Goal: Task Accomplishment & Management: Manage account settings

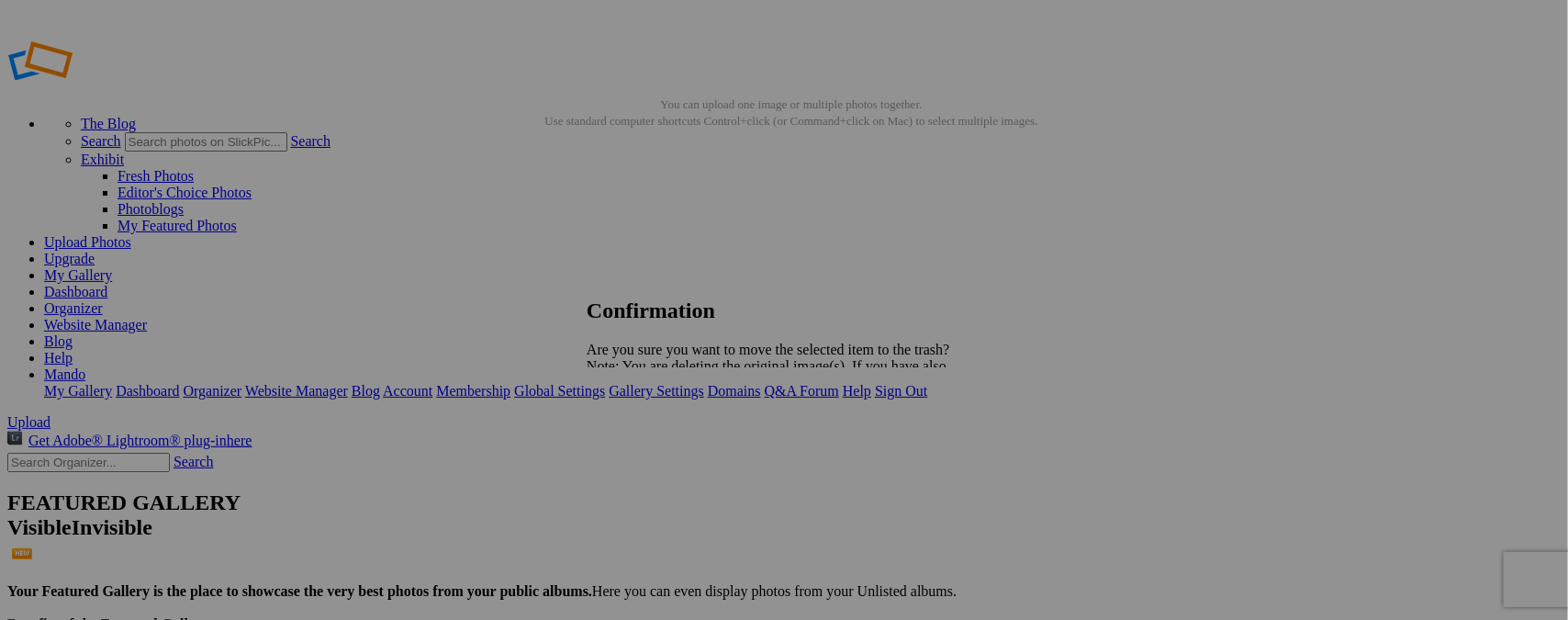
click at [648, 425] on span "Yes" at bounding box center [638, 430] width 21 height 16
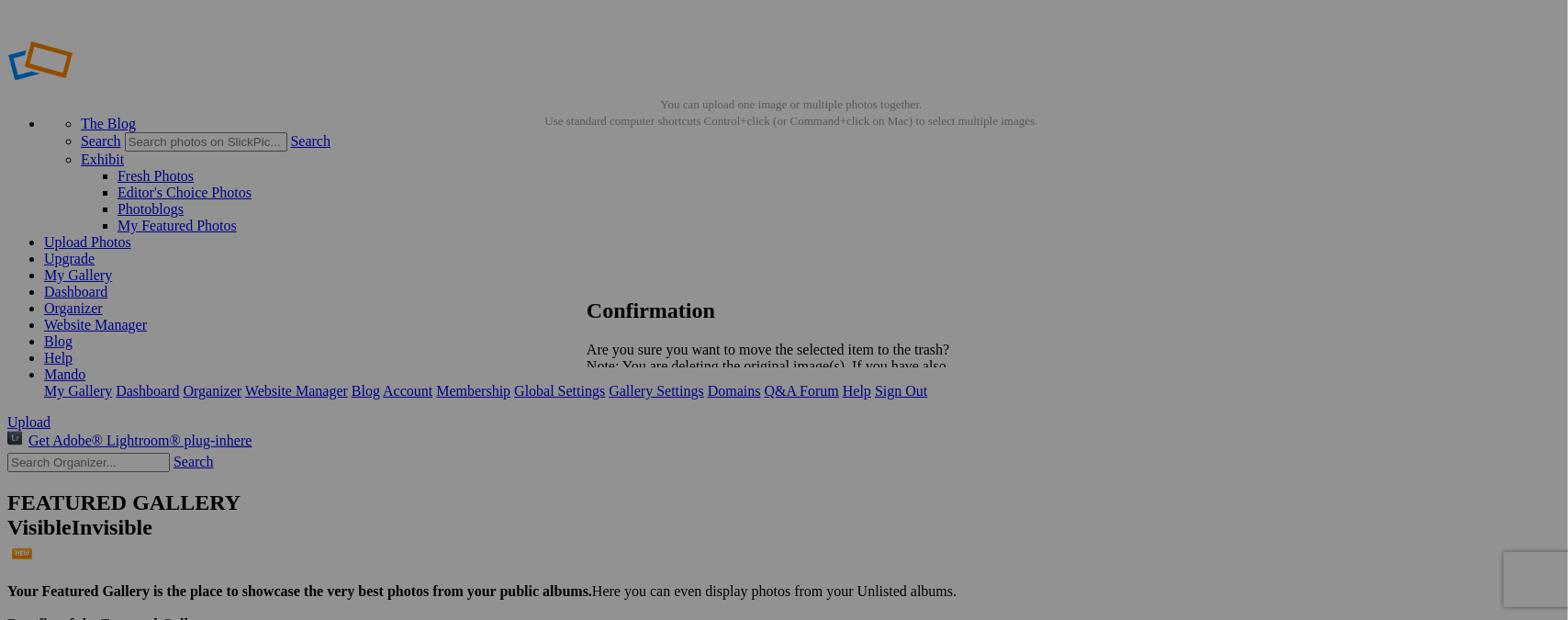
click at [648, 432] on span "Yes" at bounding box center [638, 430] width 21 height 16
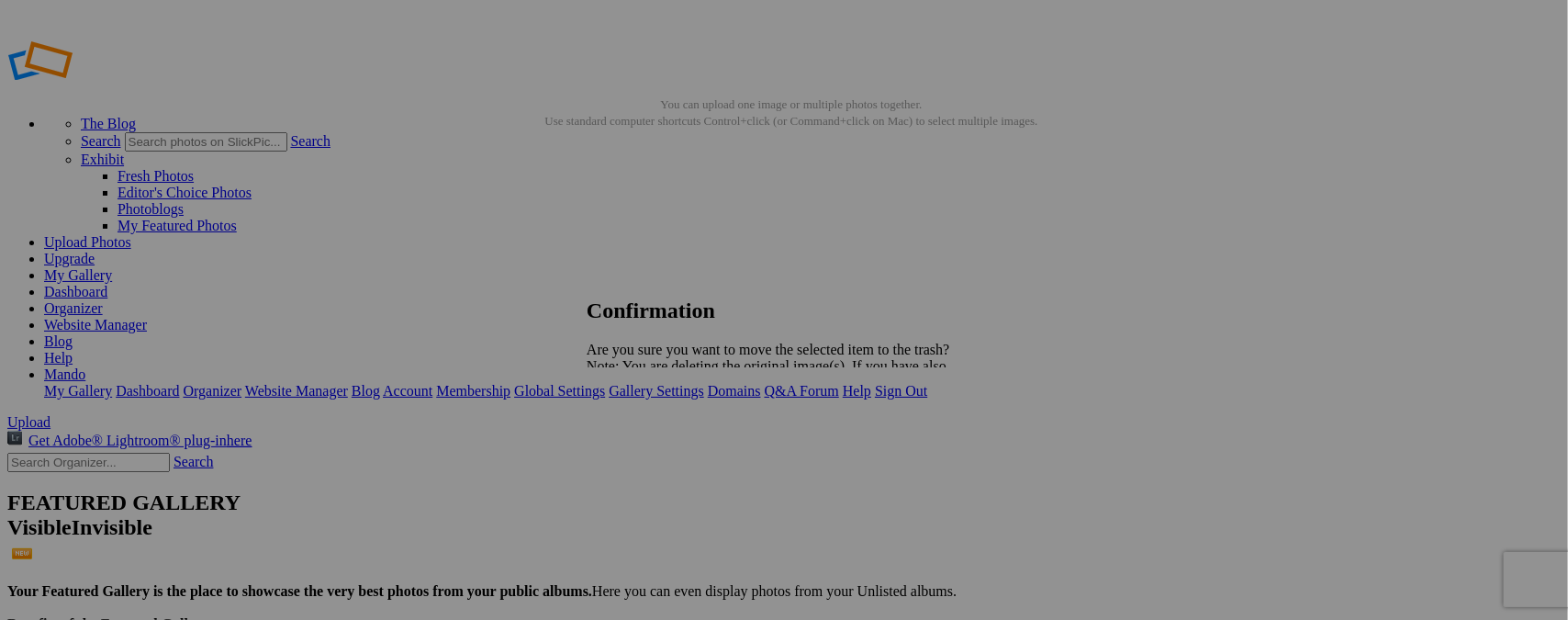
click at [648, 431] on span "Yes" at bounding box center [638, 430] width 21 height 16
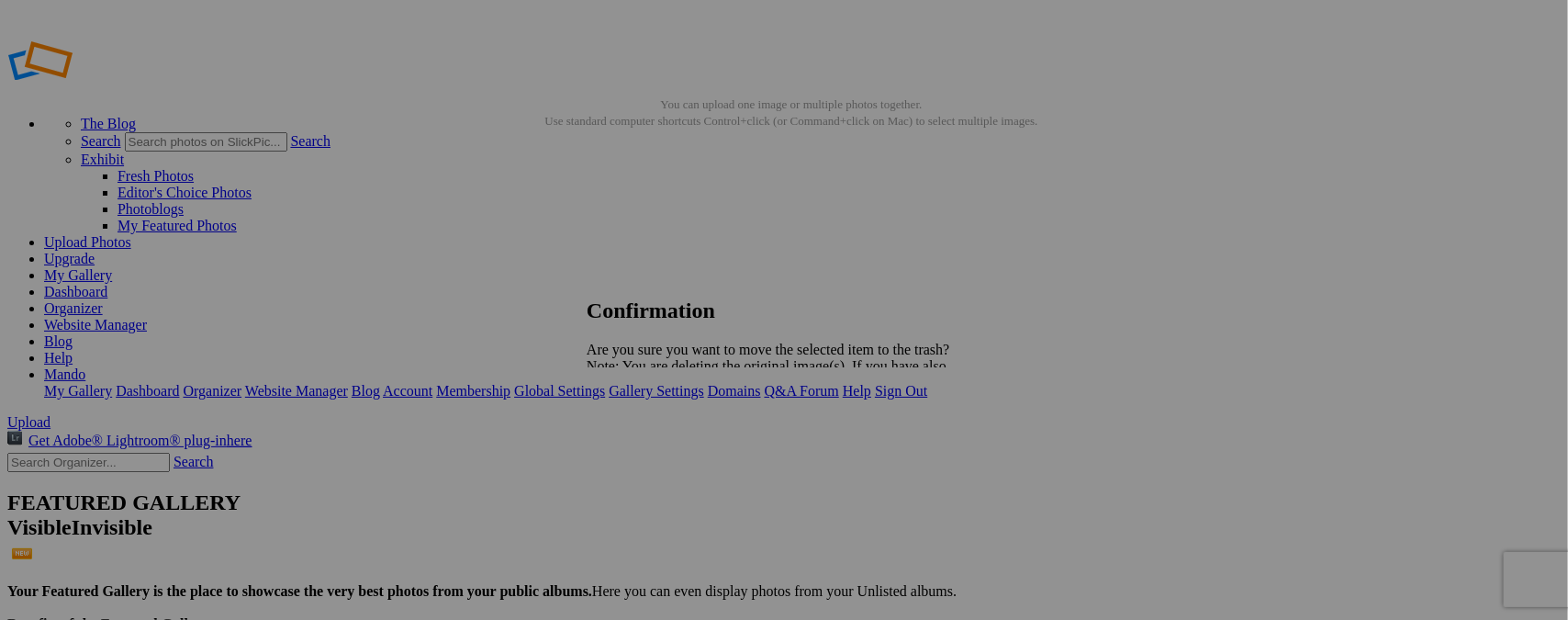
click at [648, 433] on span "Yes" at bounding box center [638, 430] width 21 height 16
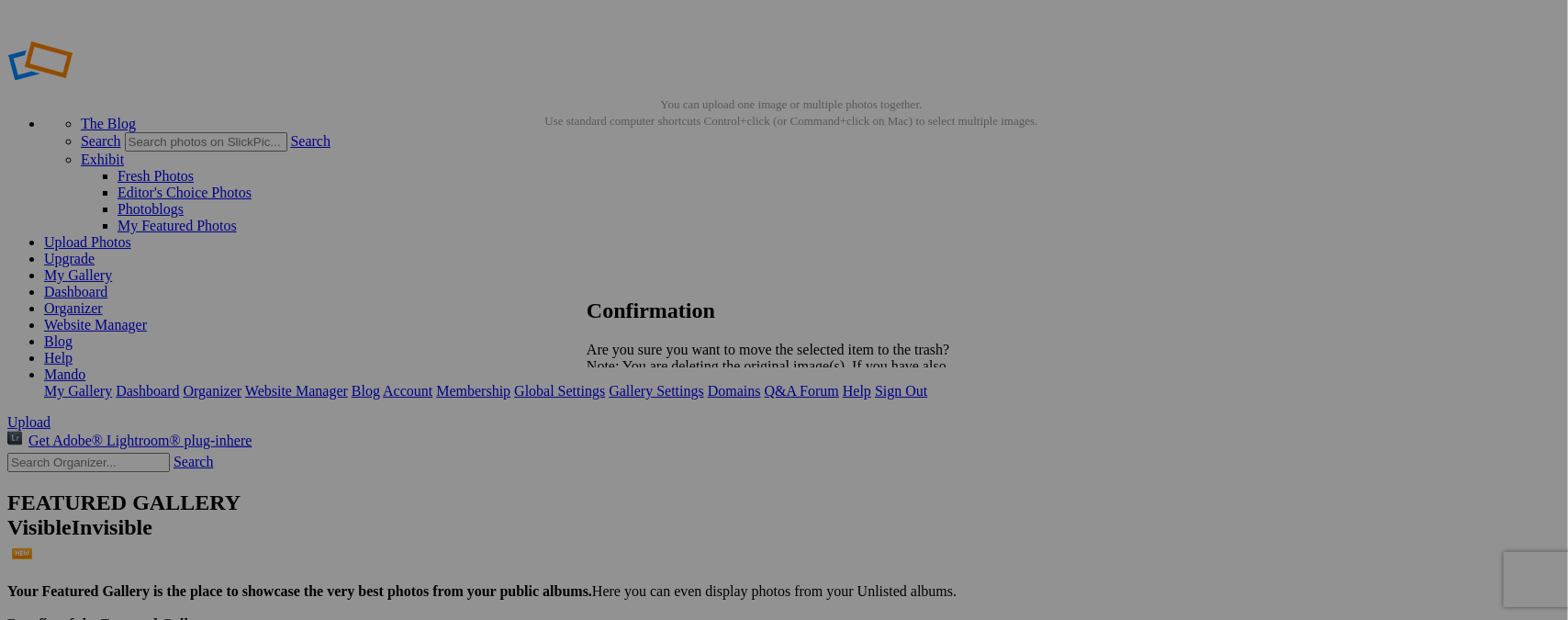
click at [648, 427] on span "Yes" at bounding box center [638, 430] width 21 height 16
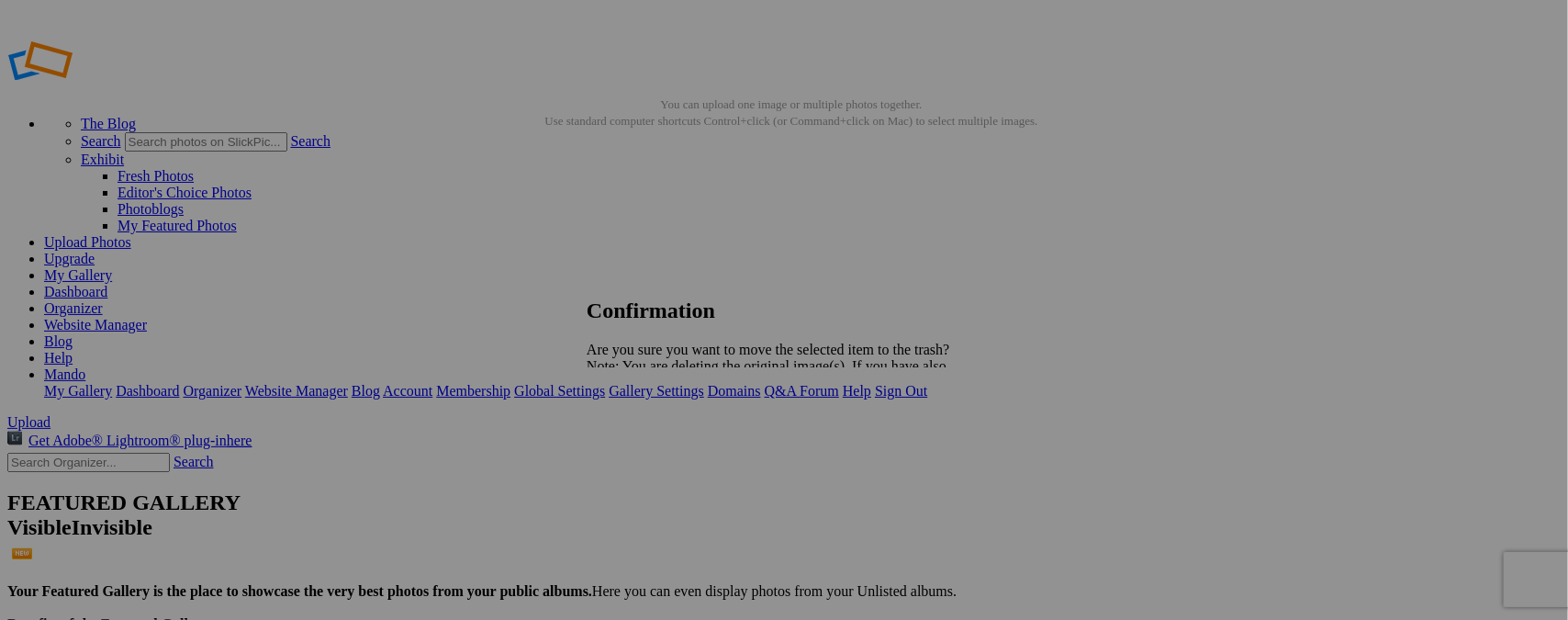
click at [648, 429] on span "Yes" at bounding box center [638, 430] width 21 height 16
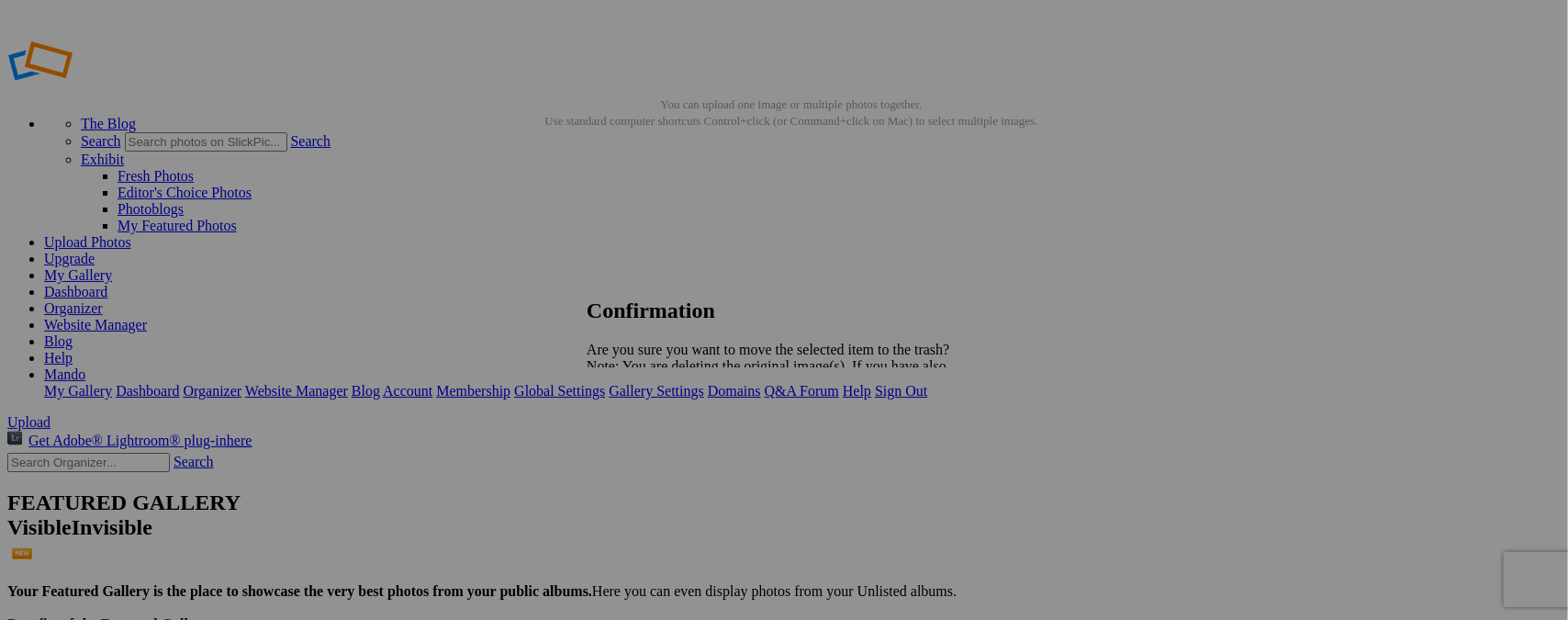
click at [648, 433] on span "Yes" at bounding box center [638, 430] width 21 height 16
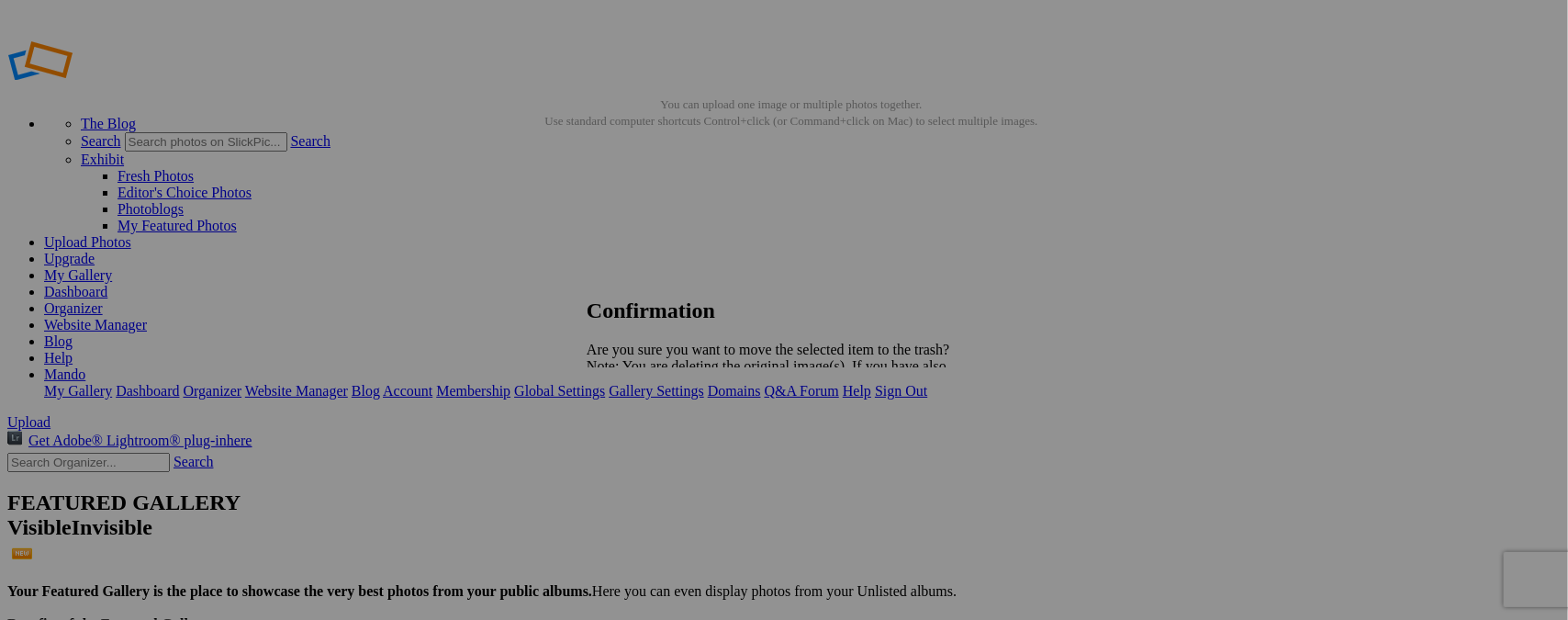
click at [648, 430] on span "Yes" at bounding box center [638, 430] width 21 height 16
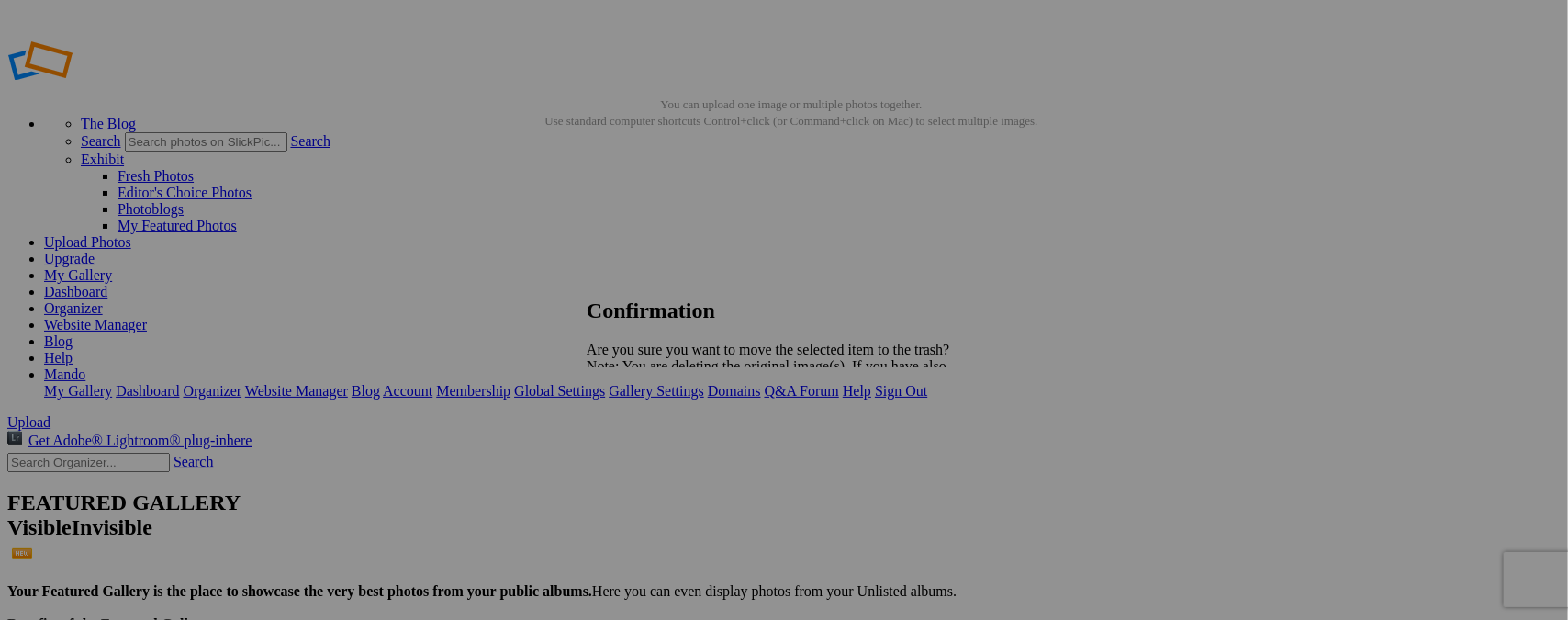
click at [648, 429] on span "Yes" at bounding box center [638, 430] width 21 height 16
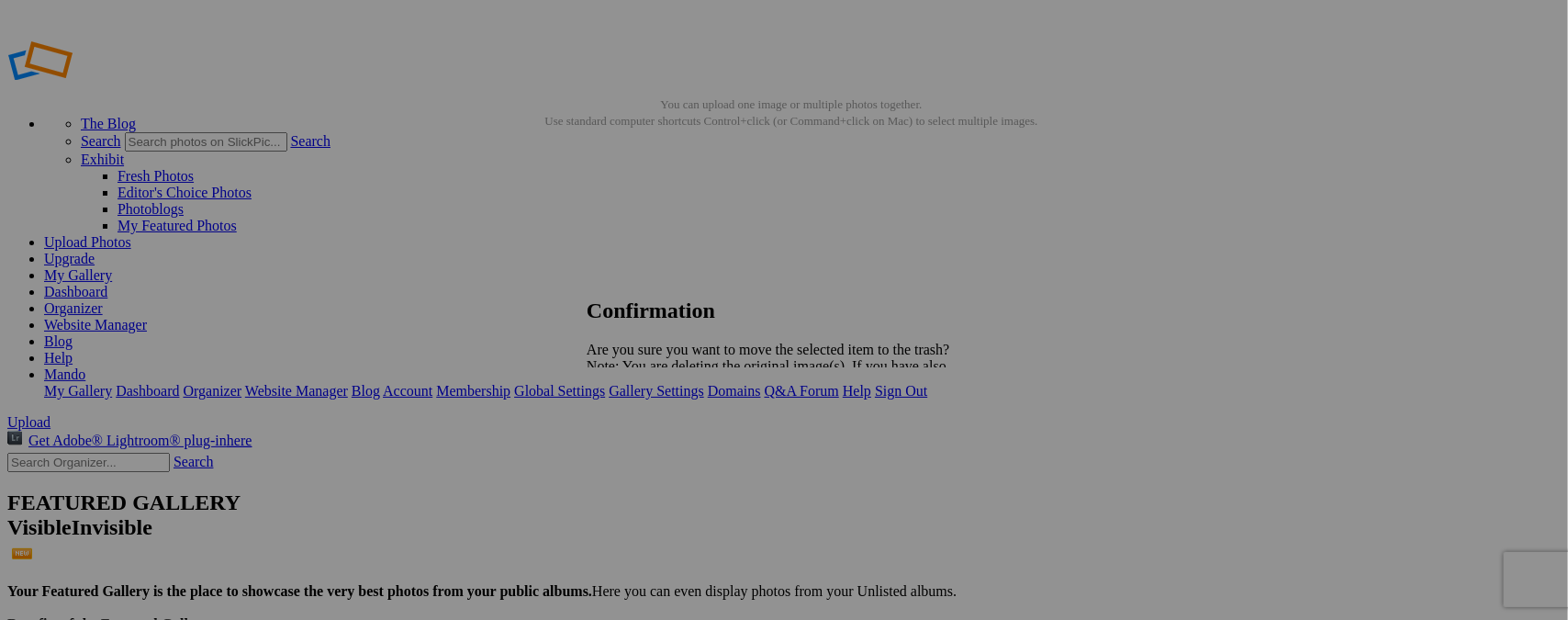
click at [648, 433] on span "Yes" at bounding box center [638, 430] width 21 height 16
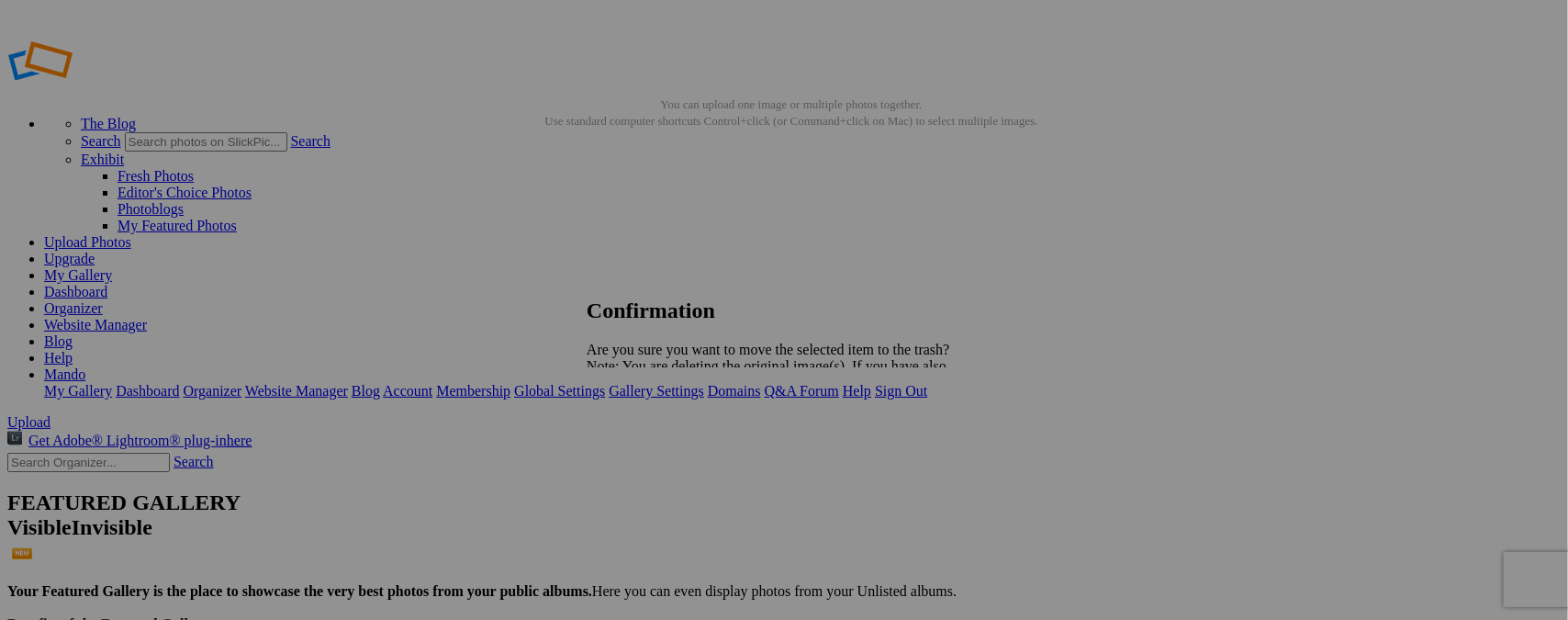
click at [648, 432] on span "Yes" at bounding box center [638, 430] width 21 height 16
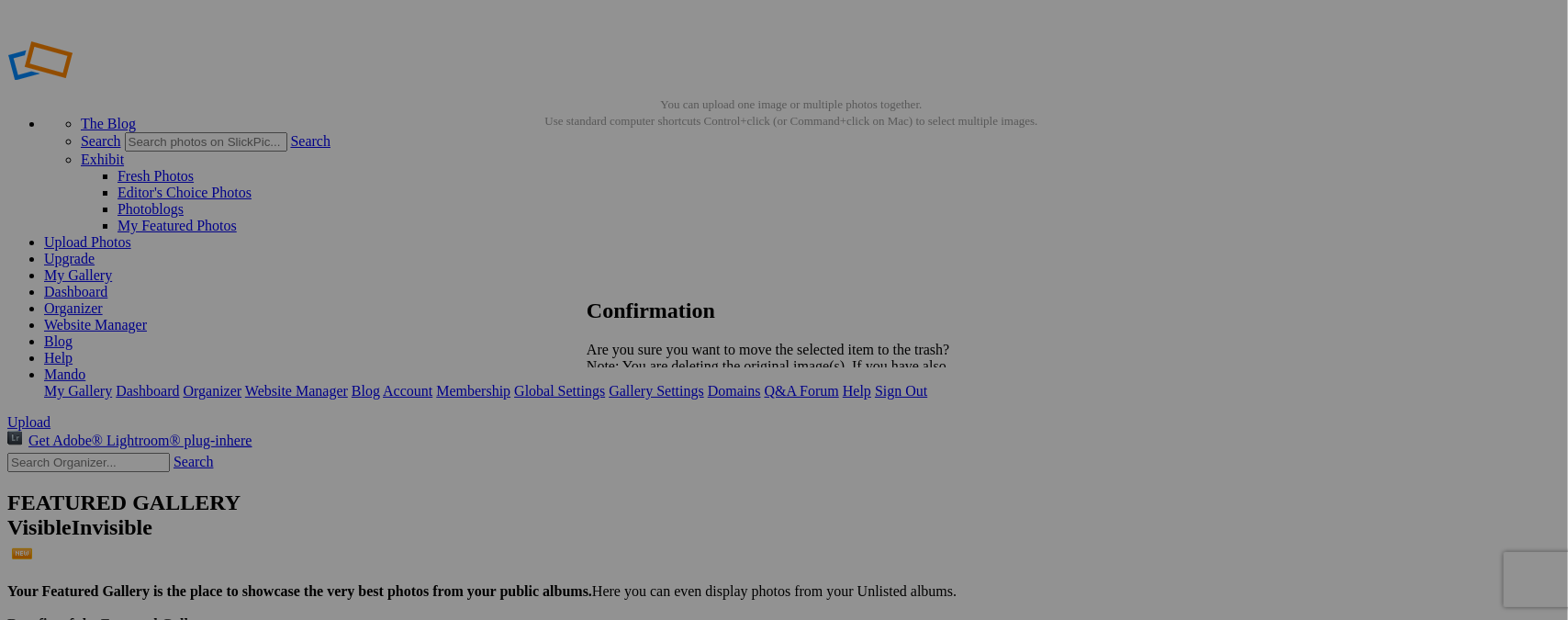
click at [648, 430] on span "Yes" at bounding box center [638, 430] width 21 height 16
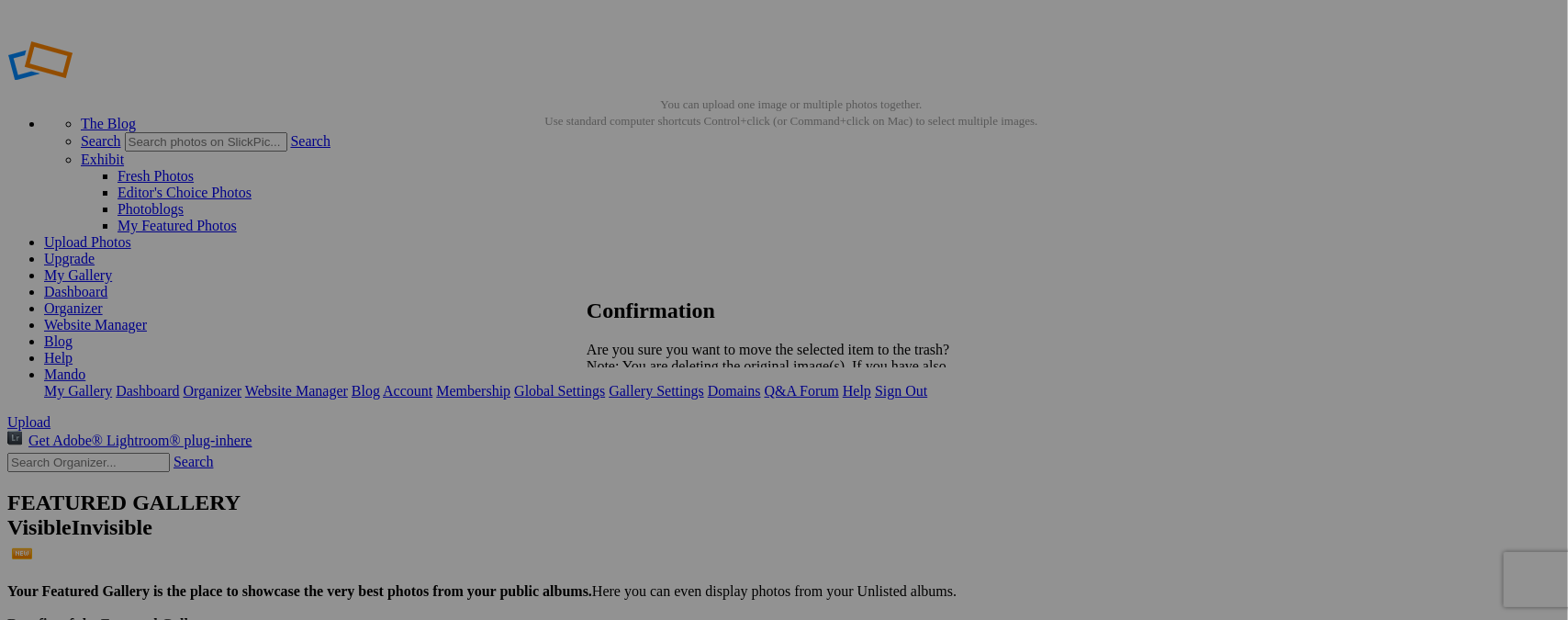
click at [648, 424] on span "Yes" at bounding box center [638, 430] width 21 height 16
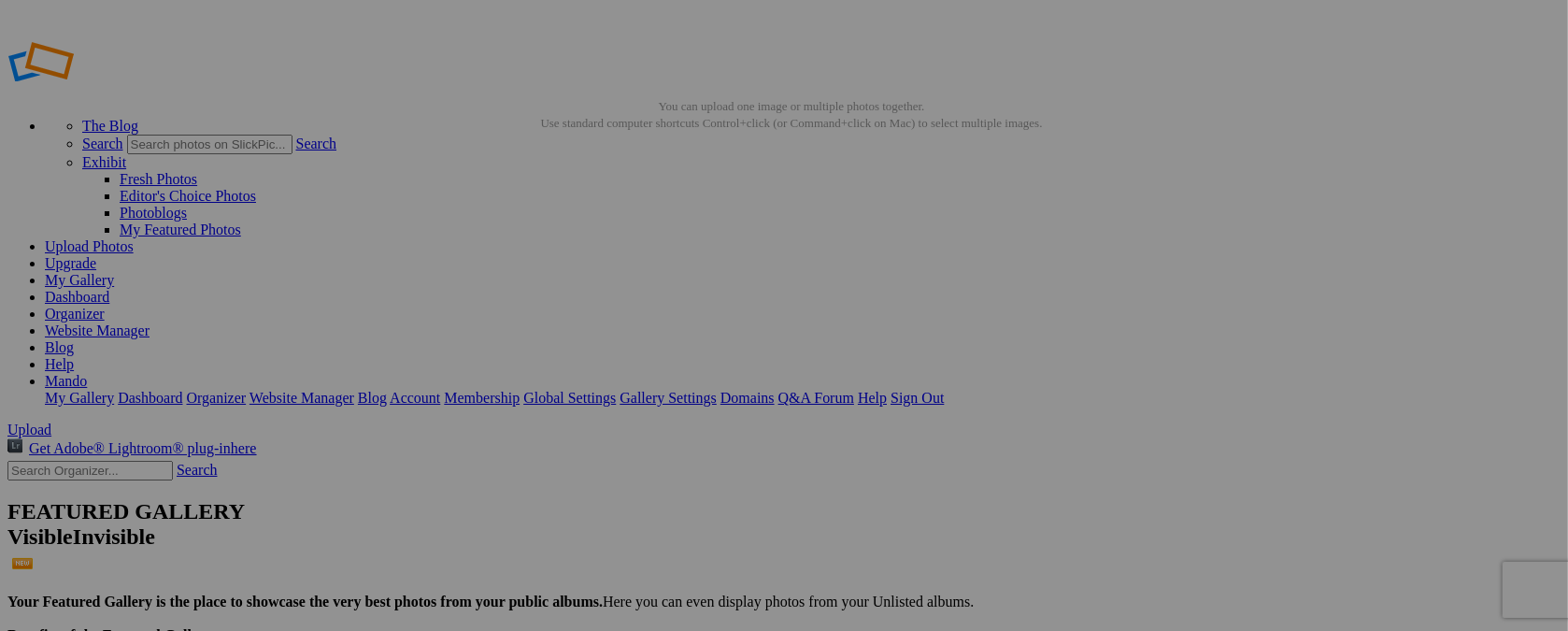
type input "CAR SHOW FLIERS"
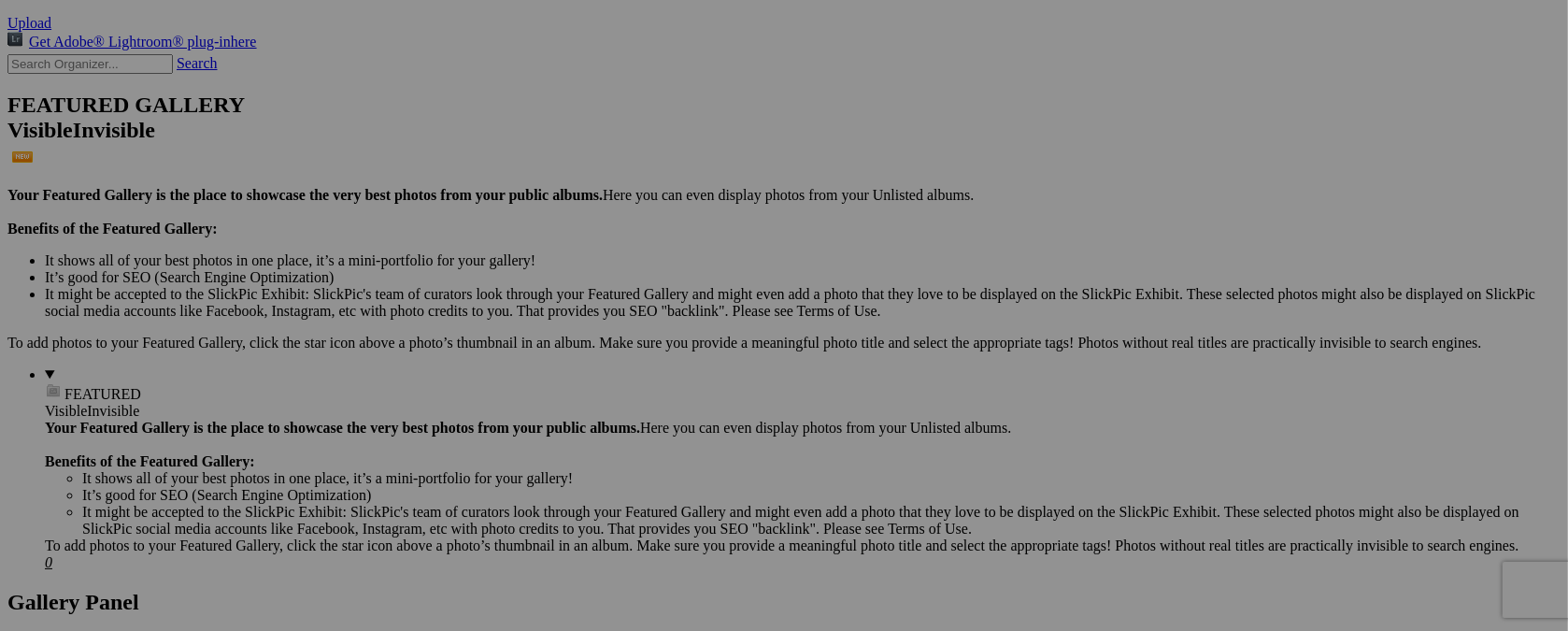
scroll to position [561, 0]
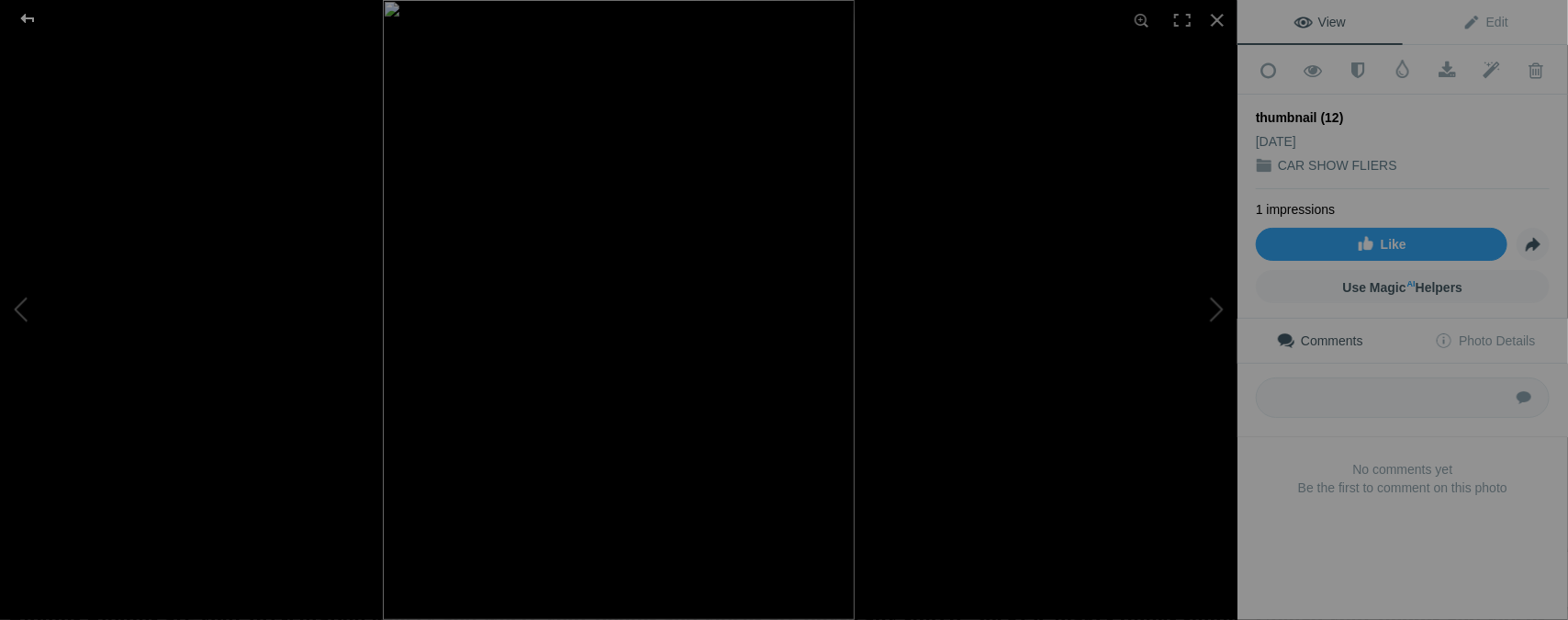
click at [26, 21] on div at bounding box center [27, 18] width 66 height 37
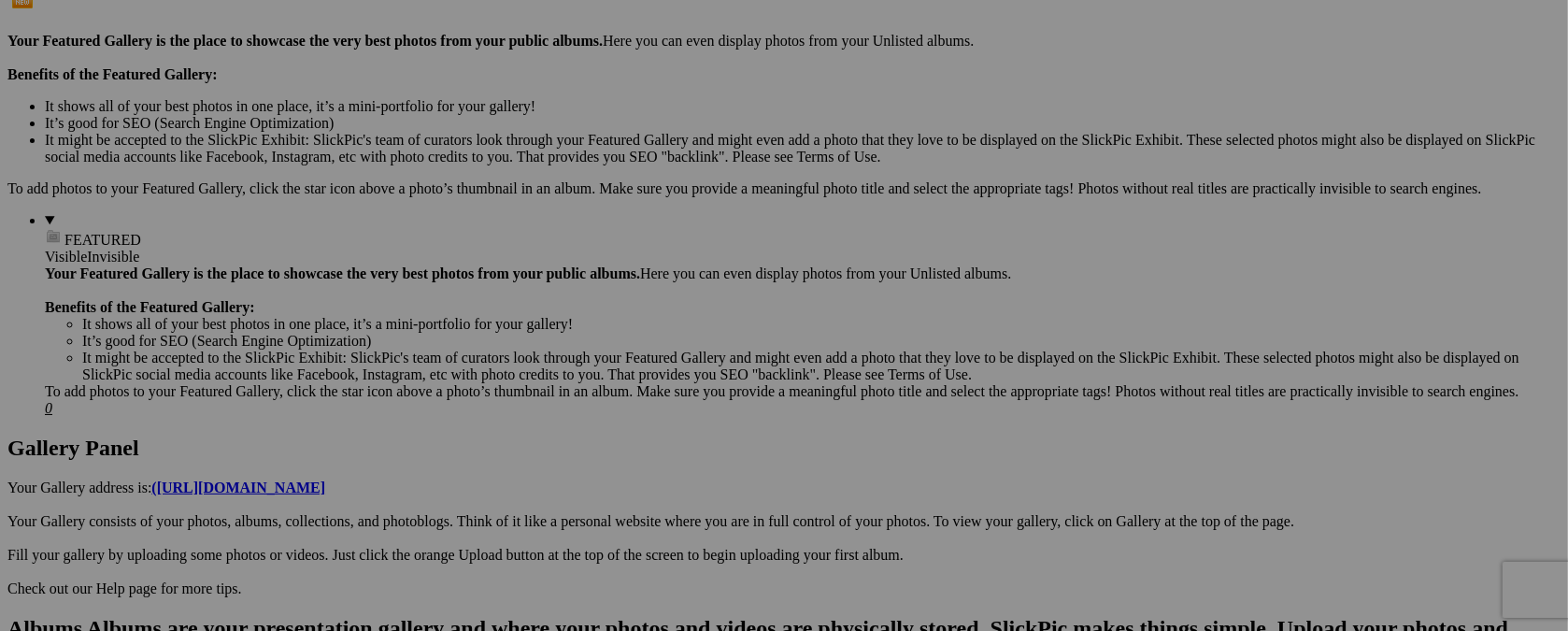
type input "t"
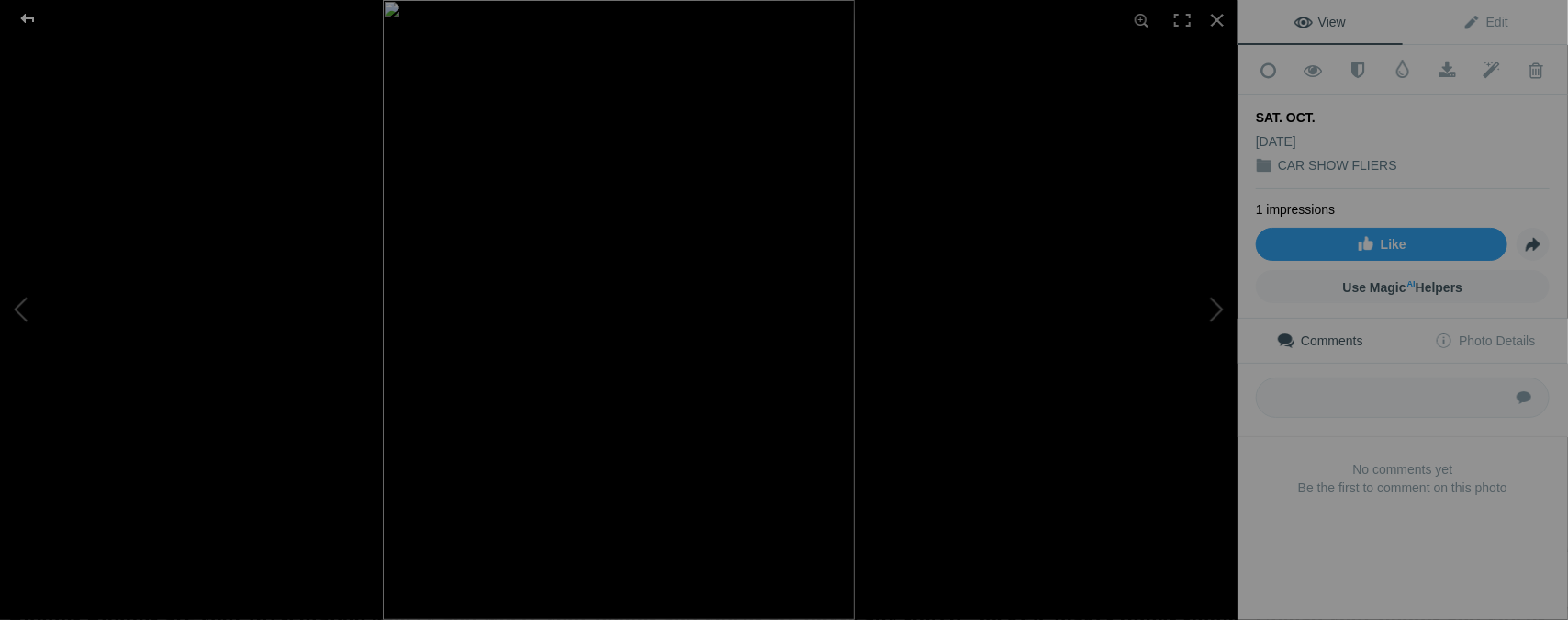
click at [29, 13] on div at bounding box center [27, 18] width 66 height 37
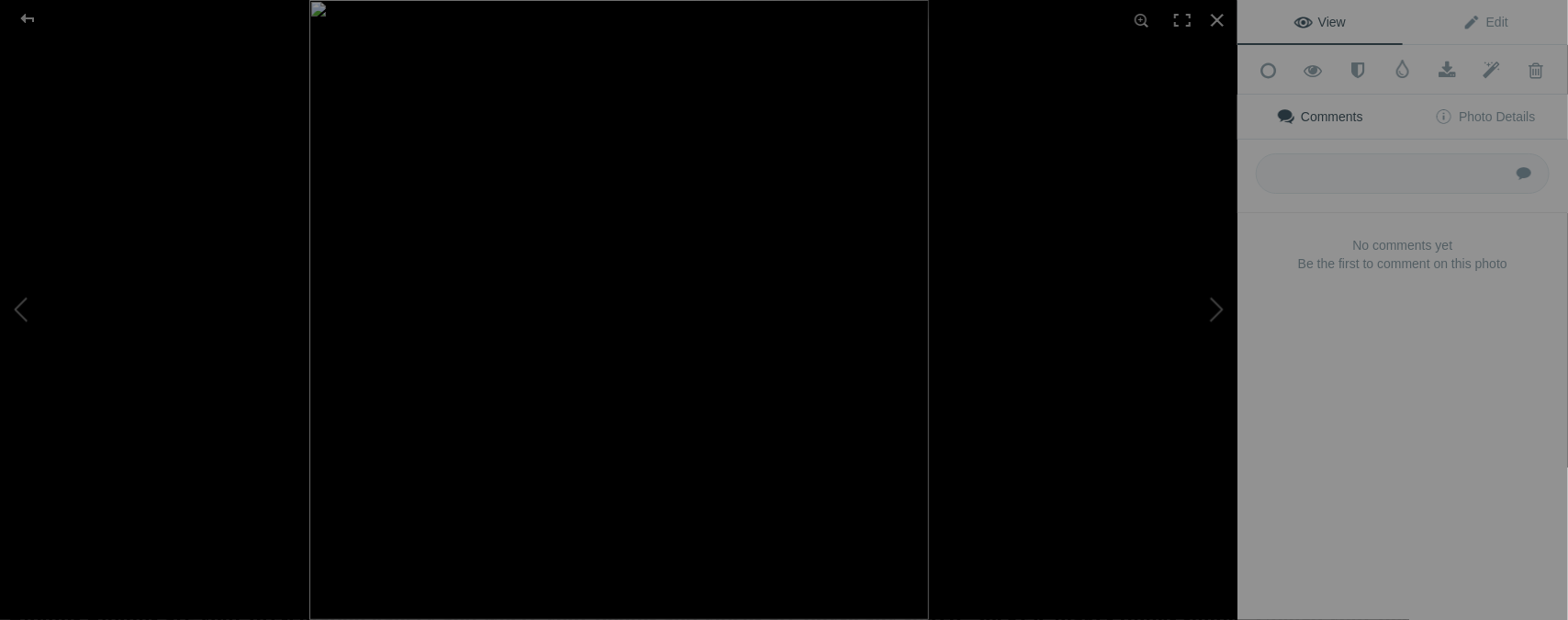
type input "[DATE] / CAR SHOW"
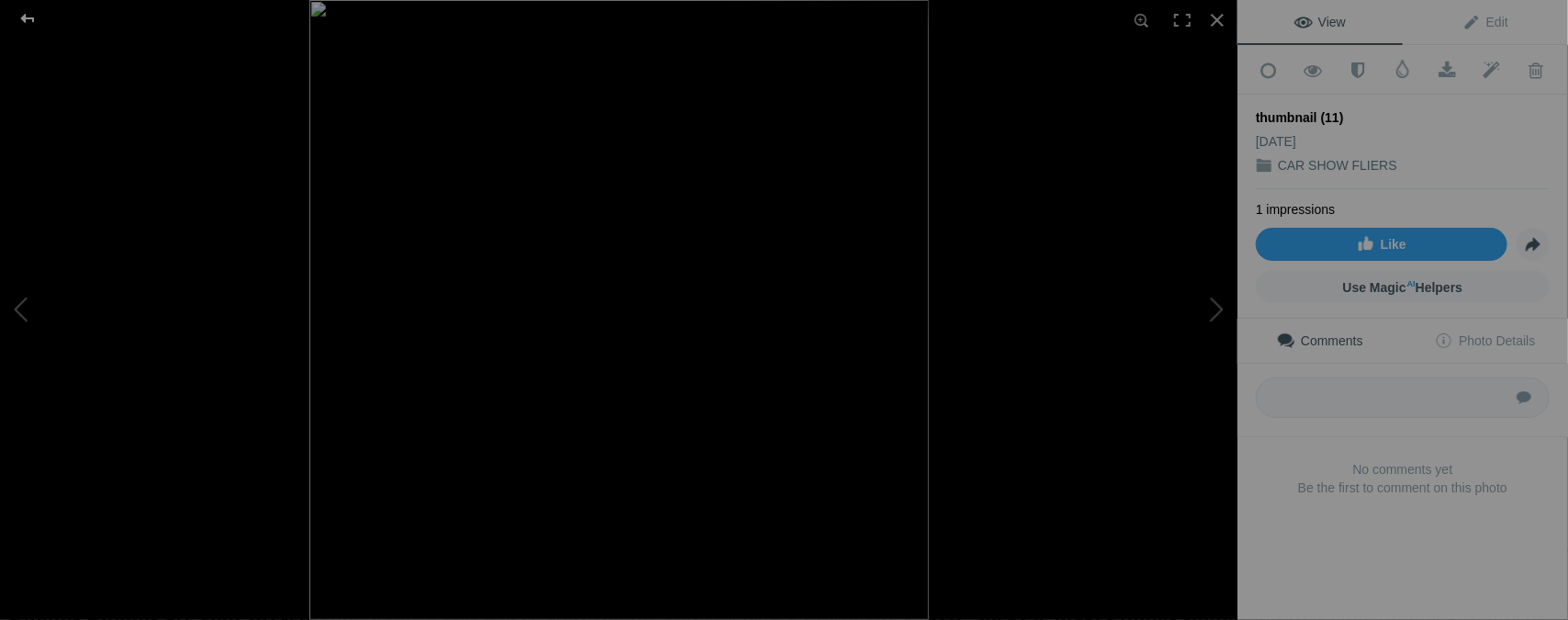
click at [26, 16] on div at bounding box center [27, 18] width 66 height 37
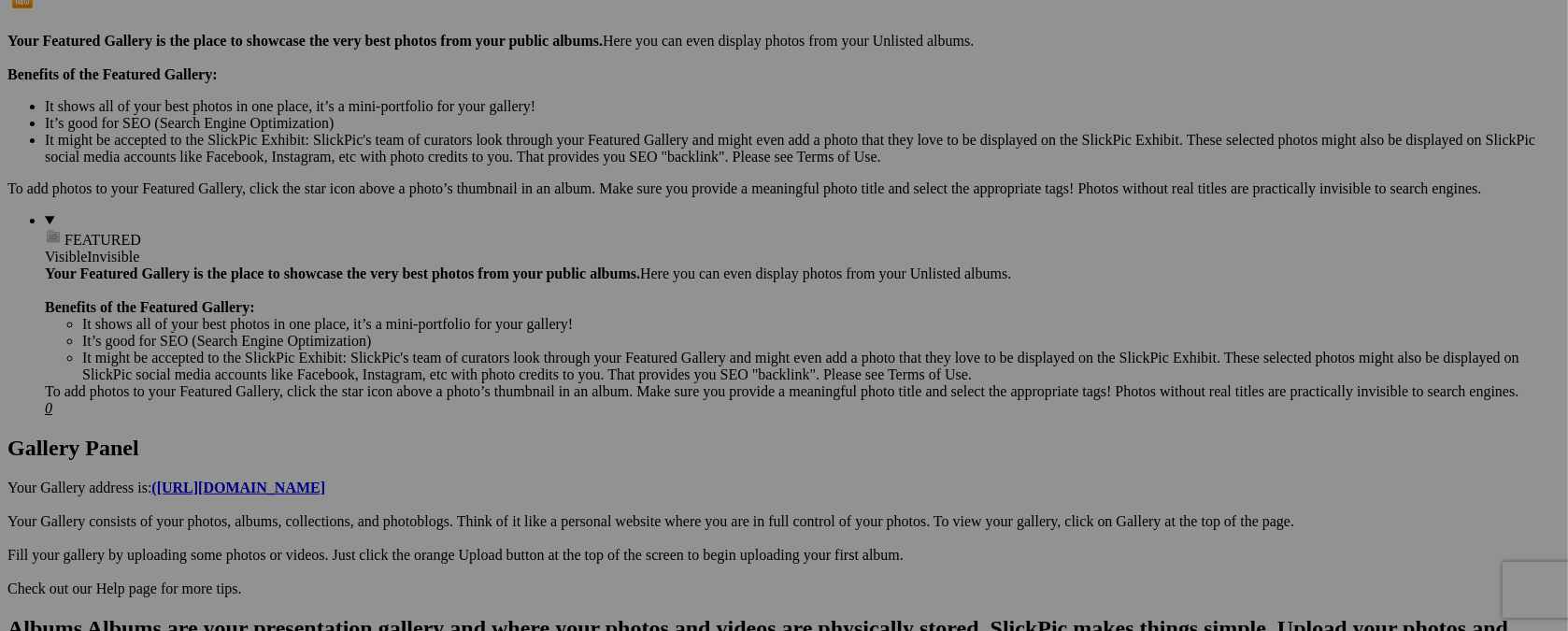
type input "t"
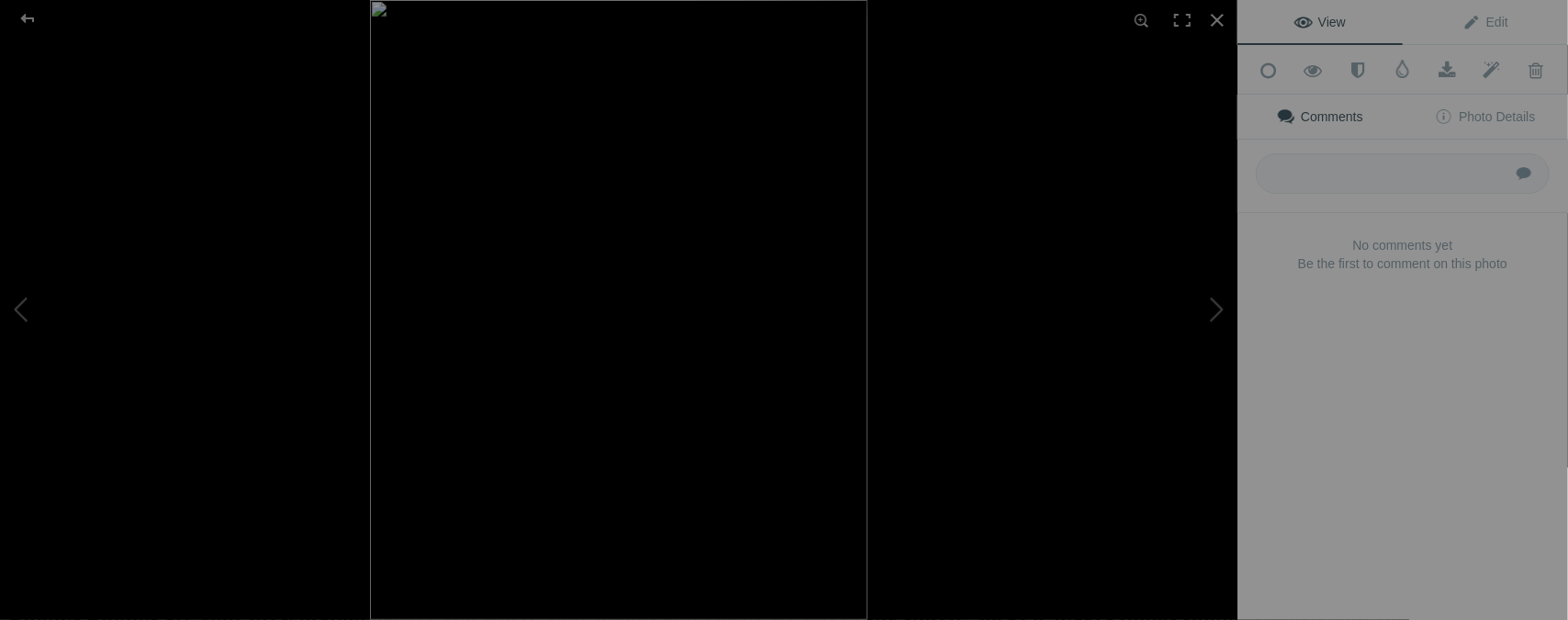
type input "[DATE] / DEMING, [GEOGRAPHIC_DATA]."
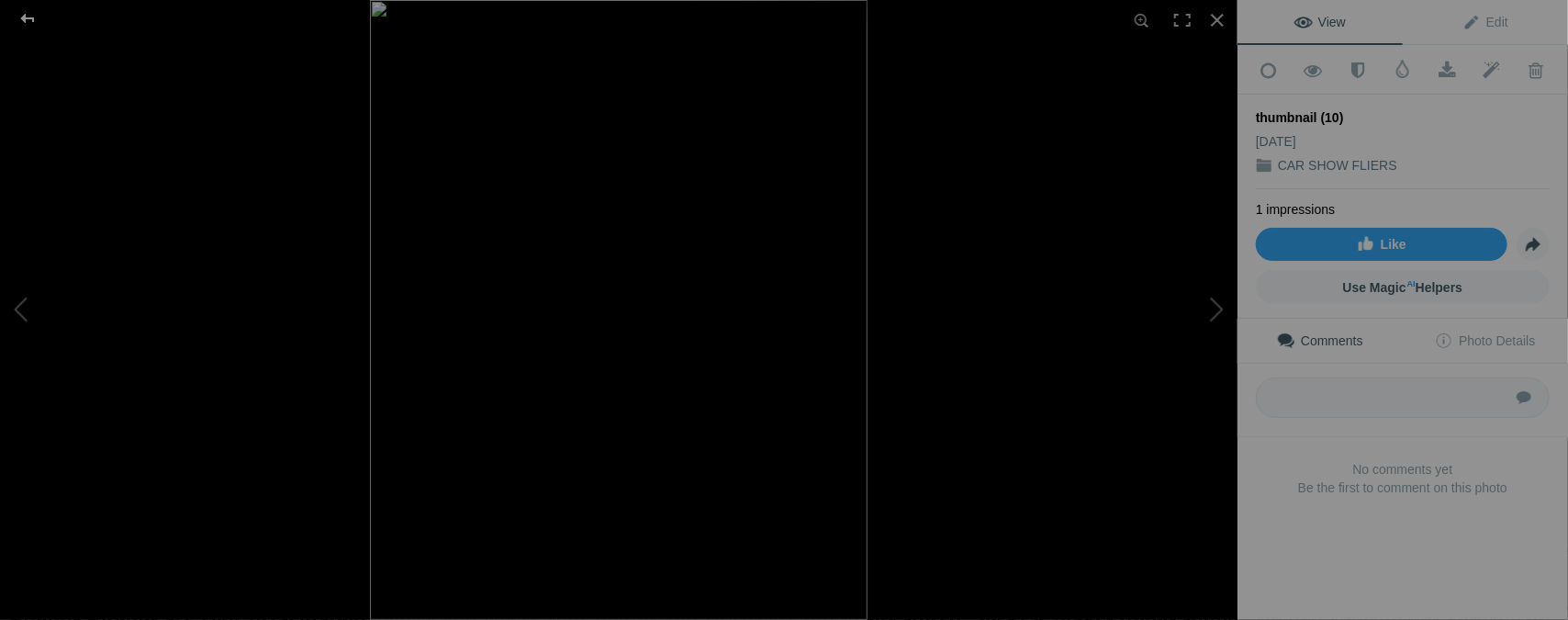
click at [31, 16] on div at bounding box center [27, 18] width 66 height 37
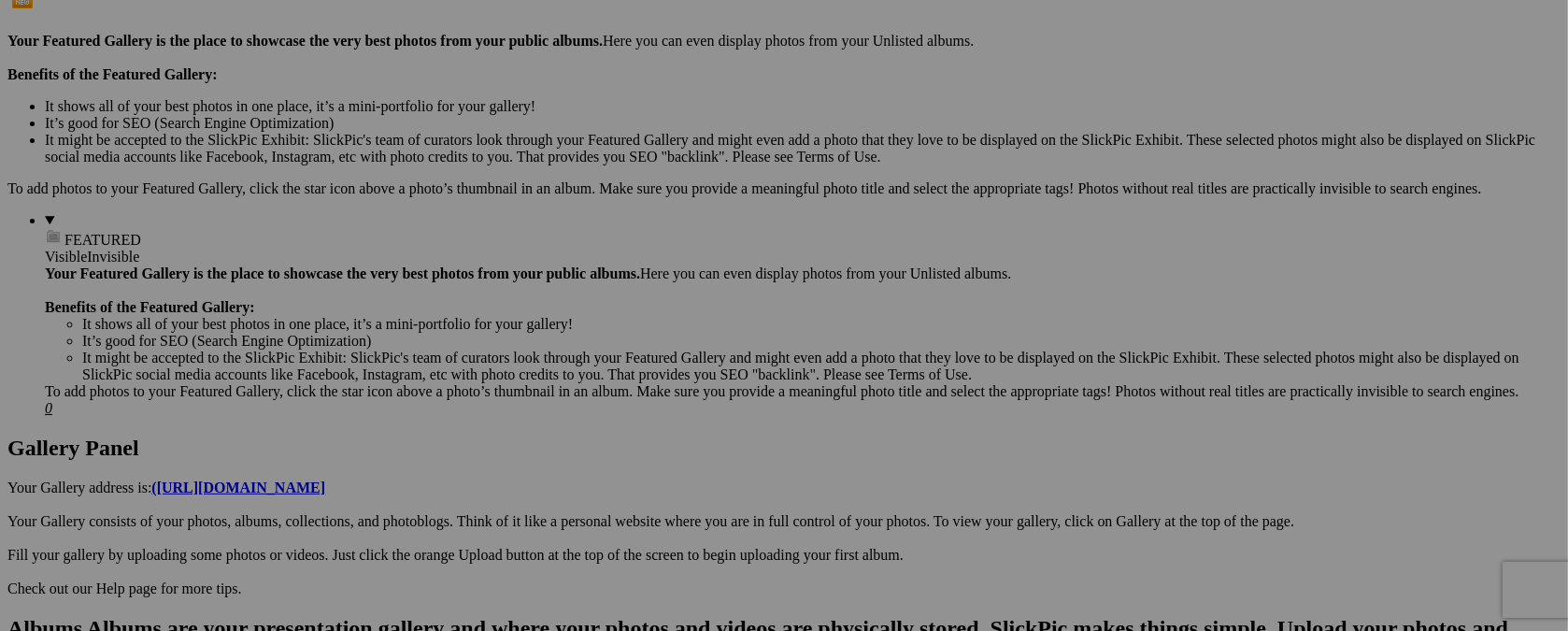
type input "t"
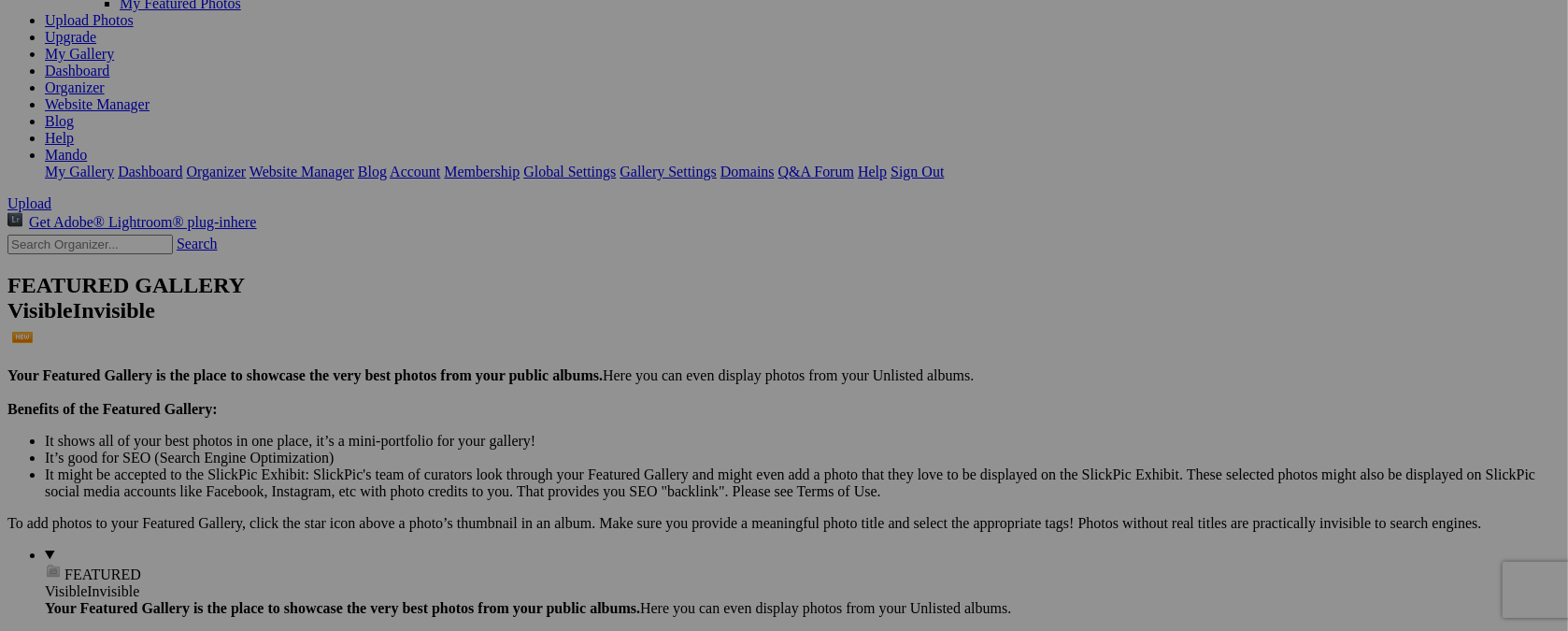
scroll to position [239, 0]
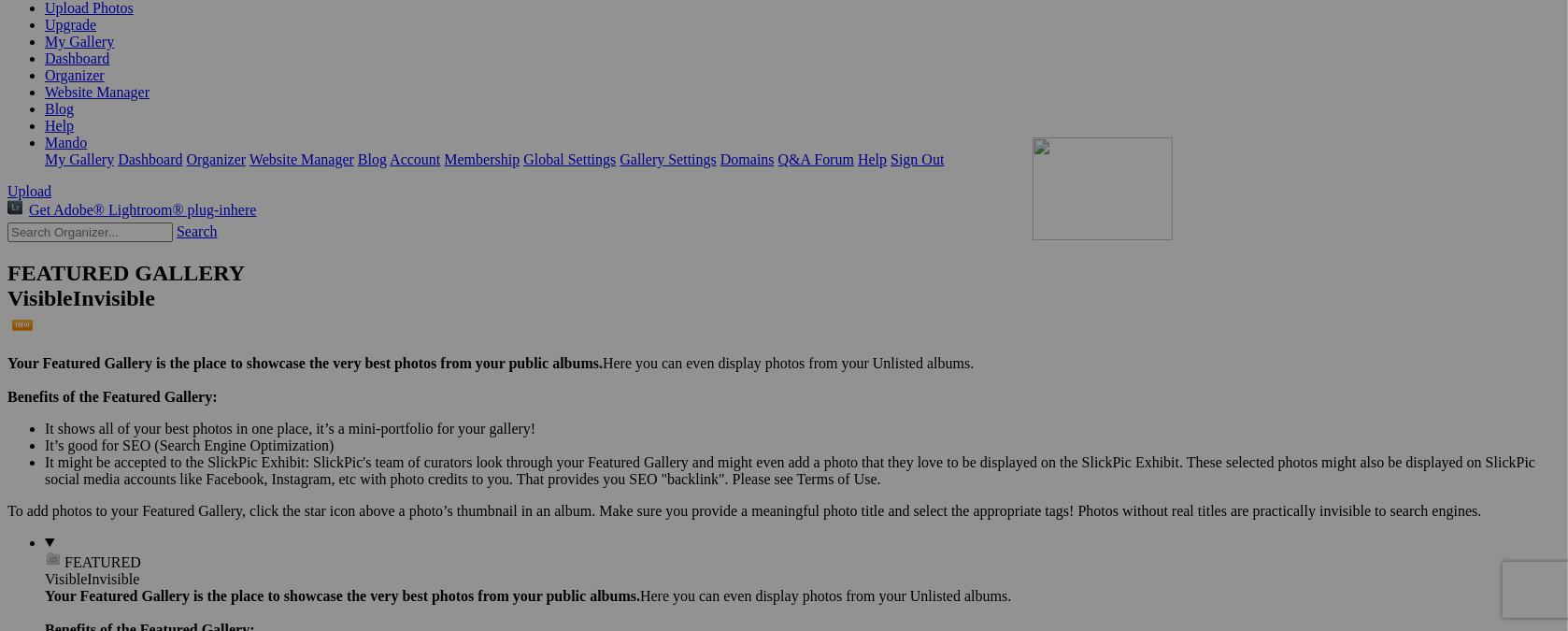
drag, startPoint x: 857, startPoint y: 537, endPoint x: 1302, endPoint y: 300, distance: 504.2
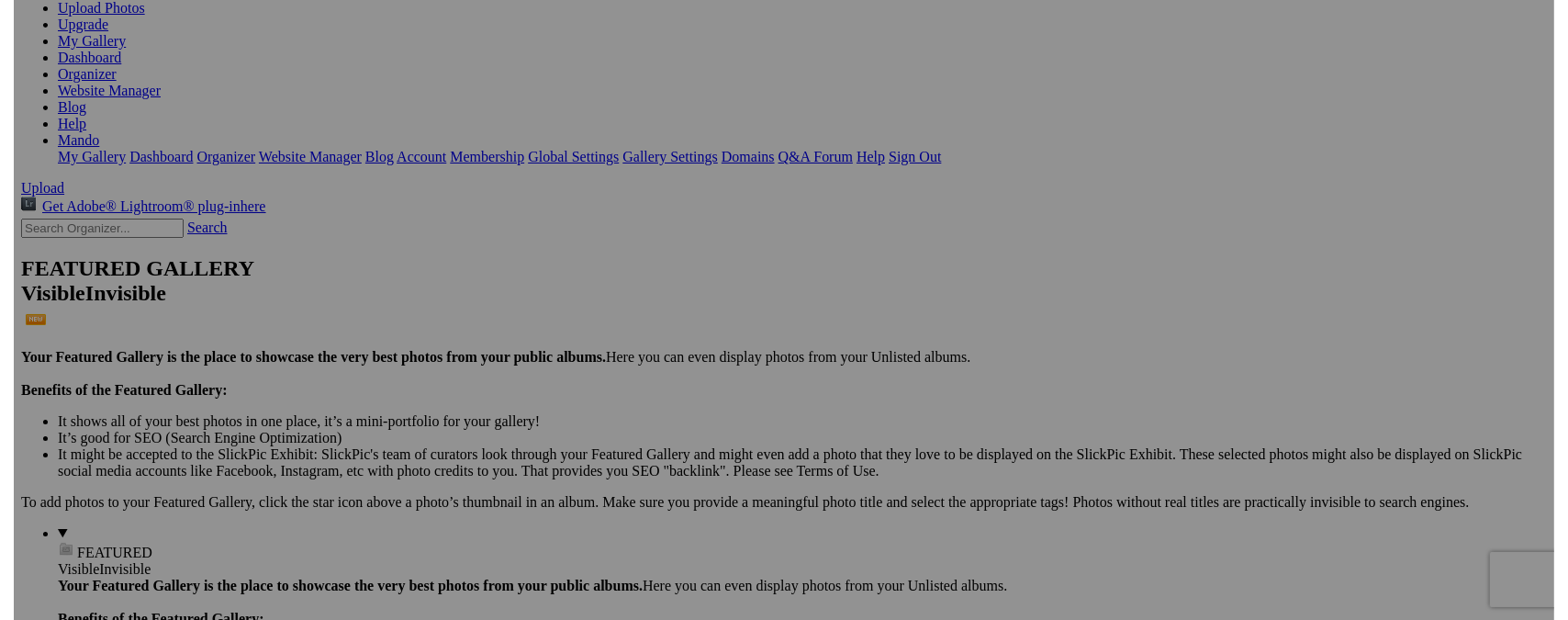
scroll to position [418, 0]
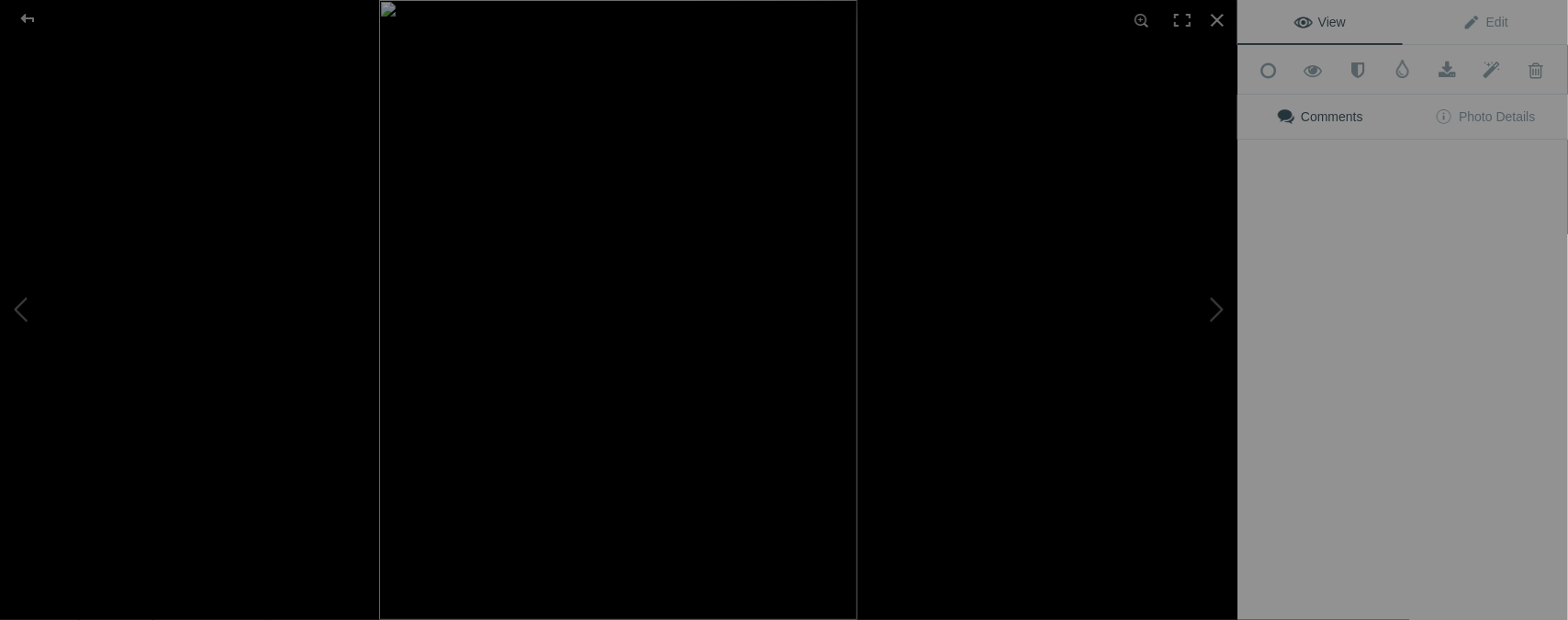
type input "[DATE] / TRUNK OR TREAT"
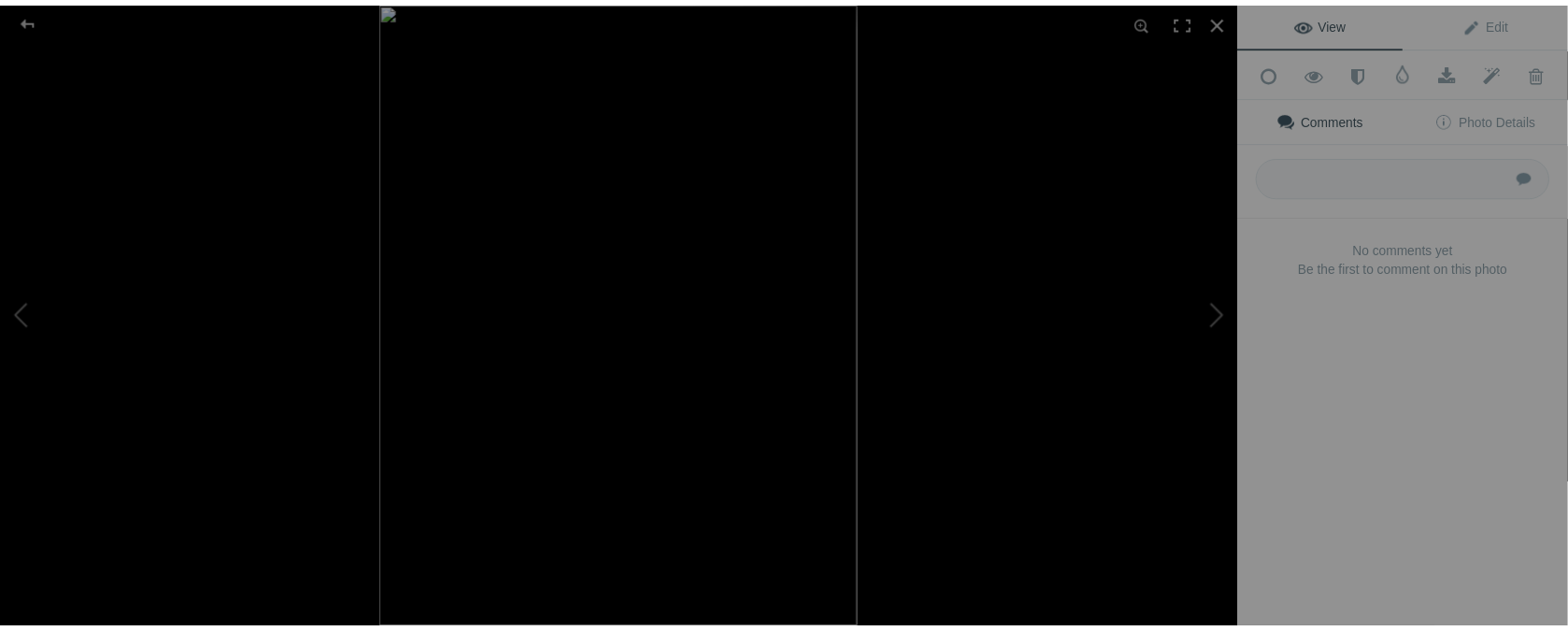
scroll to position [0, 0]
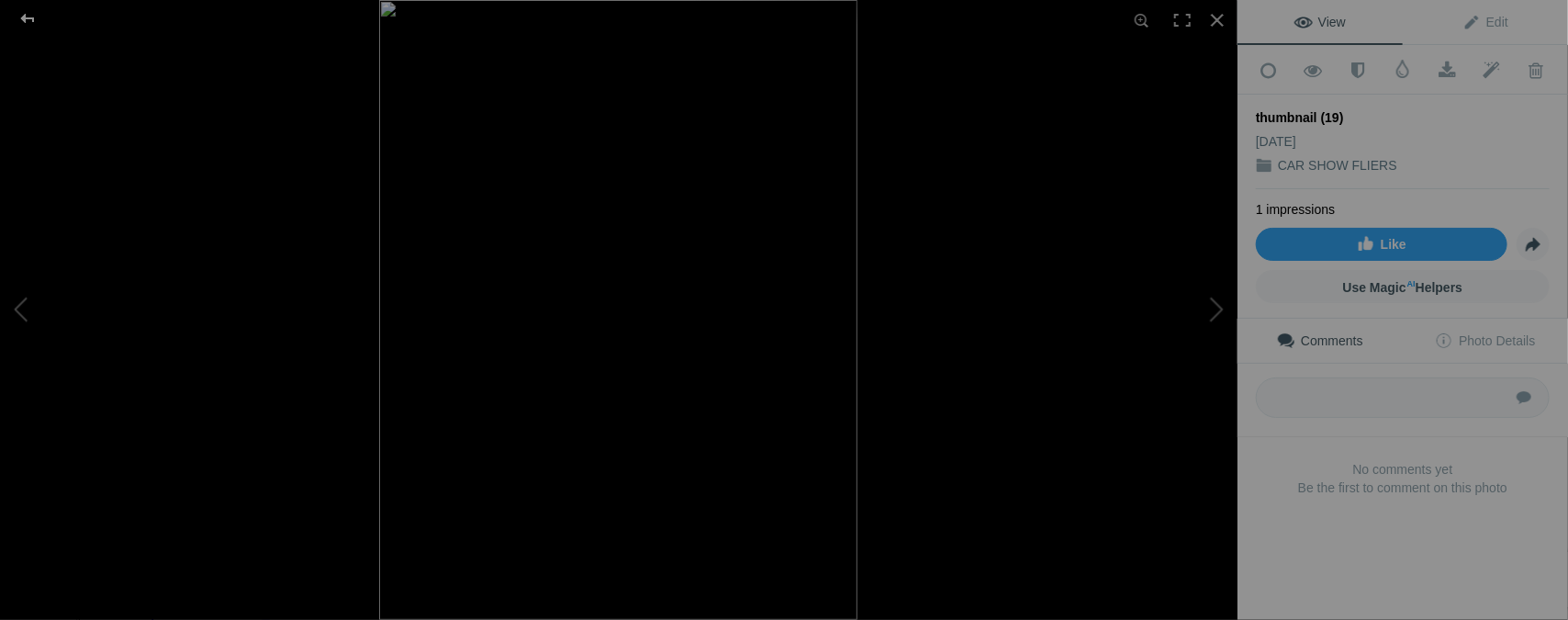
click at [28, 13] on div at bounding box center [27, 18] width 66 height 37
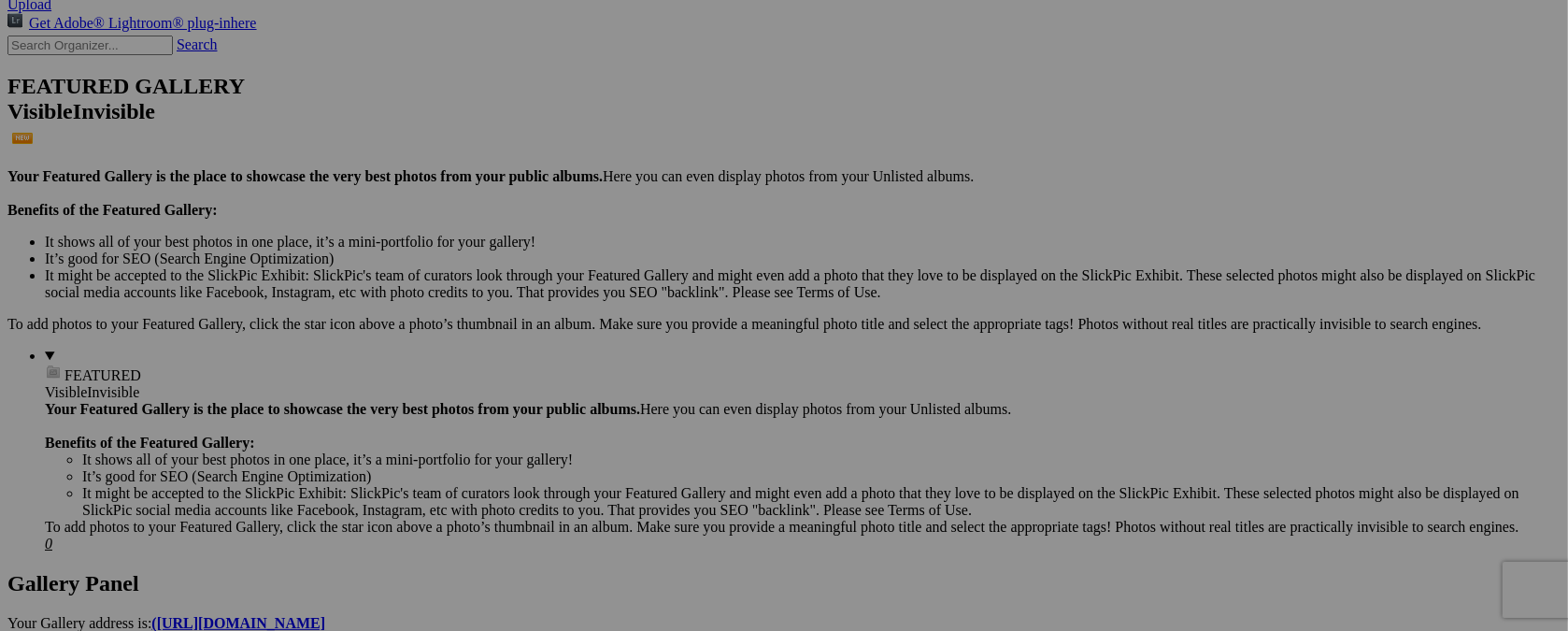
type input "t"
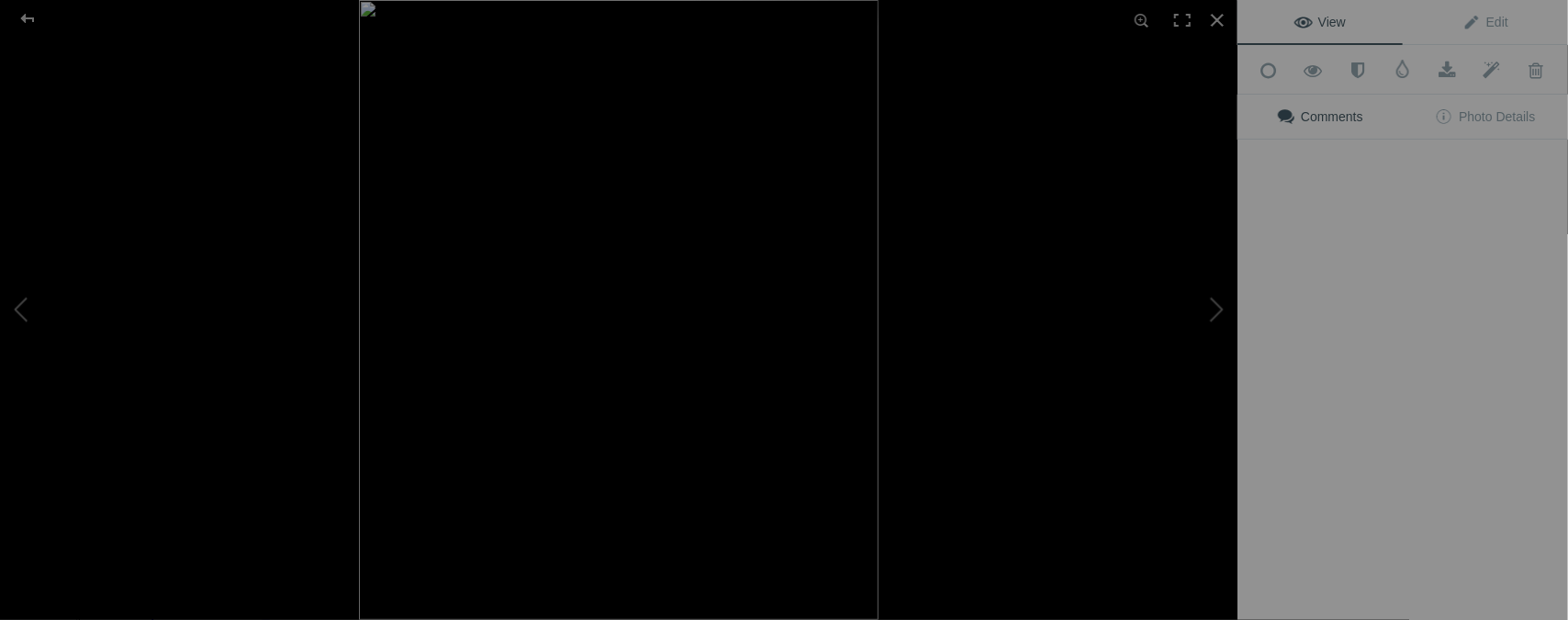
type input "[DATE] / MESILLA, [GEOGRAPHIC_DATA]."
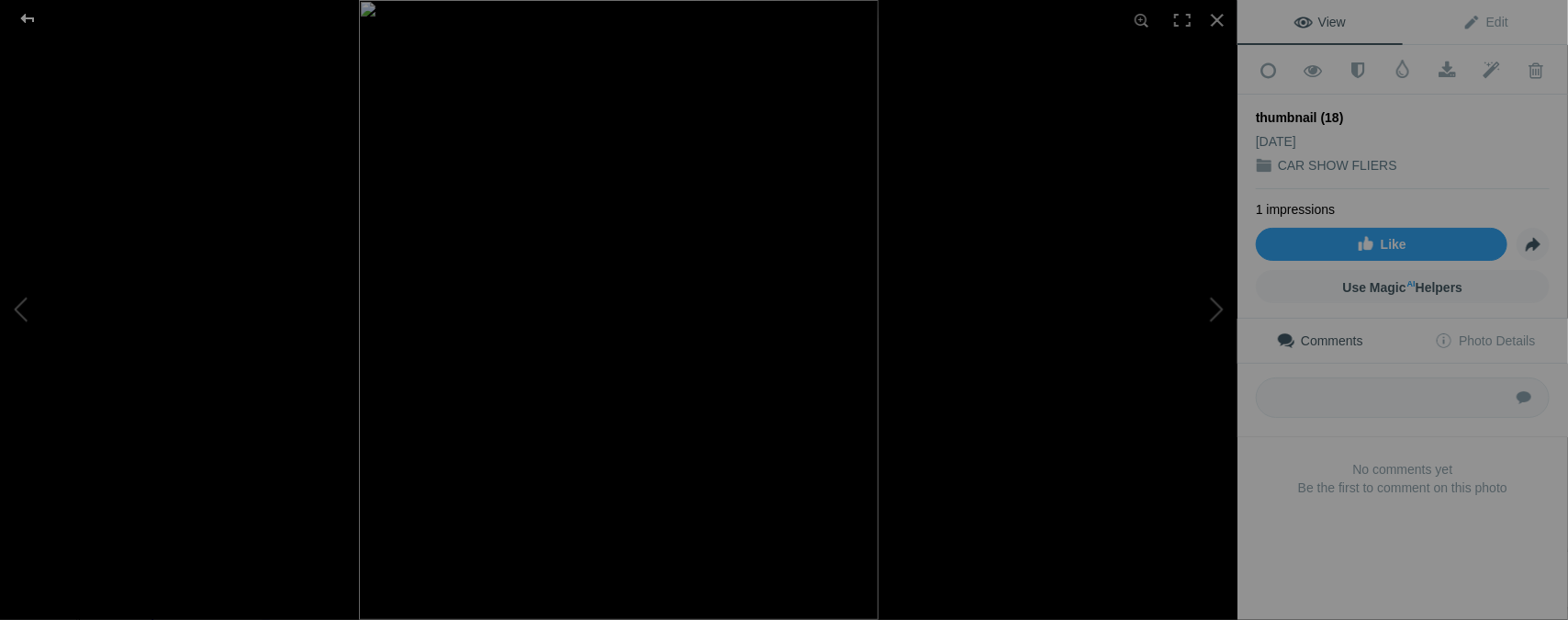
click at [26, 20] on div at bounding box center [27, 18] width 66 height 37
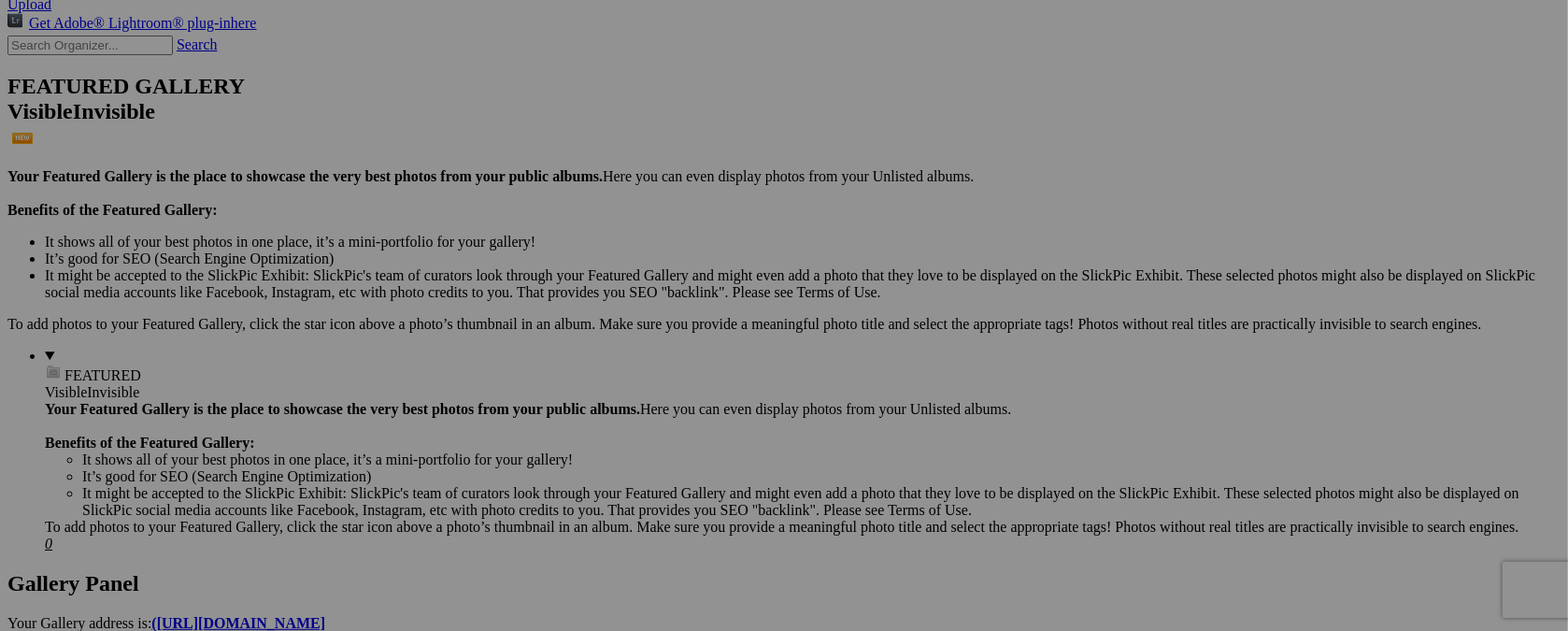
type input "t"
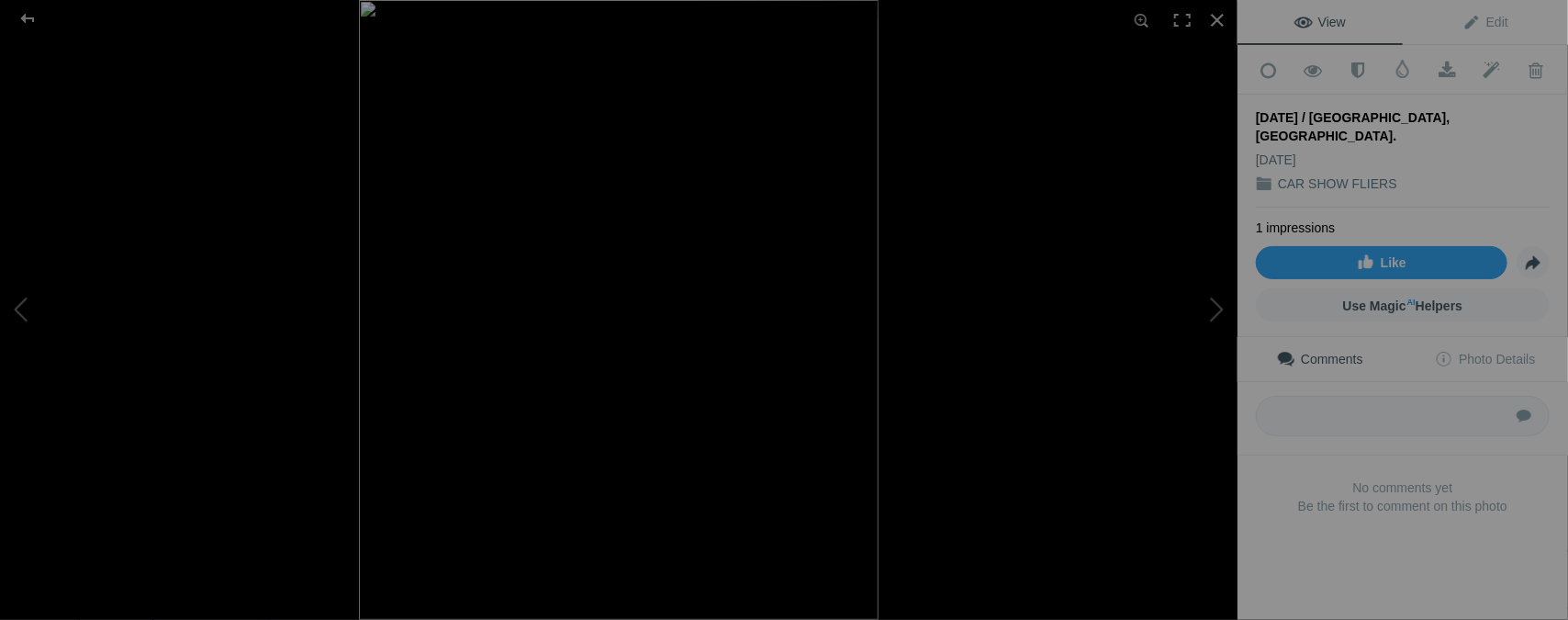
type input "[DATE] / [GEOGRAPHIC_DATA], [GEOGRAPHIC_DATA]."
click at [26, 18] on div at bounding box center [27, 18] width 66 height 37
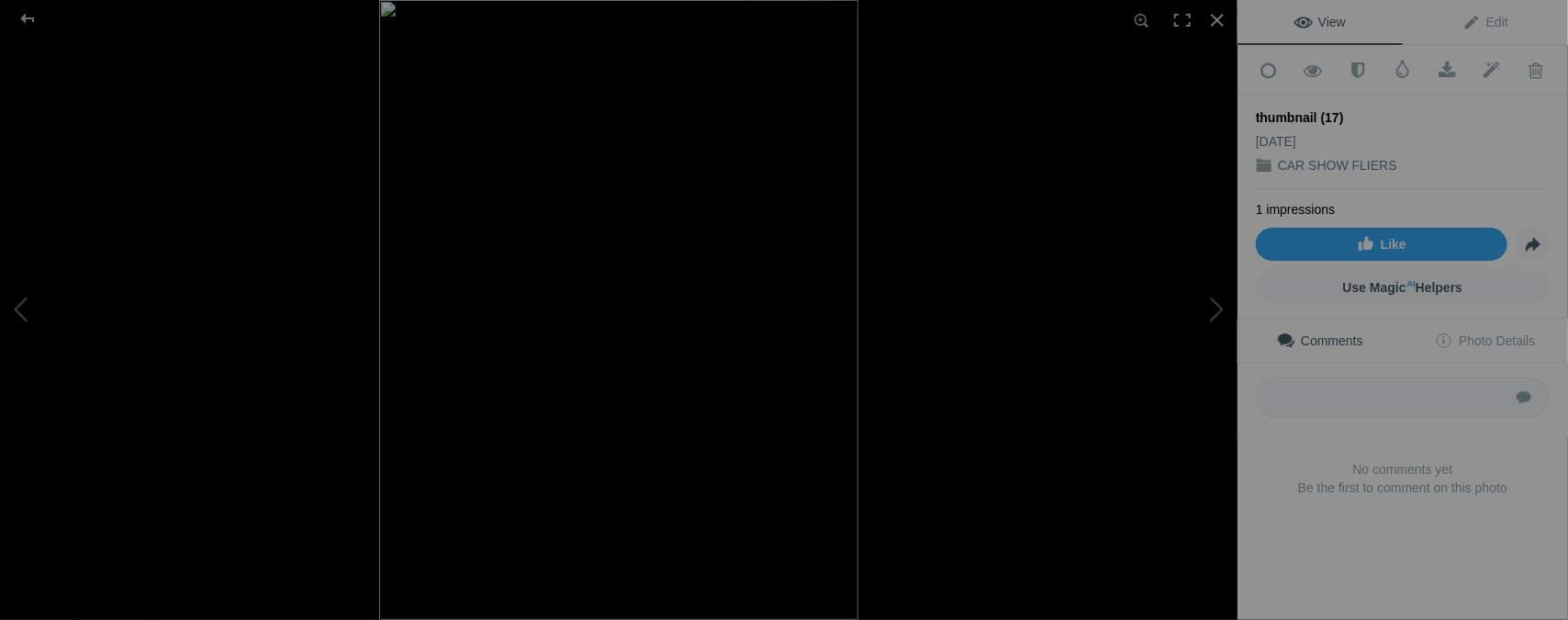
click at [26, 19] on div at bounding box center [27, 18] width 66 height 37
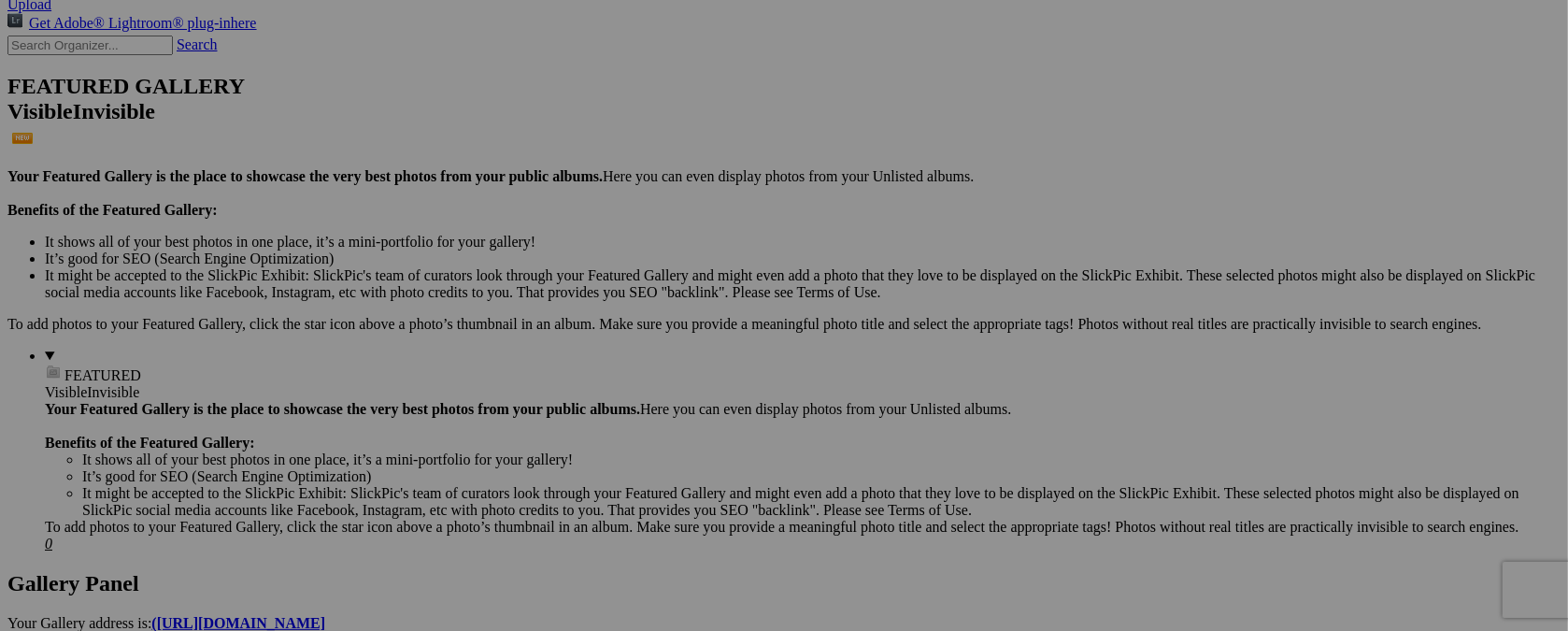
type input "t"
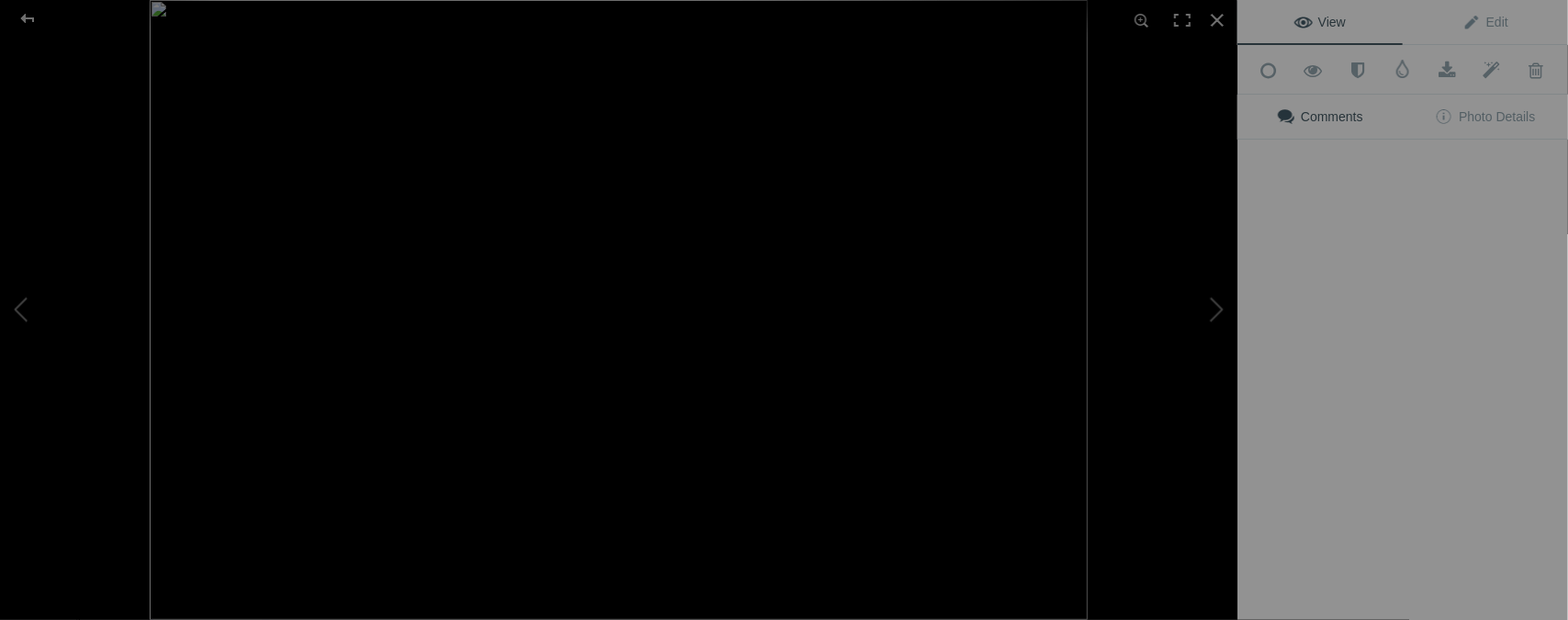
type input "[DATE] / BENEFIT"
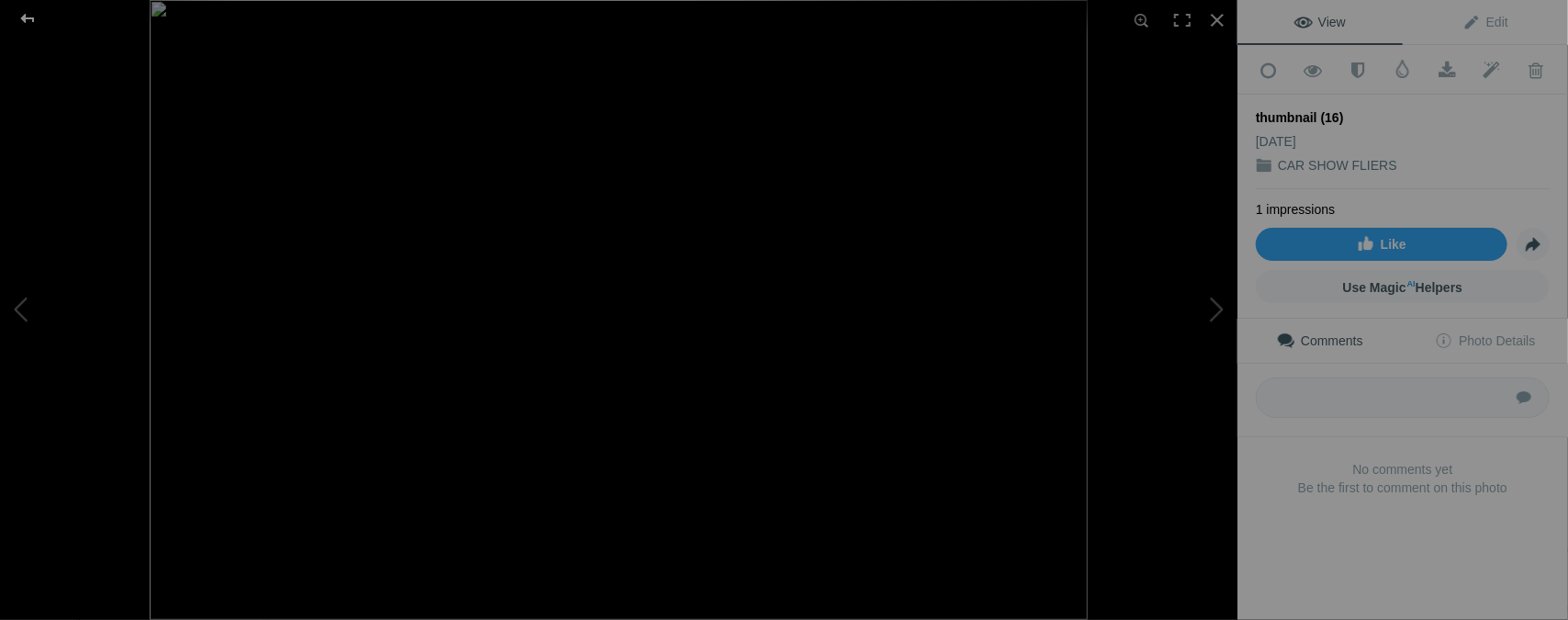
click at [22, 21] on div at bounding box center [27, 18] width 66 height 37
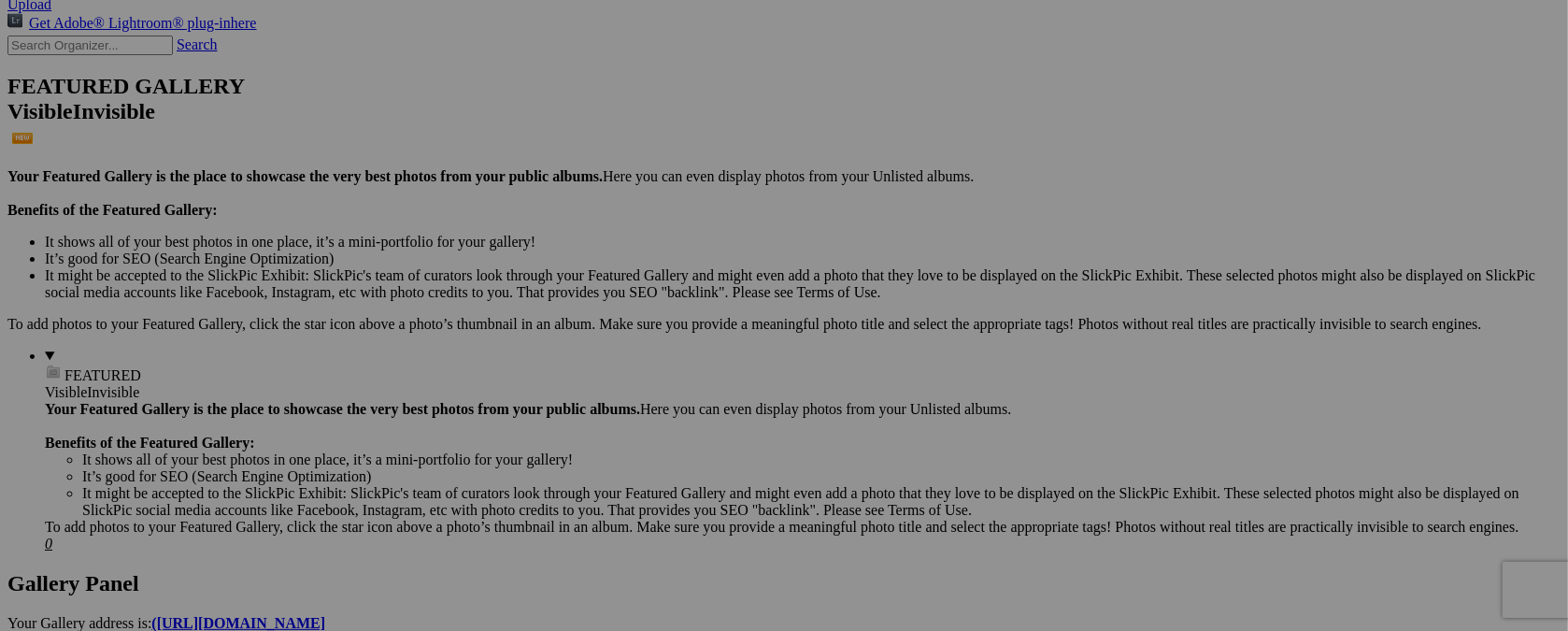
type input "t"
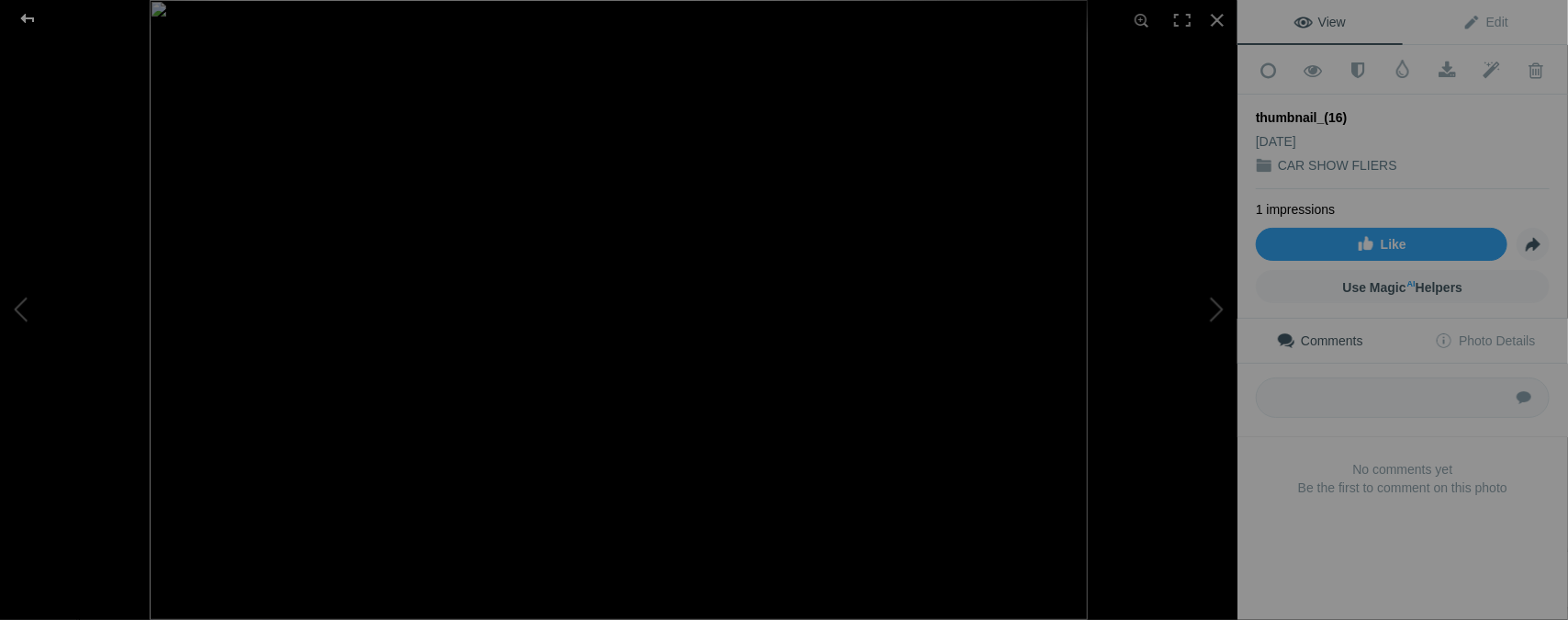
click at [22, 11] on div at bounding box center [27, 18] width 66 height 37
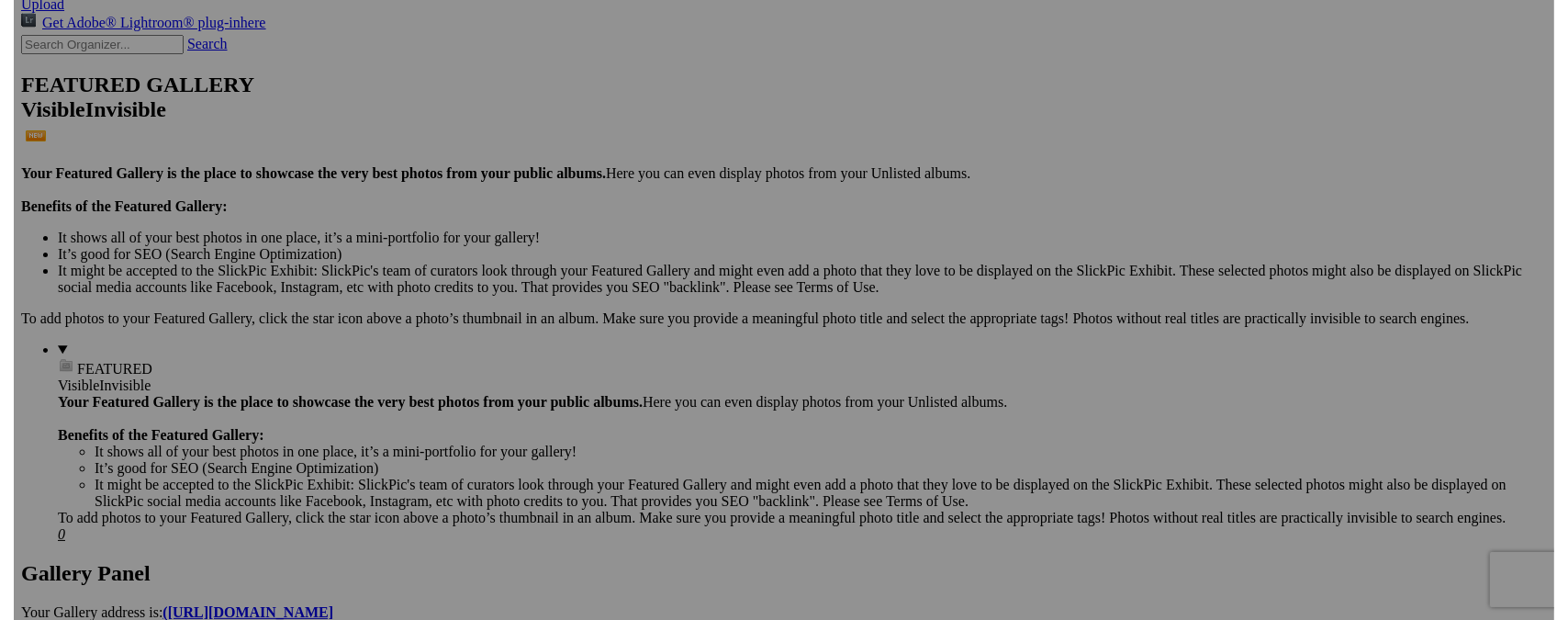
scroll to position [0, 23]
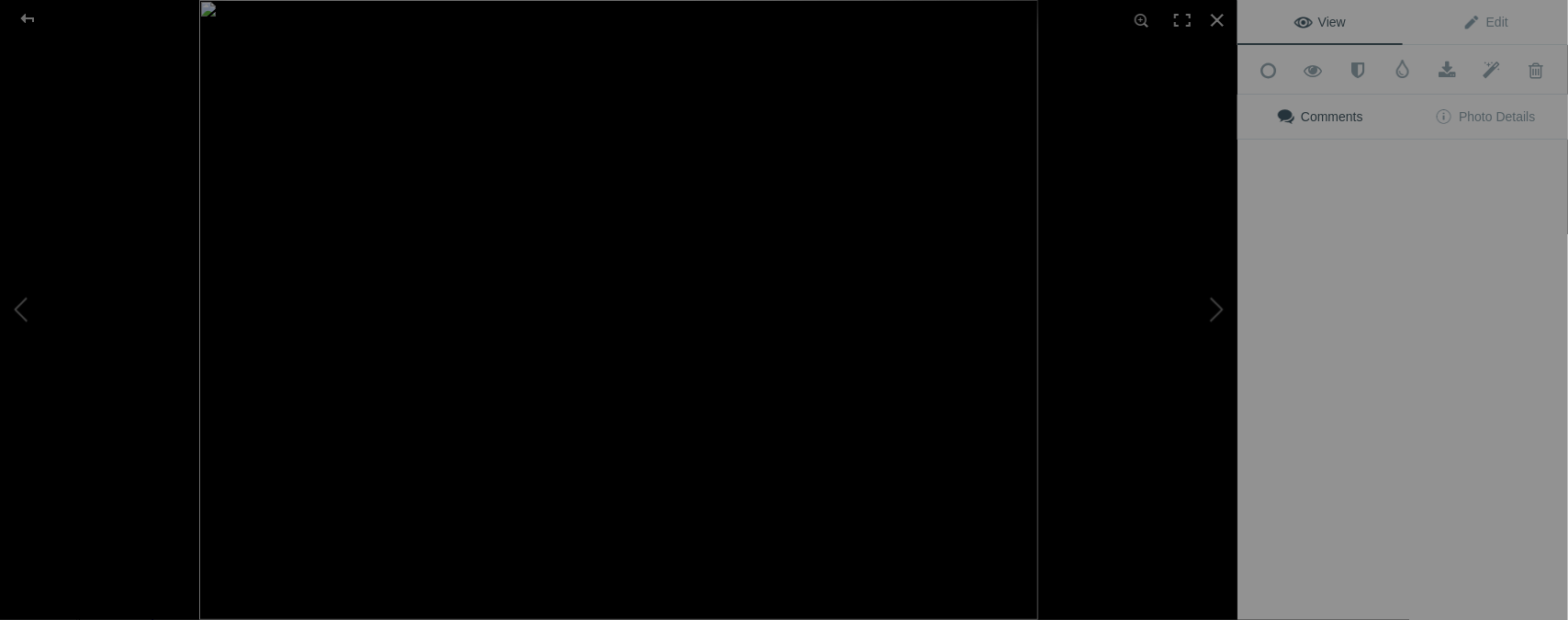
type input "[DATE] / BRONCO SWAP MEET"
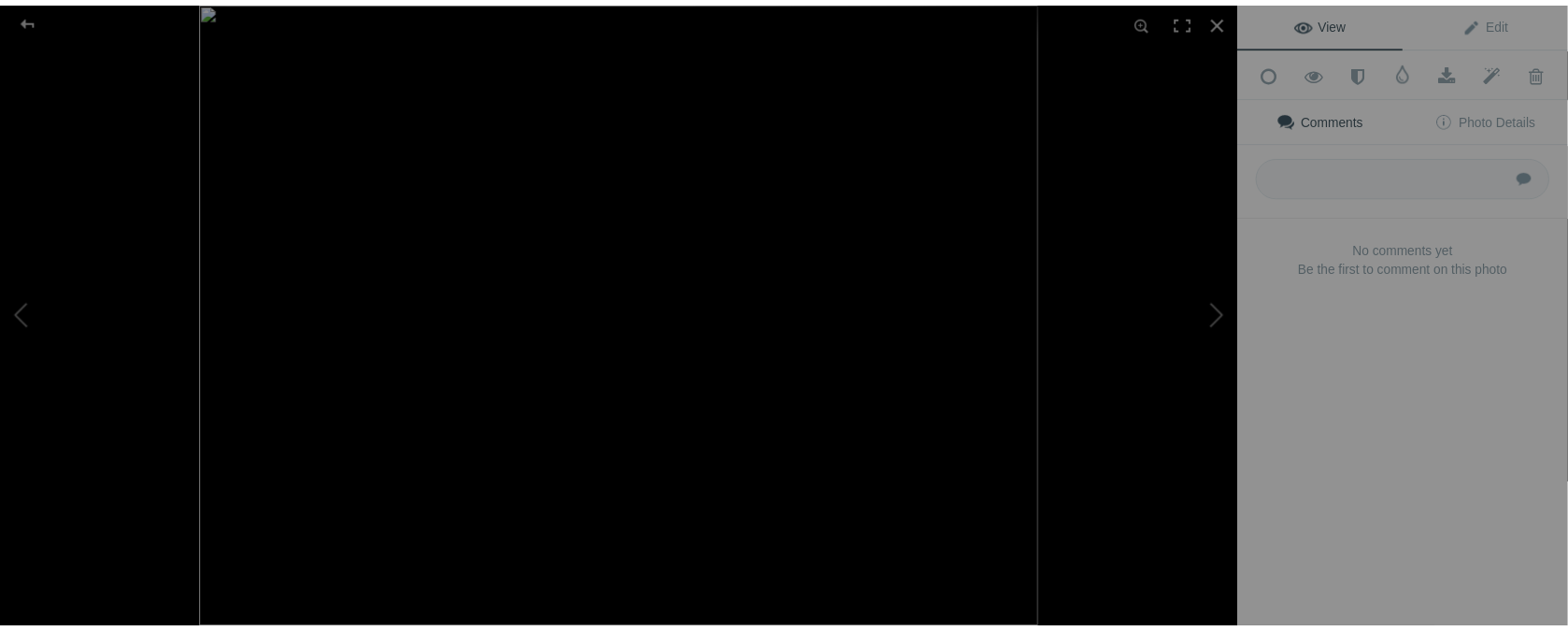
scroll to position [0, 0]
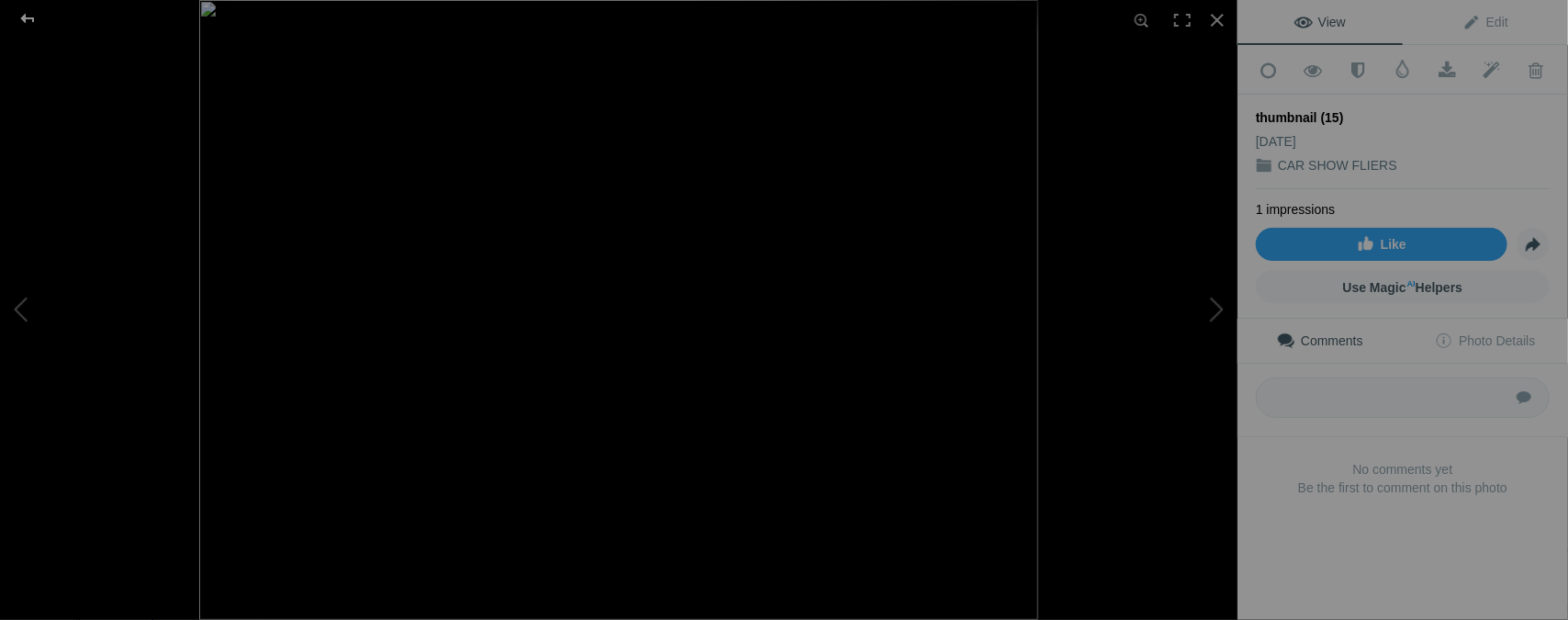
click at [27, 20] on div at bounding box center [27, 18] width 66 height 37
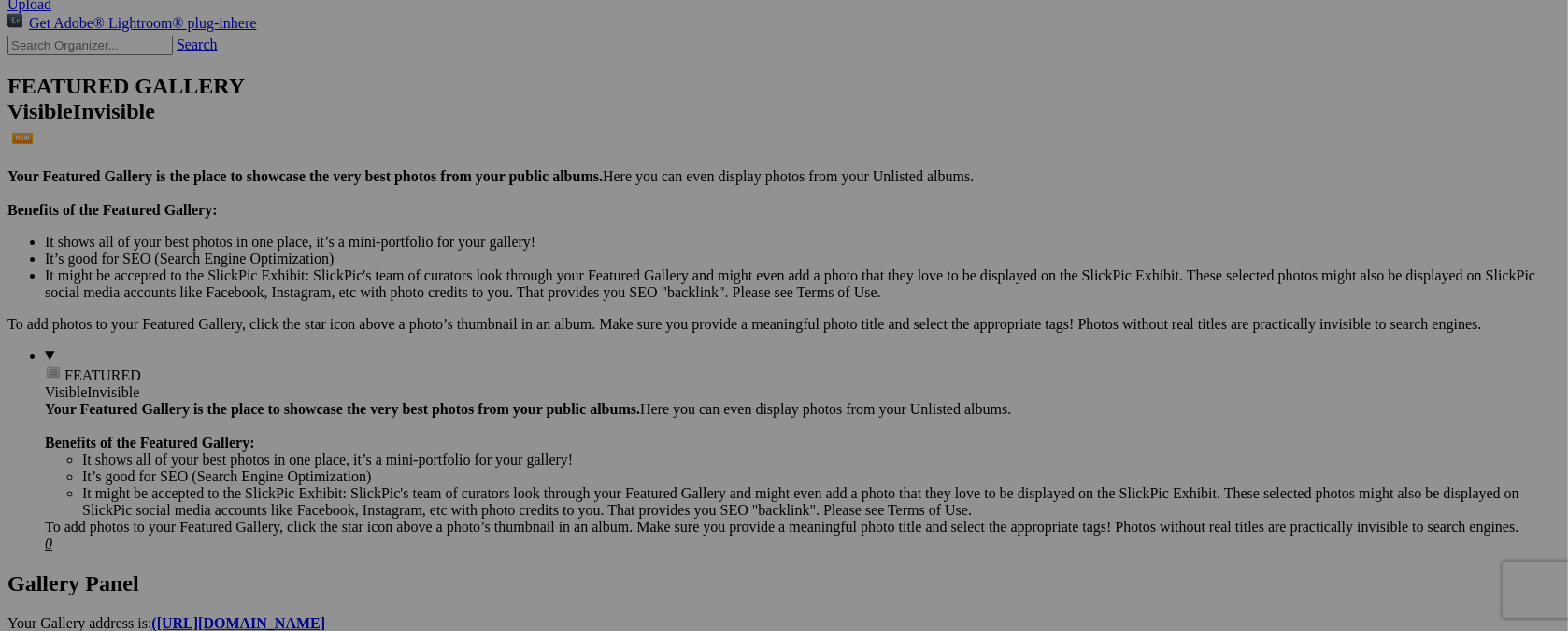
type input "t"
type input "SEPT. 28 / FUDNRAISER"
type input "t"
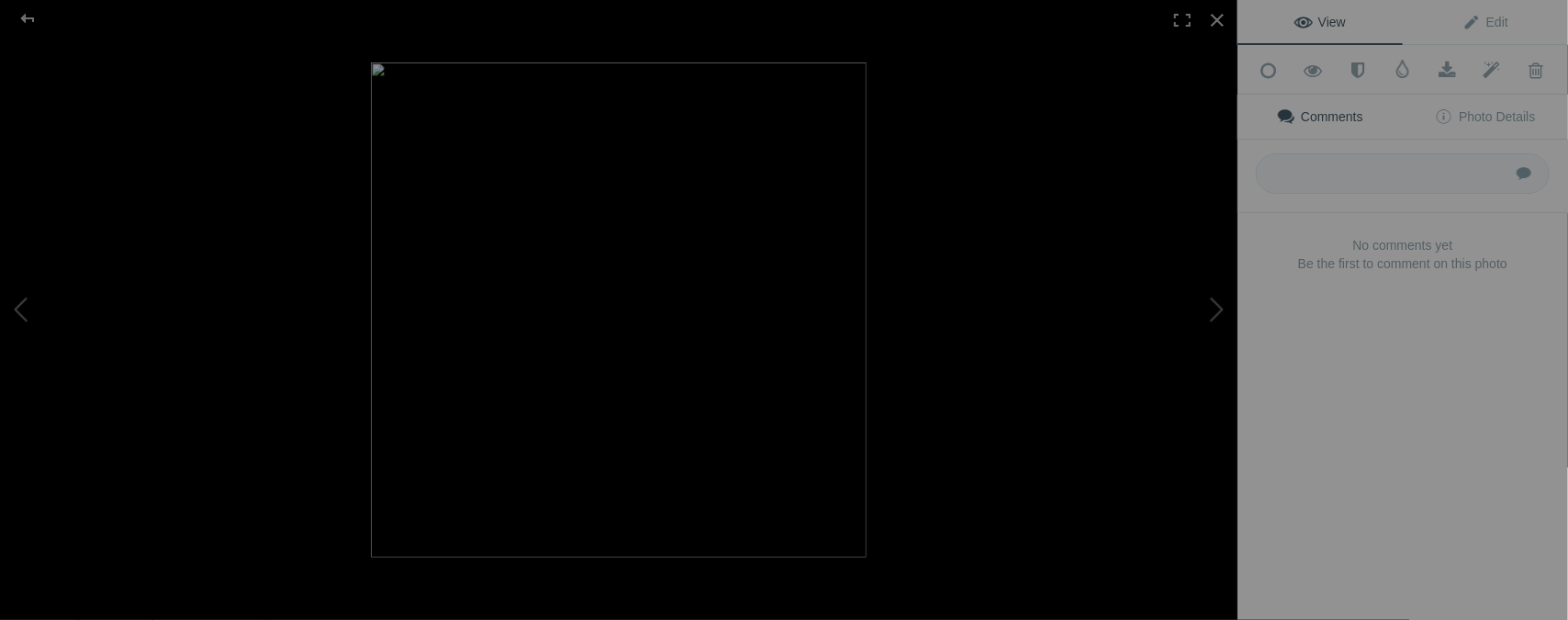
type input "FUNDRAISER"
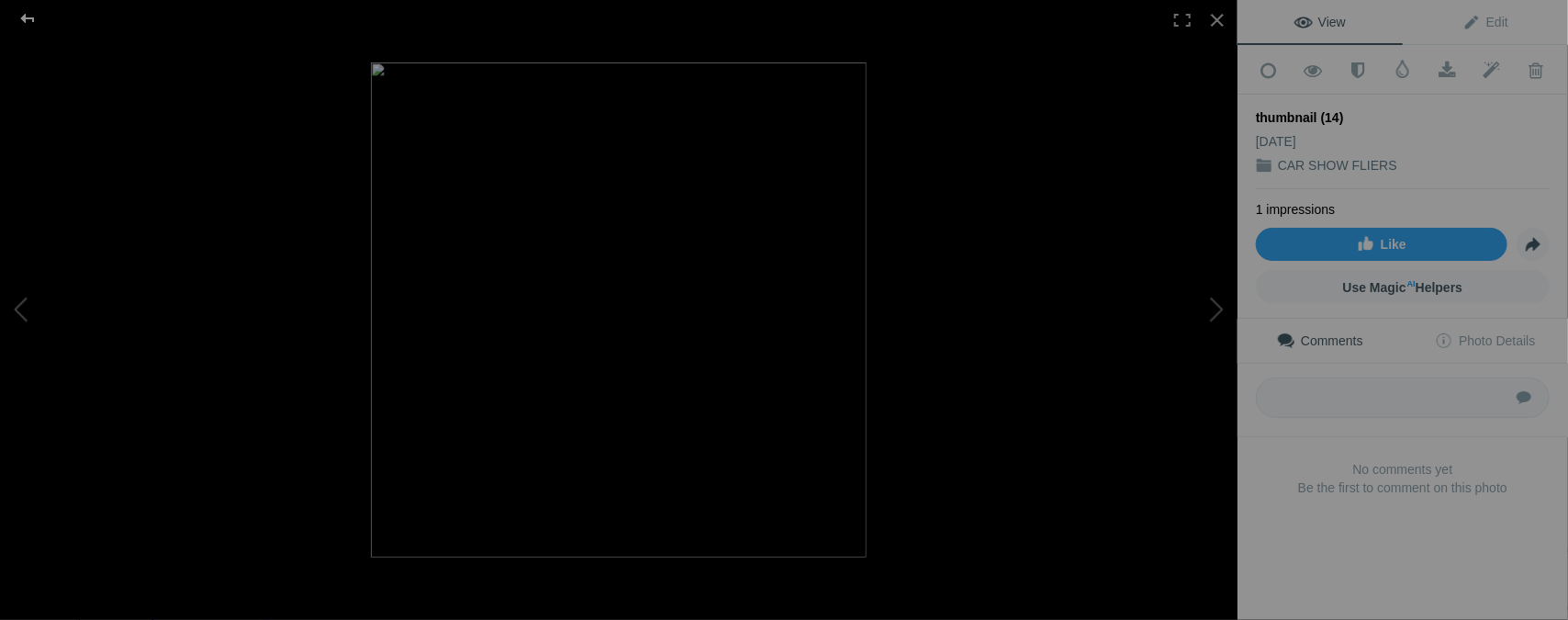
click at [31, 18] on div at bounding box center [27, 18] width 66 height 37
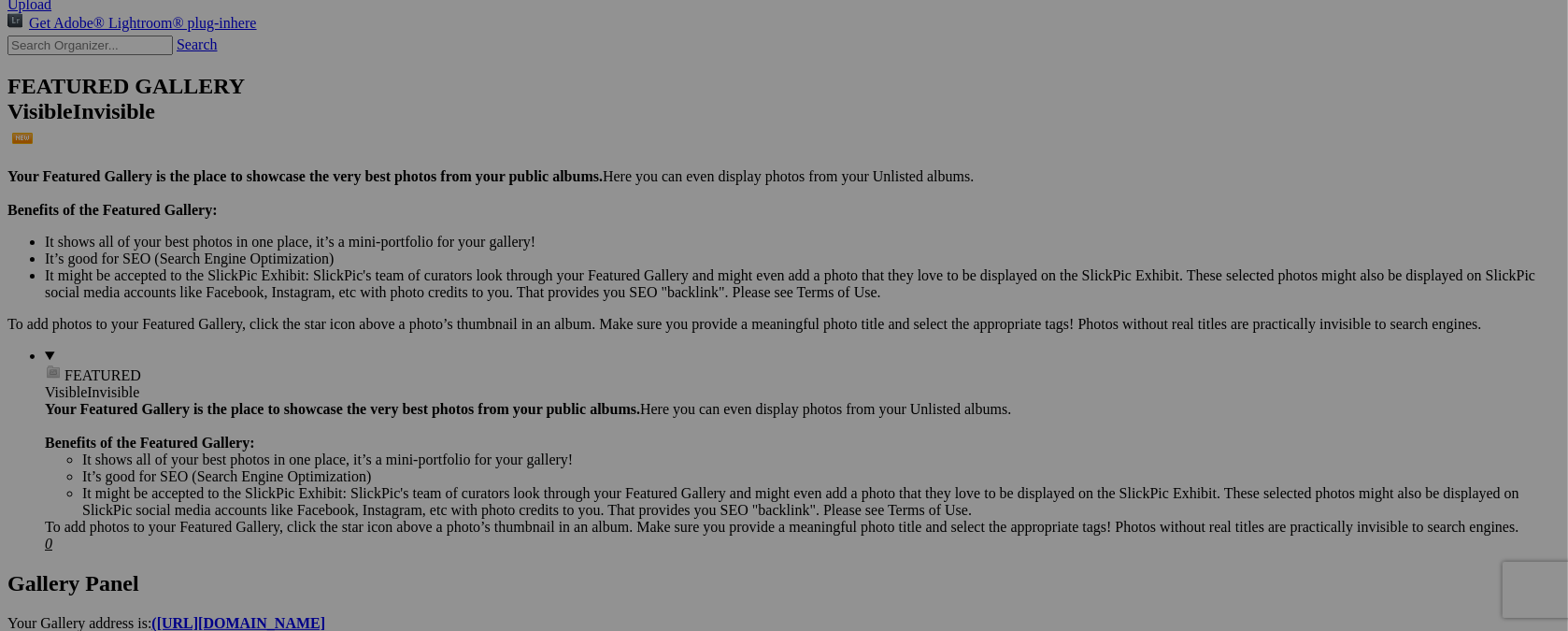
type input "t"
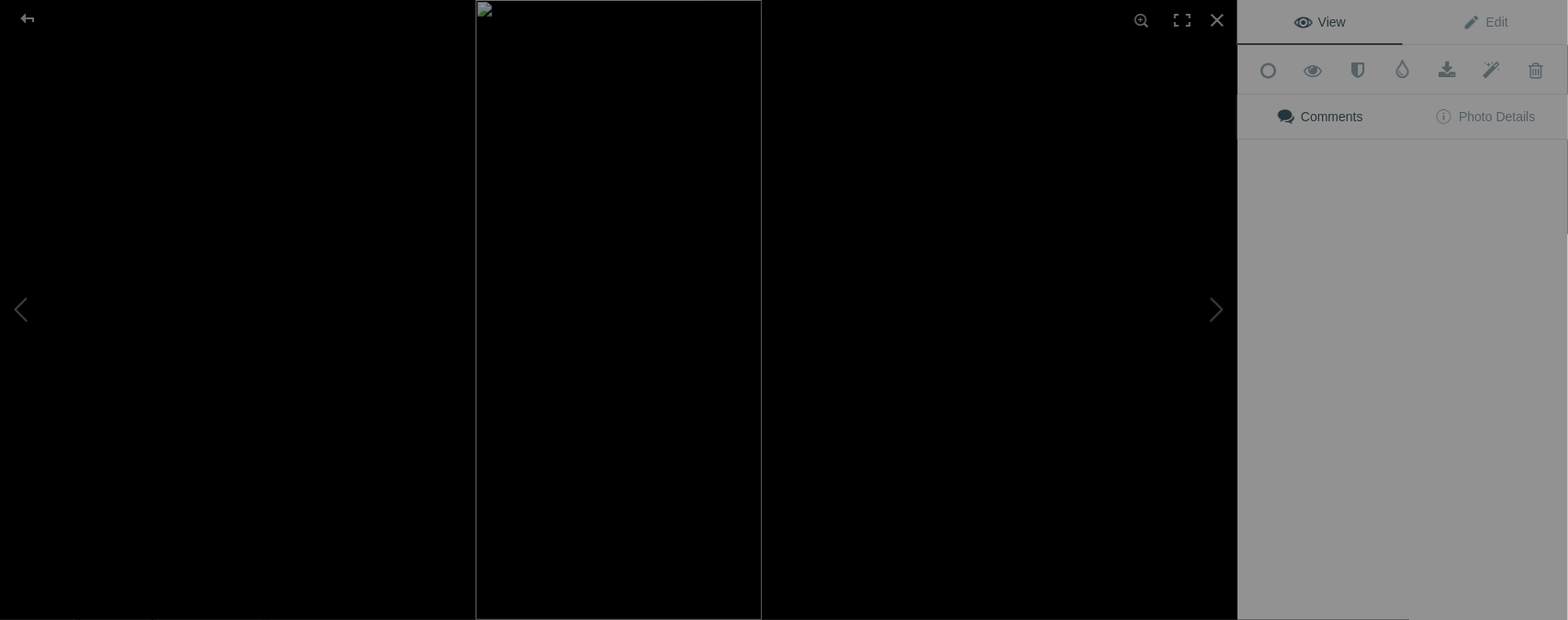
type input "[DATE] / VW MEET"
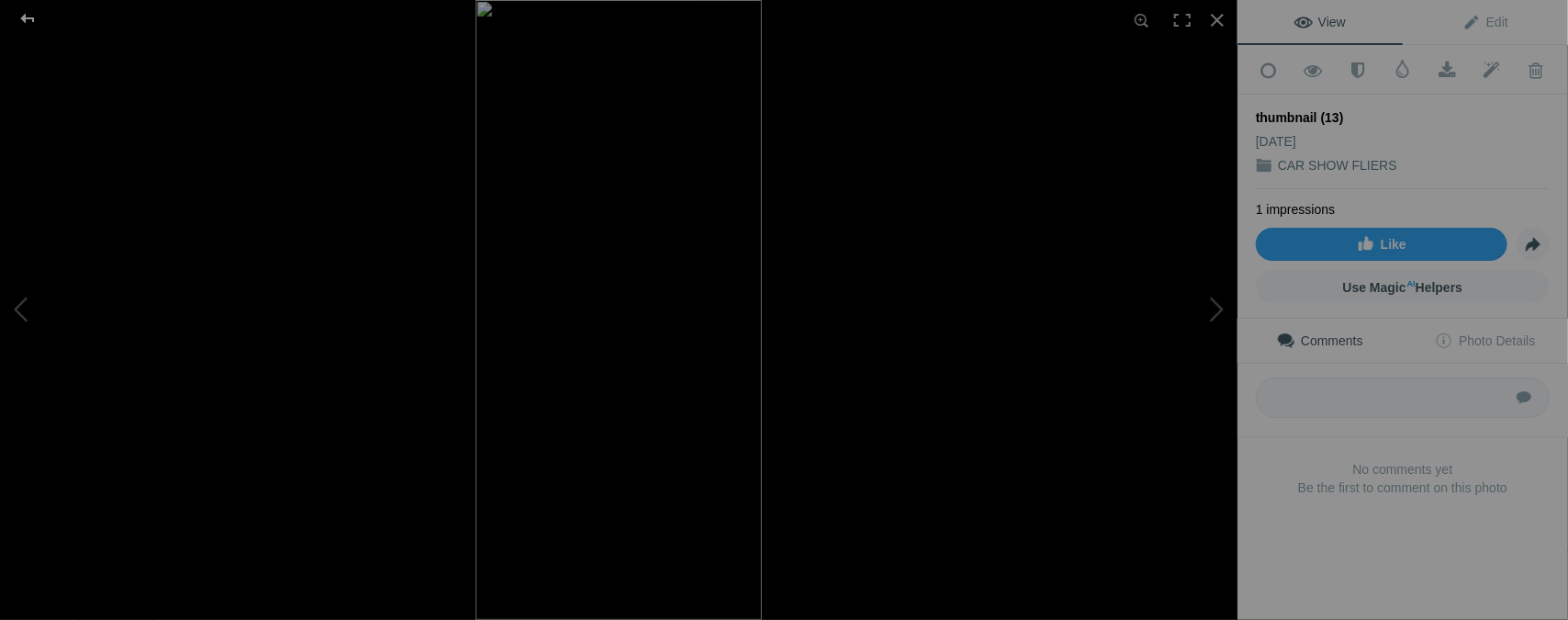
click at [23, 15] on div at bounding box center [27, 18] width 66 height 37
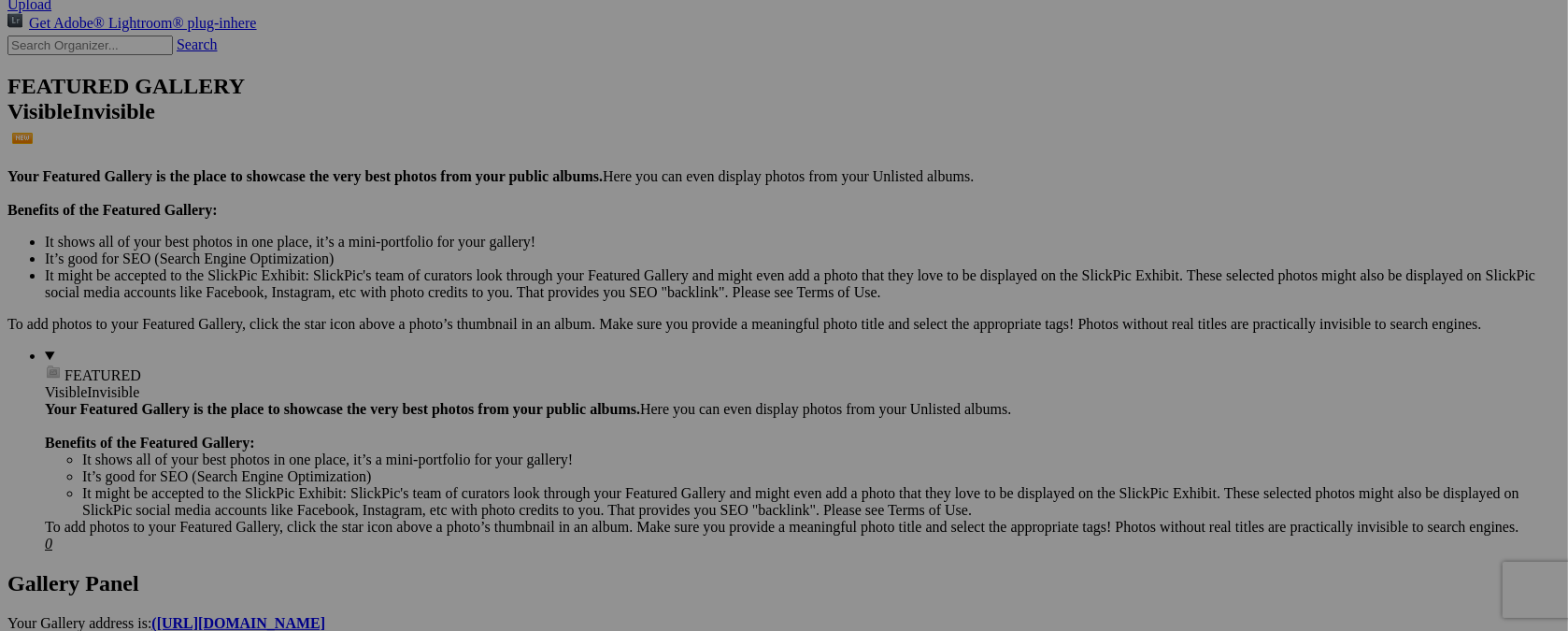
scroll to position [239, 0]
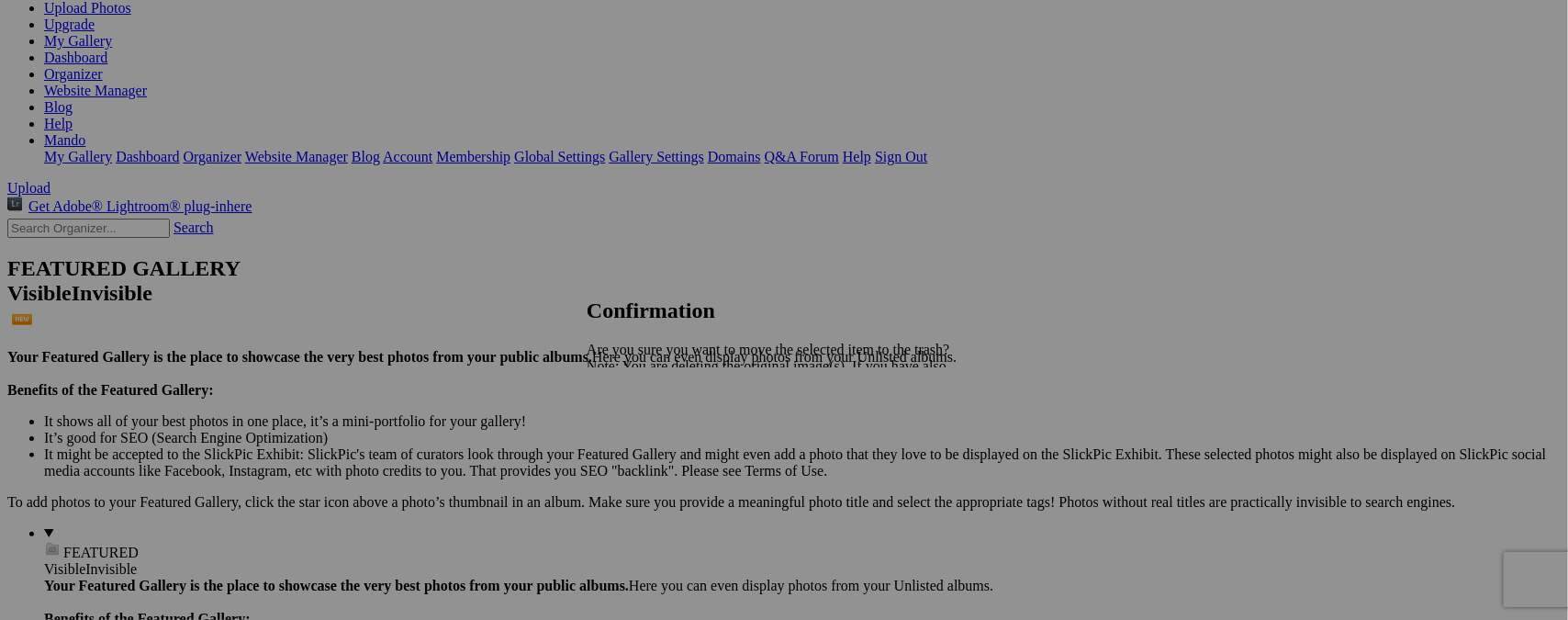
click at [648, 423] on span "Yes" at bounding box center [638, 430] width 21 height 16
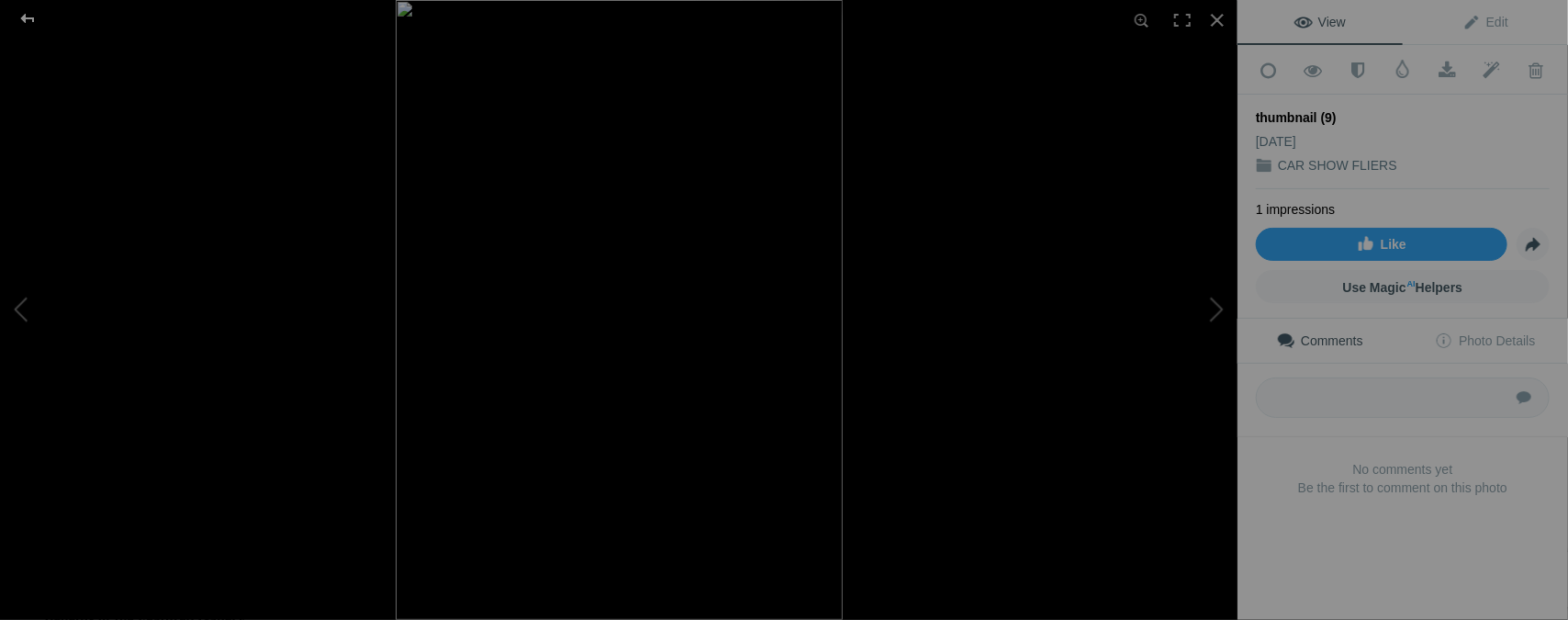
click at [32, 19] on div at bounding box center [27, 18] width 66 height 37
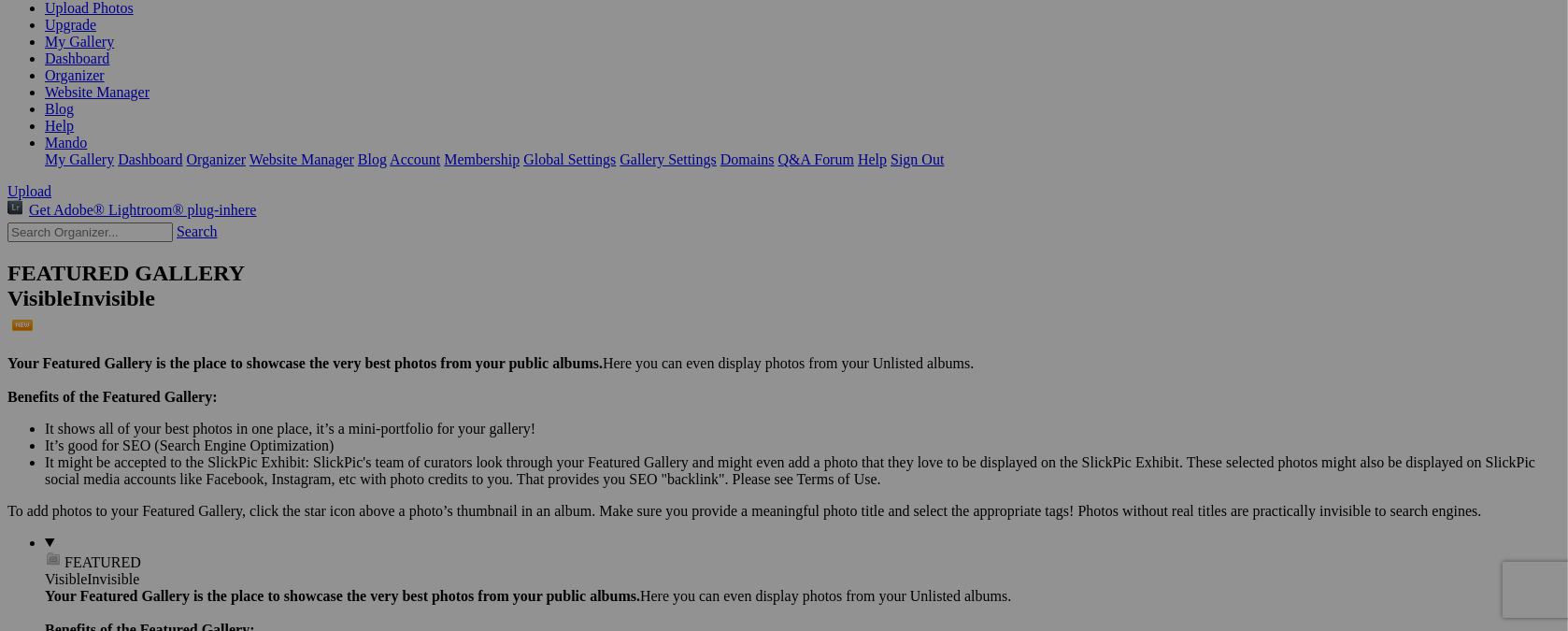
type input "t"
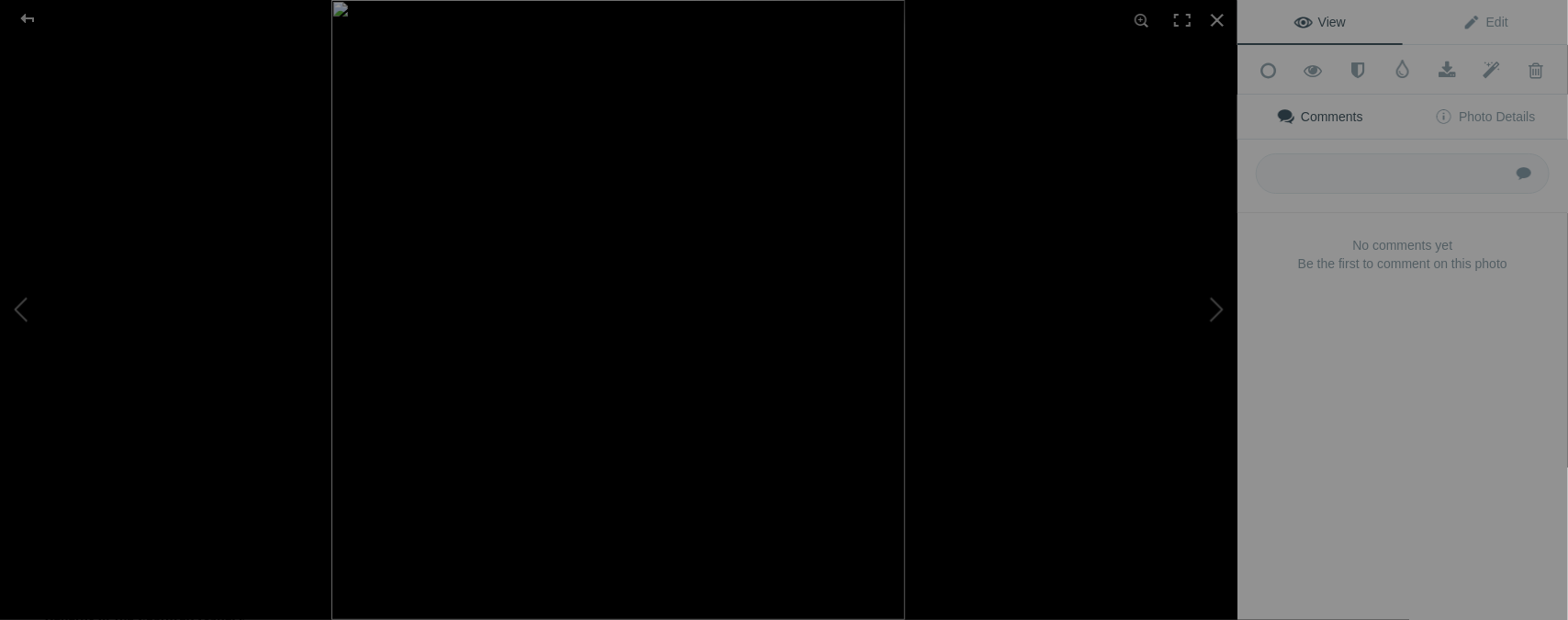
type input "[DATE] / [GEOGRAPHIC_DATA], [GEOGRAPHIC_DATA]."
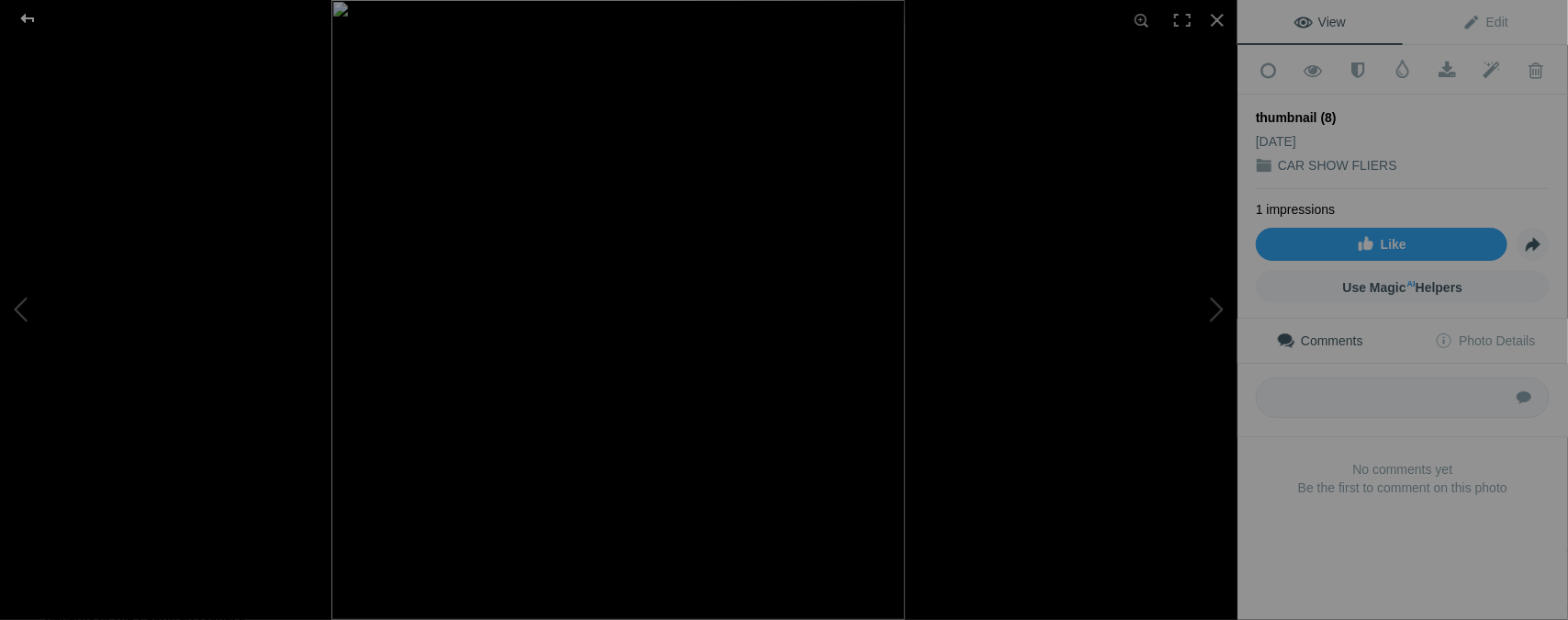
click at [29, 20] on div at bounding box center [27, 18] width 66 height 37
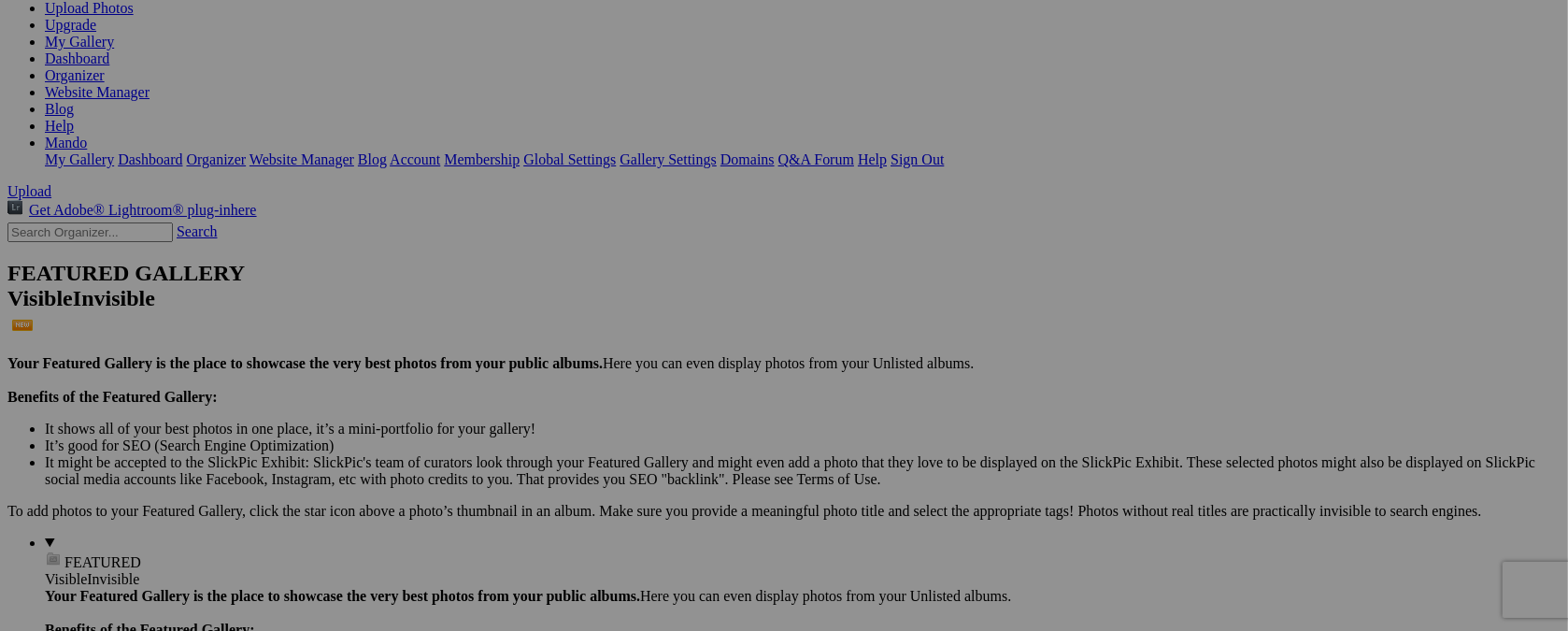
type input "t"
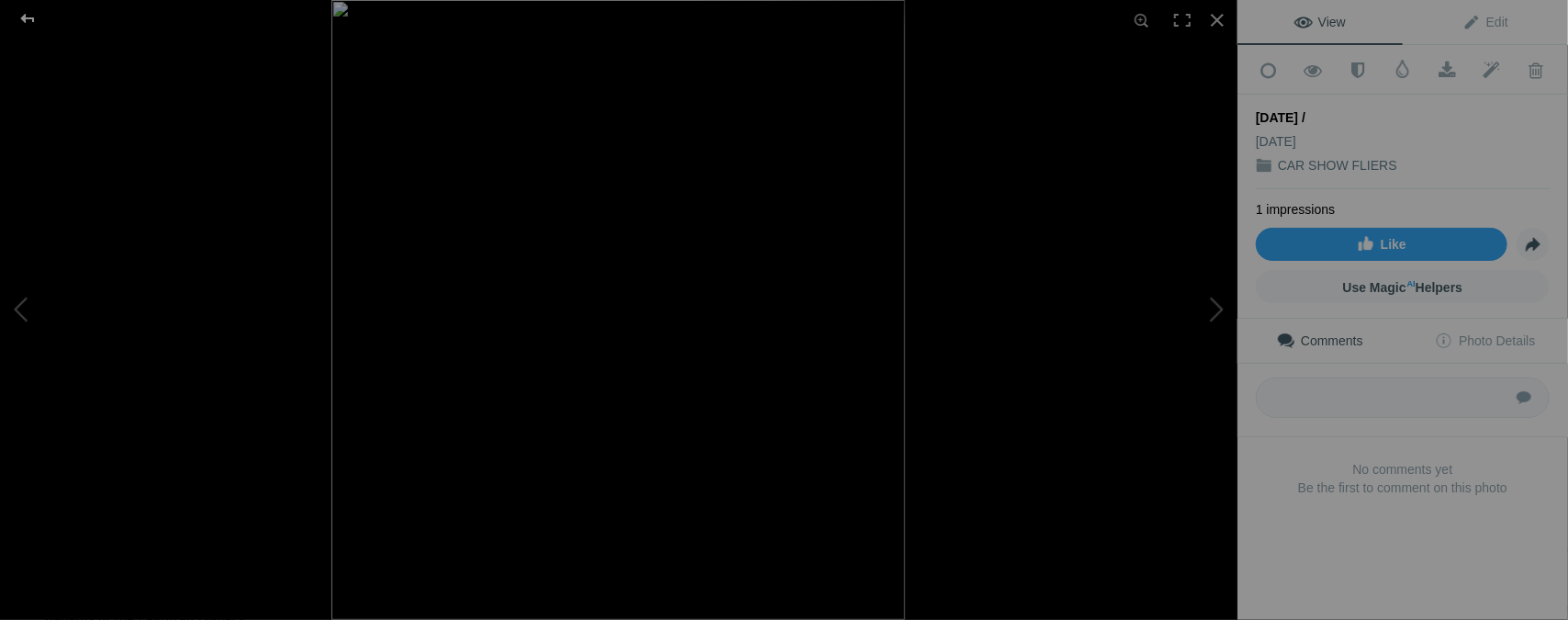
click at [29, 20] on div at bounding box center [27, 18] width 66 height 37
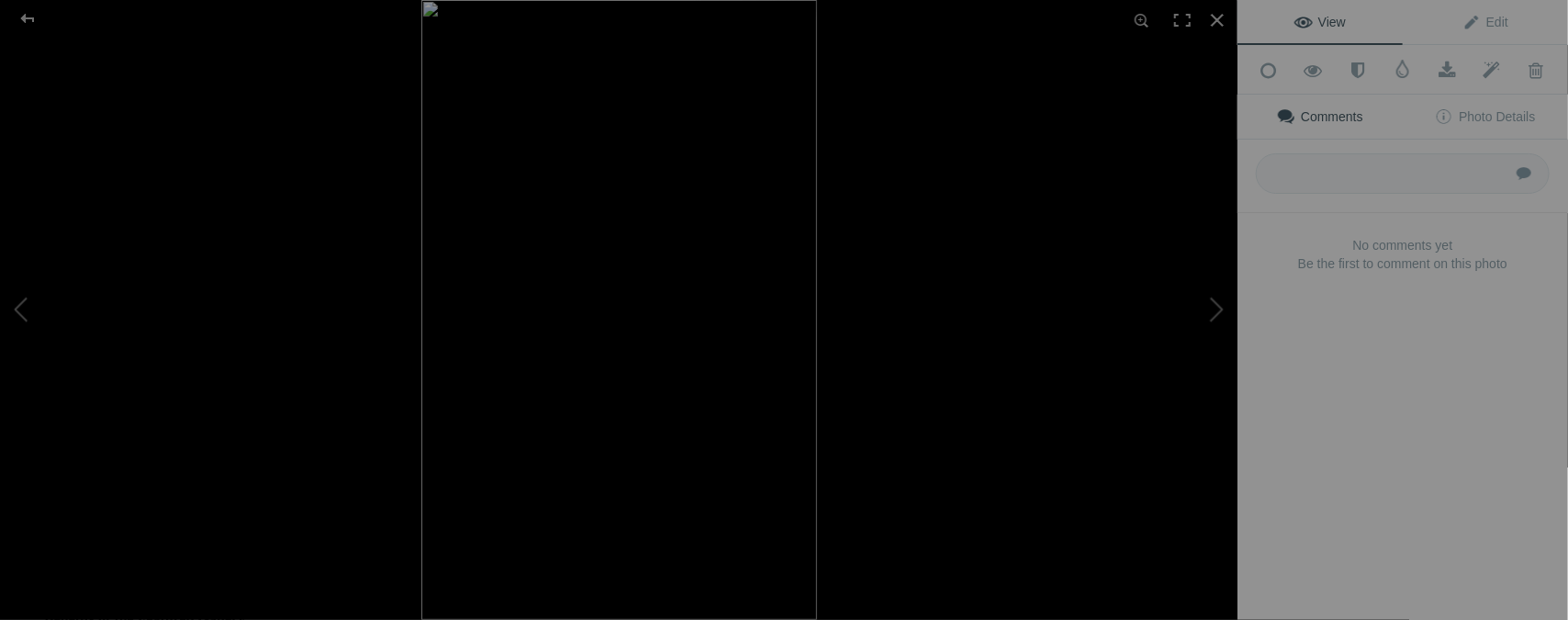
type input "FRI. OCT. 4 / PARADE"
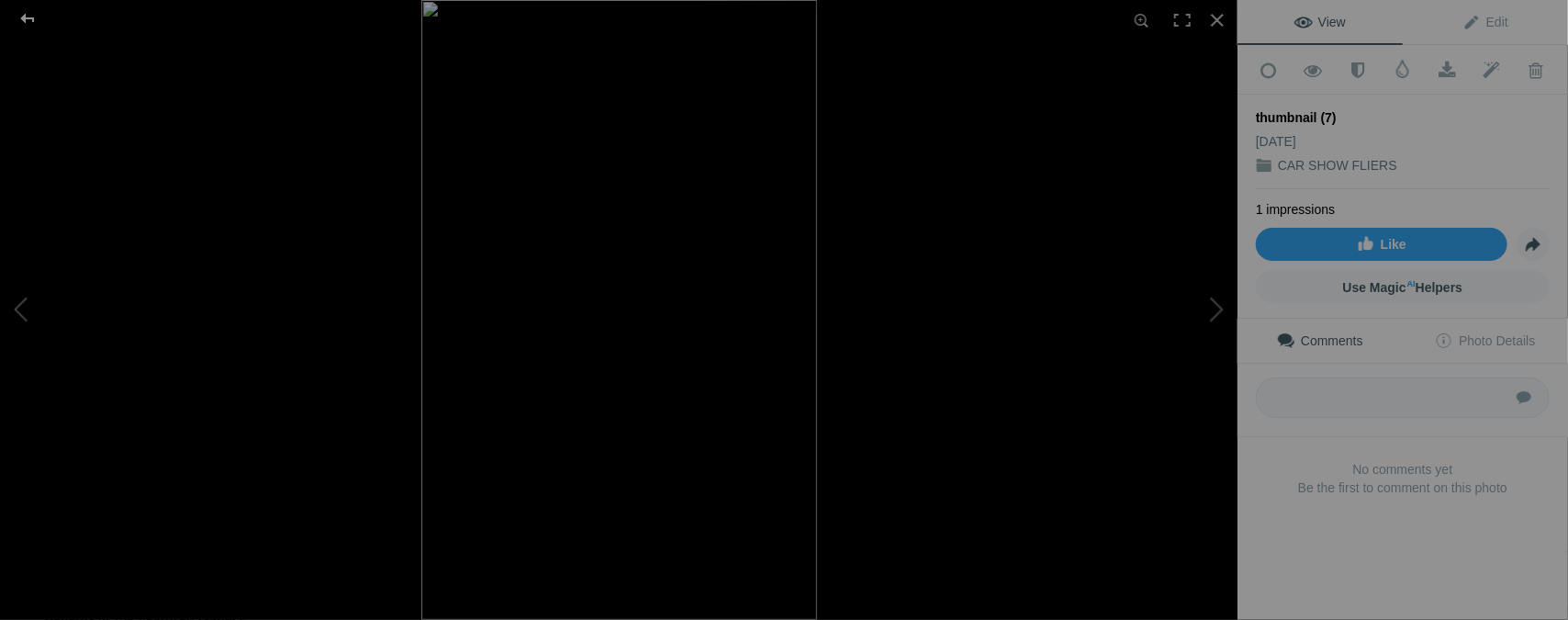
click at [28, 23] on div at bounding box center [27, 18] width 66 height 37
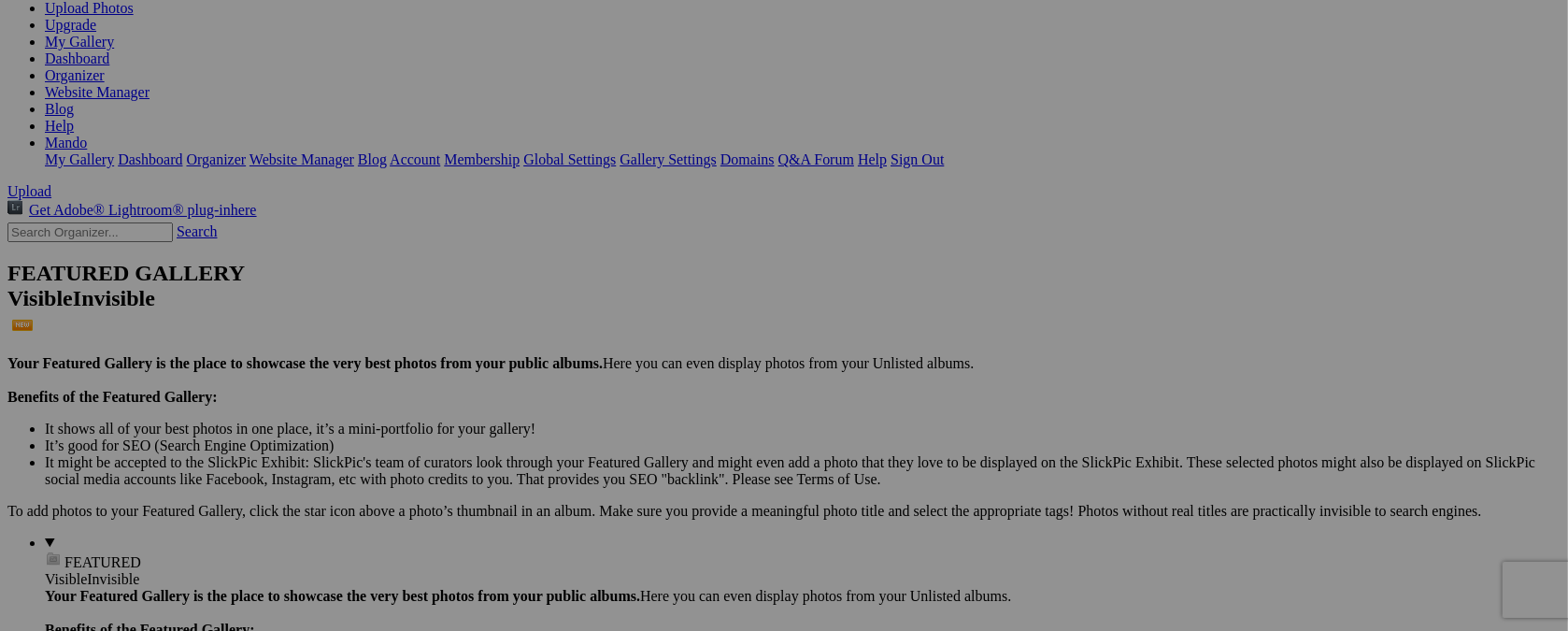
type input "t"
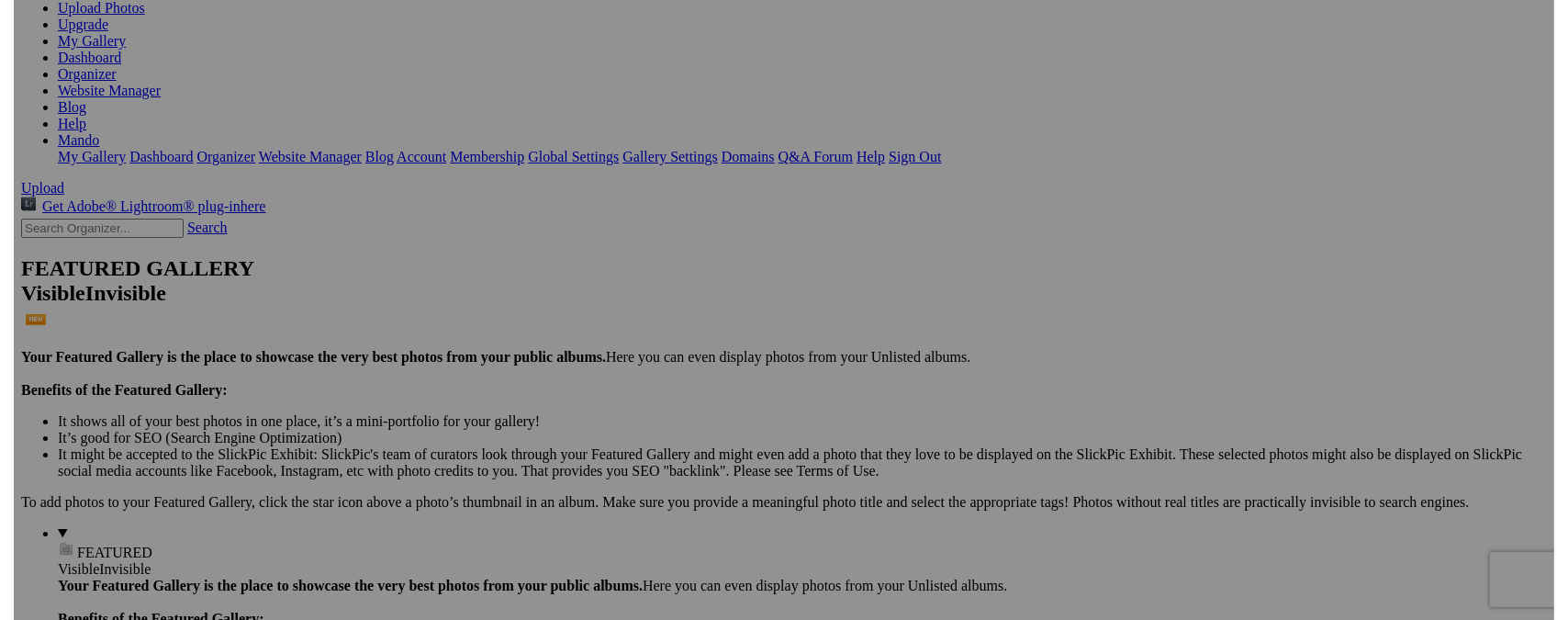
scroll to position [0, 12]
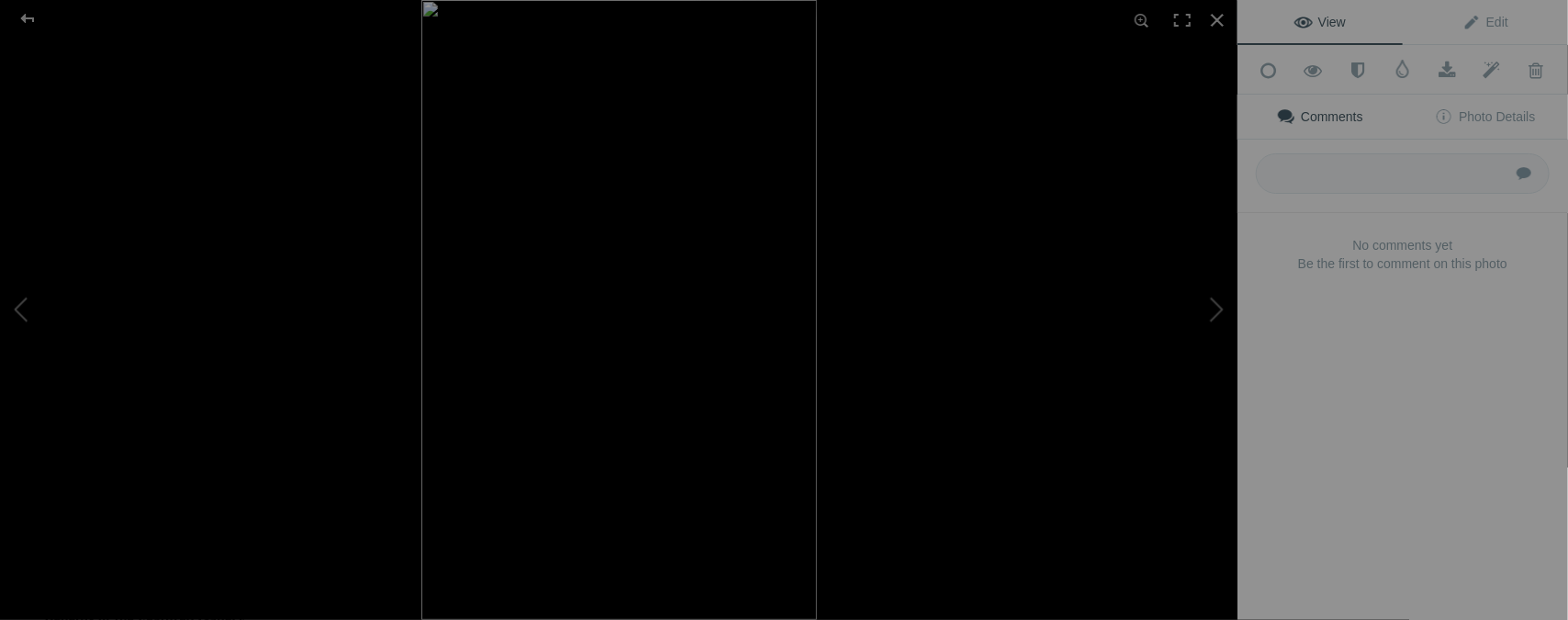
type input "[DATE] / [GEOGRAPHIC_DATA], [GEOGRAPHIC_DATA]."
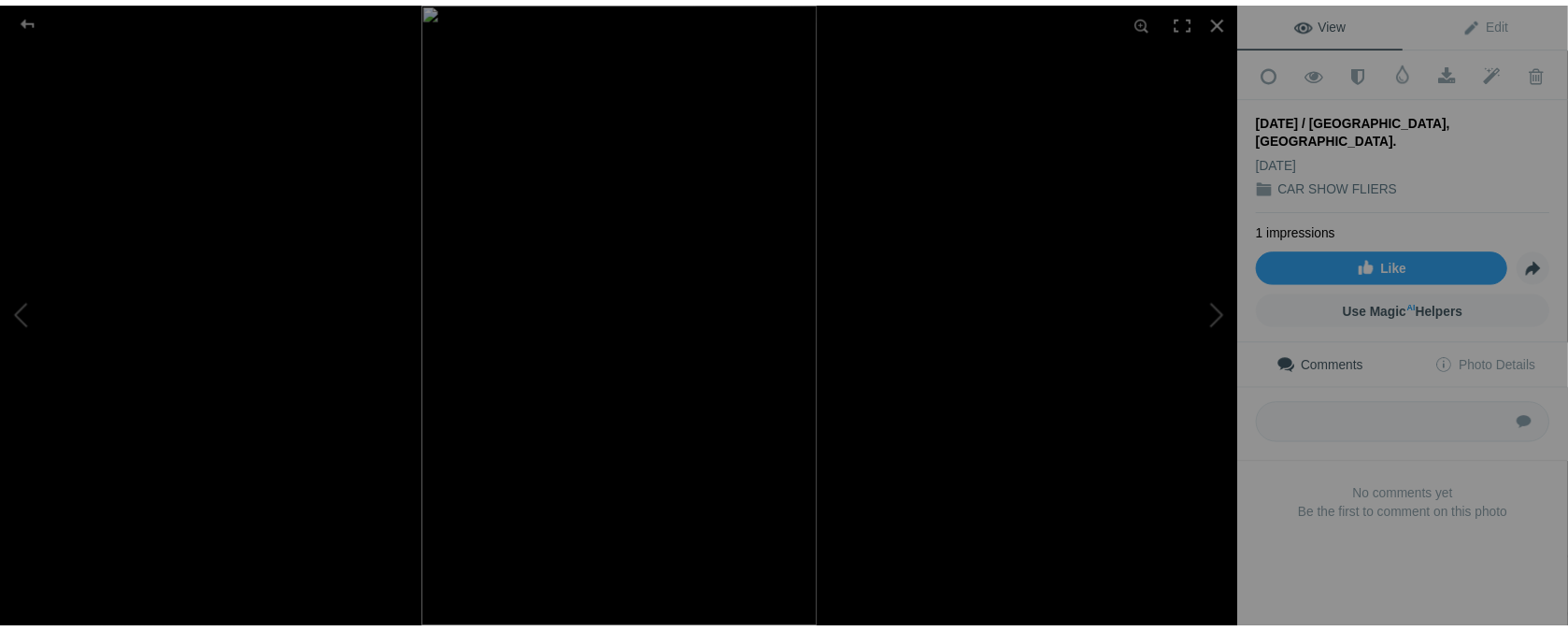
scroll to position [0, 0]
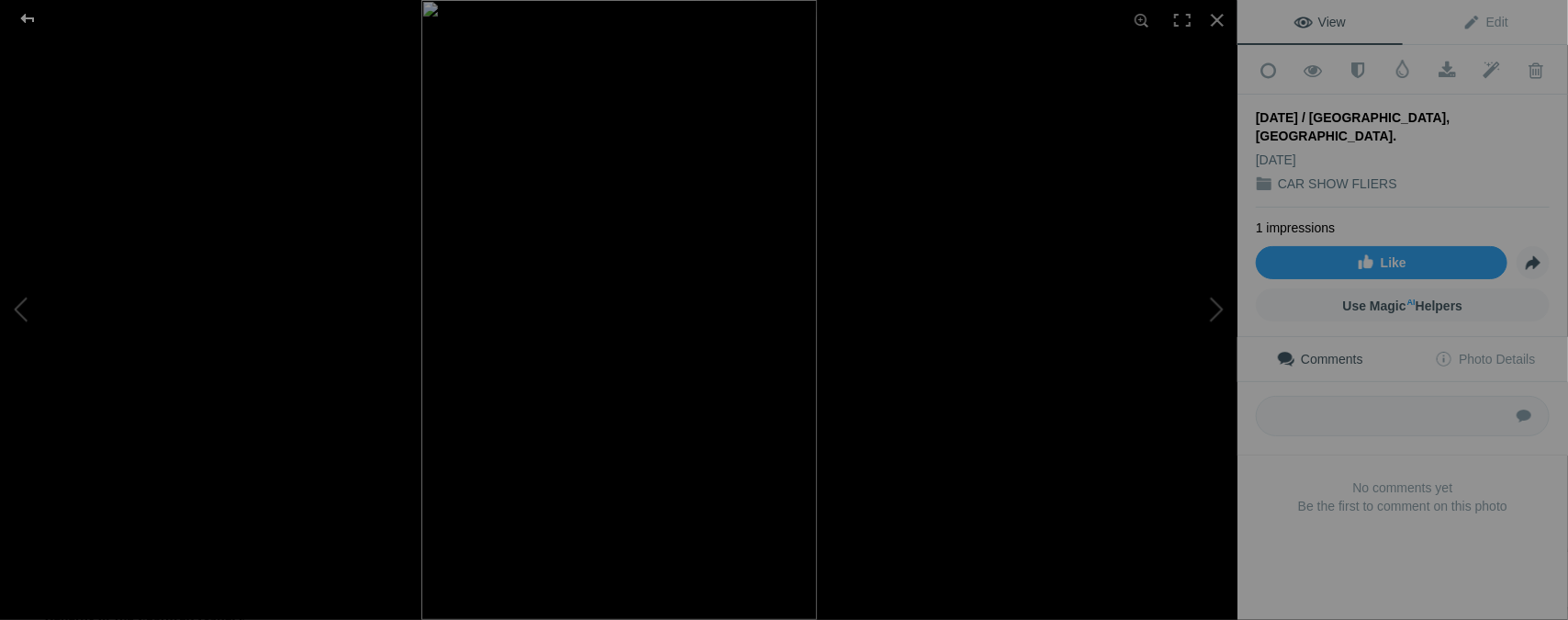
click at [31, 18] on div at bounding box center [27, 18] width 66 height 37
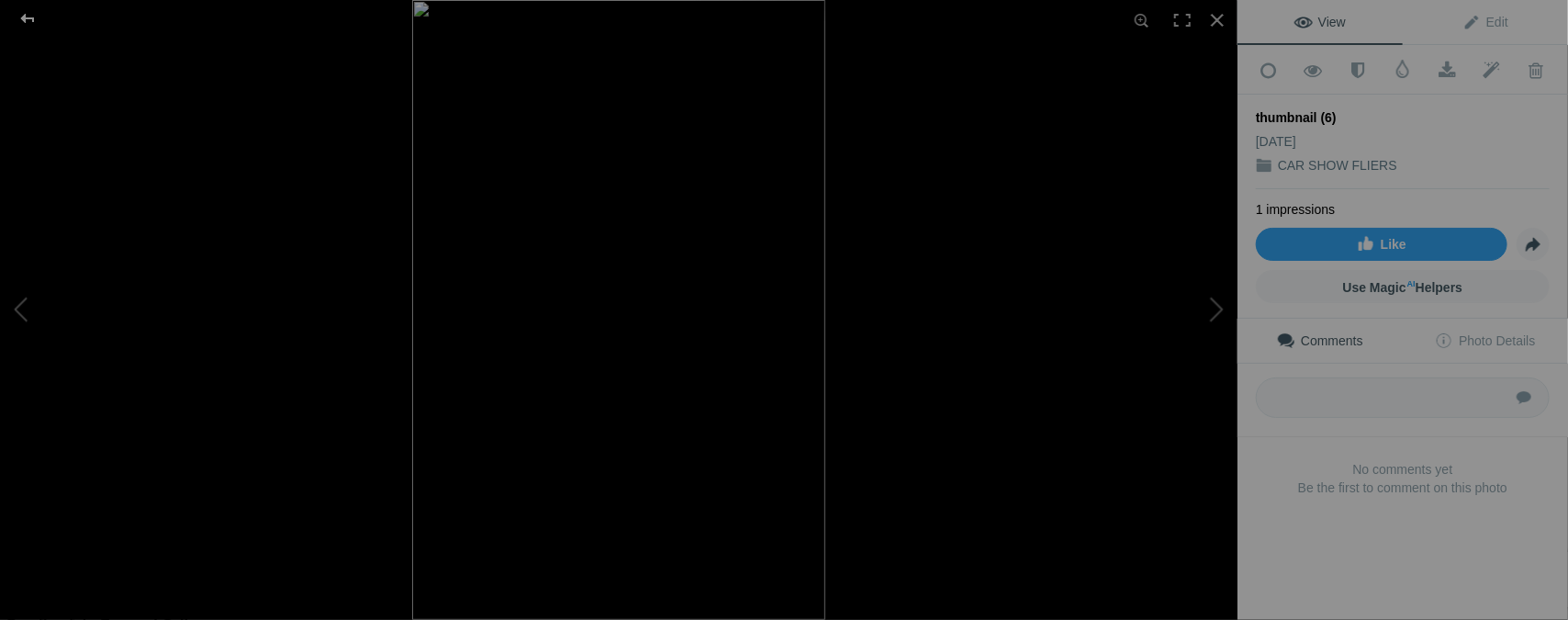
click at [26, 23] on div at bounding box center [27, 18] width 66 height 37
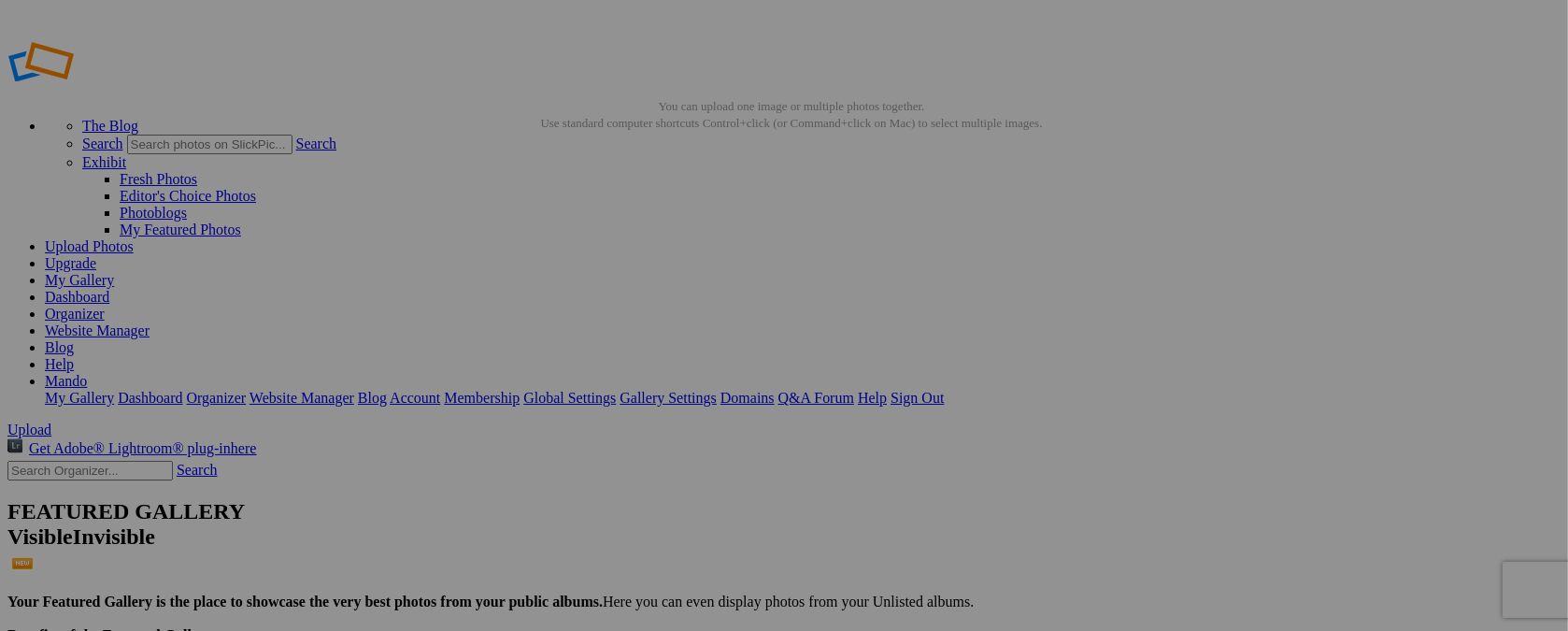
type input "t"
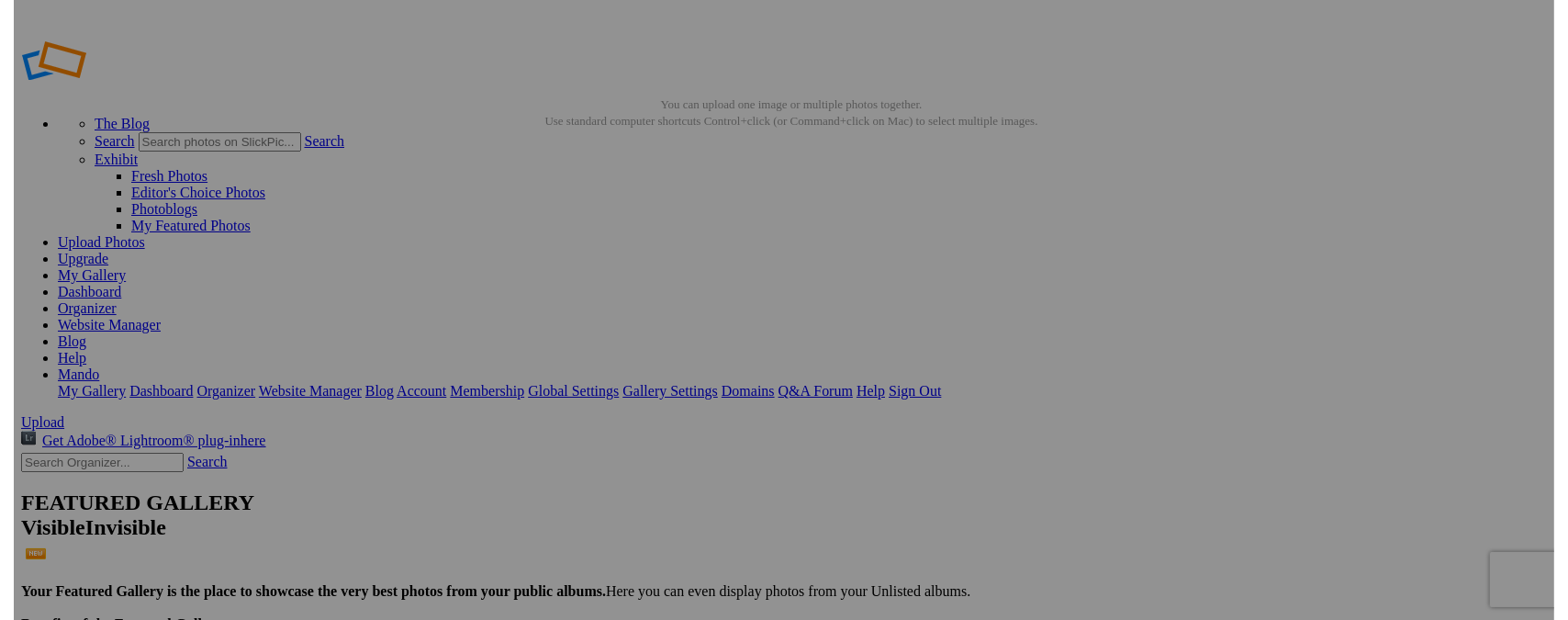
scroll to position [0, 9]
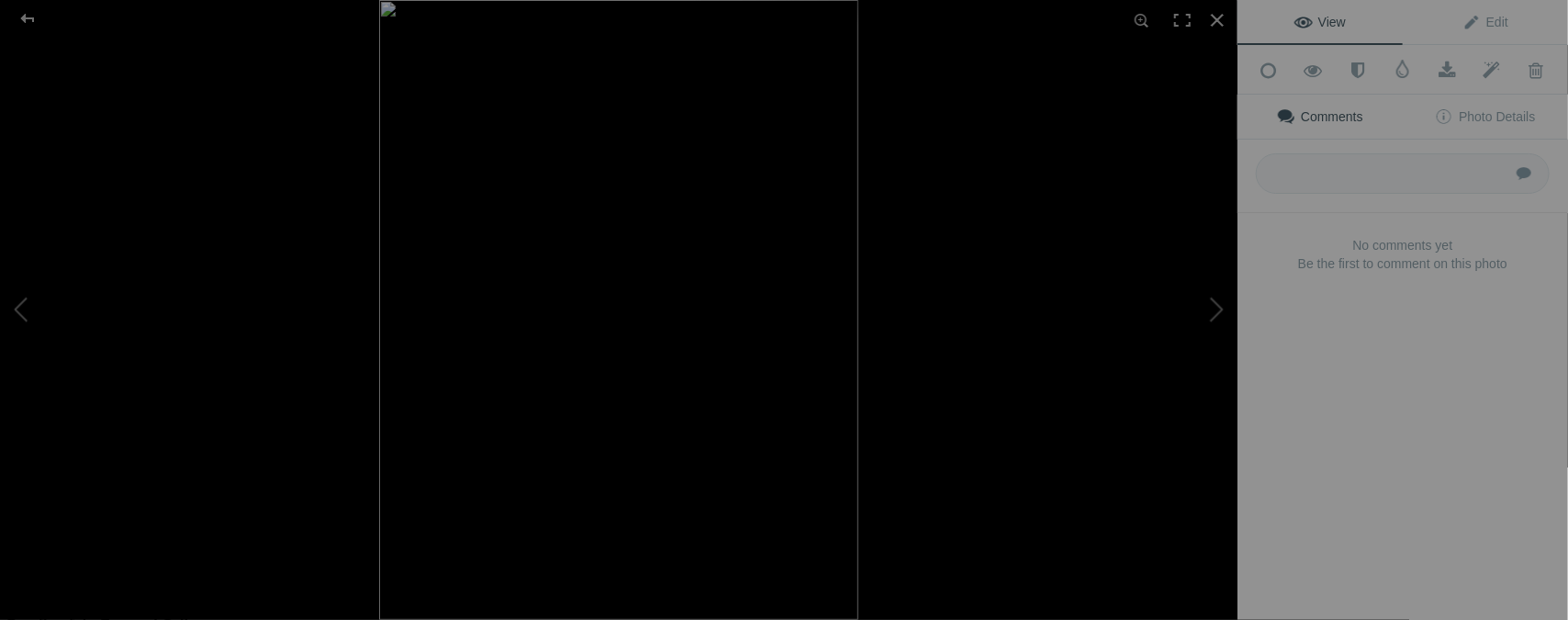
type input "[DATE] / [GEOGRAPHIC_DATA], [GEOGRAPHIC_DATA]."
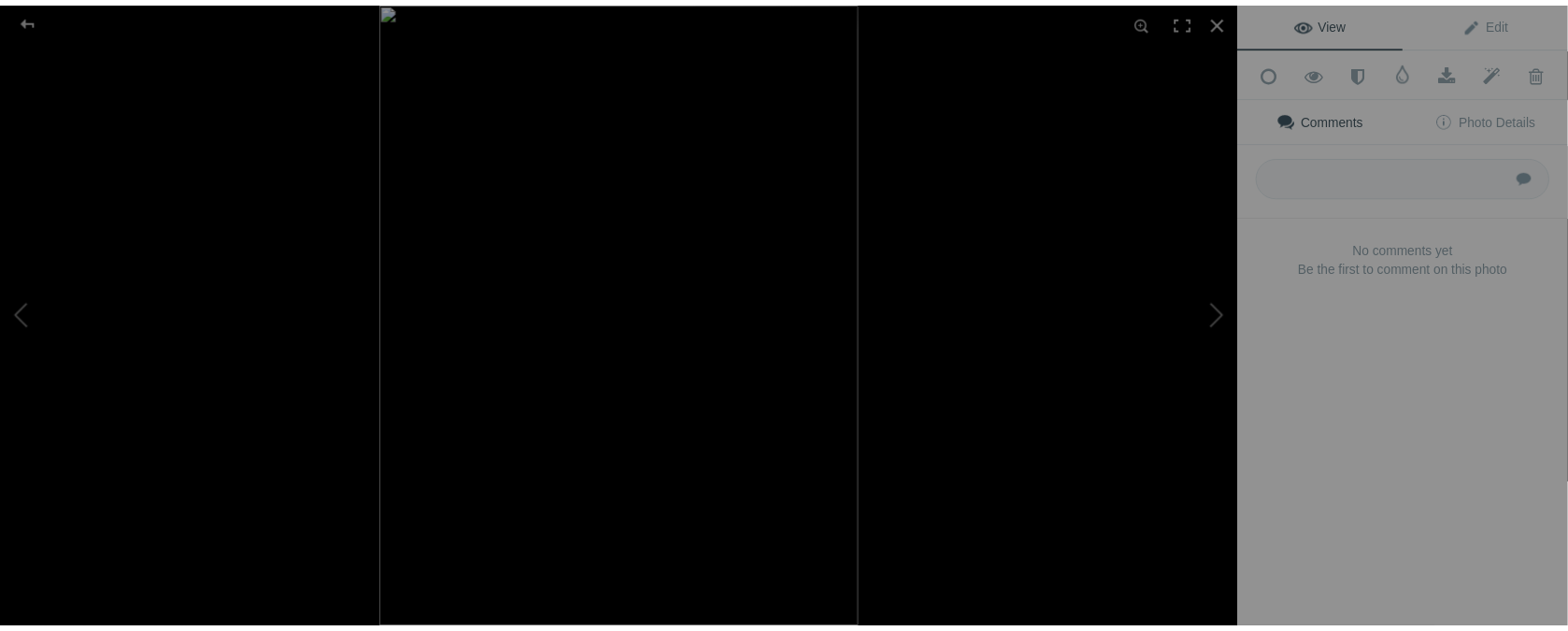
scroll to position [0, 0]
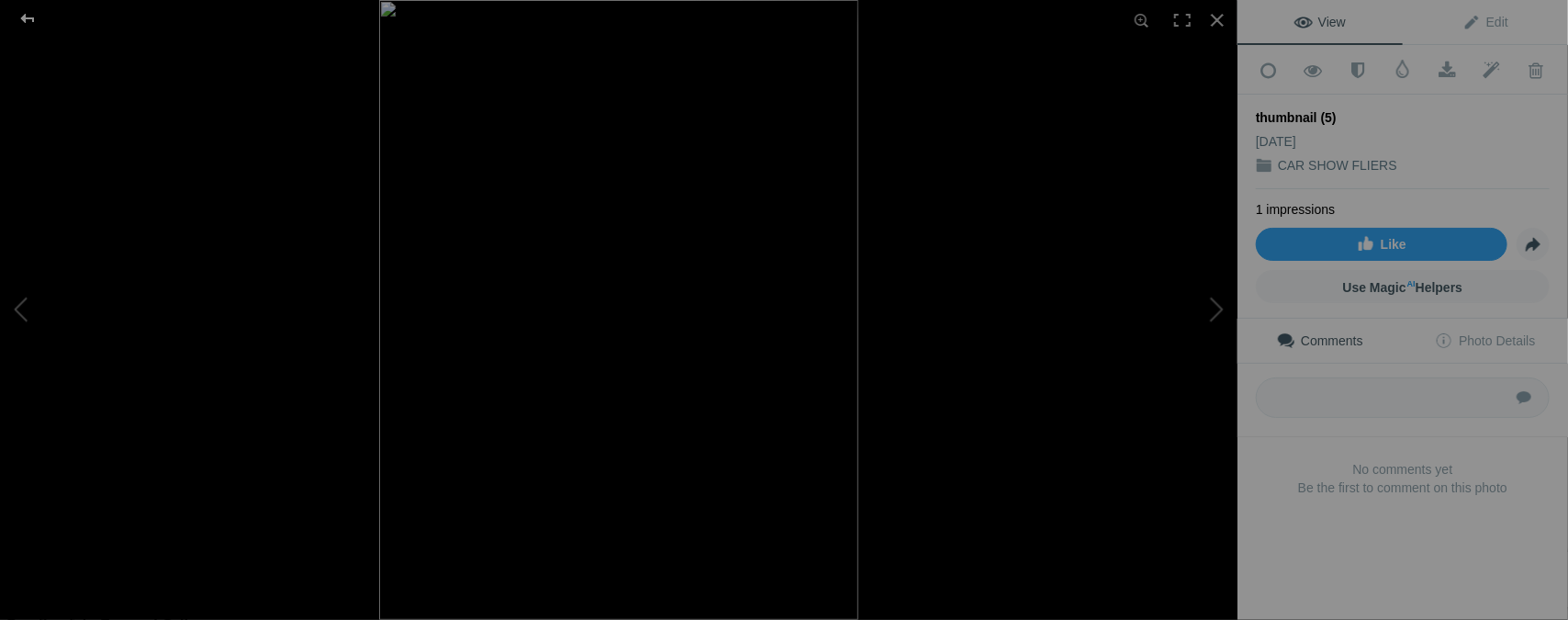
click at [29, 14] on div at bounding box center [27, 18] width 66 height 37
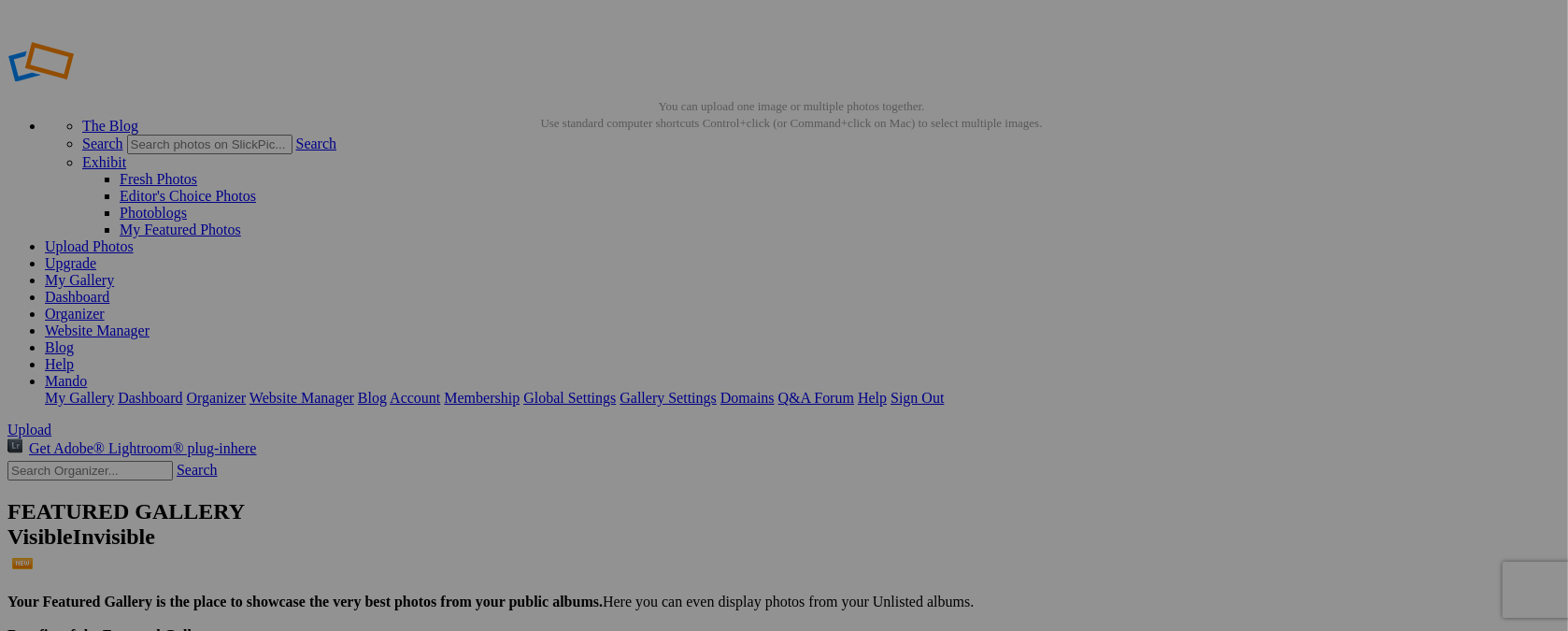
type input "t"
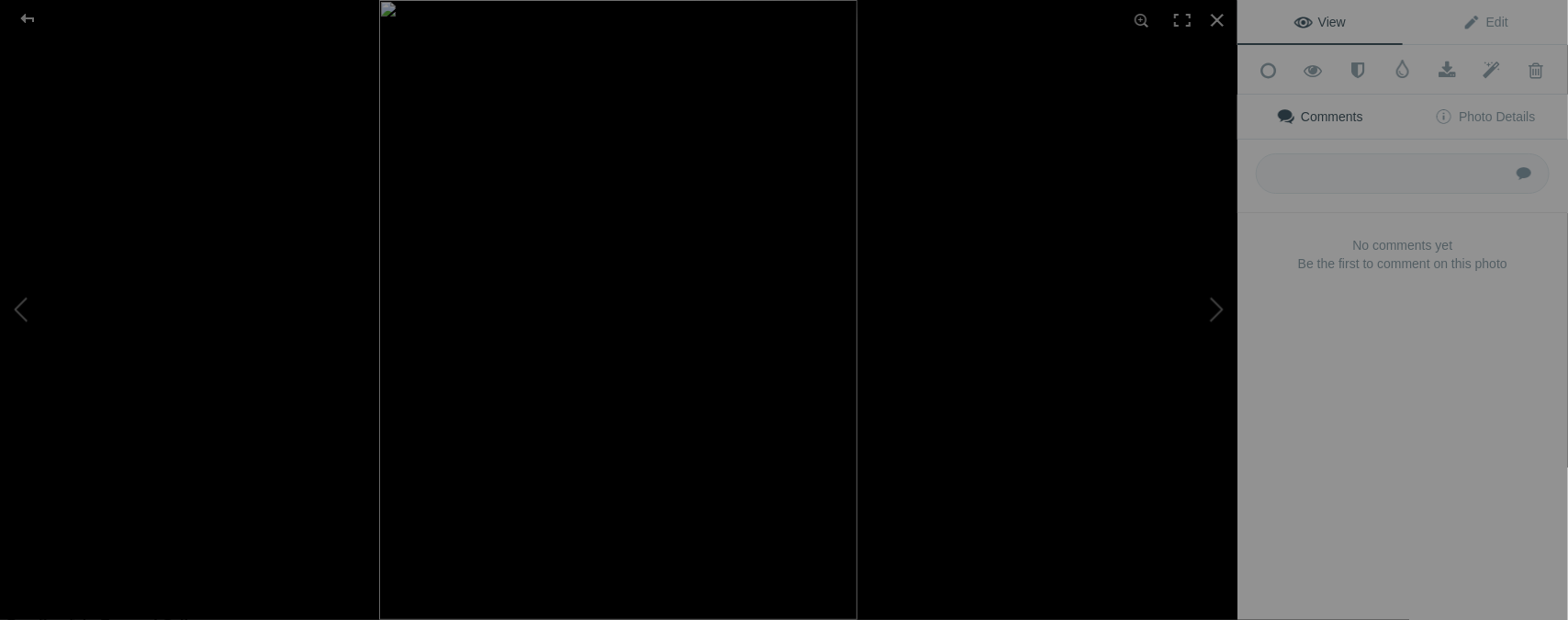
type input "[DATE] / [PERSON_NAME], [GEOGRAPHIC_DATA]."
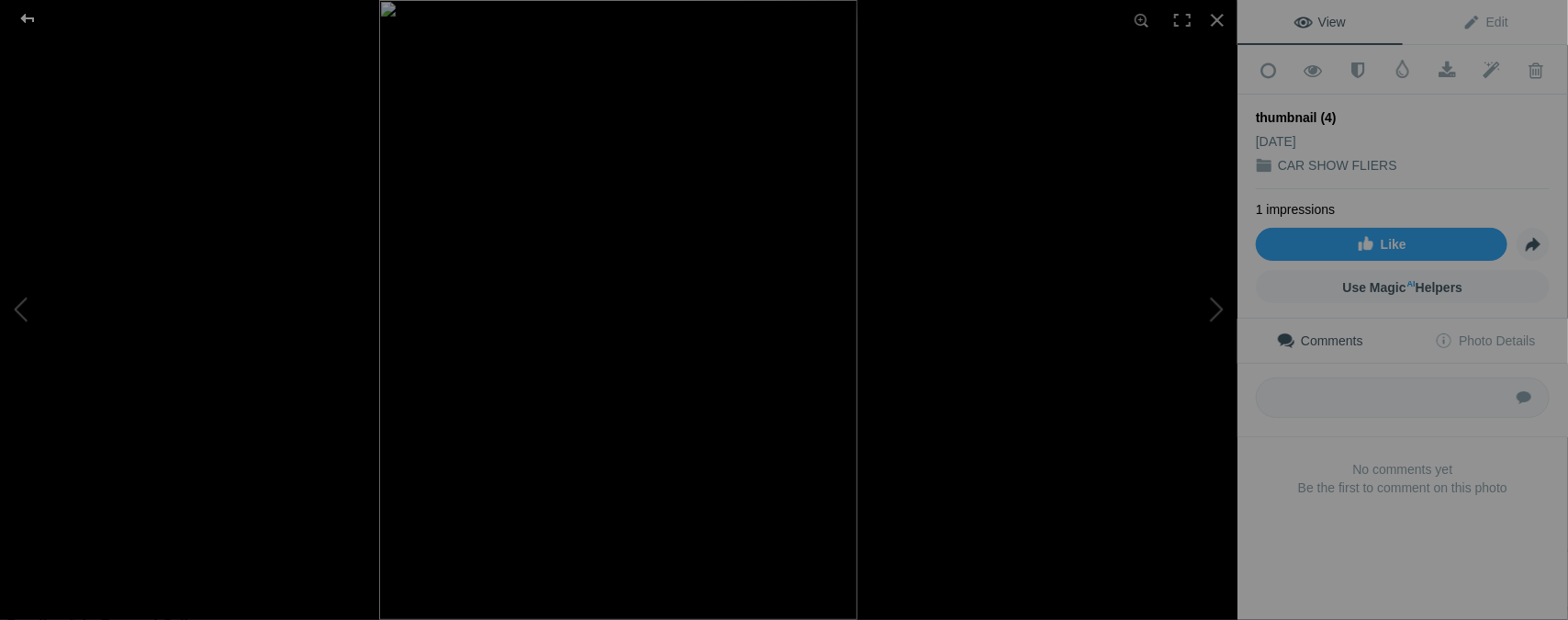
click at [37, 14] on div at bounding box center [27, 18] width 66 height 37
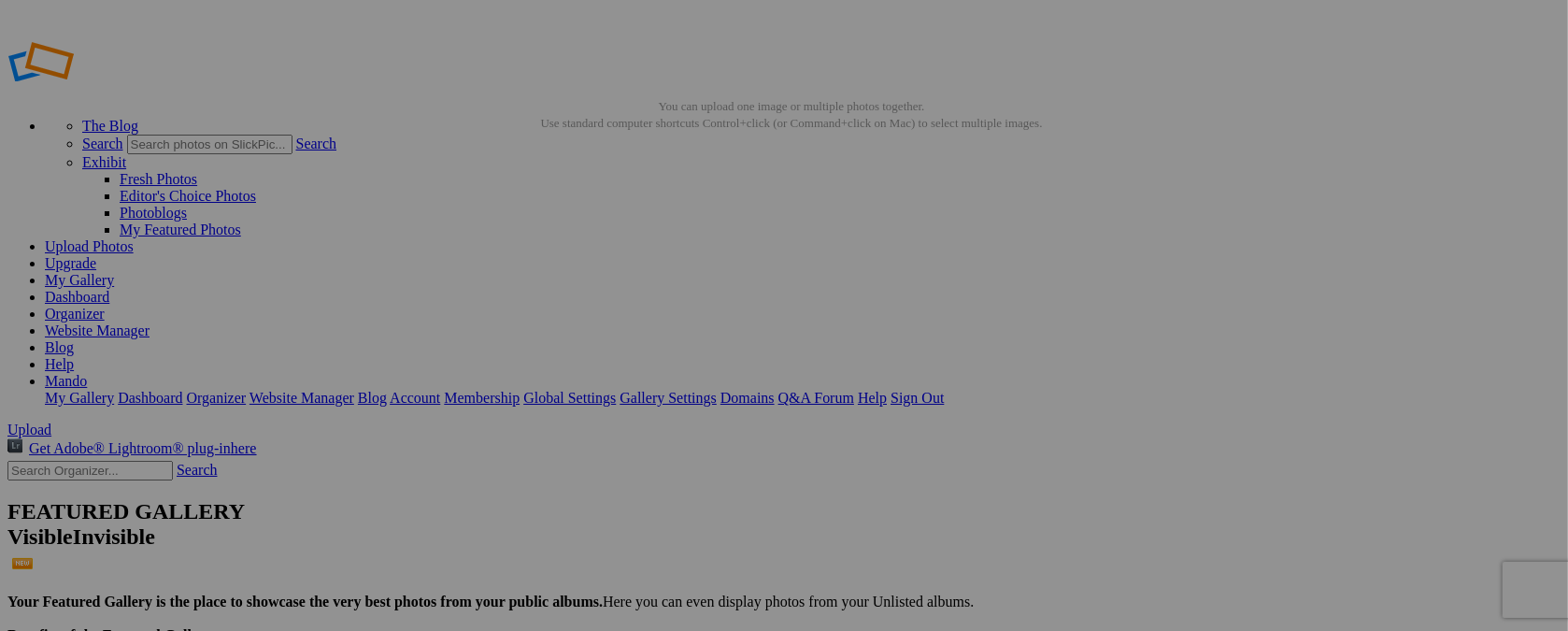
type input "t"
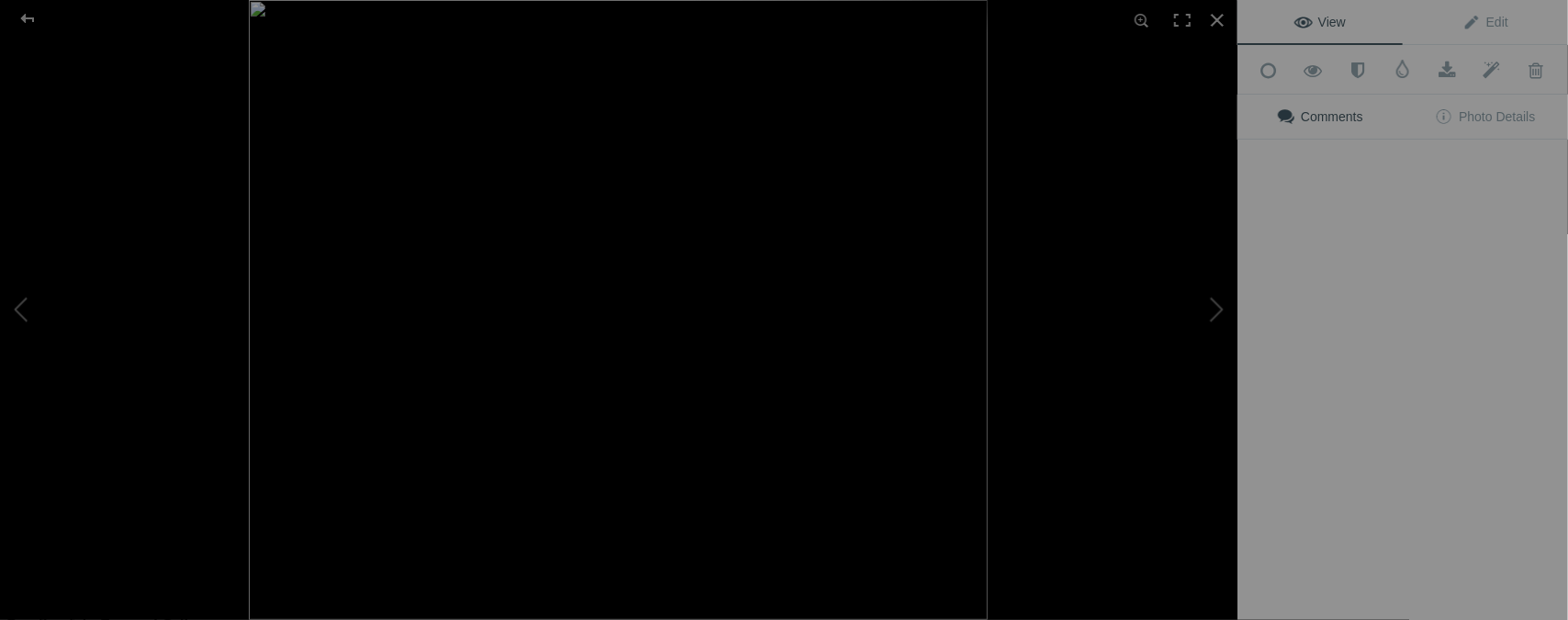
type input "[DATE] - [DATE] / SHOW N' SHINE"
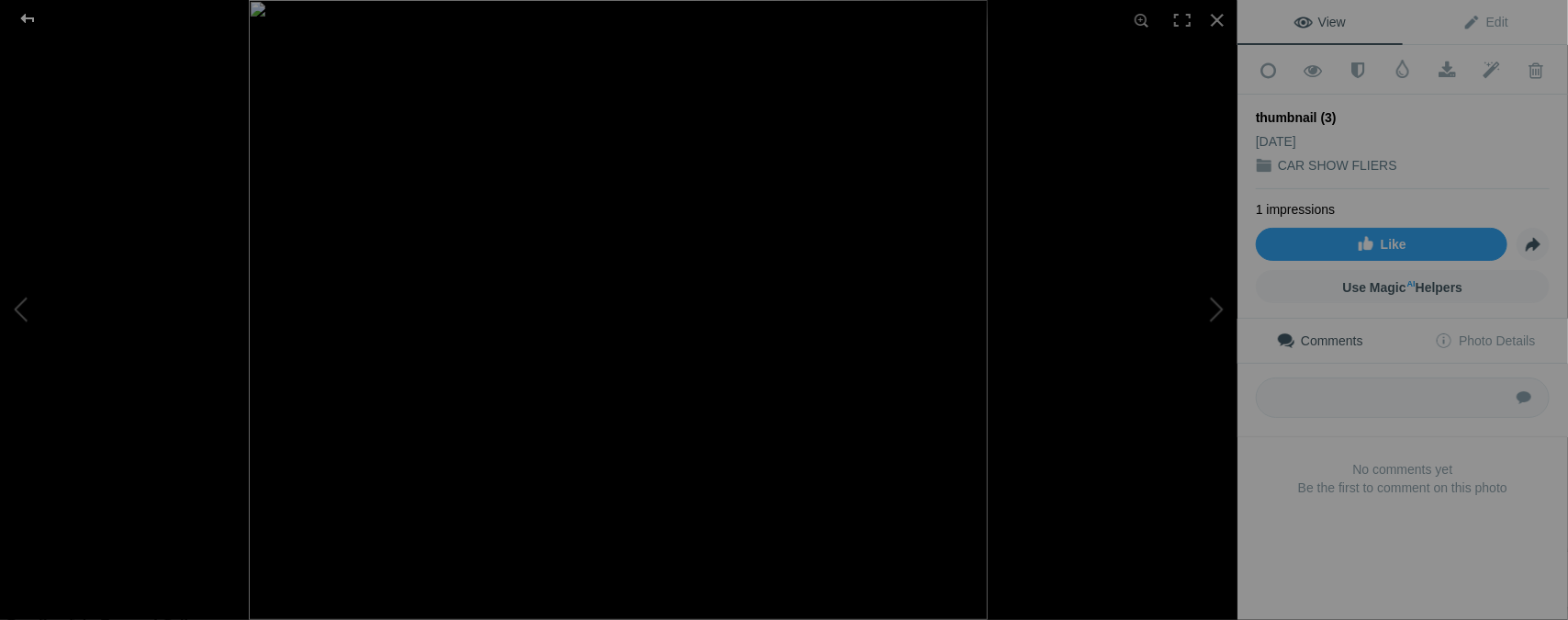
click at [26, 20] on div at bounding box center [27, 18] width 66 height 37
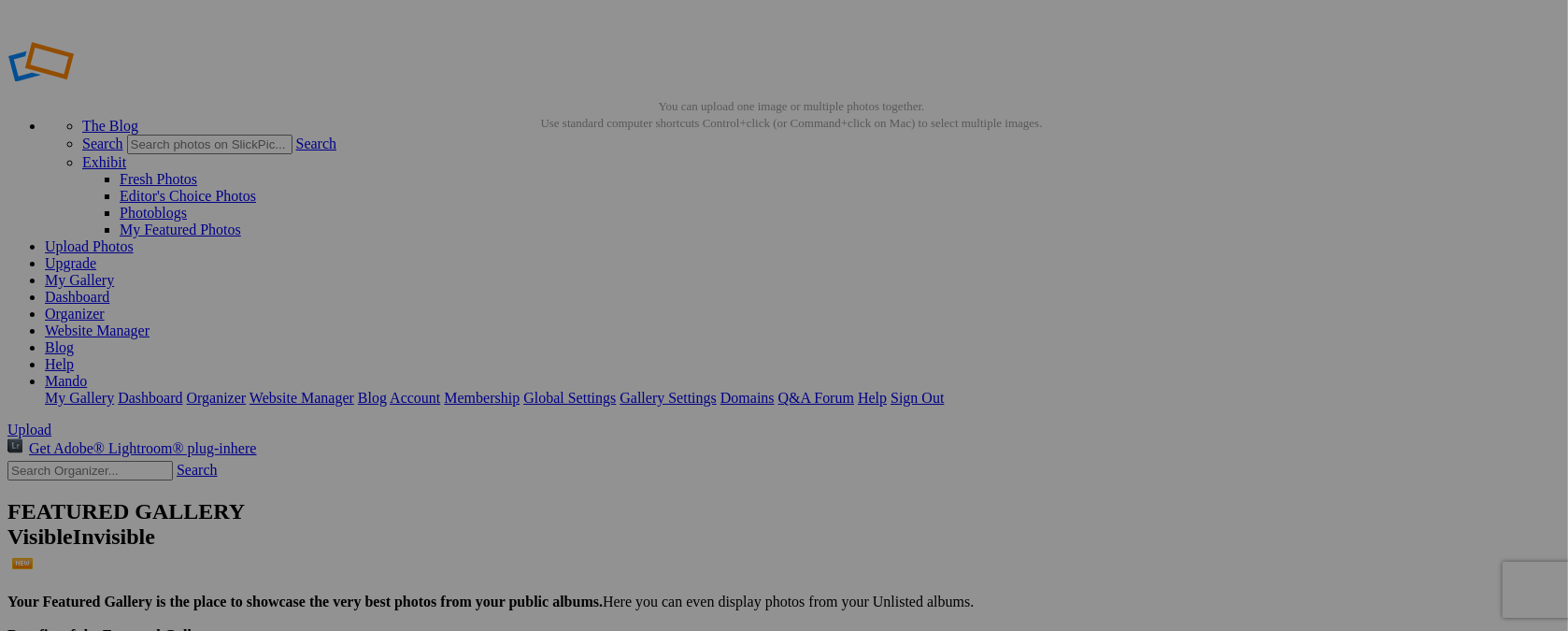
type input "t"
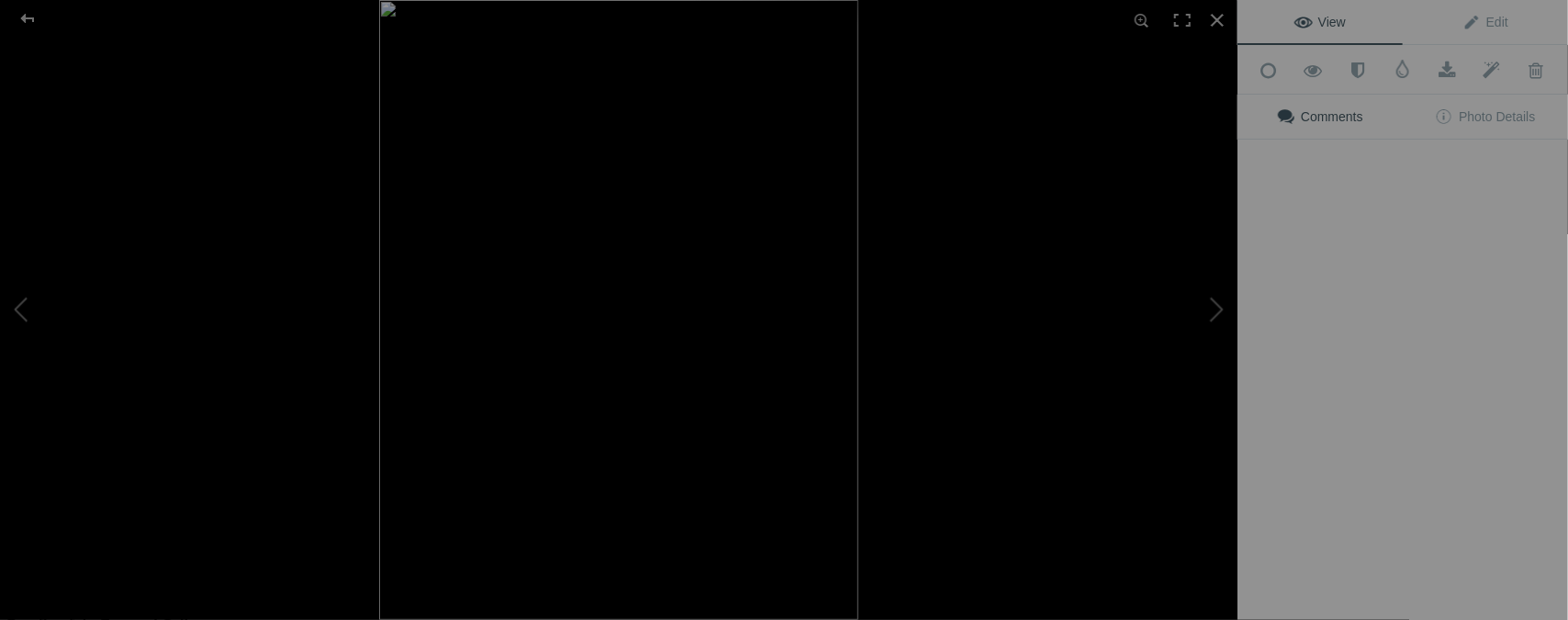
type input "[DATE] / MESILLA, [GEOGRAPHIC_DATA]."
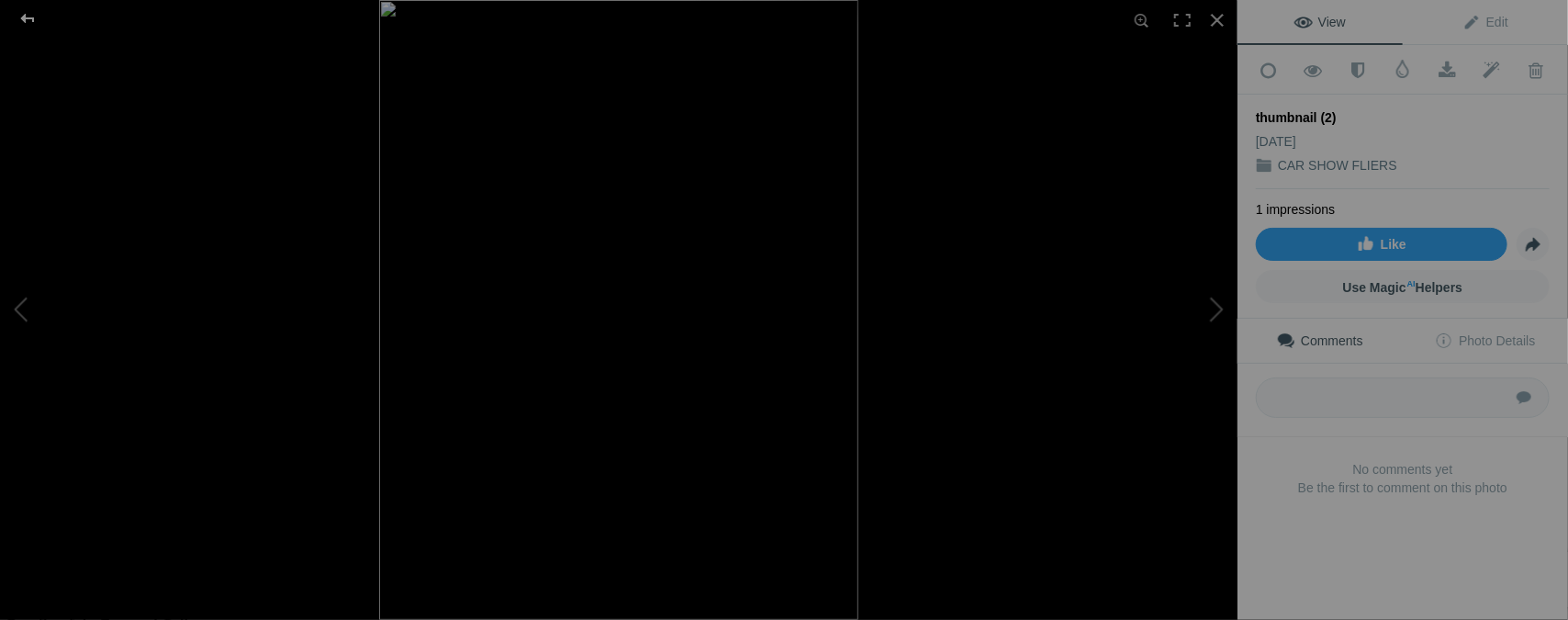
click at [27, 20] on div at bounding box center [27, 18] width 66 height 37
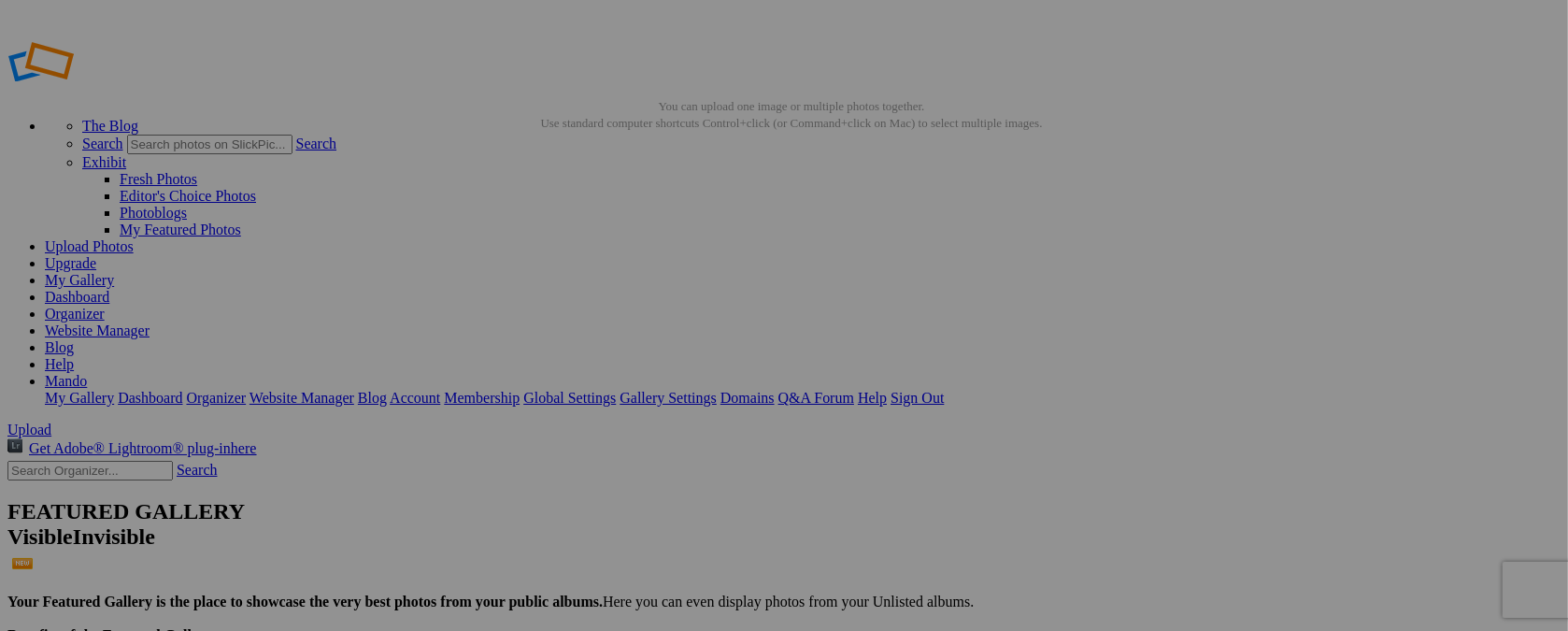
type input "t"
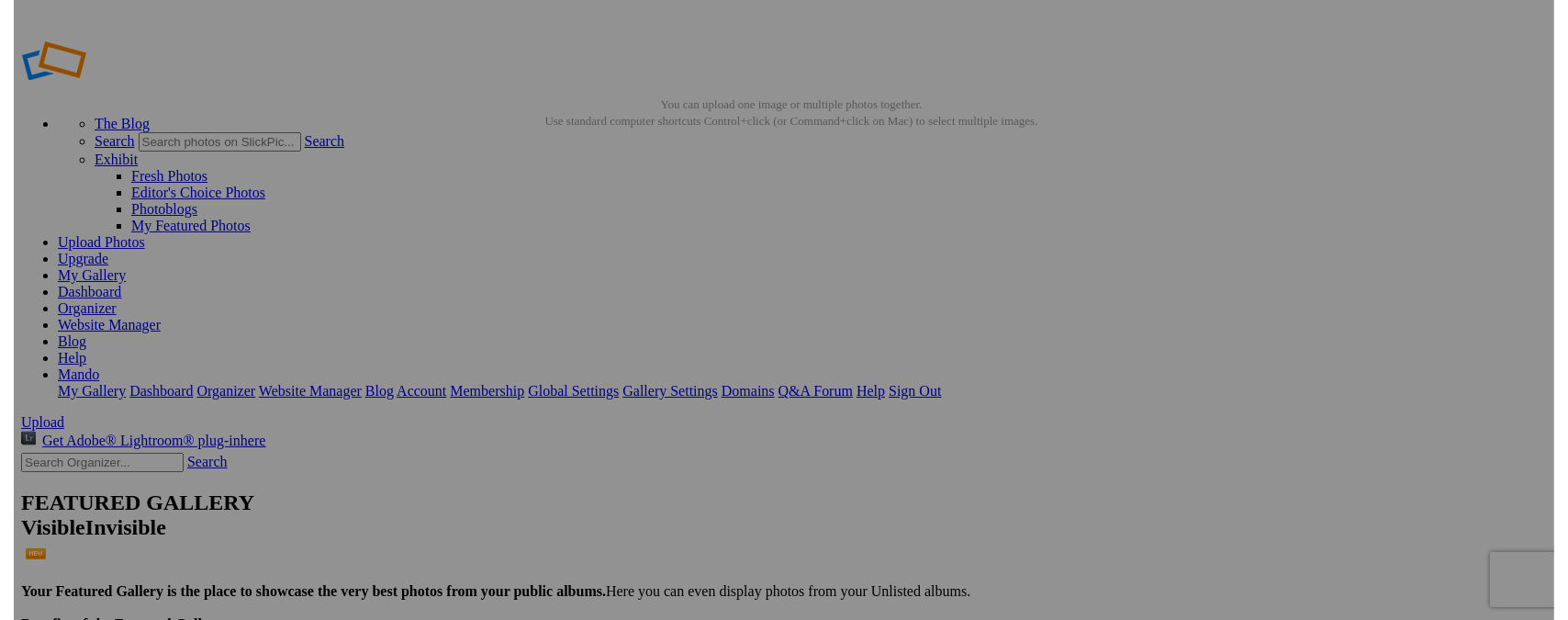
scroll to position [0, 16]
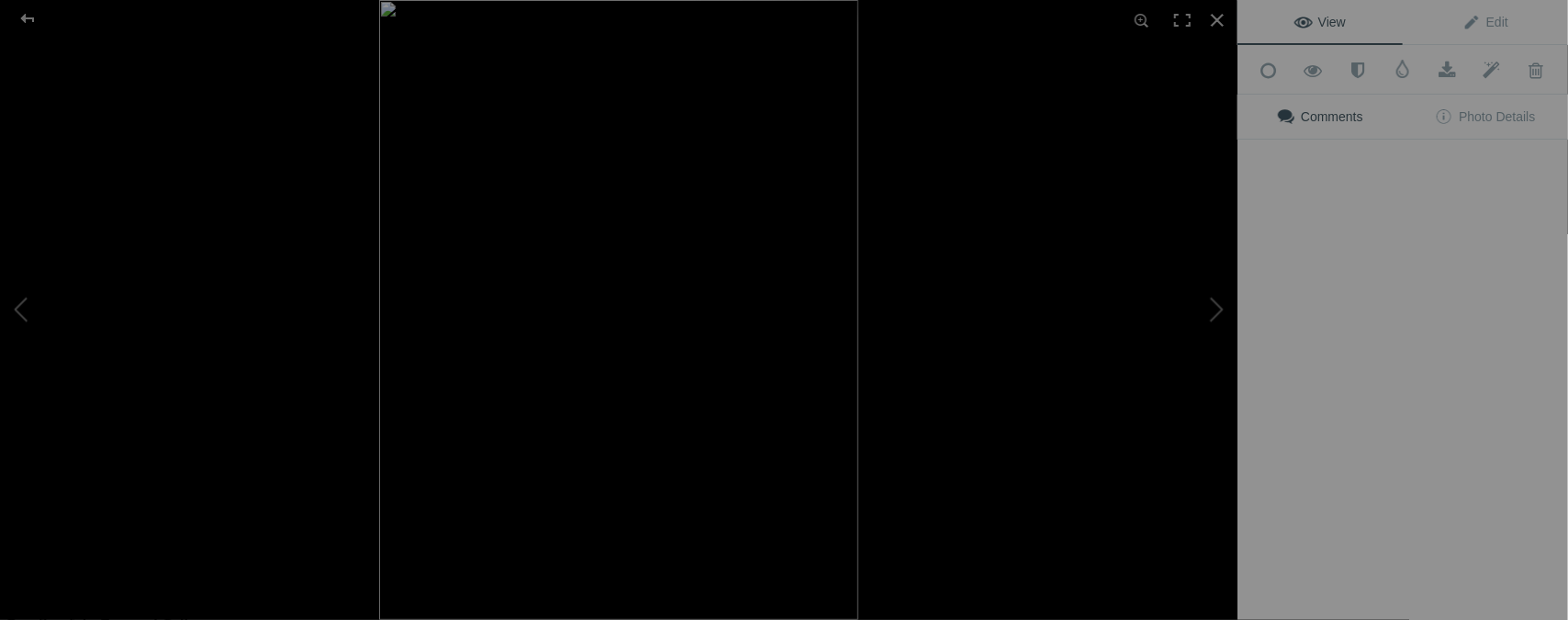
type input "[DATE] / [GEOGRAPHIC_DATA], [GEOGRAPHIC_DATA]."
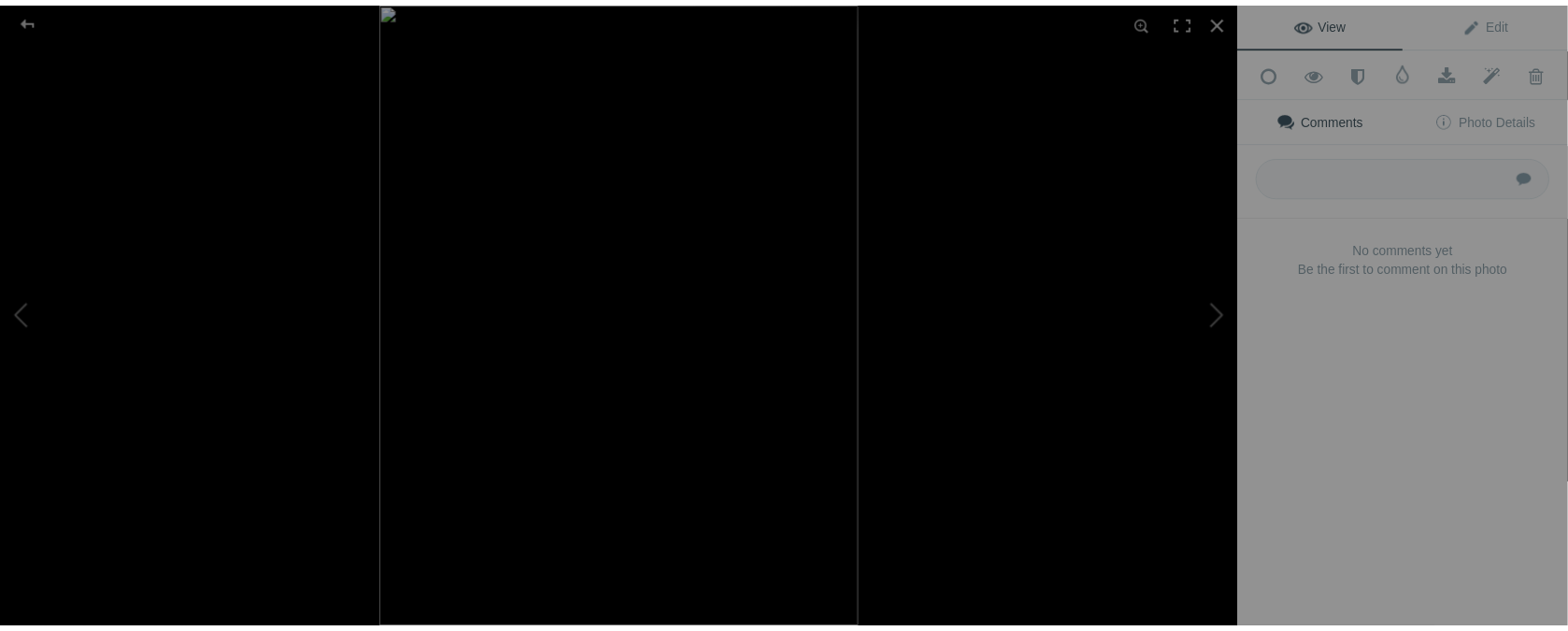
scroll to position [0, 0]
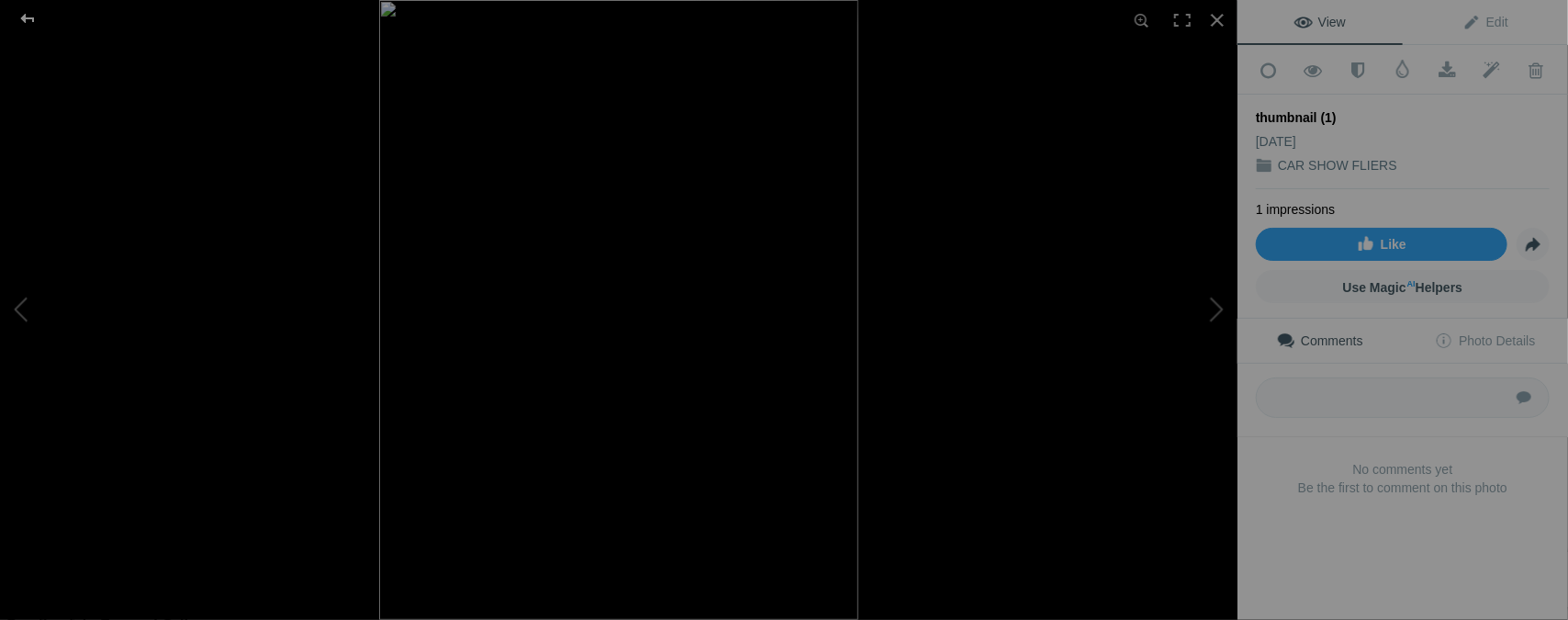
click at [29, 20] on div at bounding box center [27, 18] width 66 height 37
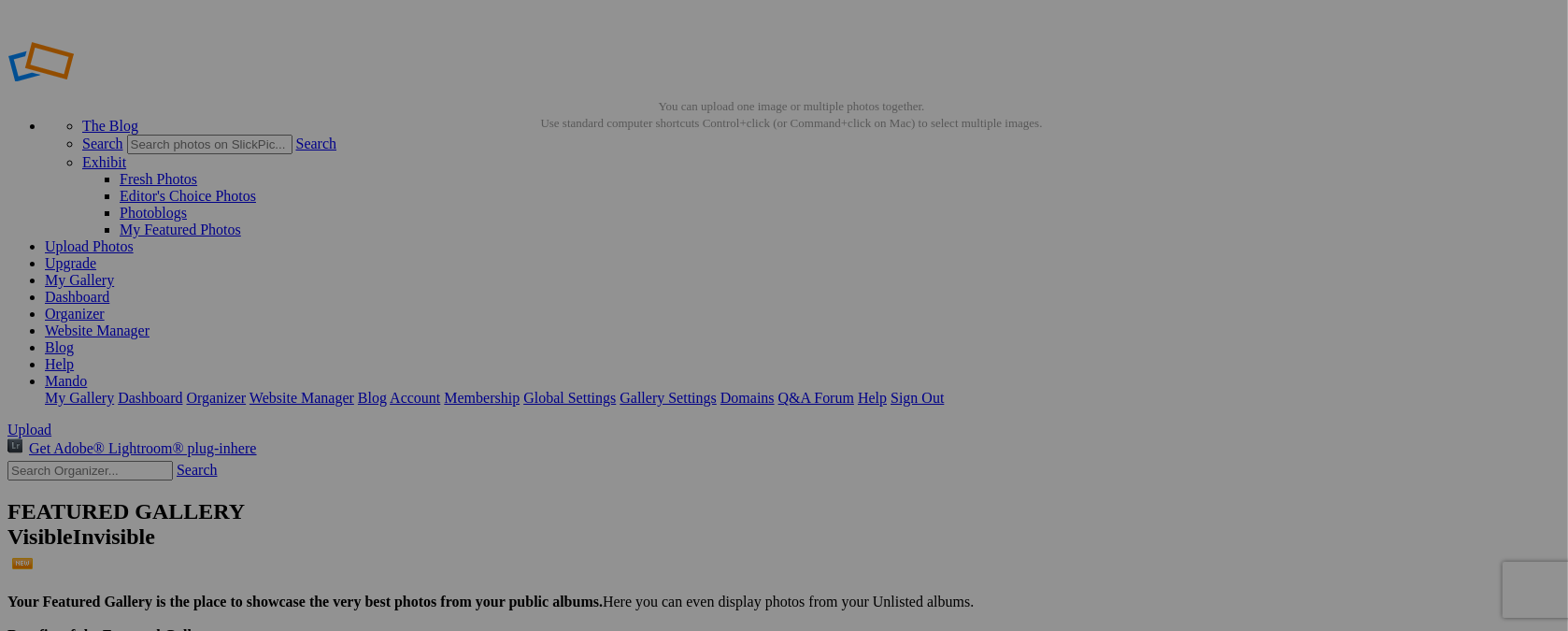
type input "t"
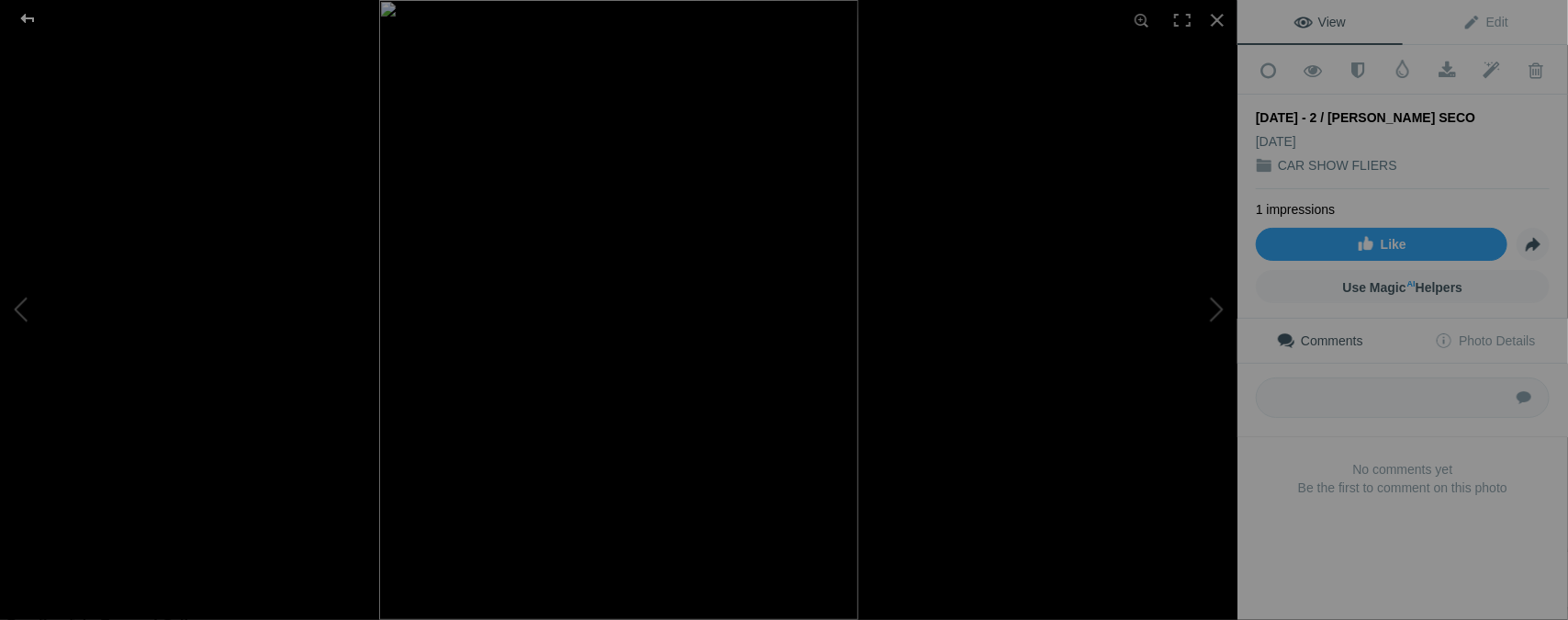
click at [23, 15] on div at bounding box center [27, 18] width 66 height 37
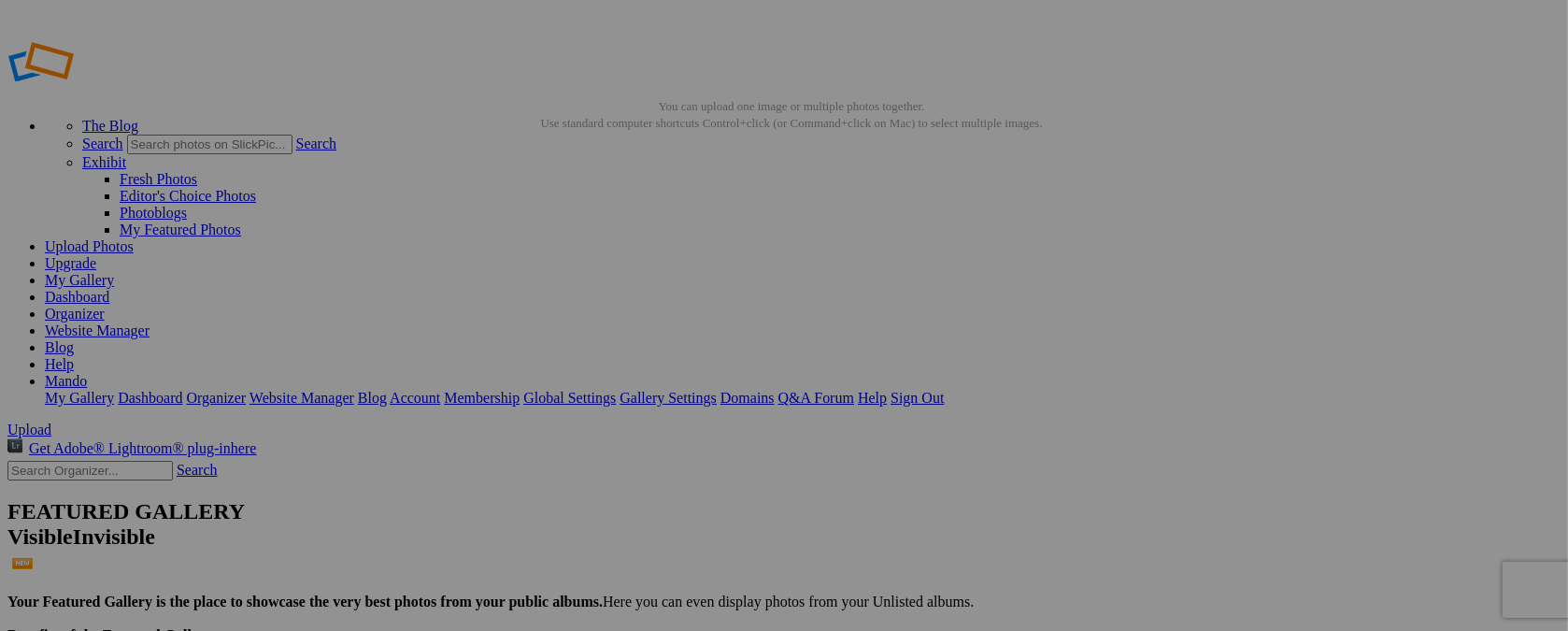
type input "[DATE] - 2 / [PERSON_NAME][GEOGRAPHIC_DATA]"
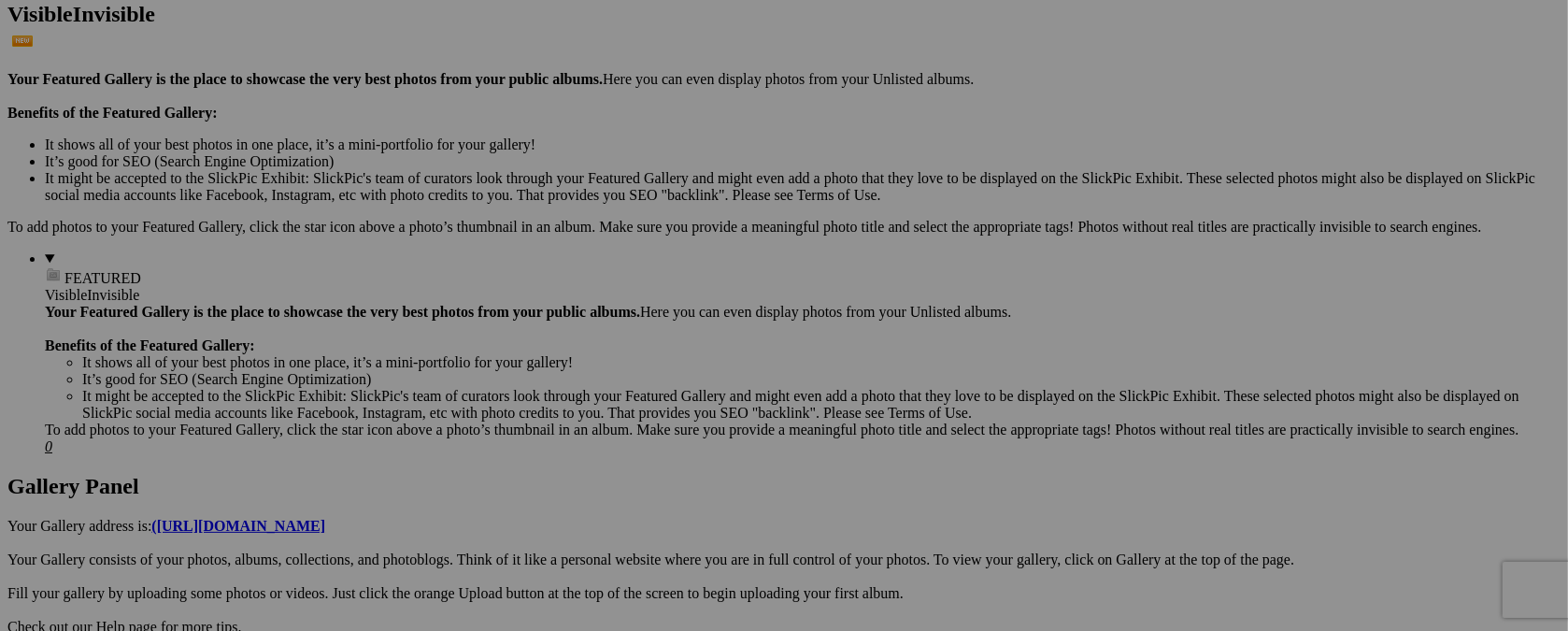
scroll to position [516, 0]
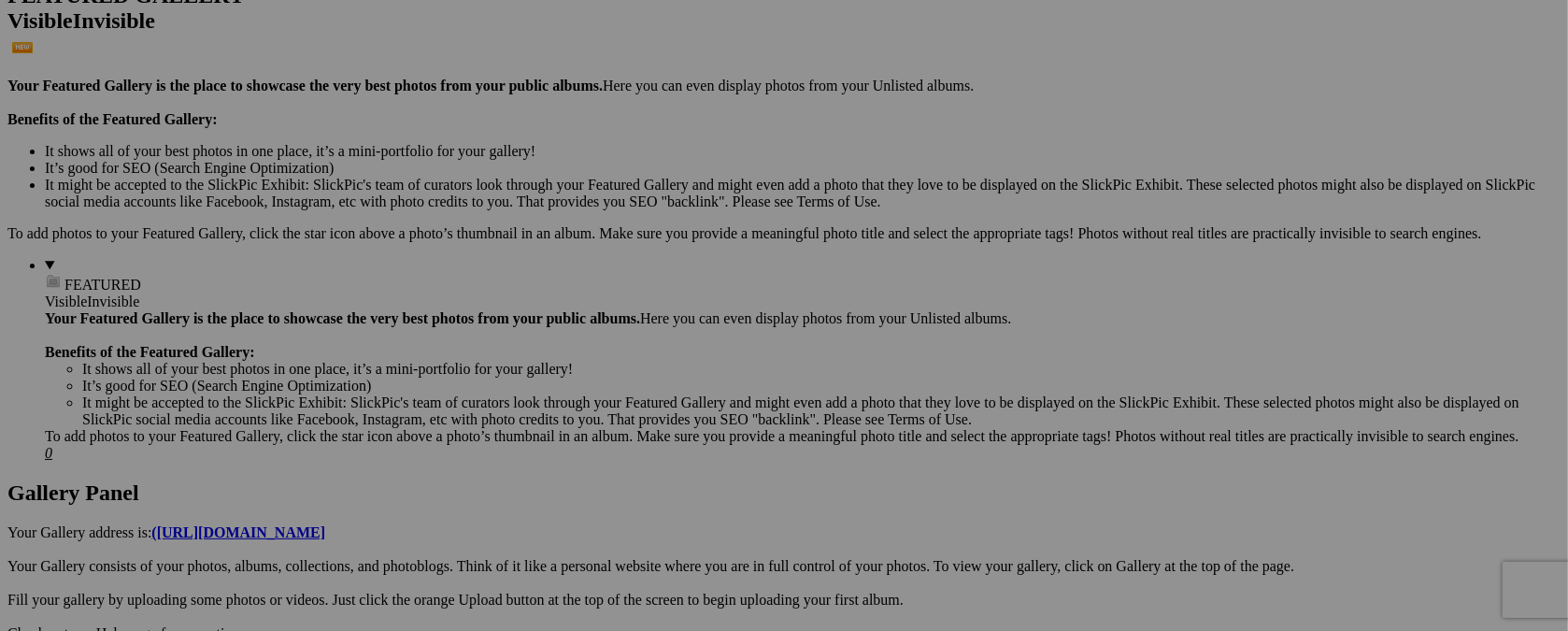
type input "[DATE] / FUNDRAISER"
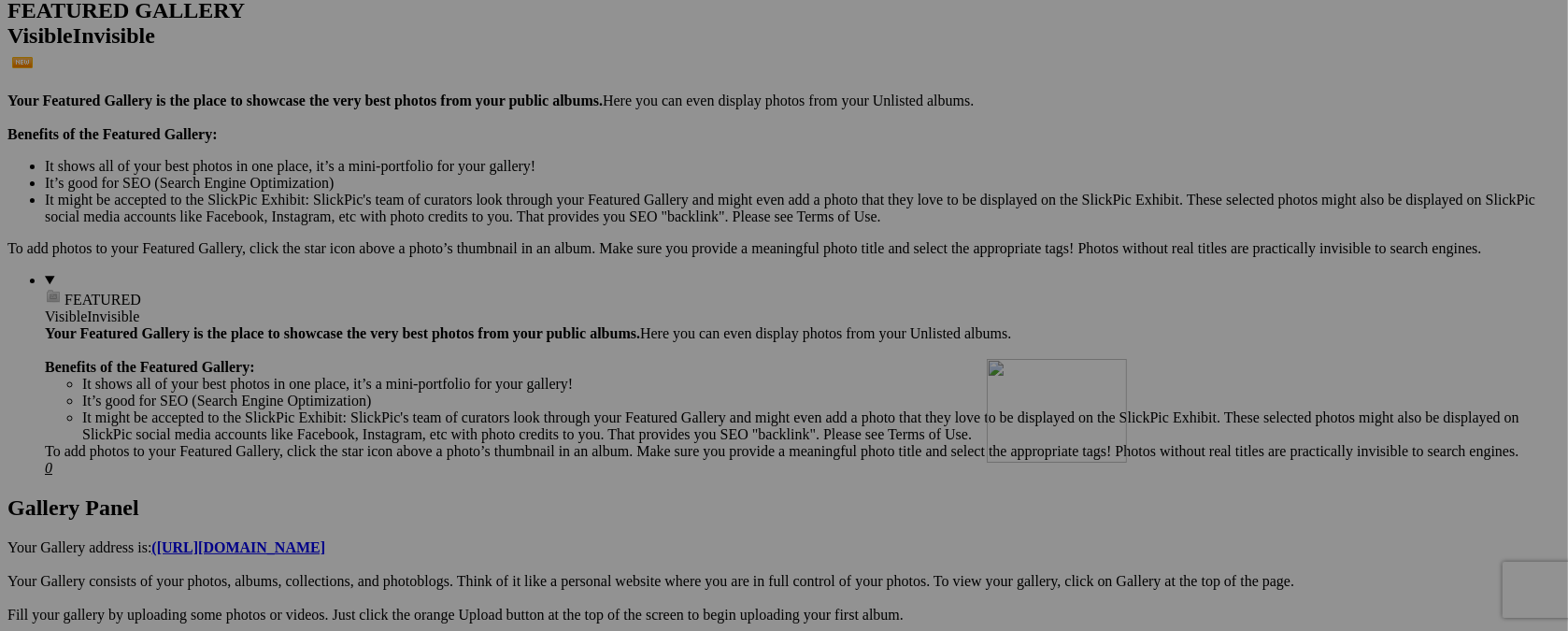
drag, startPoint x: 1026, startPoint y: 90, endPoint x: 1256, endPoint y: 521, distance: 488.5
drag, startPoint x: 1052, startPoint y: 88, endPoint x: 1246, endPoint y: 511, distance: 465.4
drag, startPoint x: 835, startPoint y: 97, endPoint x: 1405, endPoint y: 286, distance: 600.5
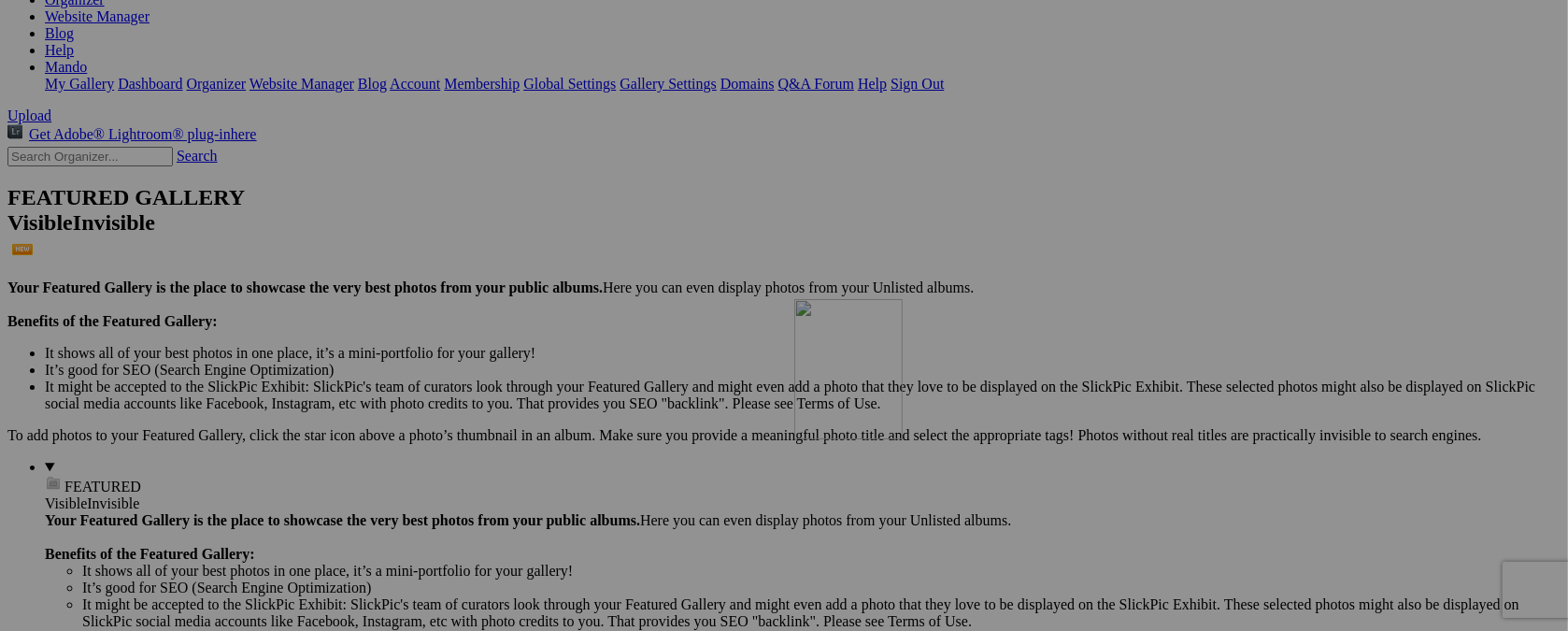
drag, startPoint x: 1005, startPoint y: 227, endPoint x: 1063, endPoint y: 462, distance: 242.1
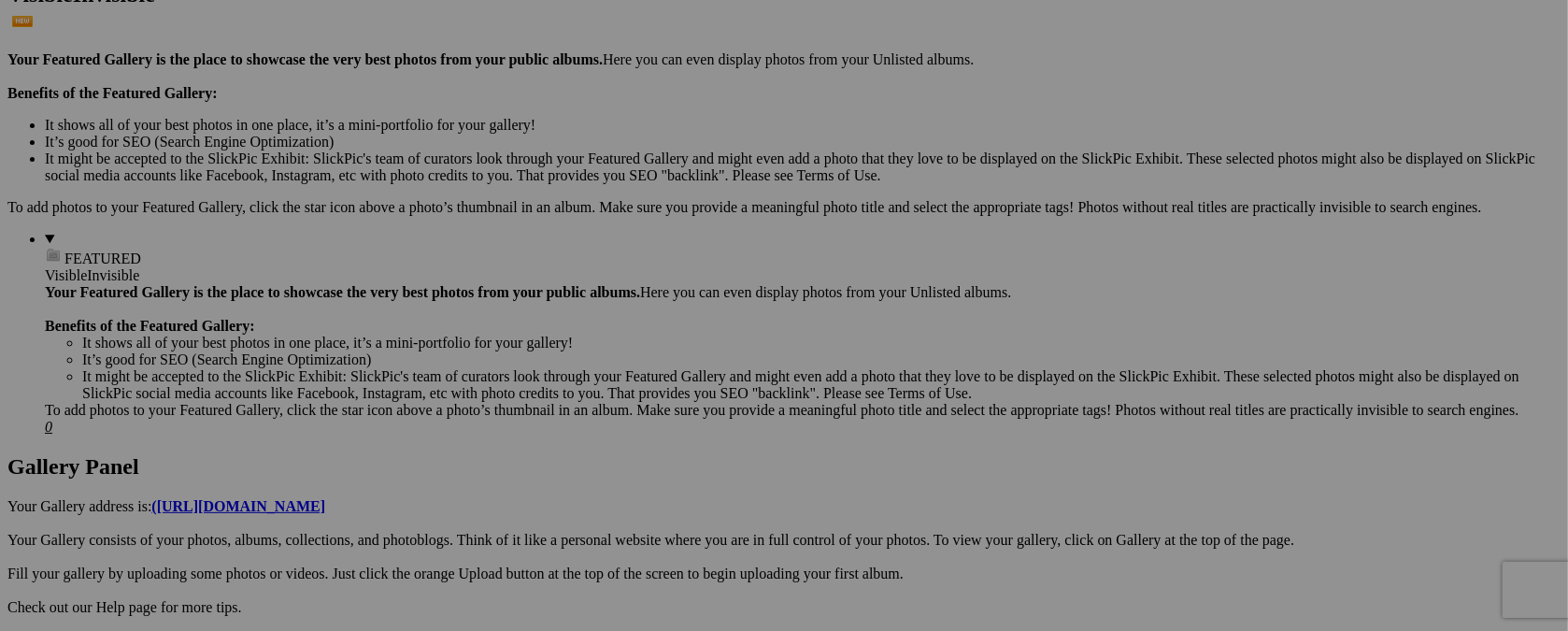
scroll to position [561, 0]
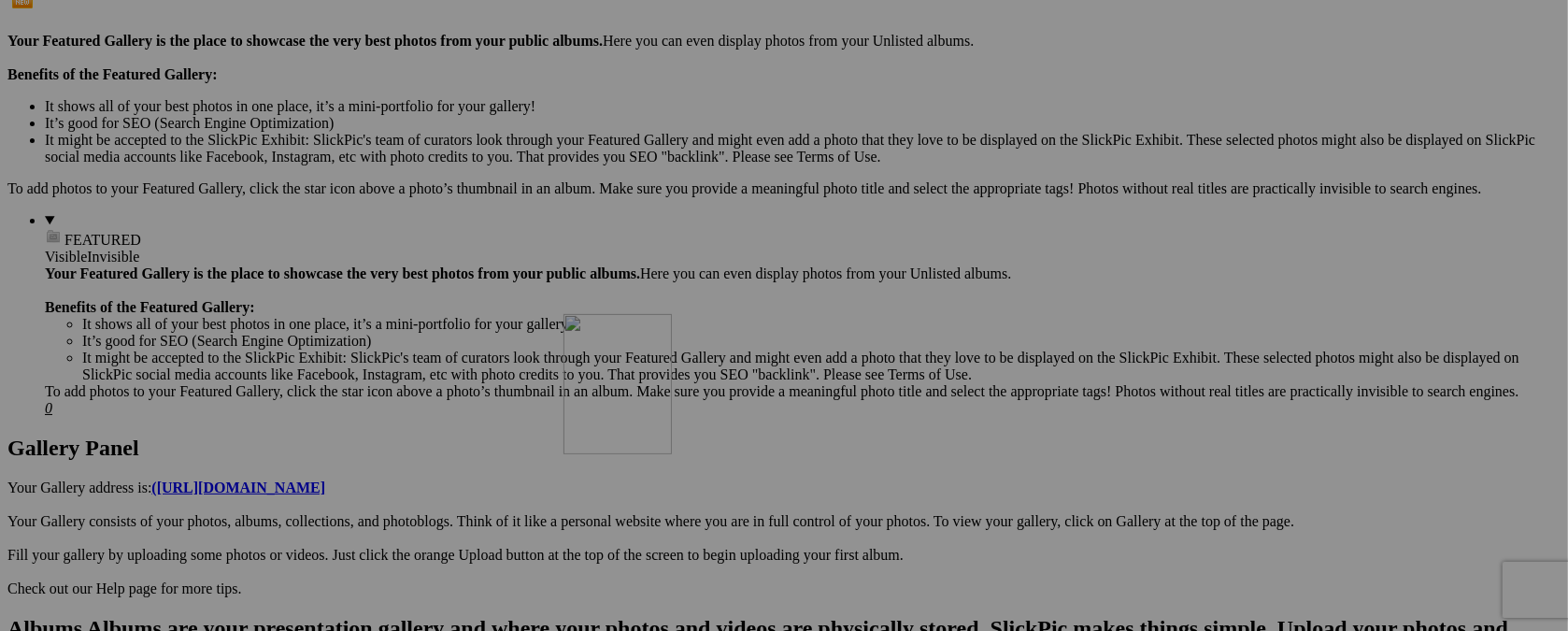
drag, startPoint x: 1023, startPoint y: 201, endPoint x: 833, endPoint y: 477, distance: 335.1
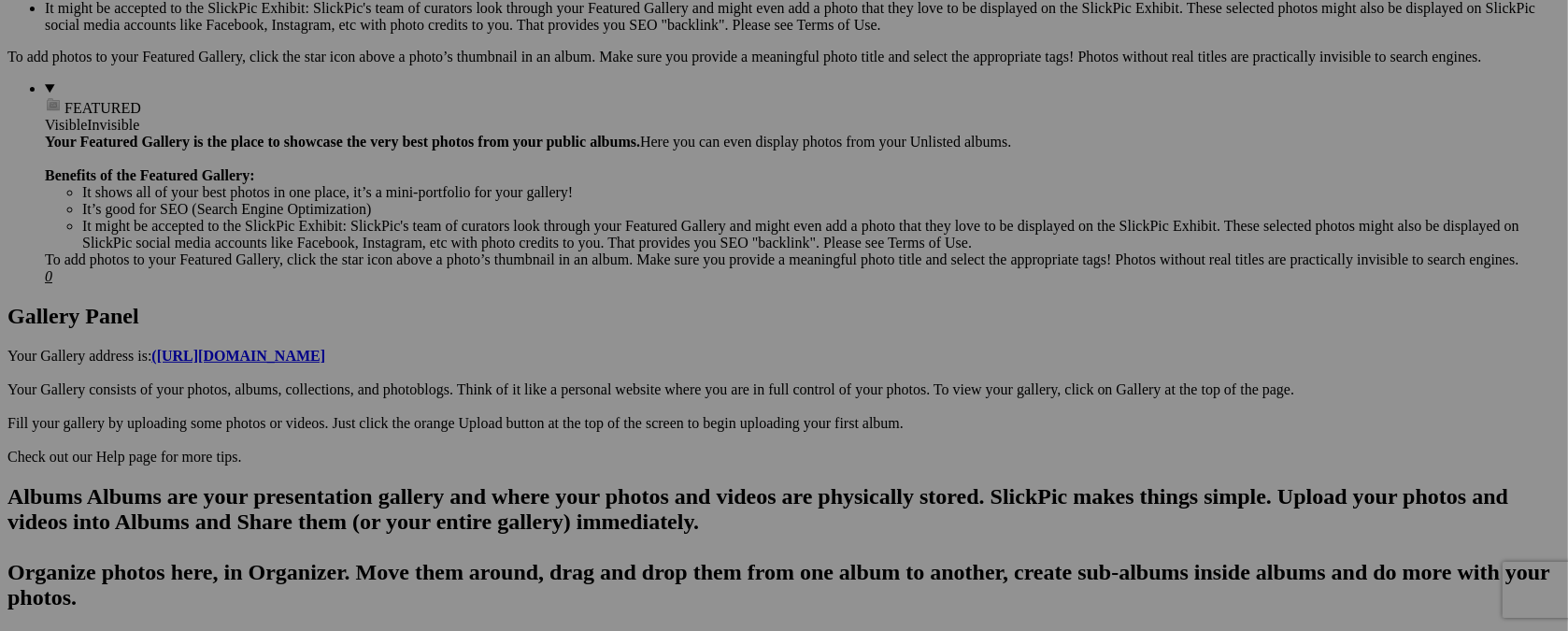
scroll to position [710, 0]
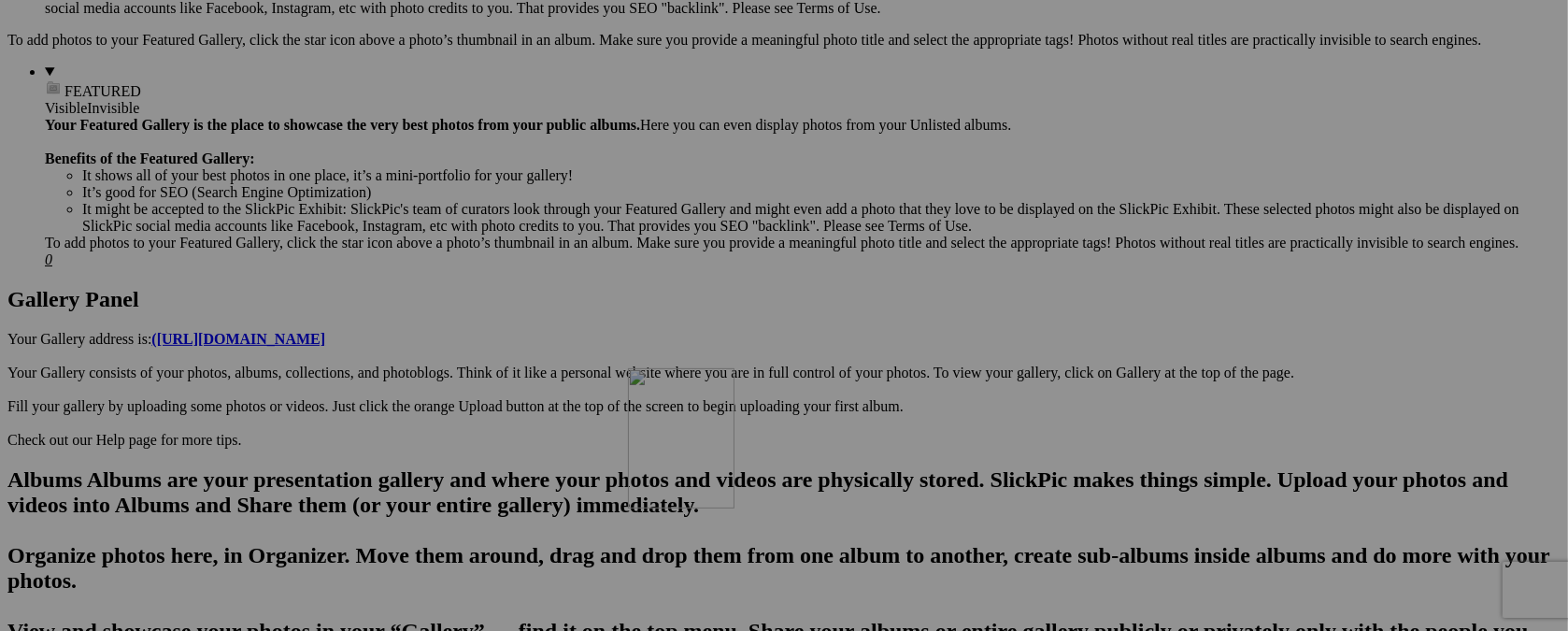
drag, startPoint x: 496, startPoint y: 106, endPoint x: 897, endPoint y: 531, distance: 584.3
drag, startPoint x: 361, startPoint y: 100, endPoint x: 726, endPoint y: 533, distance: 566.3
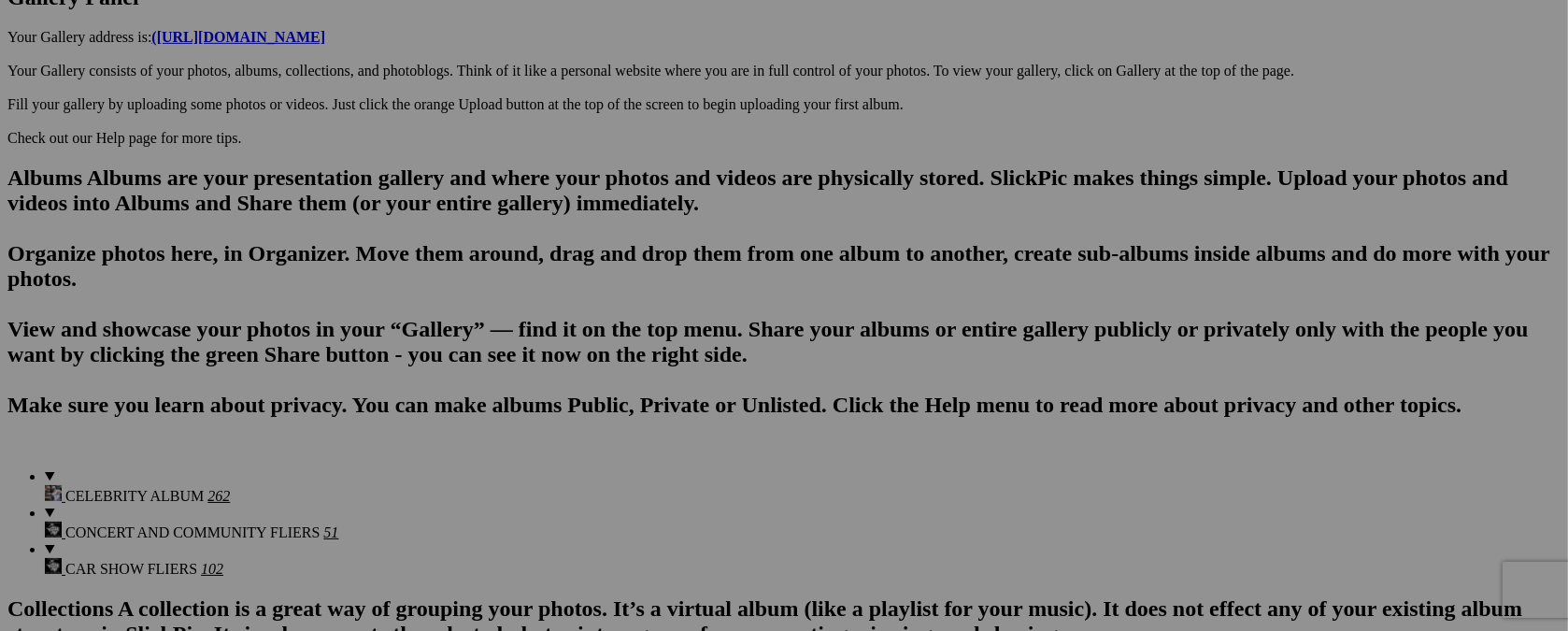
scroll to position [1057, 0]
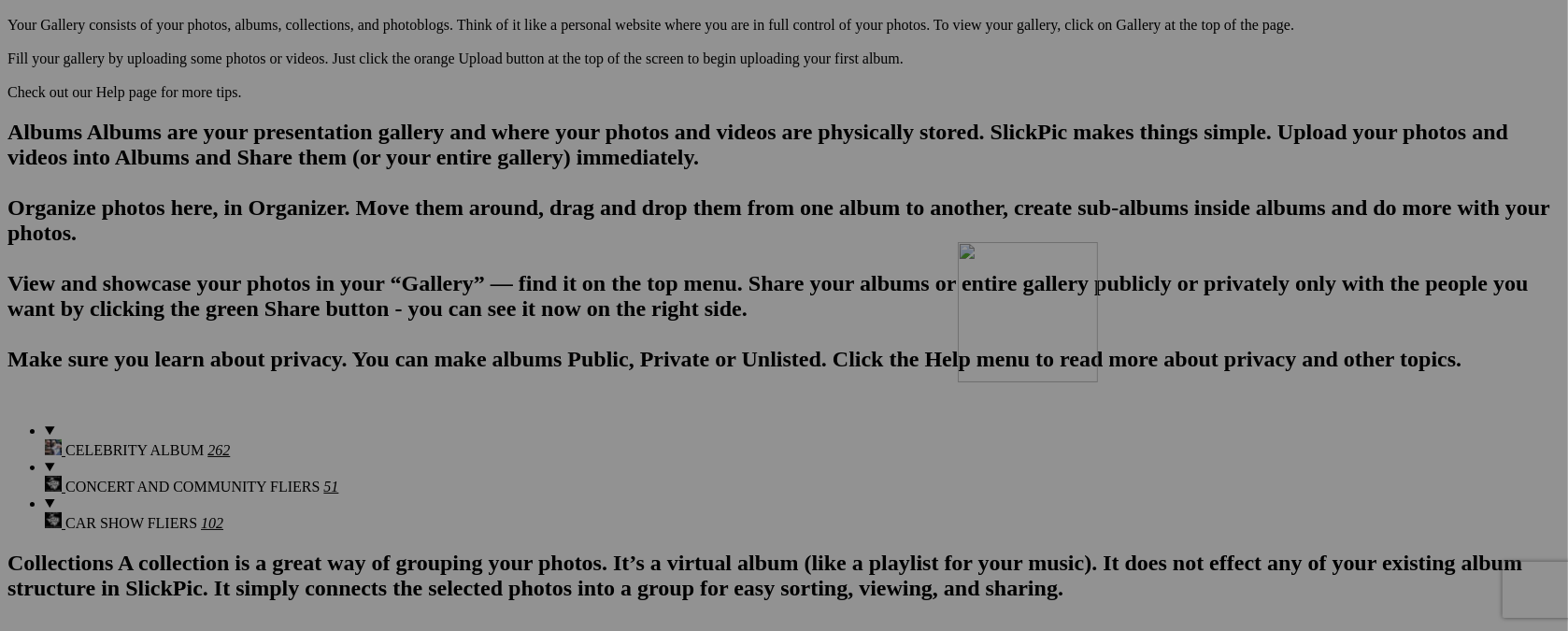
drag, startPoint x: 688, startPoint y: 200, endPoint x: 1227, endPoint y: 404, distance: 576.3
drag, startPoint x: 666, startPoint y: 184, endPoint x: 710, endPoint y: 457, distance: 276.5
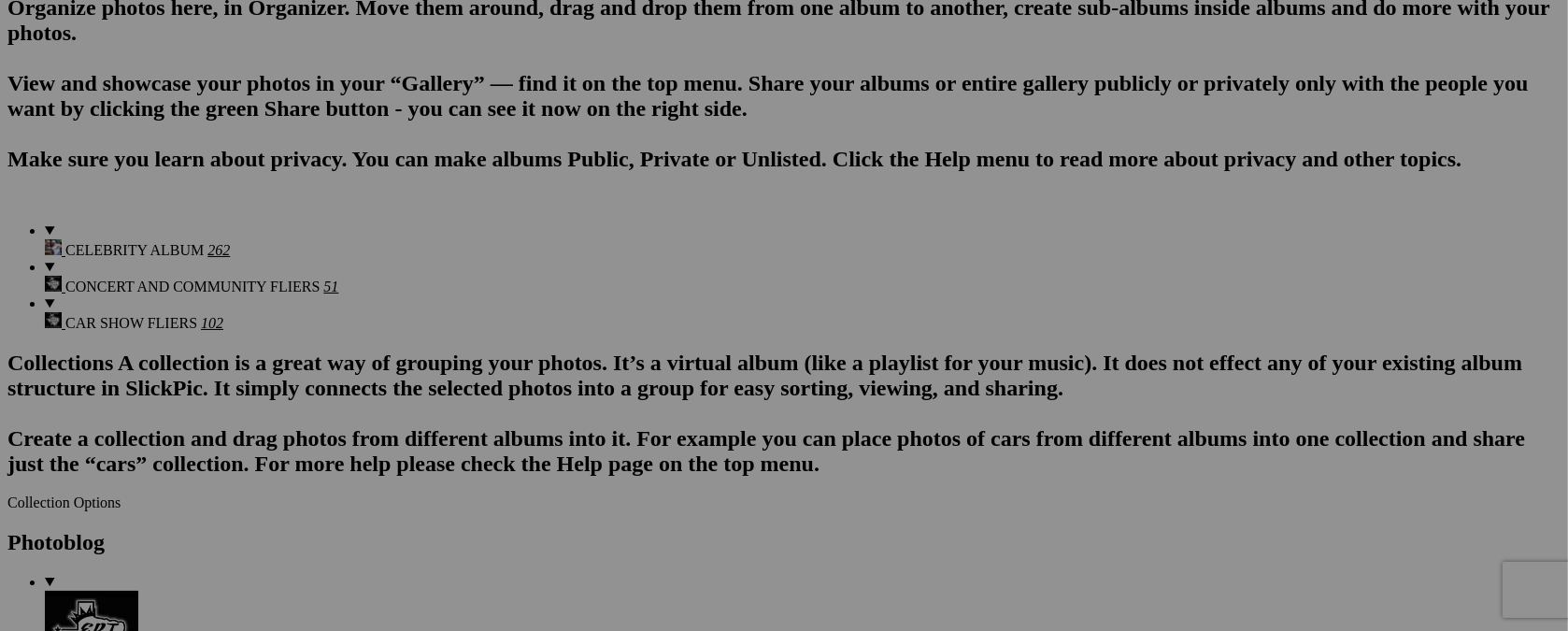
scroll to position [1292, 0]
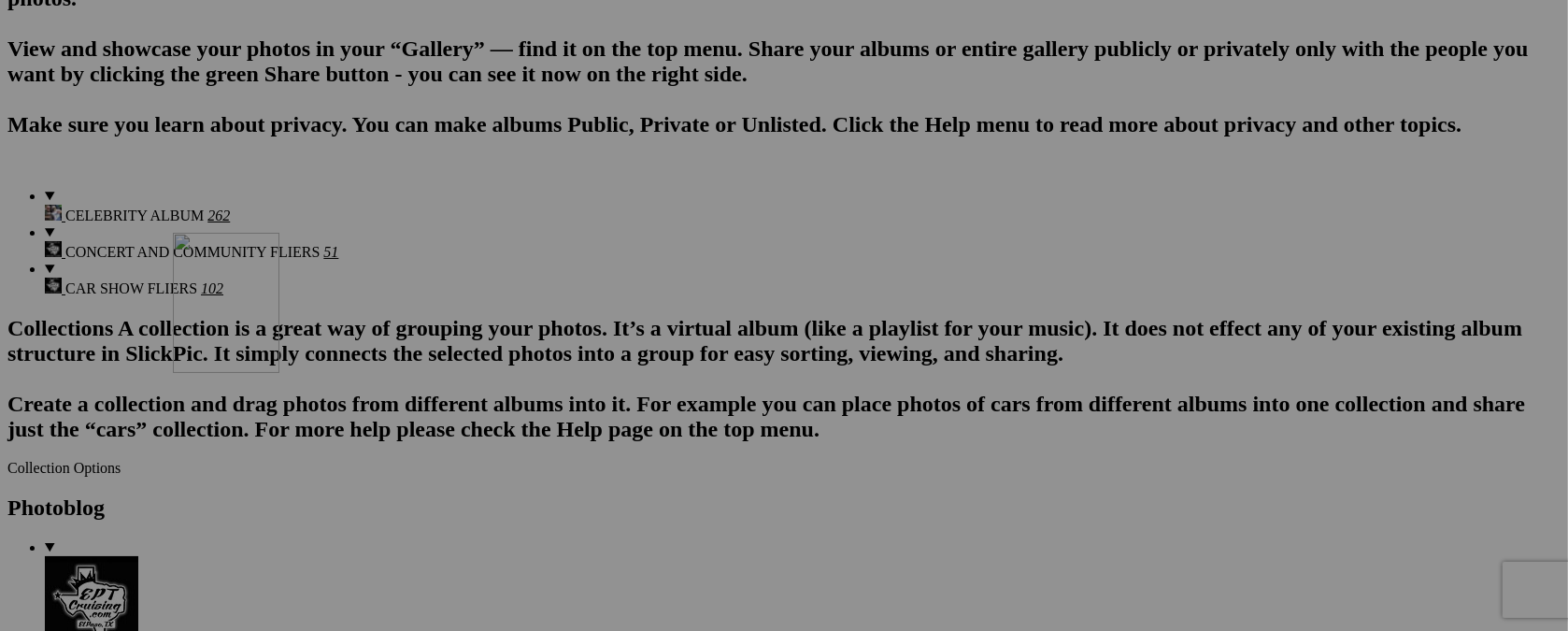
drag, startPoint x: 686, startPoint y: 181, endPoint x: 442, endPoint y: 395, distance: 324.5
drag, startPoint x: 504, startPoint y: 433, endPoint x: 332, endPoint y: 429, distance: 172.0
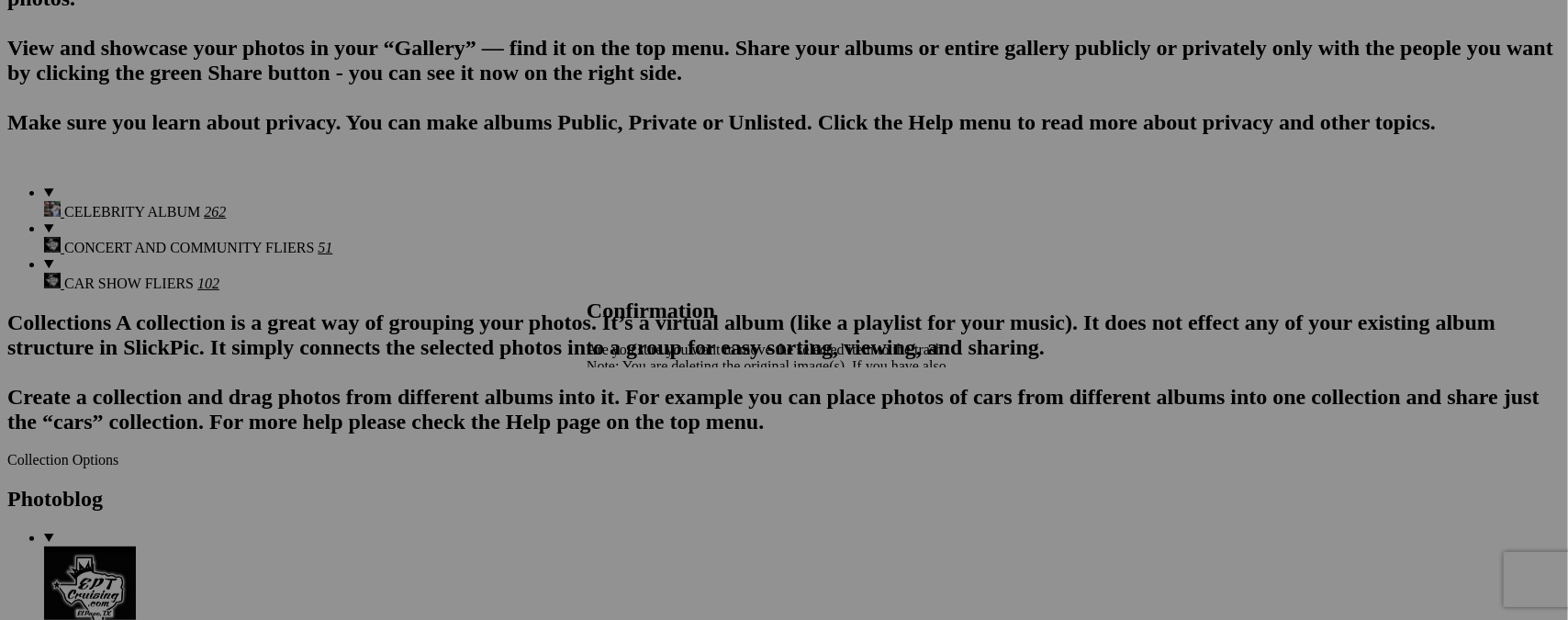
click at [648, 433] on span "Yes" at bounding box center [638, 430] width 21 height 16
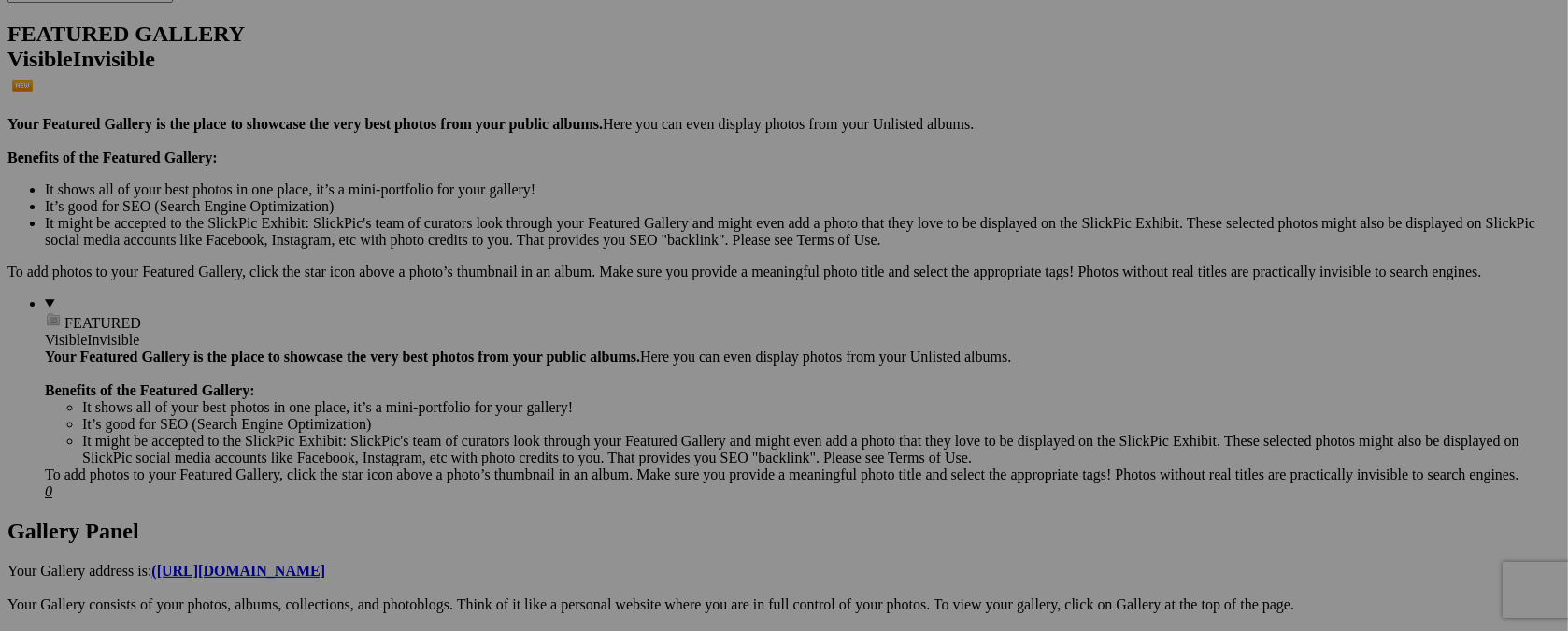
scroll to position [483, 0]
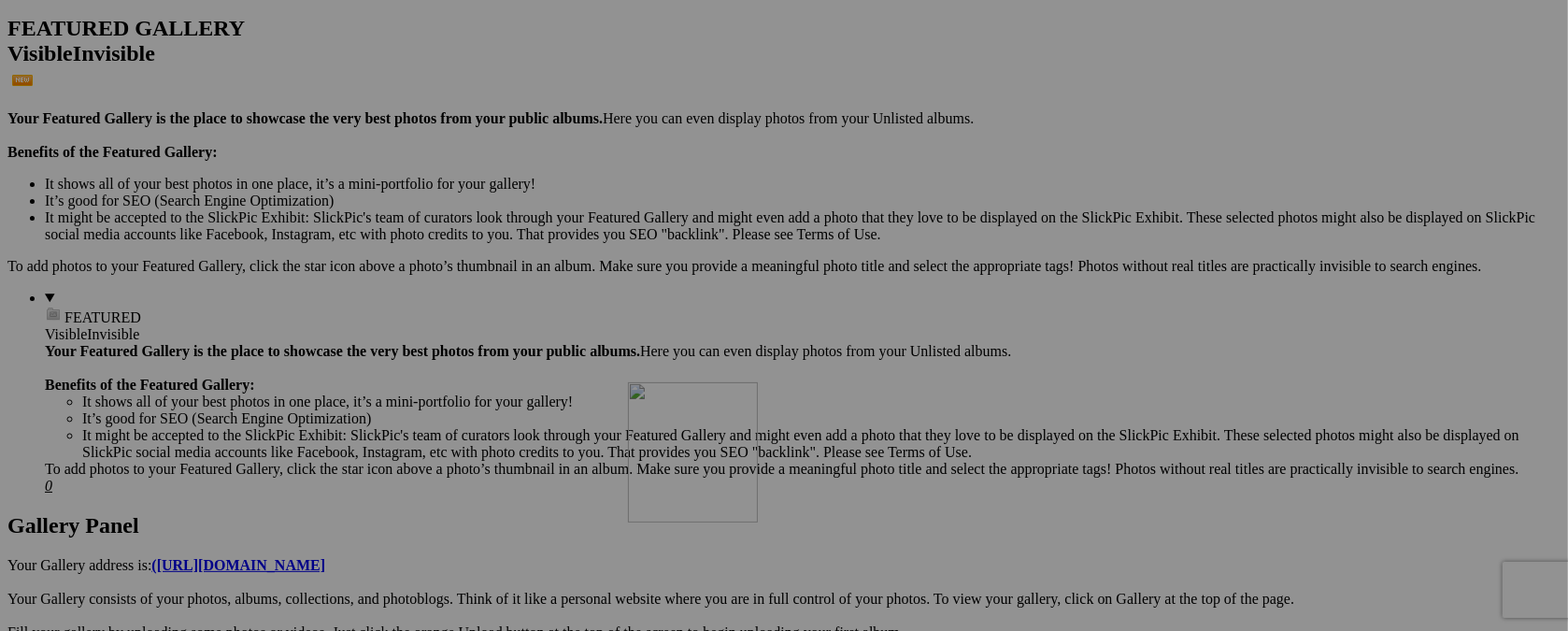
drag, startPoint x: 508, startPoint y: 108, endPoint x: 897, endPoint y: 544, distance: 584.3
drag, startPoint x: 689, startPoint y: 90, endPoint x: 907, endPoint y: 521, distance: 483.0
drag, startPoint x: 822, startPoint y: 98, endPoint x: 900, endPoint y: 539, distance: 447.8
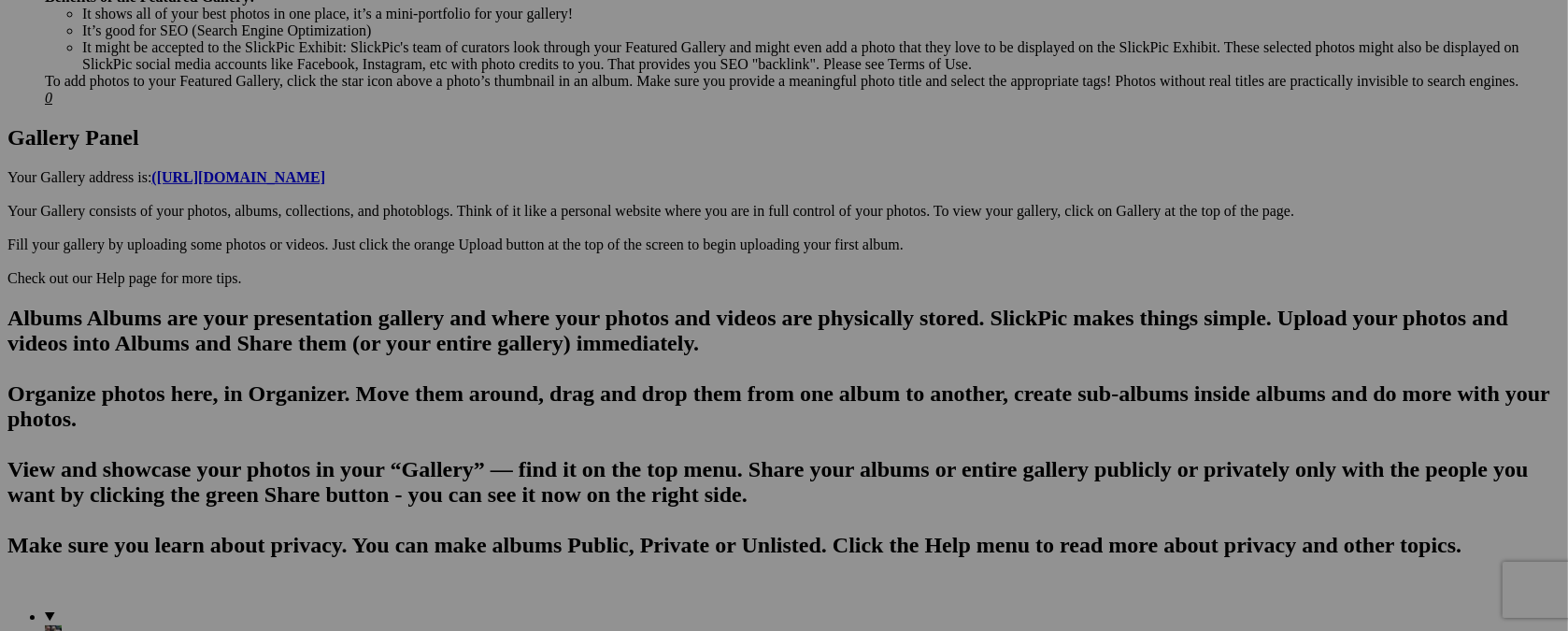
scroll to position [921, 0]
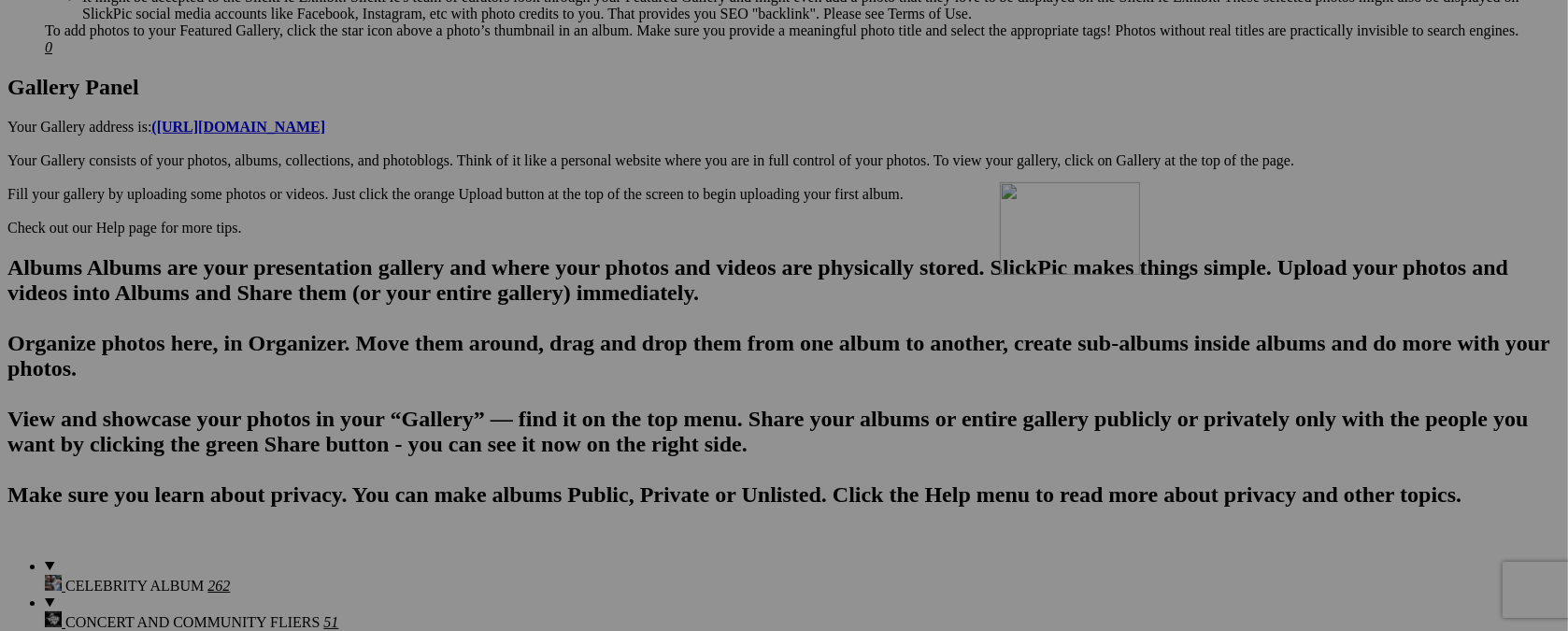
drag, startPoint x: 686, startPoint y: 118, endPoint x: 1269, endPoint y: 344, distance: 625.3
drag, startPoint x: 696, startPoint y: 121, endPoint x: 757, endPoint y: 368, distance: 254.4
drag, startPoint x: 537, startPoint y: 114, endPoint x: 539, endPoint y: 306, distance: 192.0
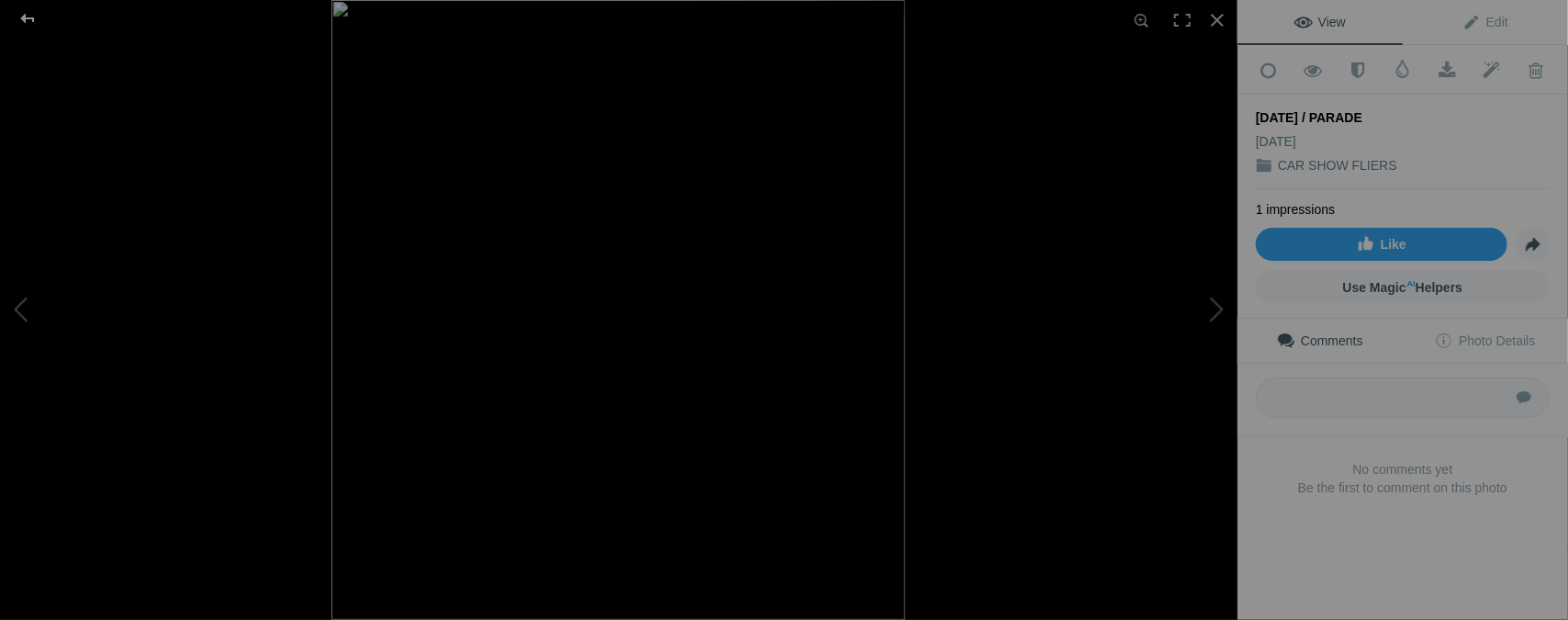
click at [26, 18] on div at bounding box center [27, 18] width 66 height 37
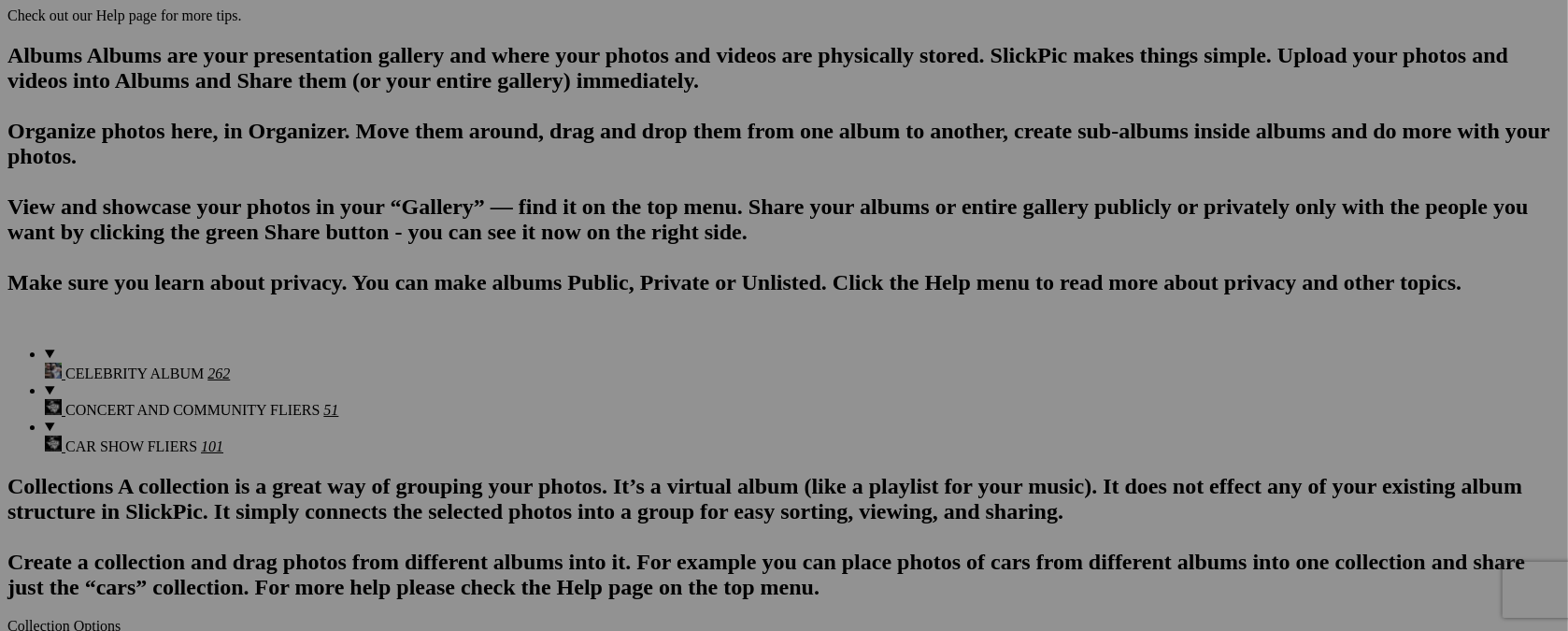
scroll to position [1197, 0]
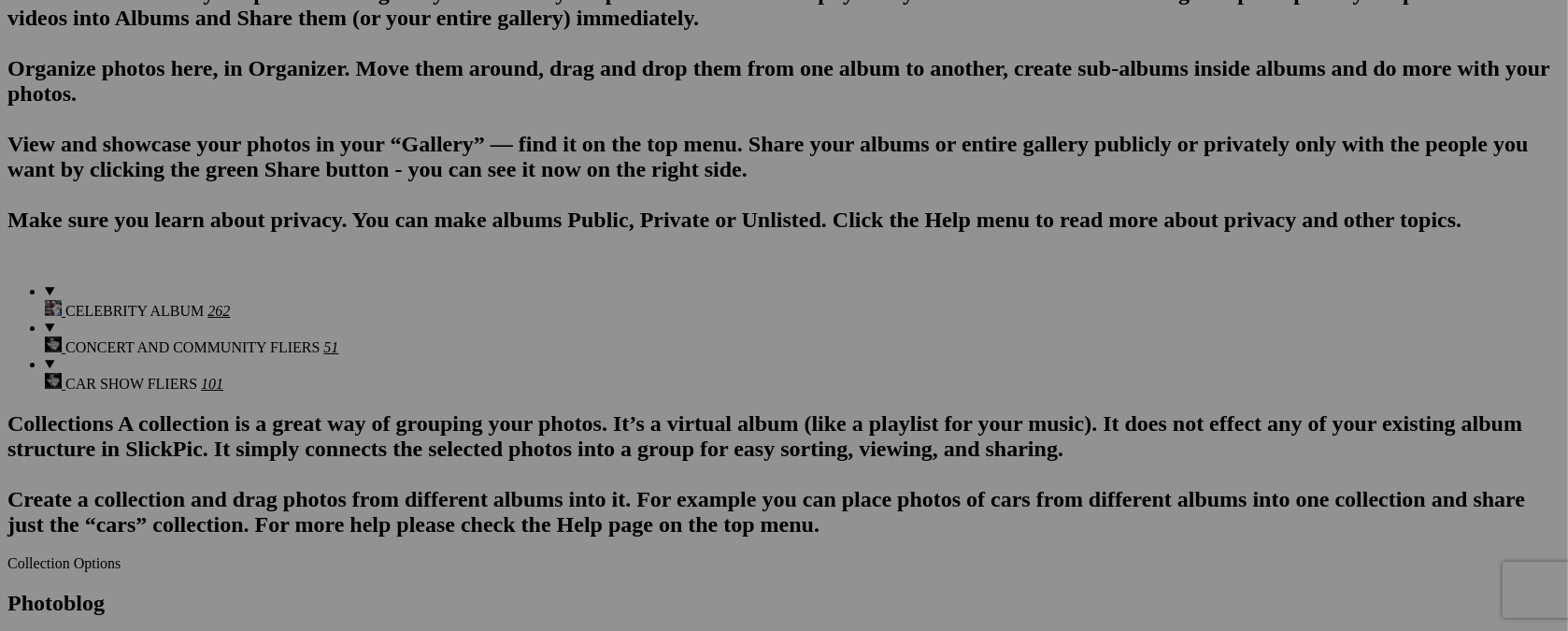
type input "[DATE] / PARADE"
drag, startPoint x: 520, startPoint y: 91, endPoint x: 739, endPoint y: 554, distance: 512.2
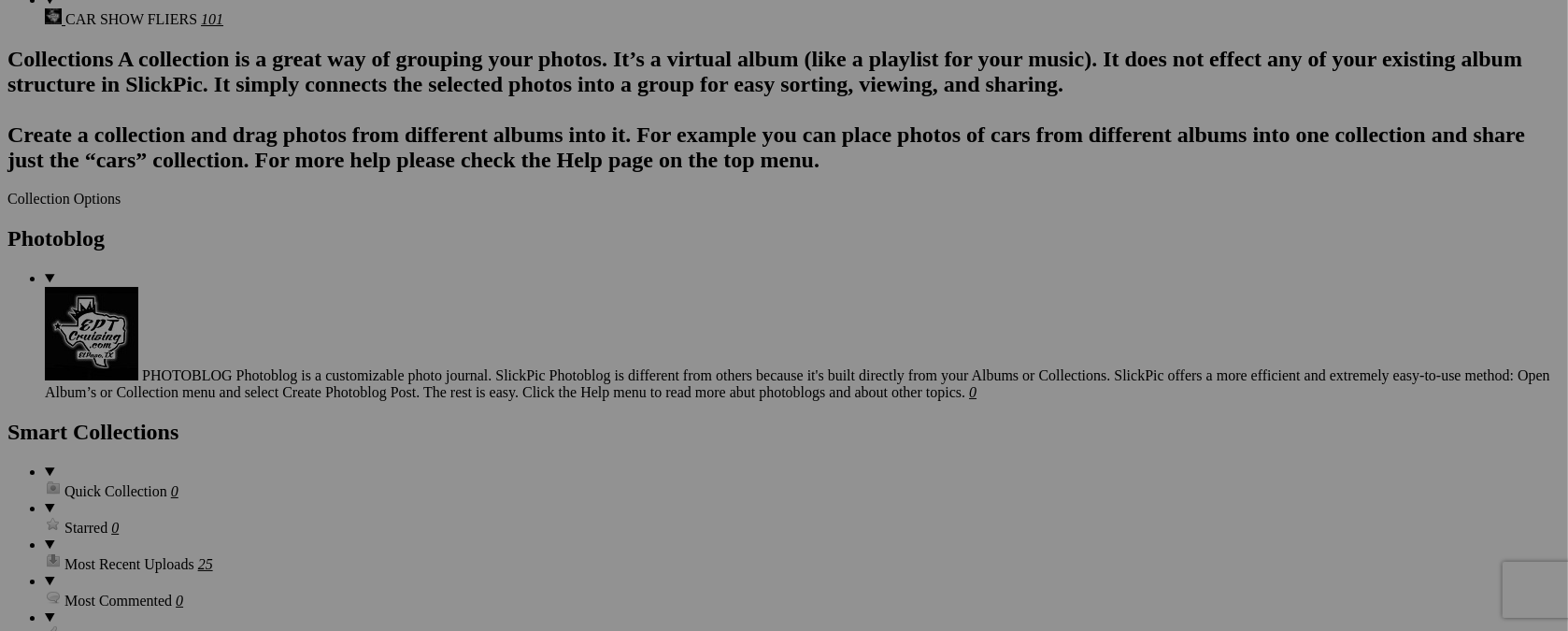
scroll to position [1629, 0]
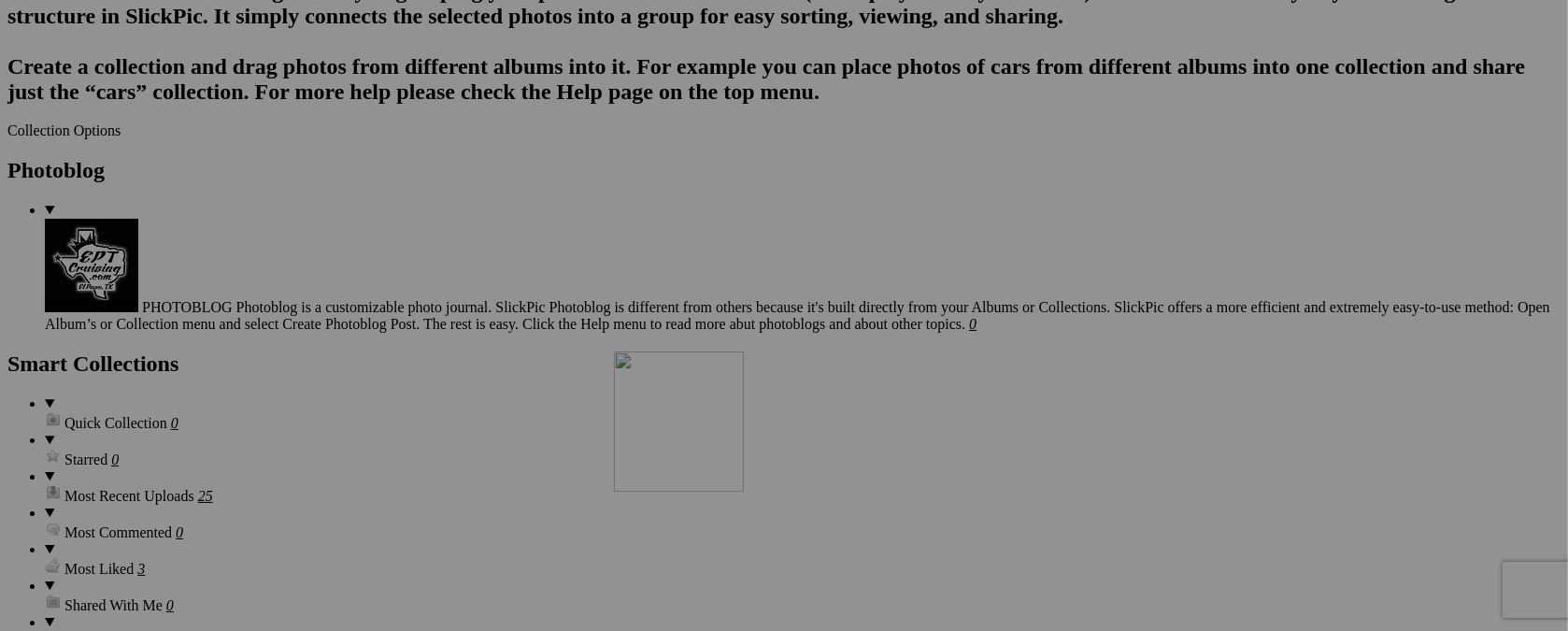
drag, startPoint x: 702, startPoint y: 124, endPoint x: 883, endPoint y: 514, distance: 430.0
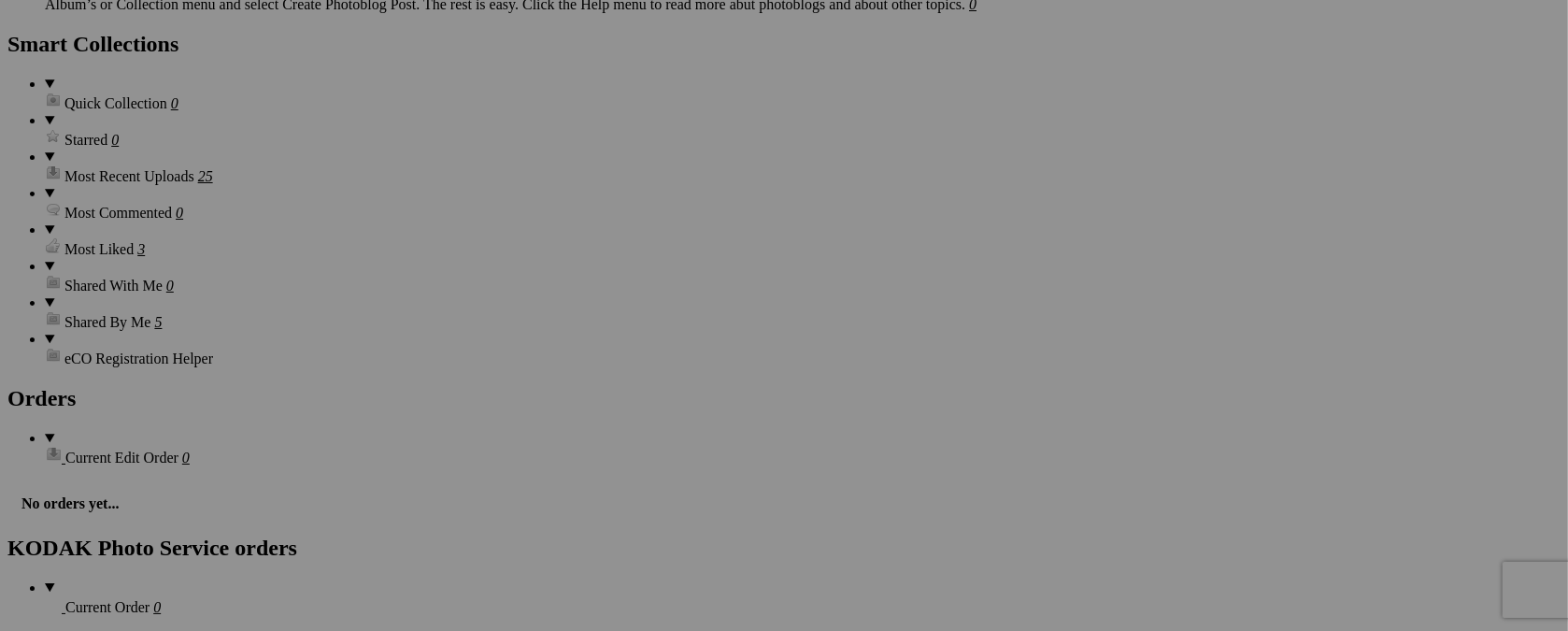
scroll to position [1994, 0]
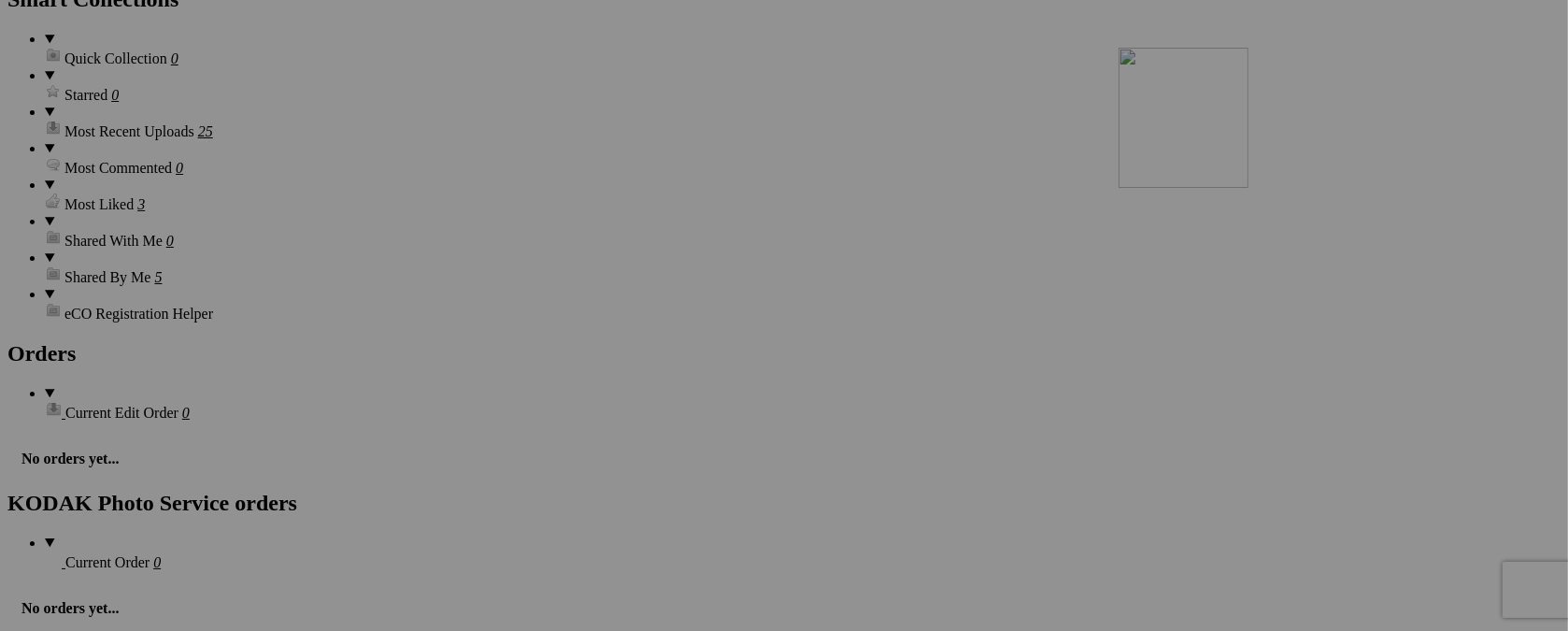
drag, startPoint x: 849, startPoint y: 205, endPoint x: 1387, endPoint y: 211, distance: 538.0
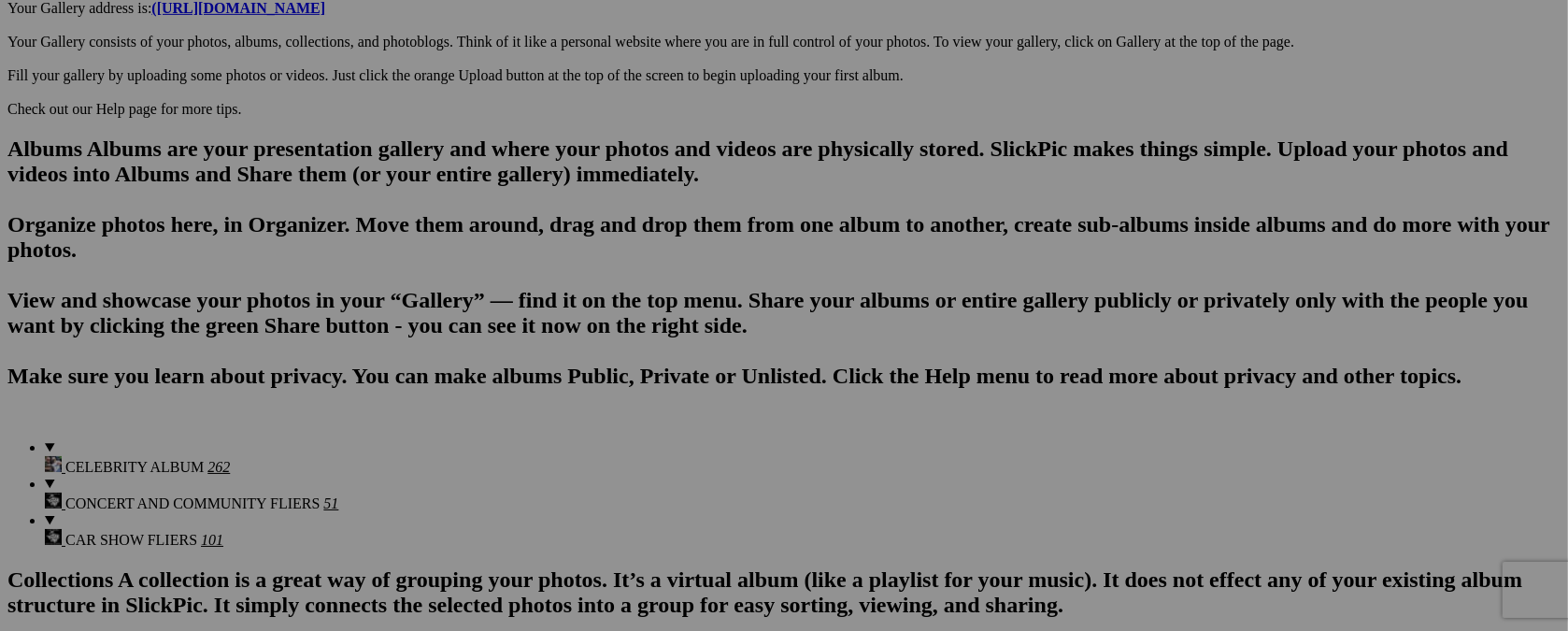
scroll to position [1059, 0]
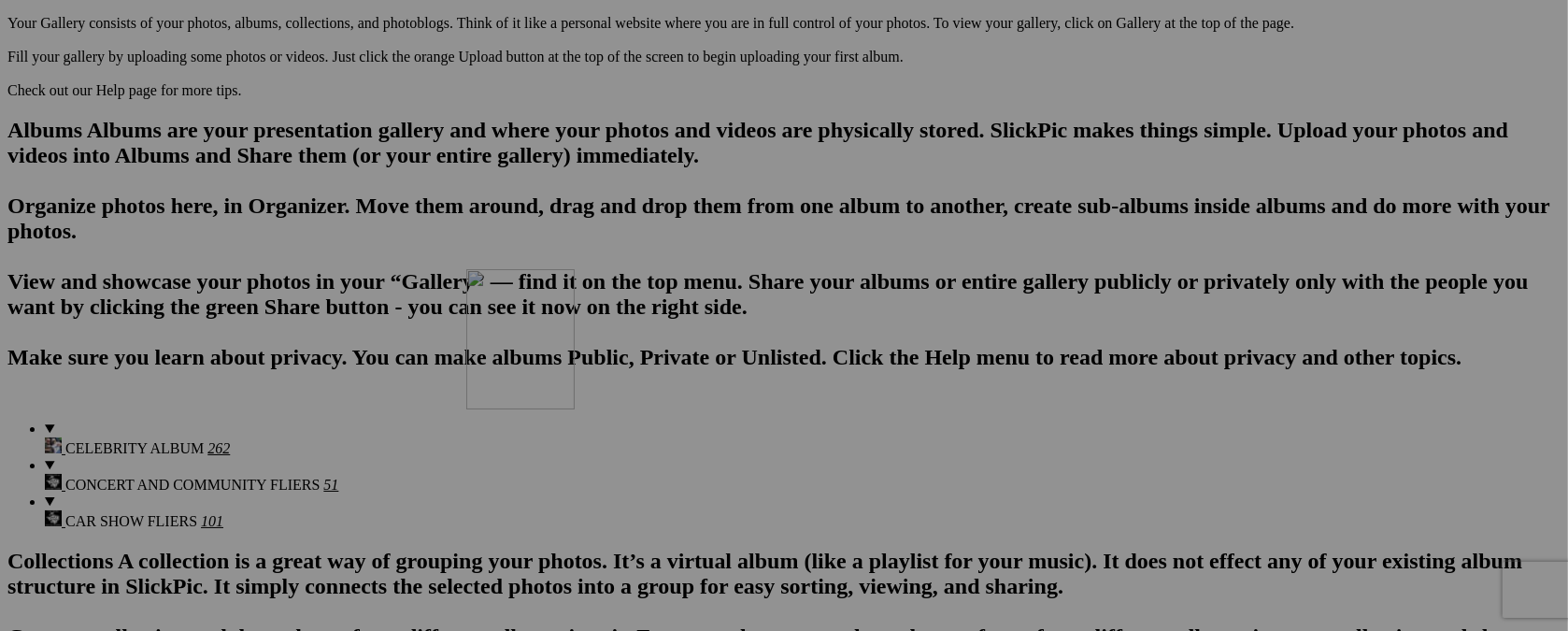
drag, startPoint x: 515, startPoint y: 188, endPoint x: 735, endPoint y: 432, distance: 328.5
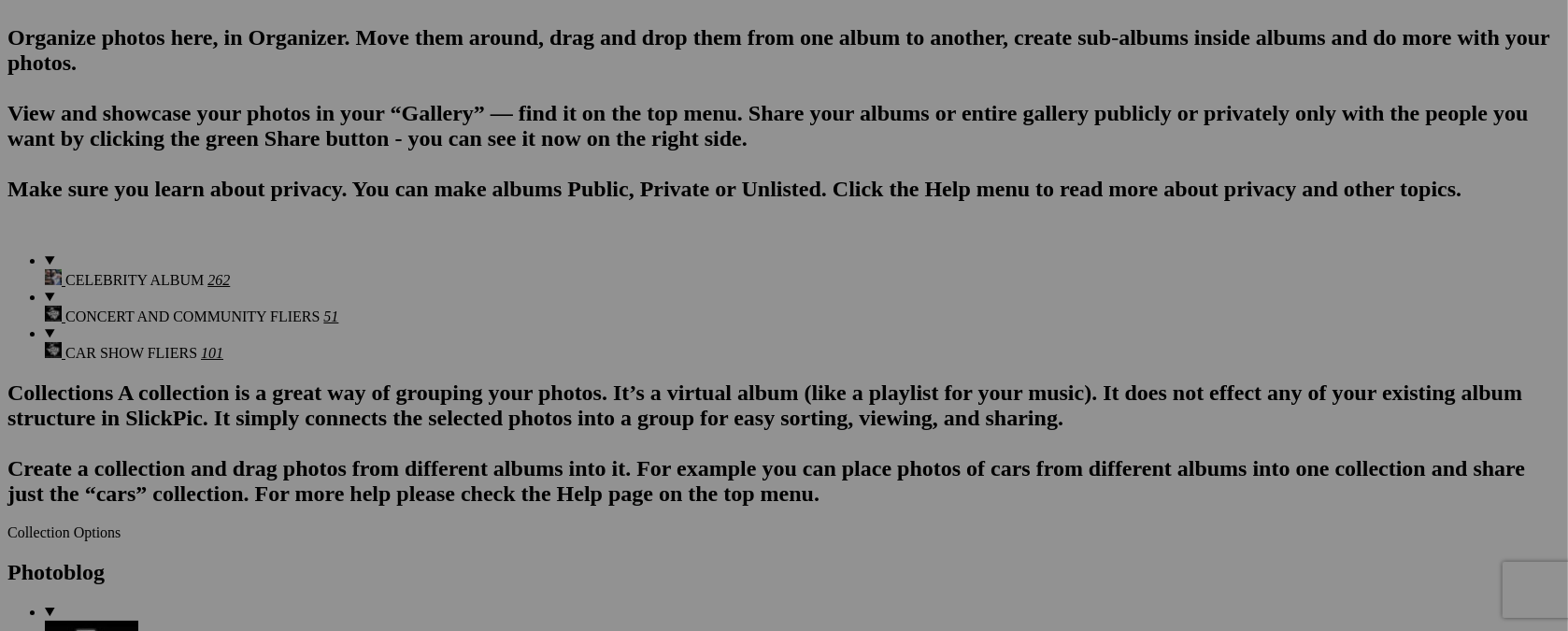
scroll to position [1246, 0]
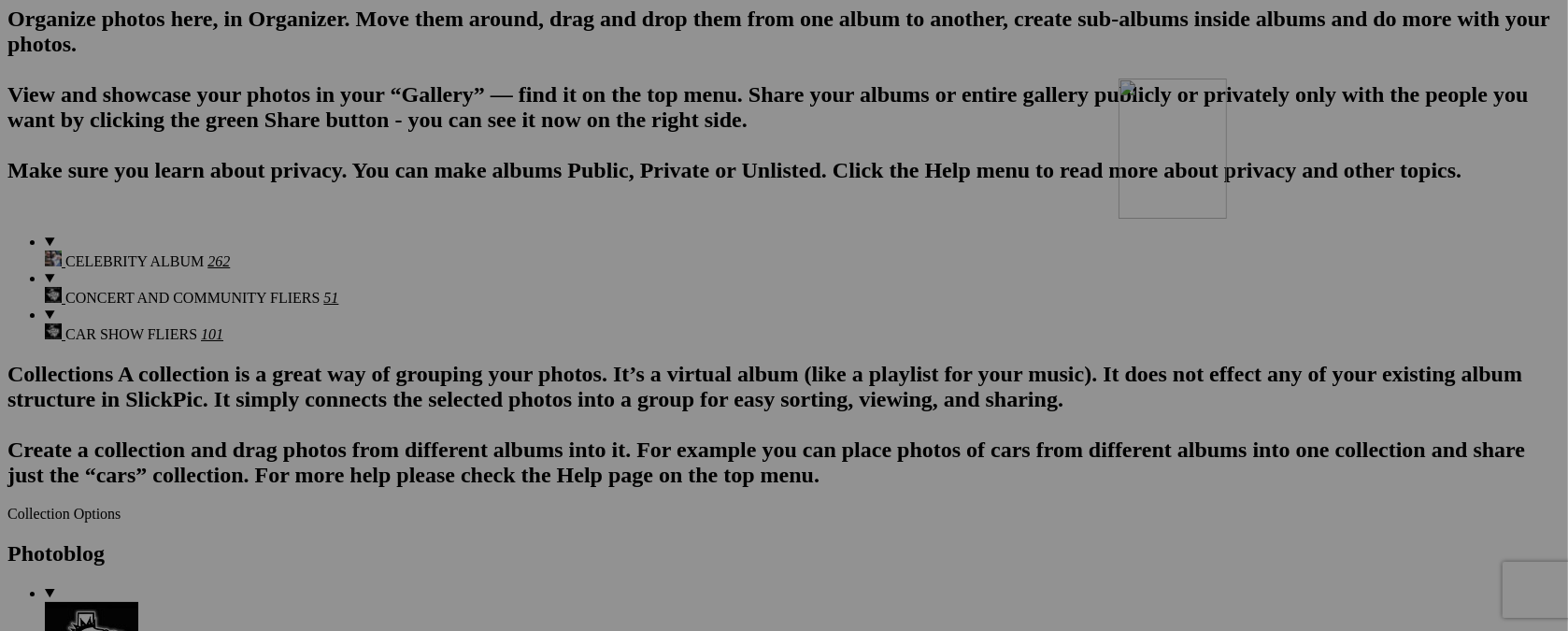
drag, startPoint x: 695, startPoint y: 227, endPoint x: 1387, endPoint y: 241, distance: 692.1
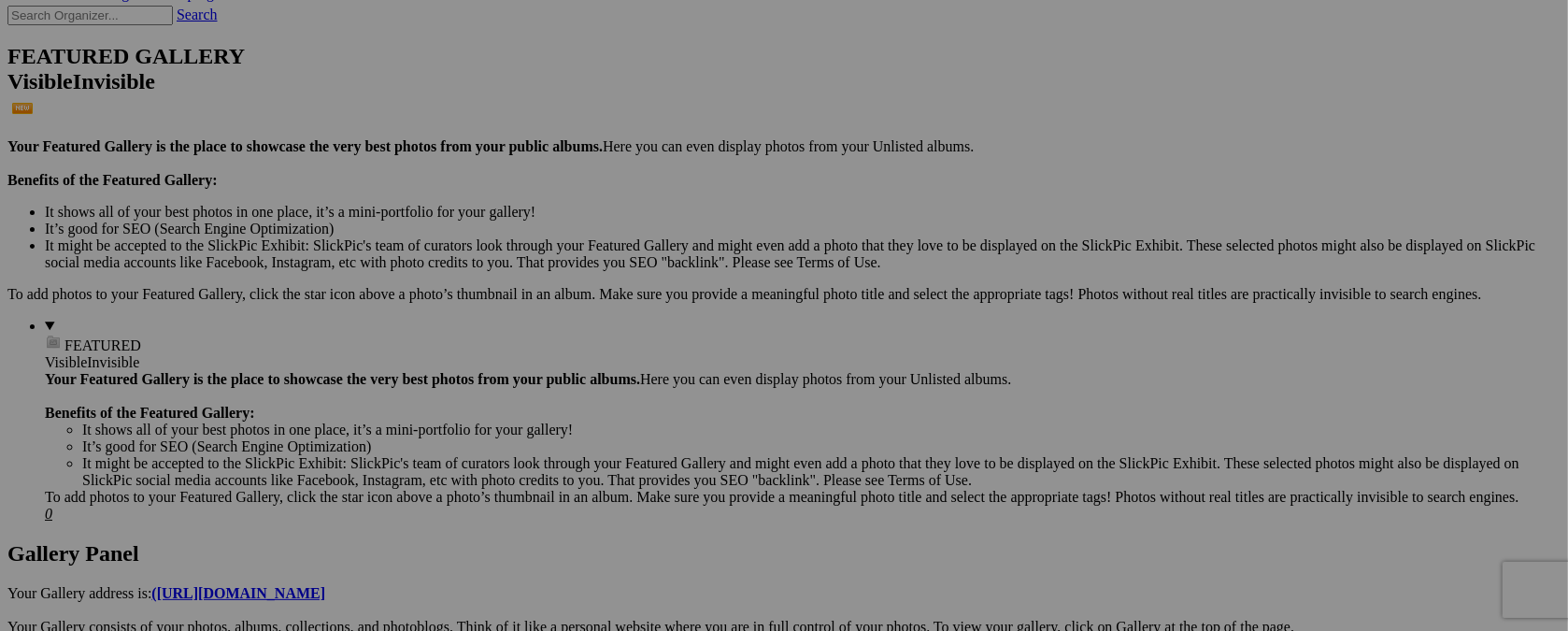
scroll to position [467, 0]
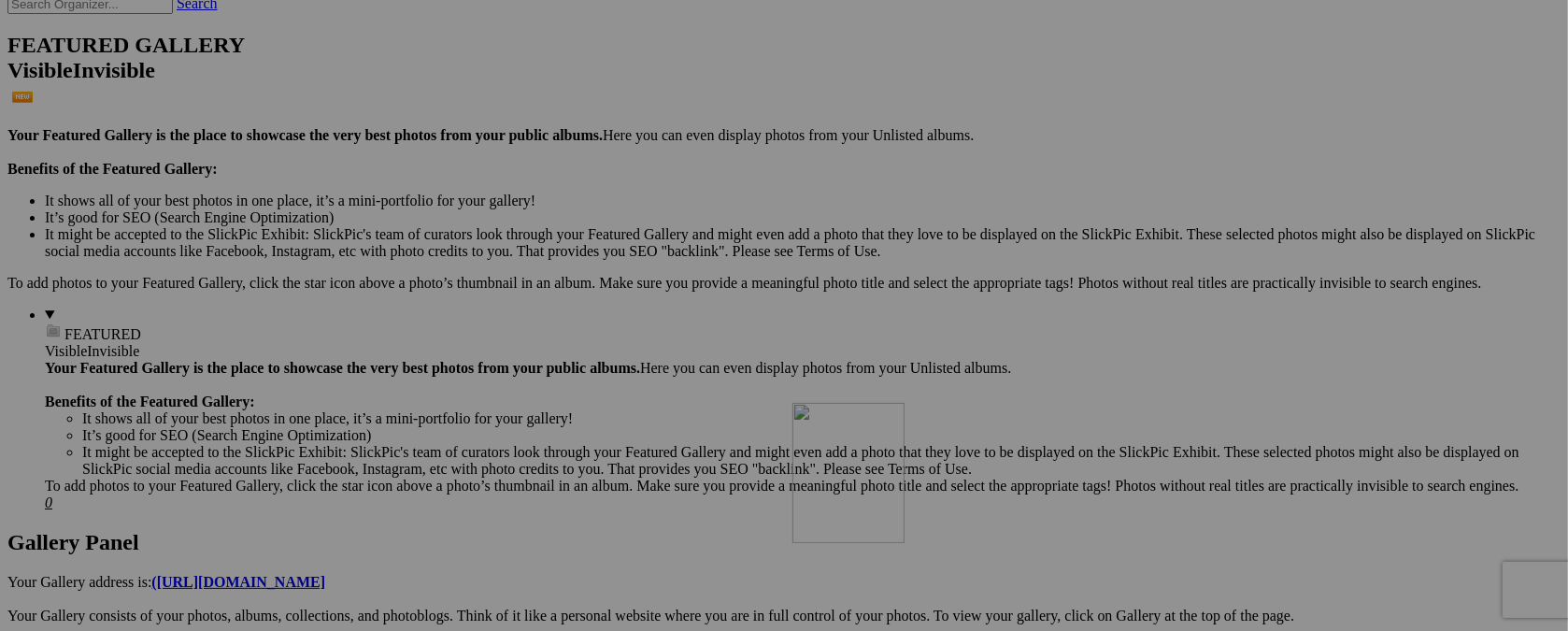
drag, startPoint x: 824, startPoint y: 93, endPoint x: 1063, endPoint y: 565, distance: 529.1
drag, startPoint x: 688, startPoint y: 108, endPoint x: 884, endPoint y: 529, distance: 464.4
drag, startPoint x: 535, startPoint y: 104, endPoint x: 740, endPoint y: 527, distance: 470.1
drag, startPoint x: 360, startPoint y: 117, endPoint x: 570, endPoint y: 529, distance: 462.4
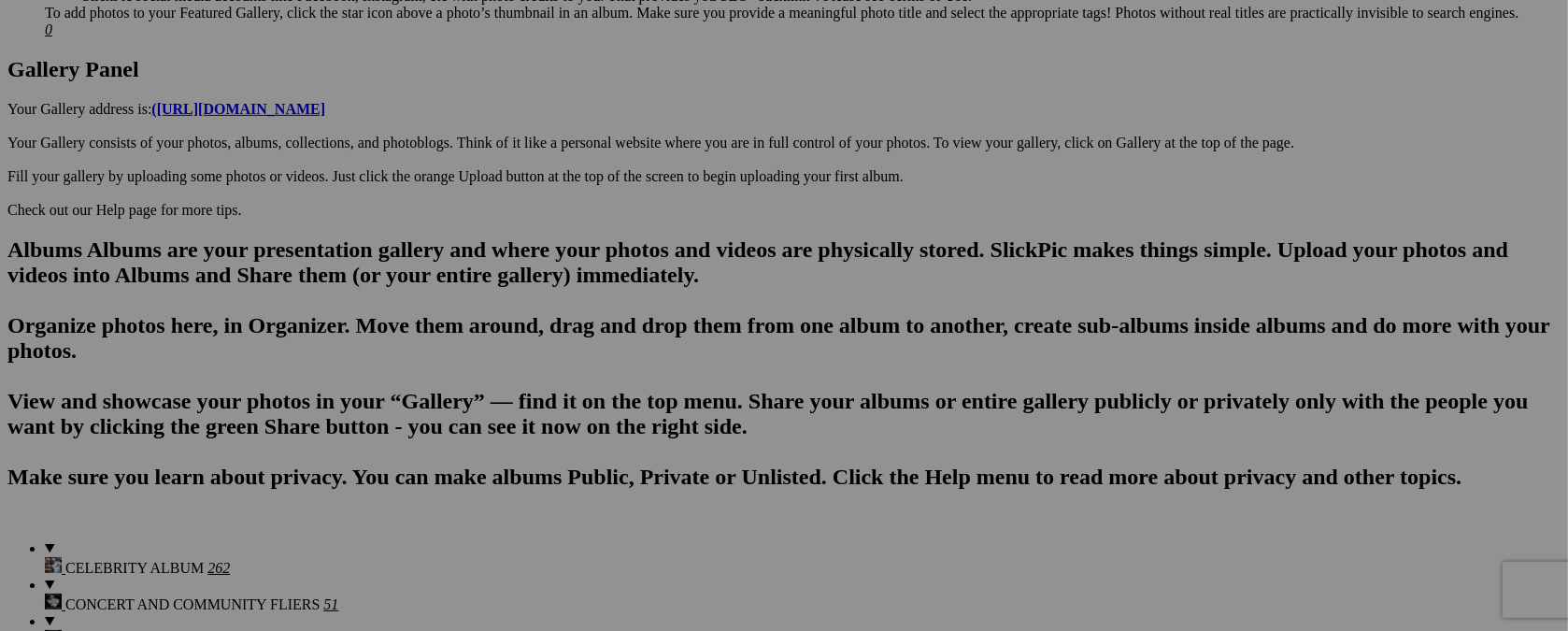
scroll to position [949, 0]
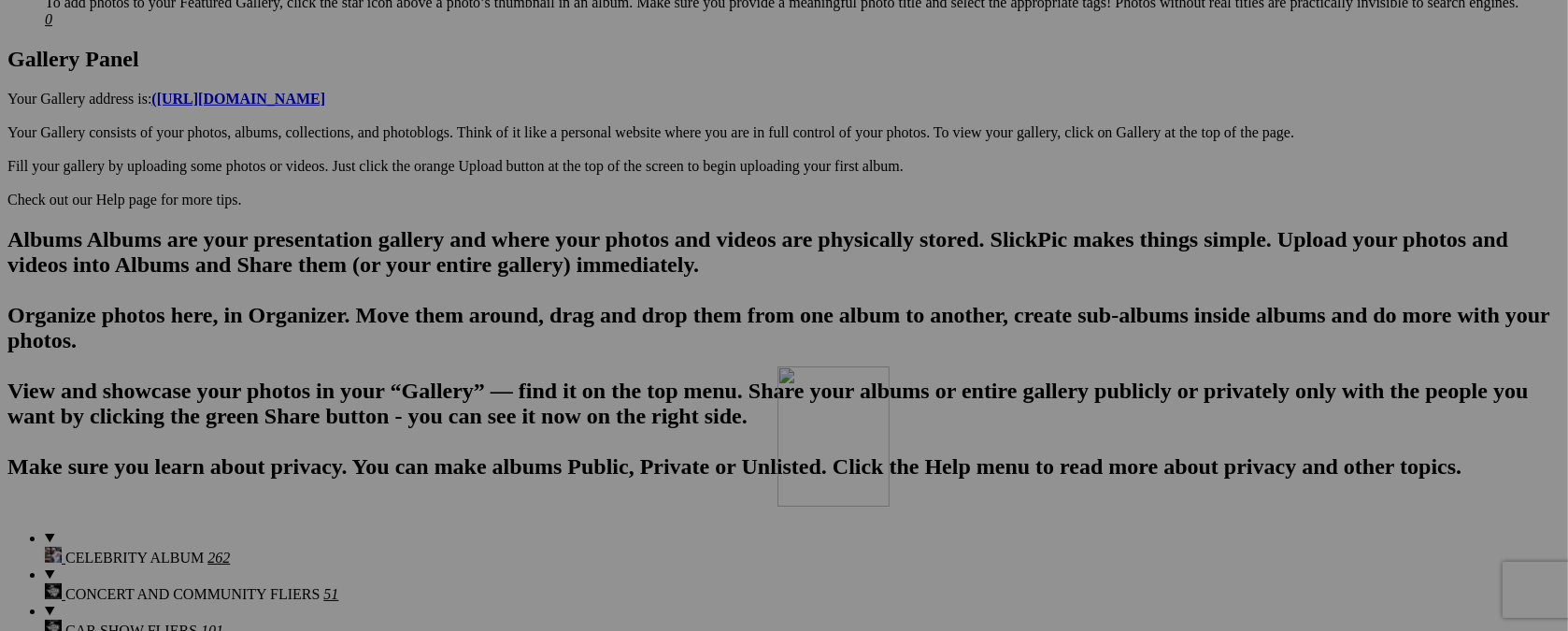
drag, startPoint x: 1007, startPoint y: 94, endPoint x: 1046, endPoint y: 529, distance: 436.7
drag, startPoint x: 851, startPoint y: 115, endPoint x: 862, endPoint y: 527, distance: 412.1
drag, startPoint x: 683, startPoint y: 116, endPoint x: 737, endPoint y: 553, distance: 440.3
drag, startPoint x: 524, startPoint y: 94, endPoint x: 482, endPoint y: 526, distance: 434.0
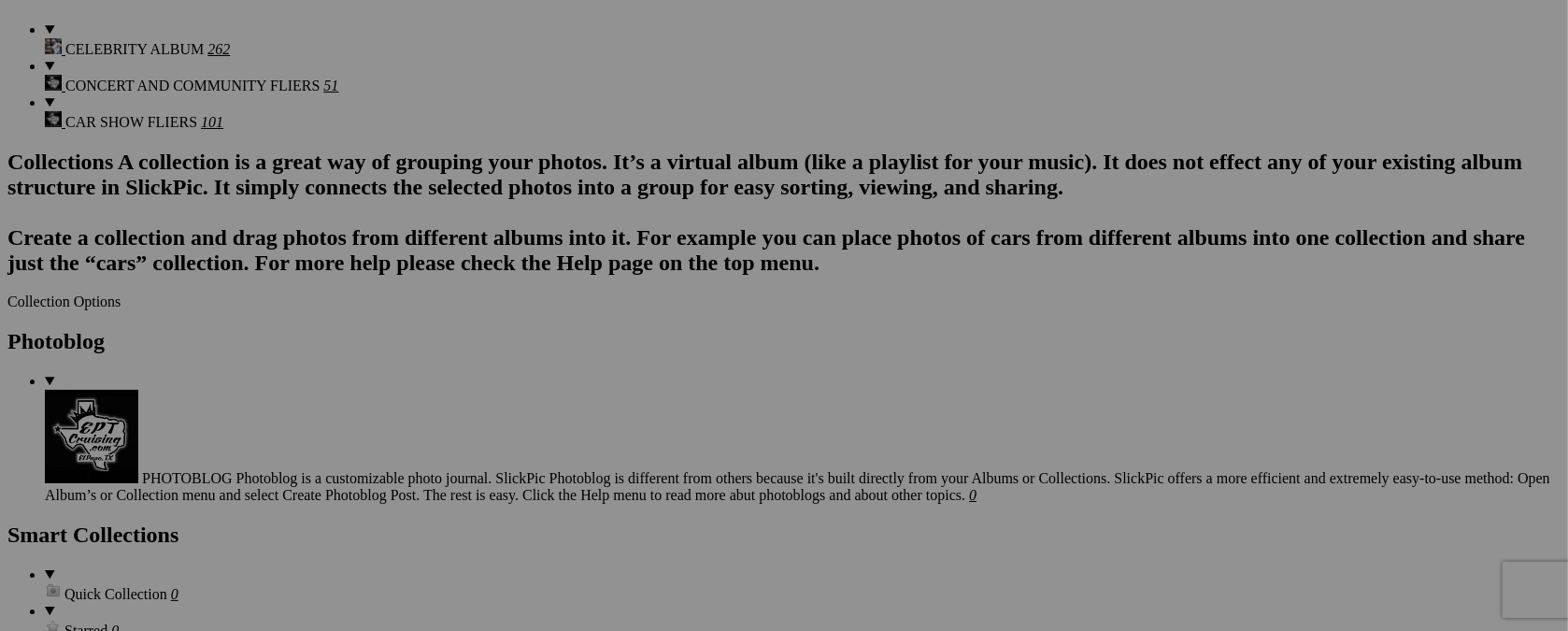
scroll to position [1452, 0]
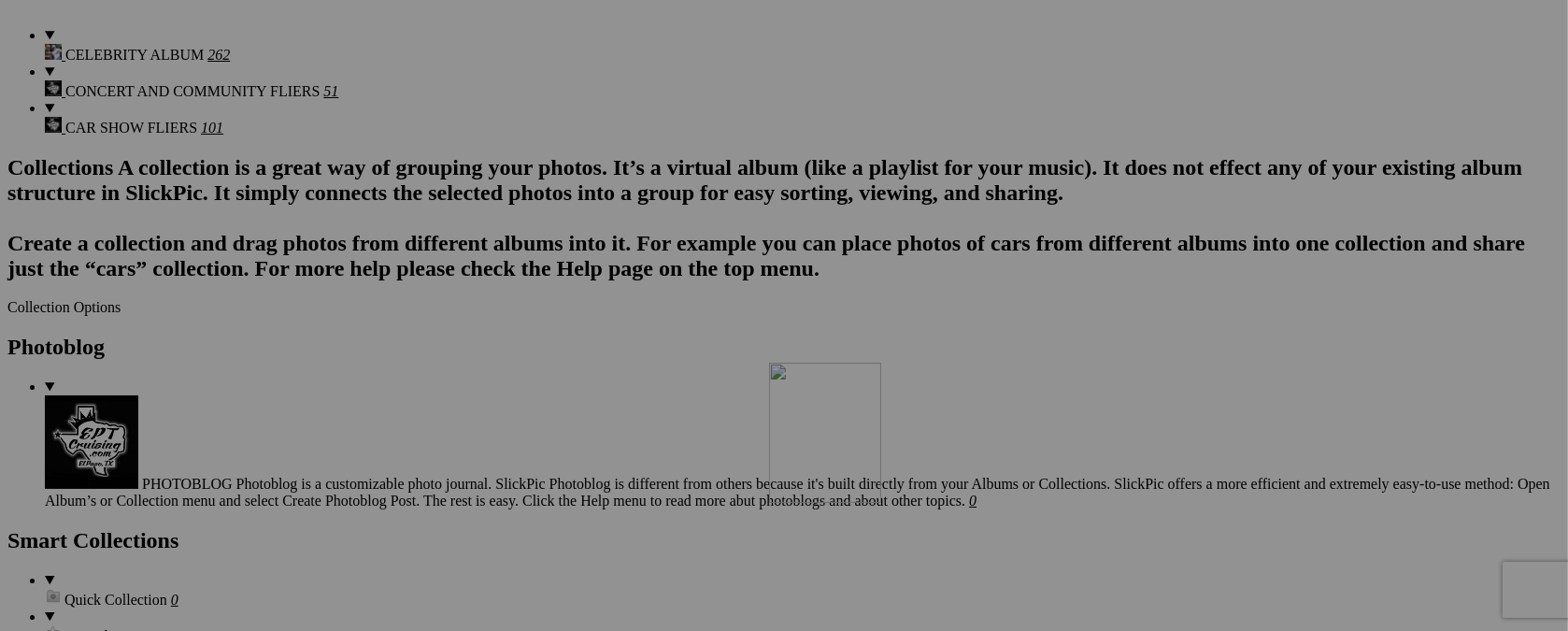
drag, startPoint x: 1017, startPoint y: 98, endPoint x: 1038, endPoint y: 524, distance: 426.5
drag, startPoint x: 843, startPoint y: 90, endPoint x: 867, endPoint y: 311, distance: 222.3
drag, startPoint x: 695, startPoint y: 94, endPoint x: 733, endPoint y: 512, distance: 419.7
drag, startPoint x: 529, startPoint y: 89, endPoint x: 611, endPoint y: 543, distance: 461.3
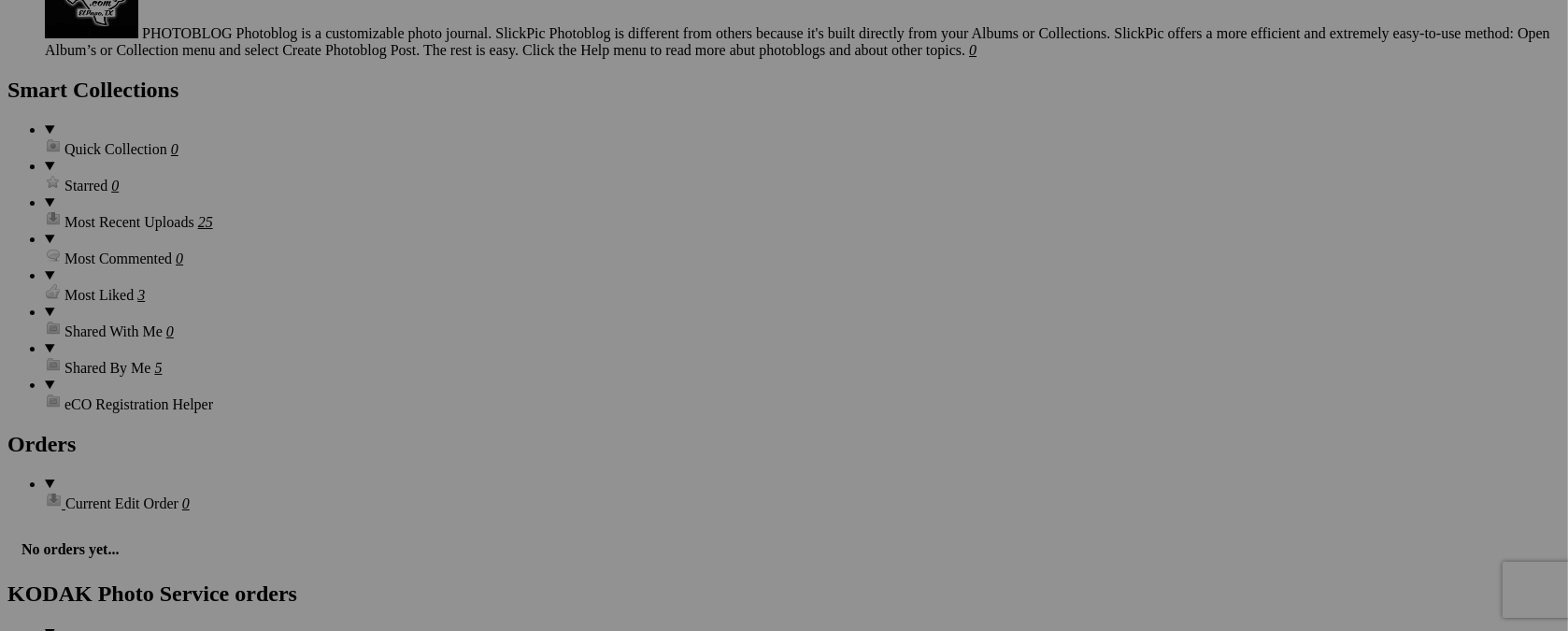
scroll to position [1921, 0]
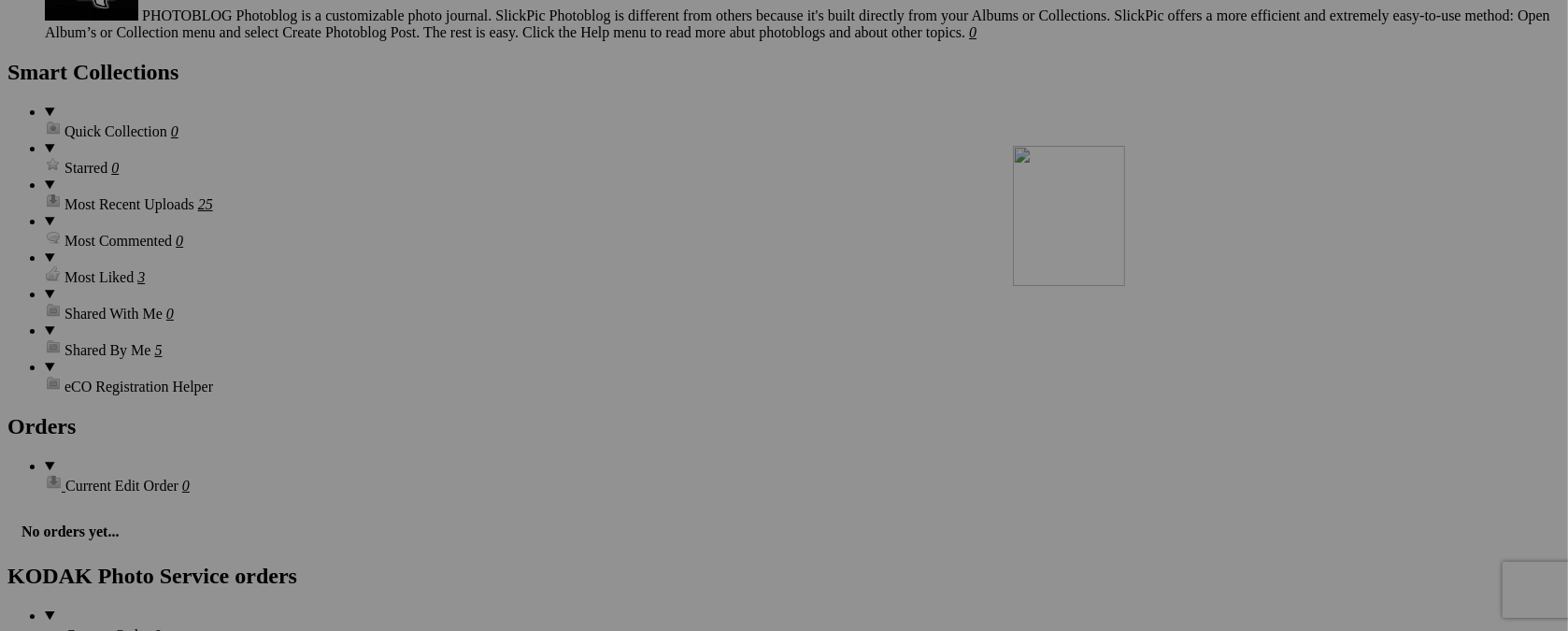
drag, startPoint x: 1013, startPoint y: 92, endPoint x: 1282, endPoint y: 309, distance: 345.6
drag, startPoint x: 680, startPoint y: 91, endPoint x: 1091, endPoint y: 332, distance: 476.4
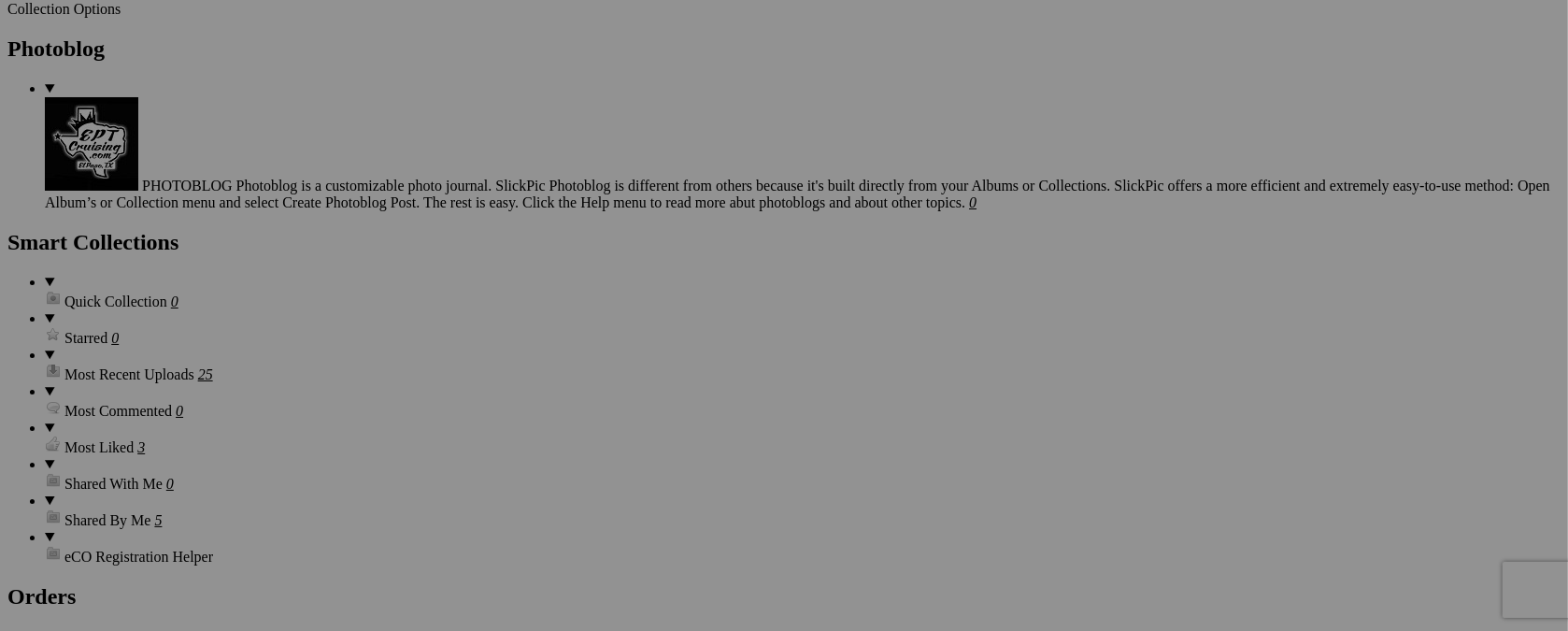
scroll to position [1740, 0]
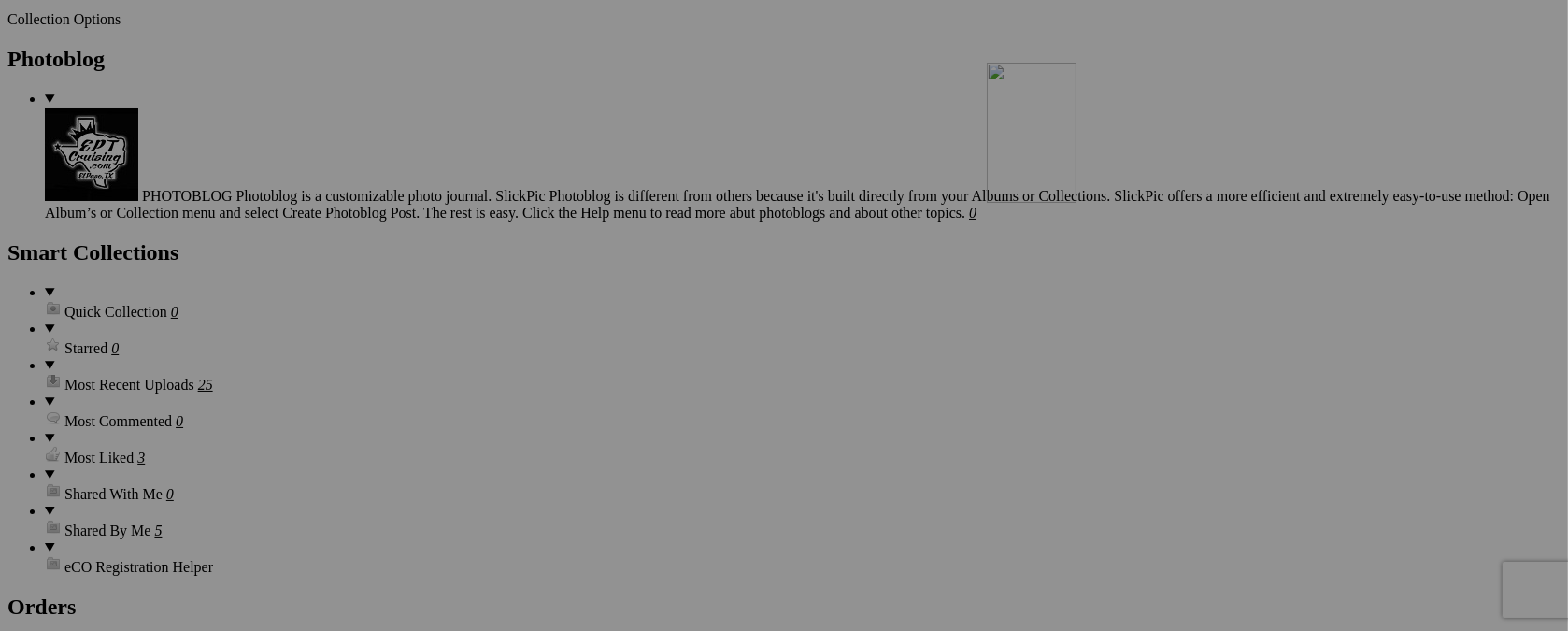
drag, startPoint x: 526, startPoint y: 244, endPoint x: 1256, endPoint y: 225, distance: 730.2
drag, startPoint x: 501, startPoint y: 207, endPoint x: 1046, endPoint y: 192, distance: 545.2
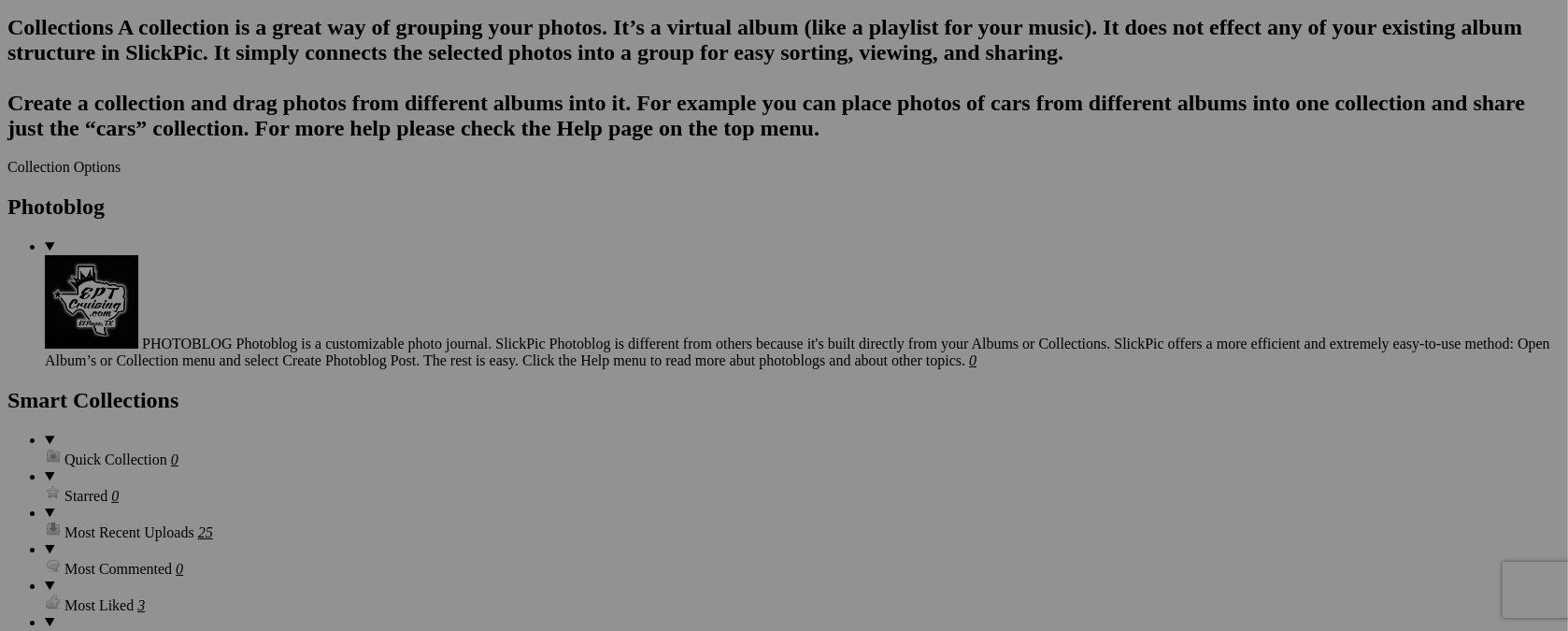
scroll to position [1553, 0]
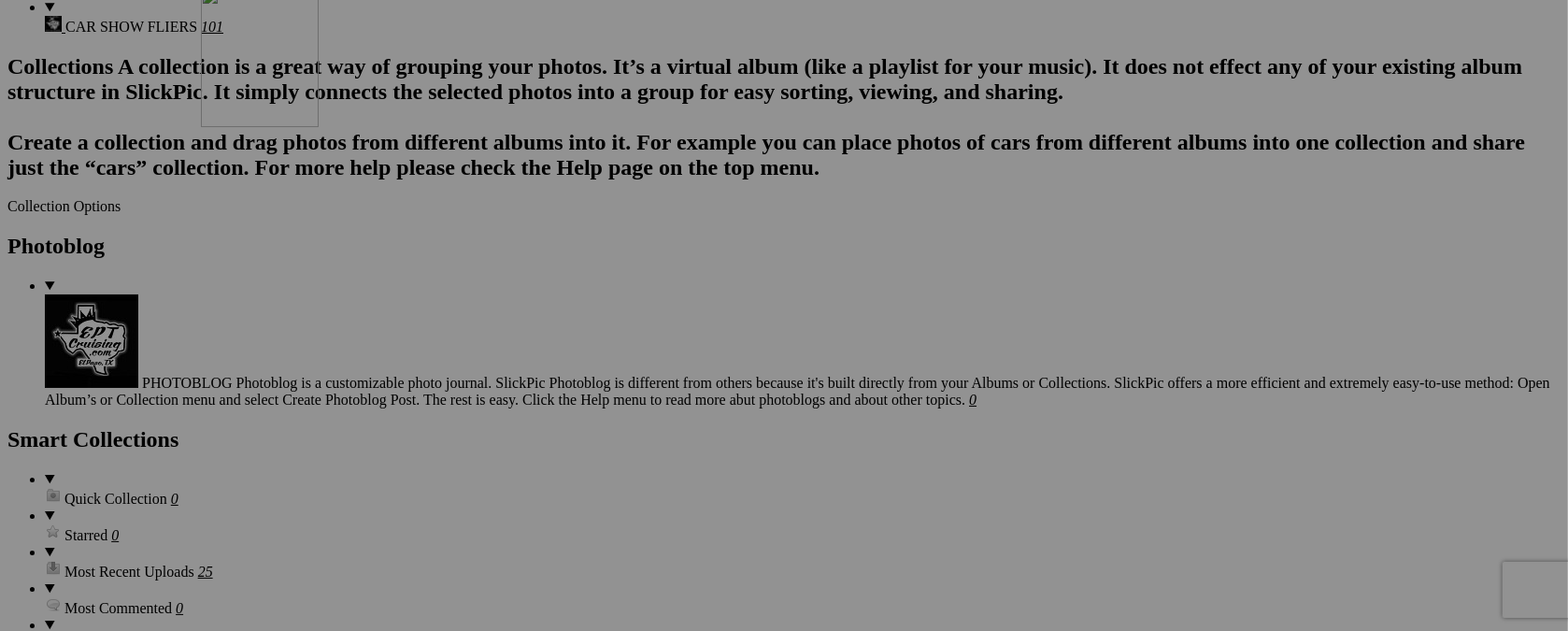
drag, startPoint x: 1008, startPoint y: 401, endPoint x: 470, endPoint y: 149, distance: 594.1
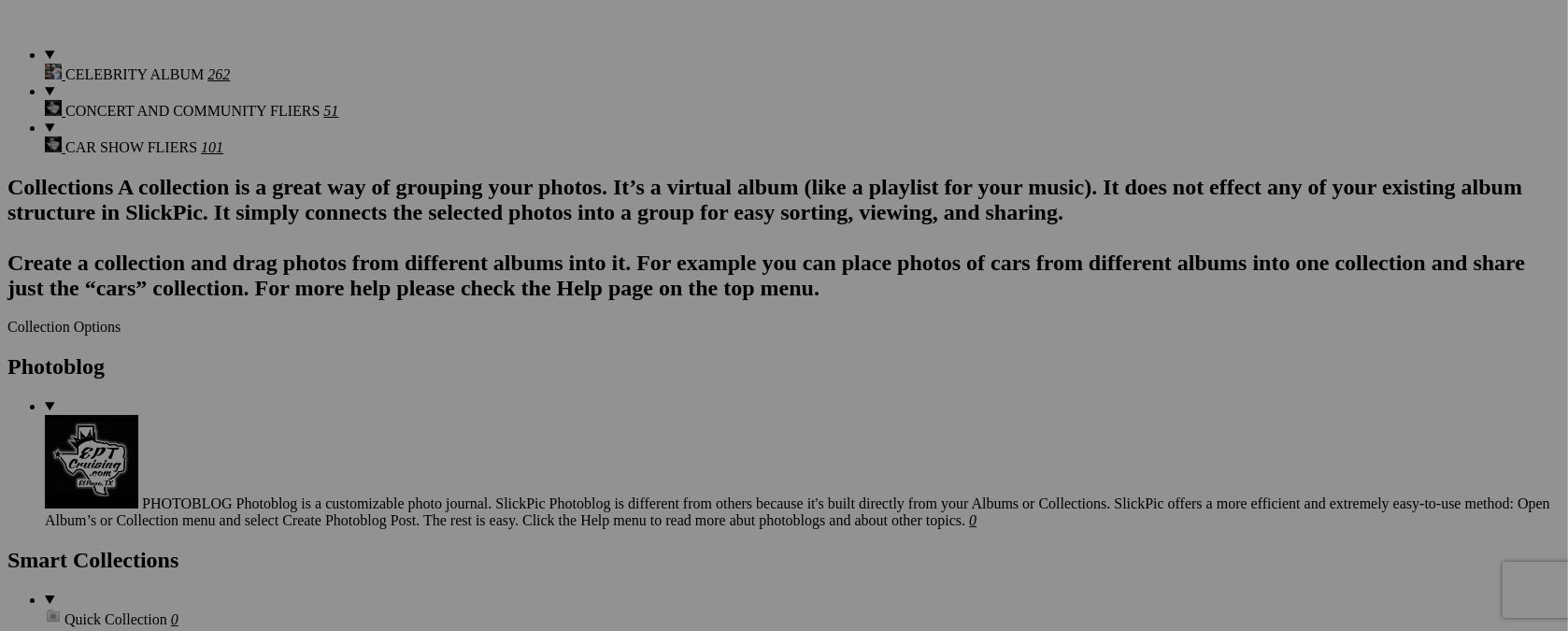
scroll to position [1367, 0]
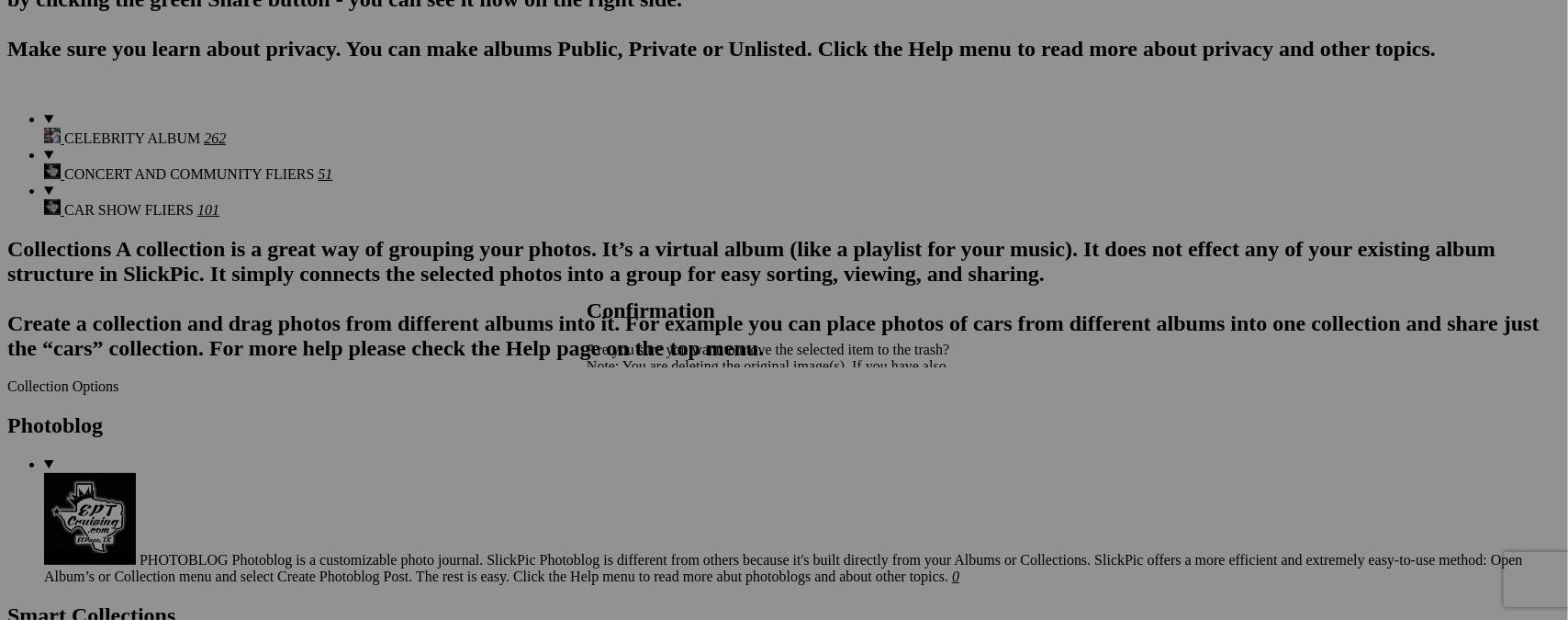
click at [648, 435] on span "Yes" at bounding box center [638, 430] width 21 height 16
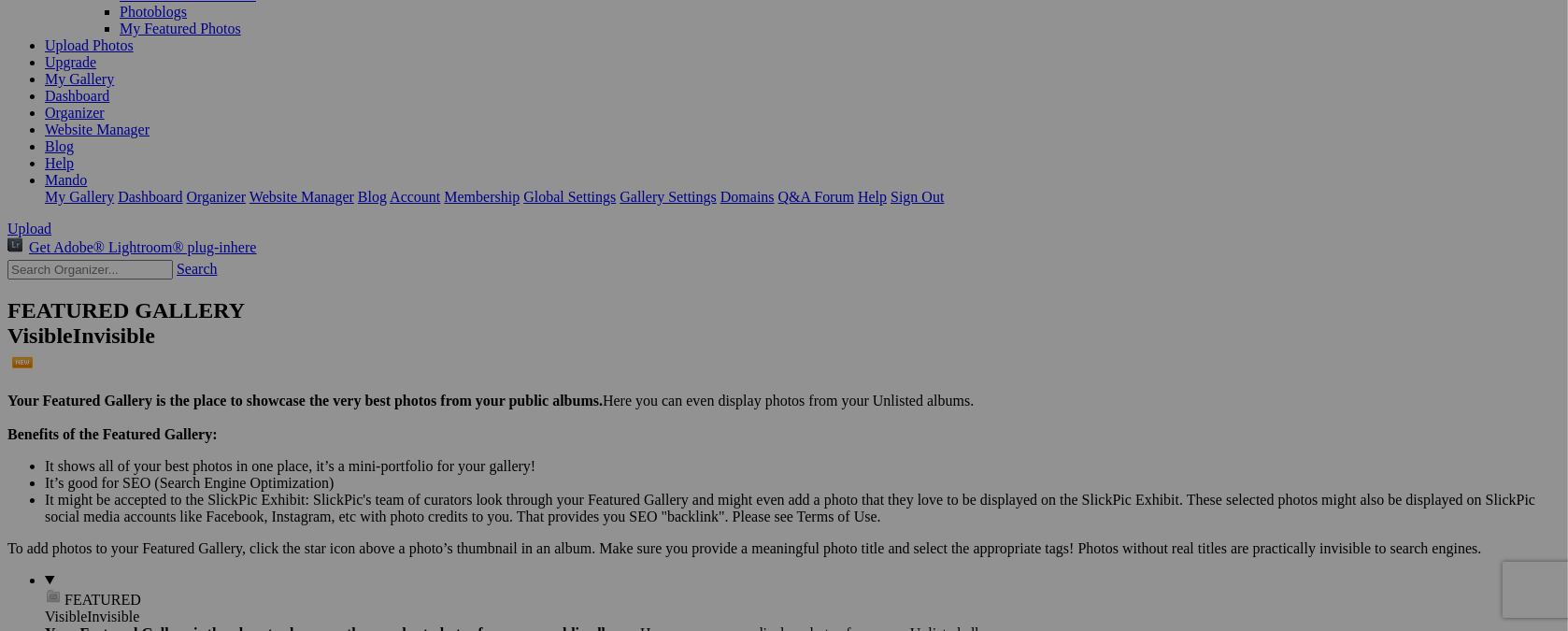
scroll to position [217, 0]
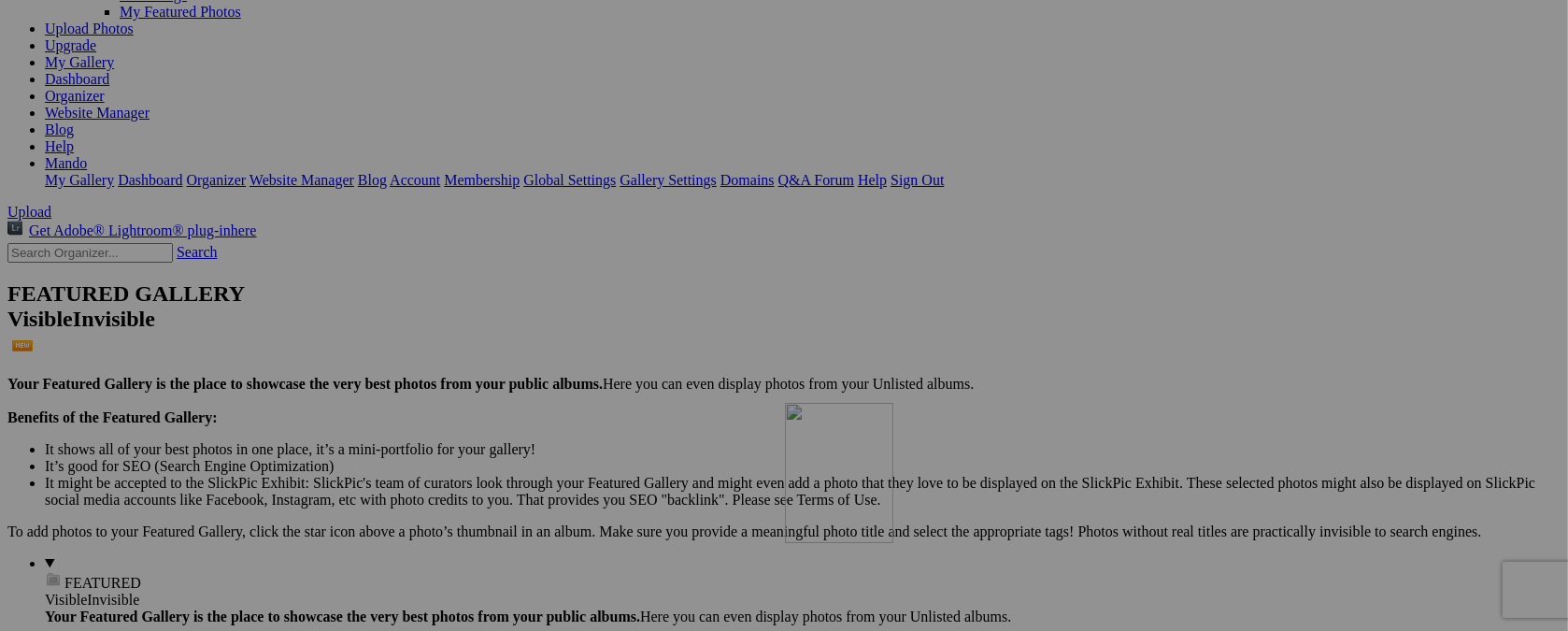
drag, startPoint x: 1009, startPoint y: 117, endPoint x: 1054, endPoint y: 565, distance: 450.3
drag, startPoint x: 857, startPoint y: 107, endPoint x: 1442, endPoint y: 450, distance: 678.1
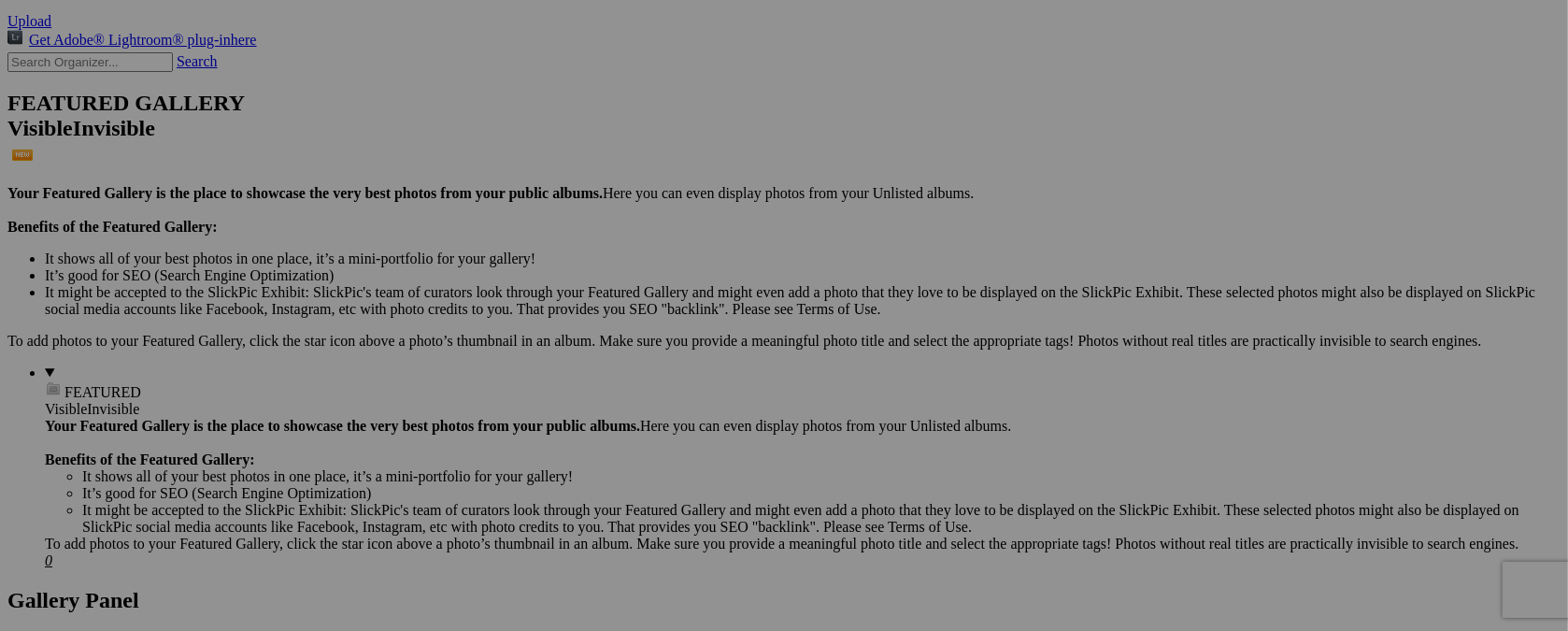
scroll to position [592, 0]
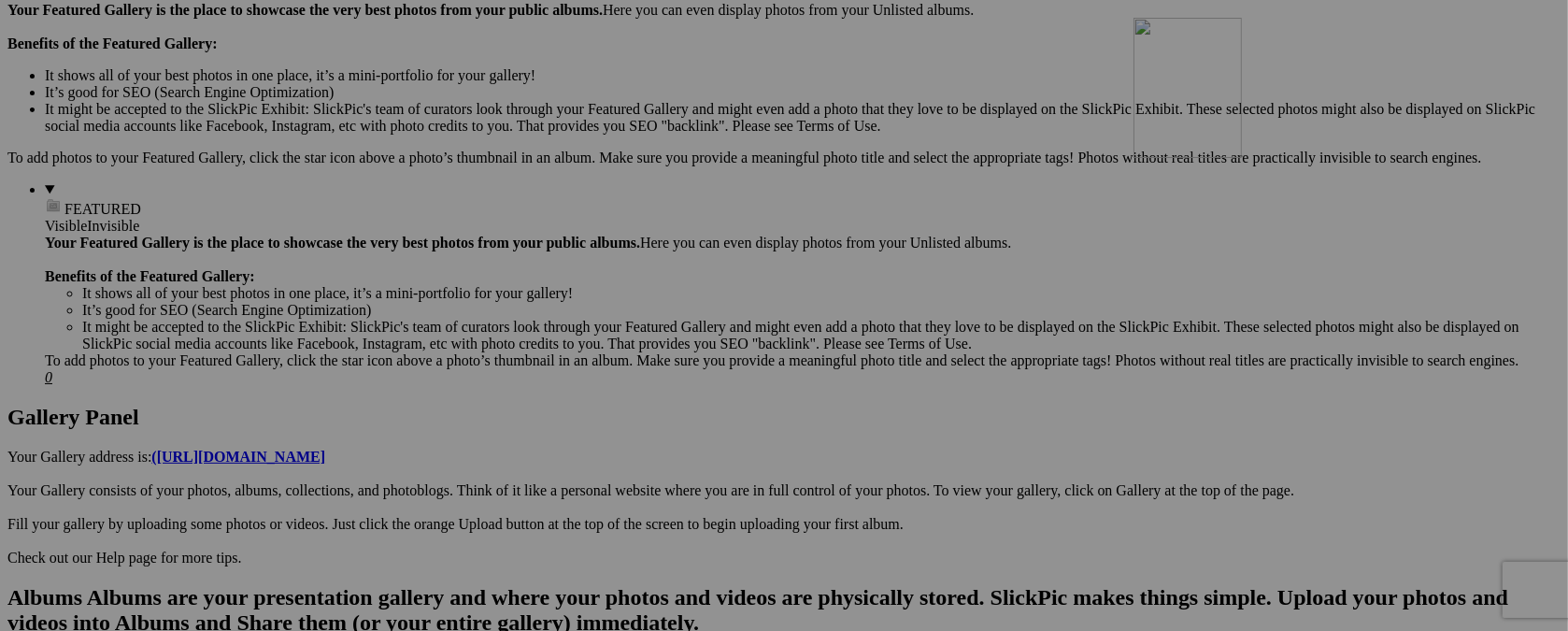
drag, startPoint x: 1026, startPoint y: 189, endPoint x: 1403, endPoint y: 180, distance: 377.1
drag, startPoint x: 853, startPoint y: 167, endPoint x: 887, endPoint y: 424, distance: 259.2
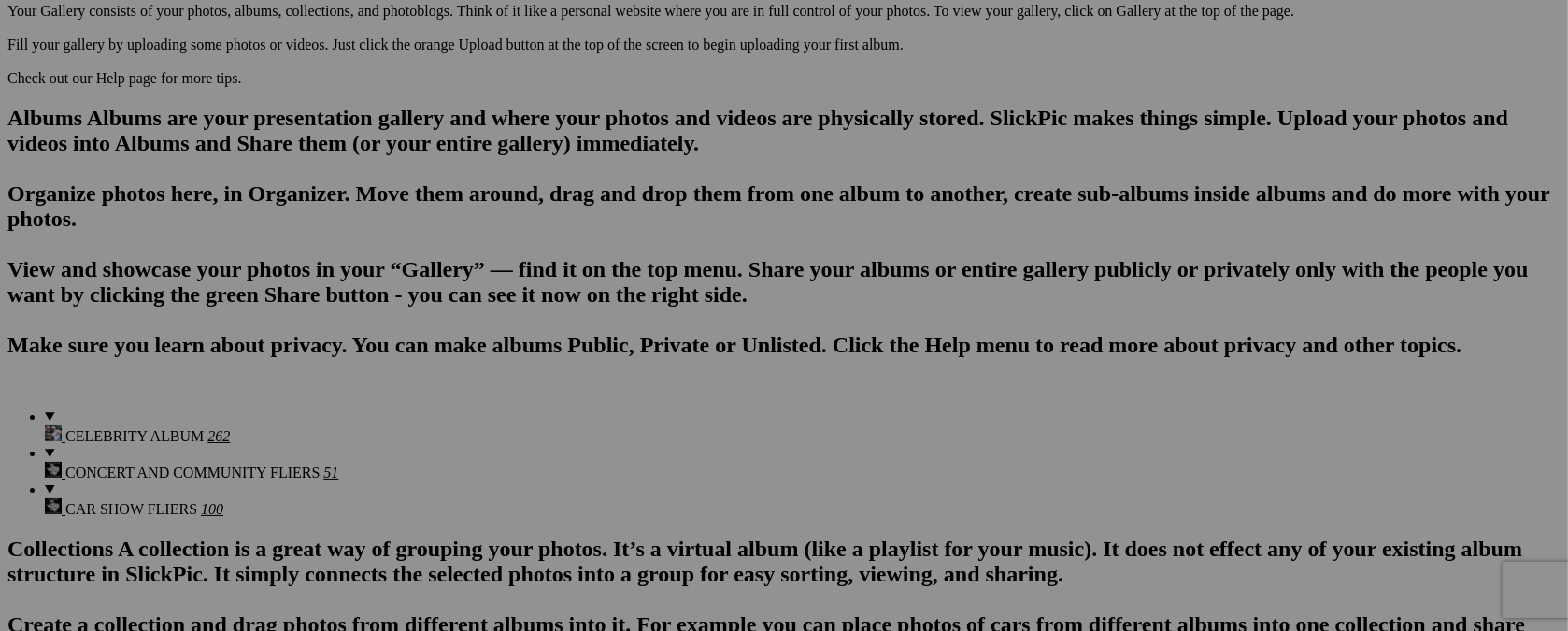
scroll to position [884, 0]
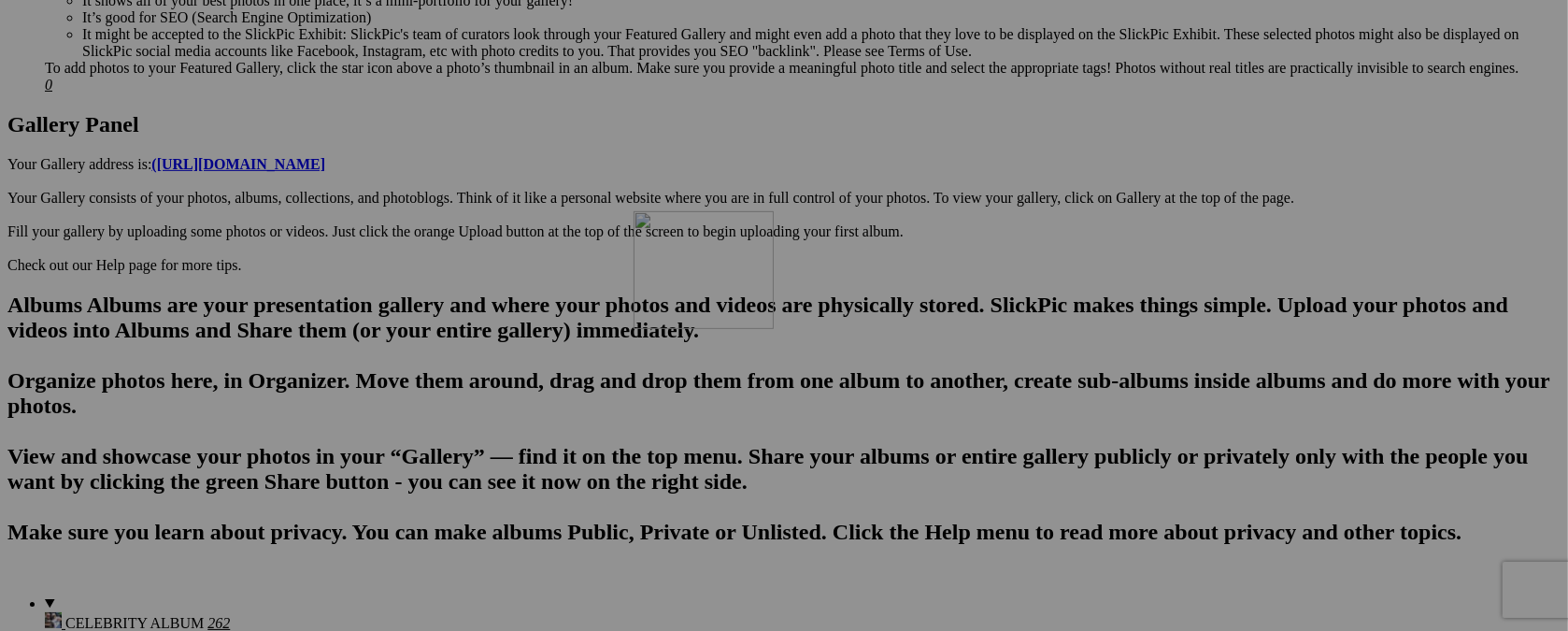
drag, startPoint x: 860, startPoint y: 133, endPoint x: 903, endPoint y: 373, distance: 243.8
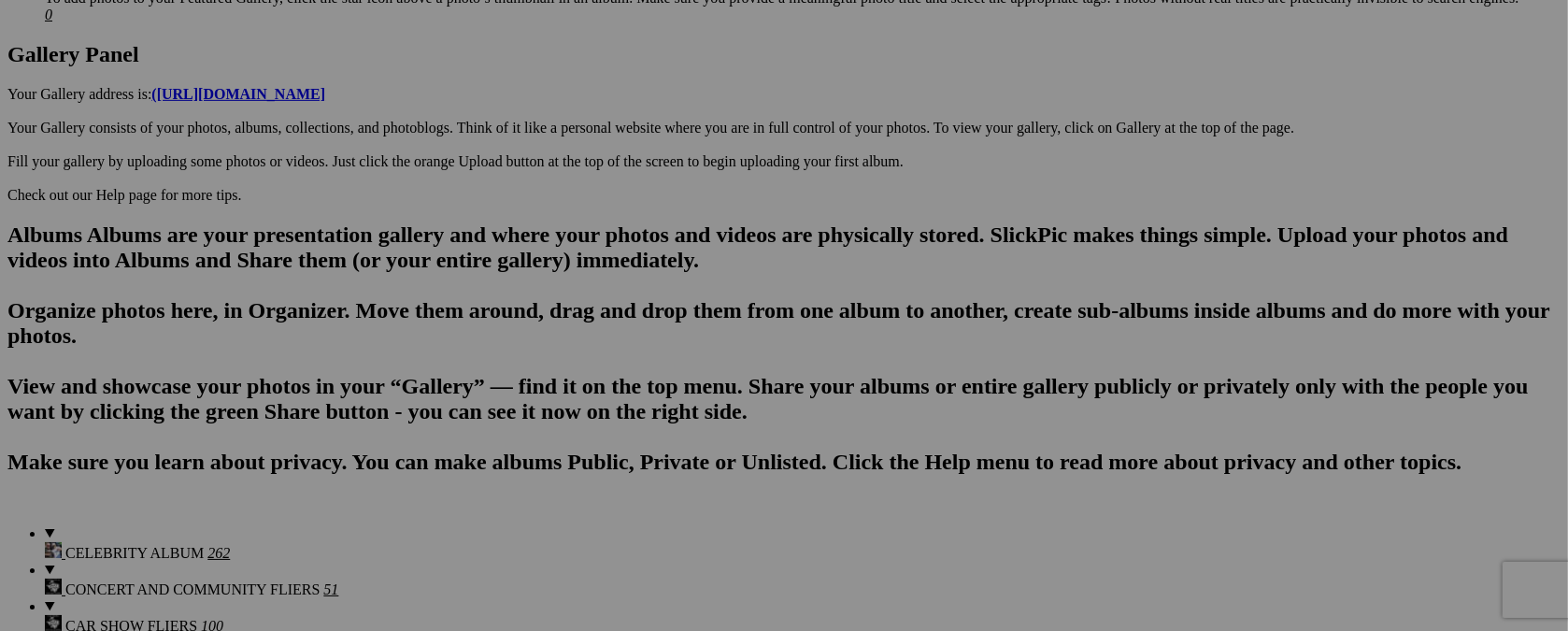
scroll to position [915, 0]
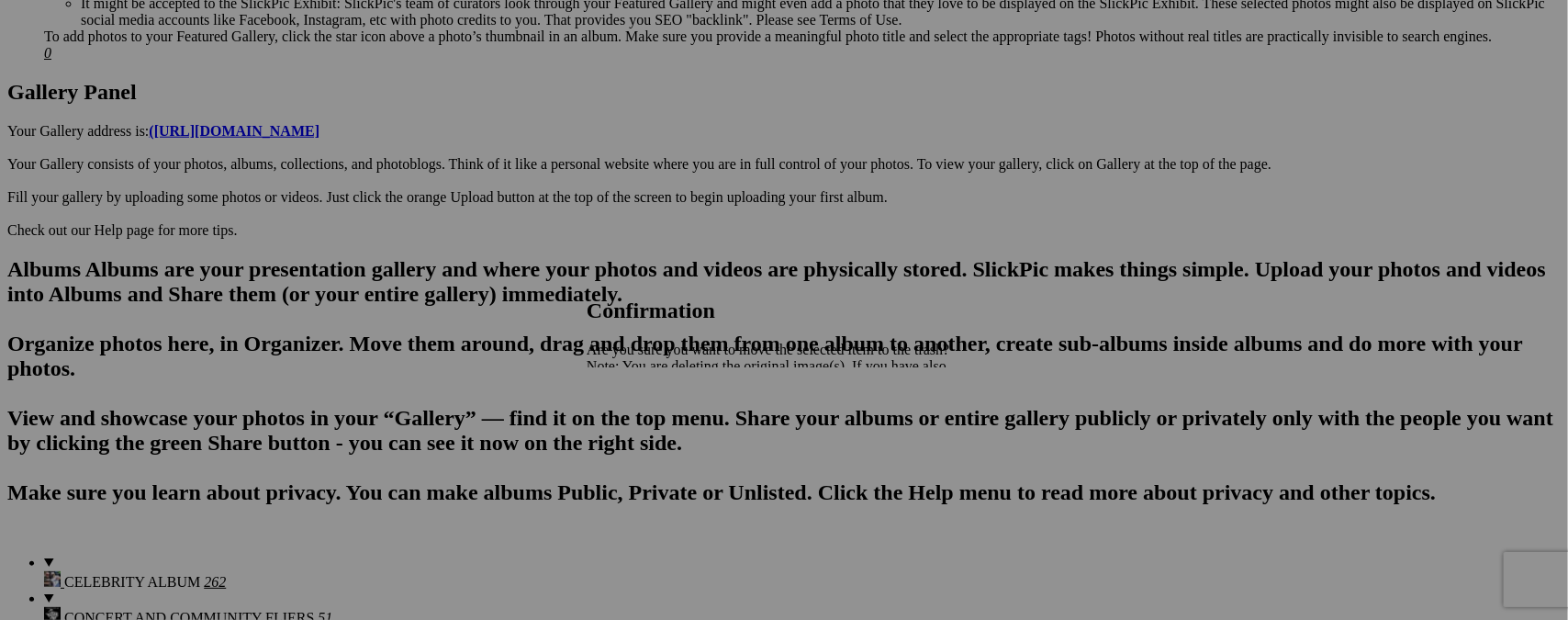
click at [648, 439] on span "Yes" at bounding box center [638, 430] width 21 height 16
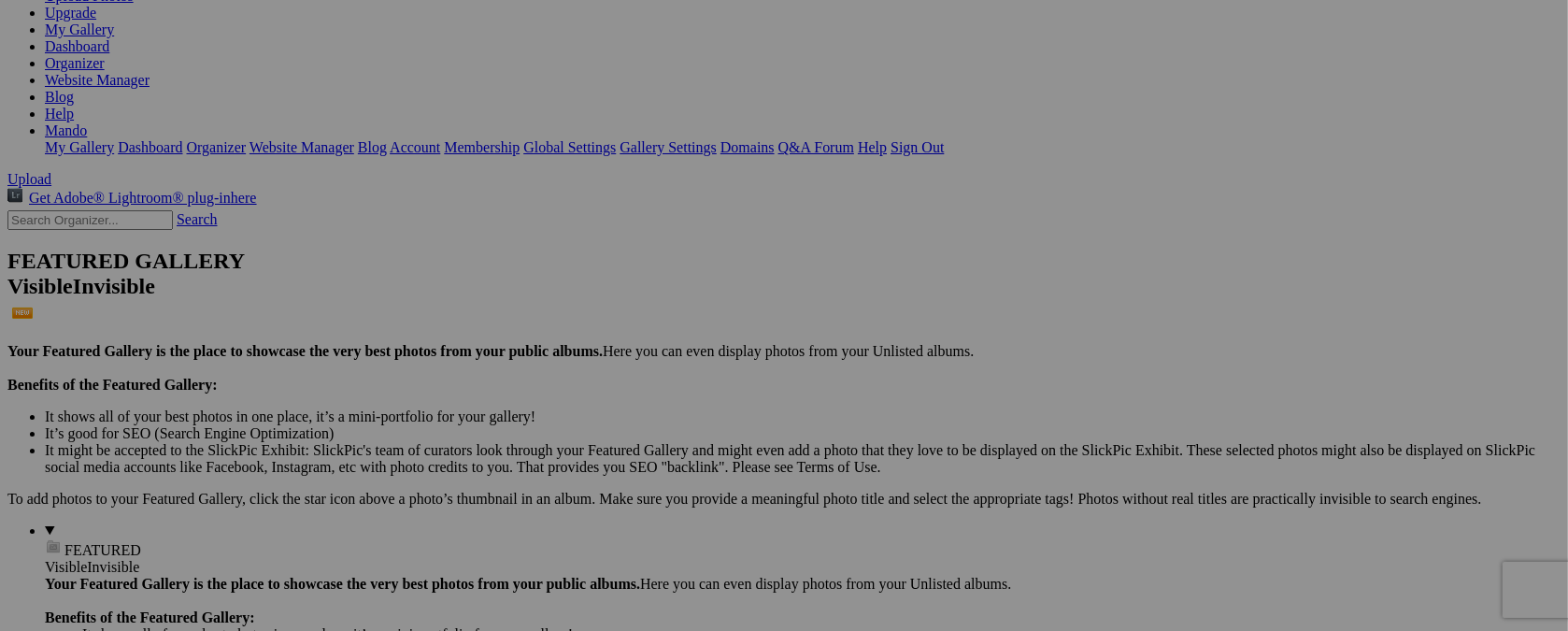
scroll to position [273, 0]
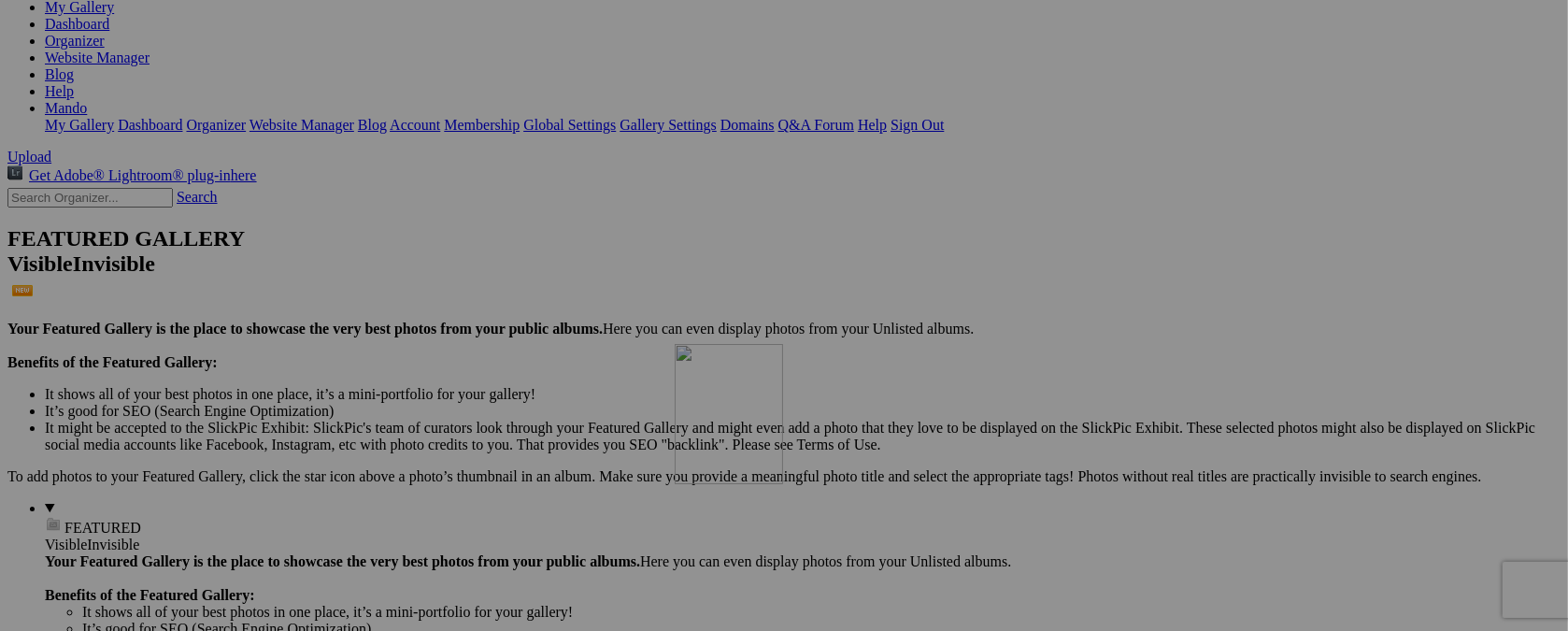
drag, startPoint x: 512, startPoint y: 96, endPoint x: 943, endPoint y: 507, distance: 595.6
drag, startPoint x: 842, startPoint y: 88, endPoint x: 896, endPoint y: 513, distance: 428.4
drag, startPoint x: 679, startPoint y: 95, endPoint x: 888, endPoint y: 502, distance: 457.5
drag, startPoint x: 527, startPoint y: 94, endPoint x: 750, endPoint y: 475, distance: 441.5
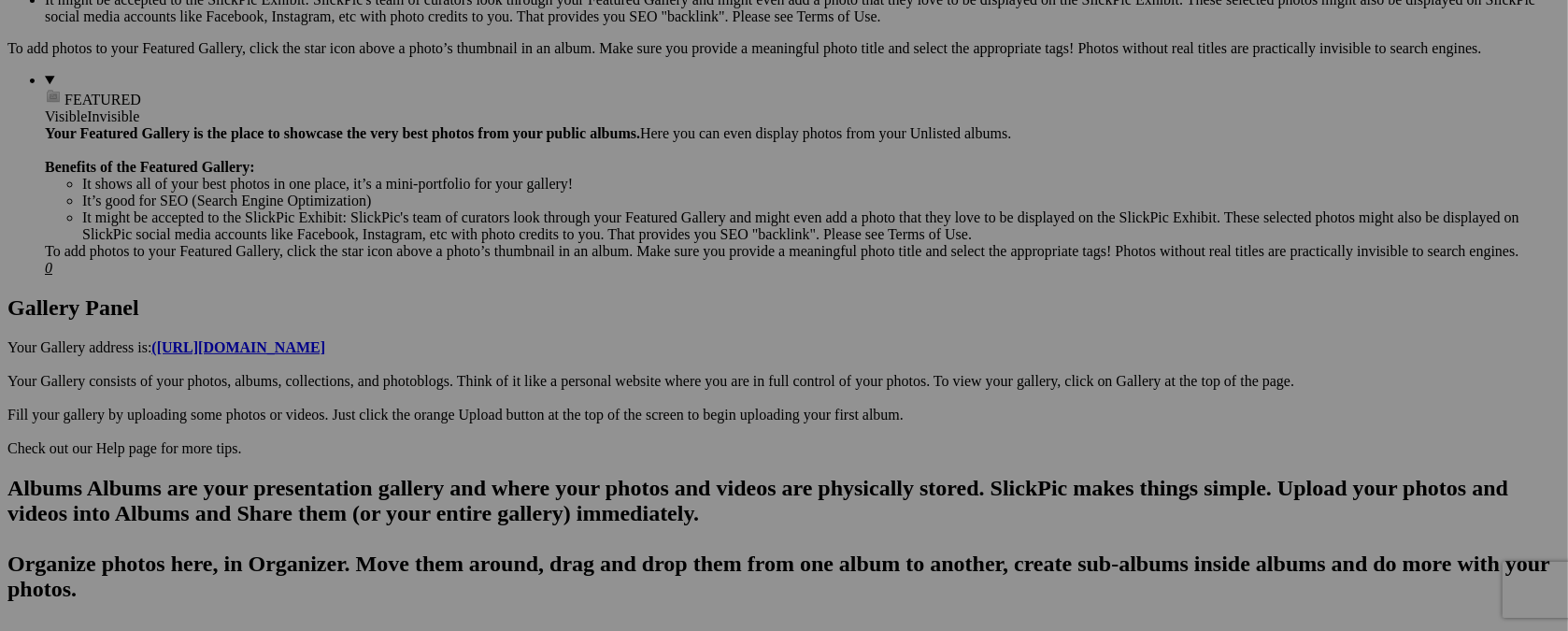
scroll to position [736, 0]
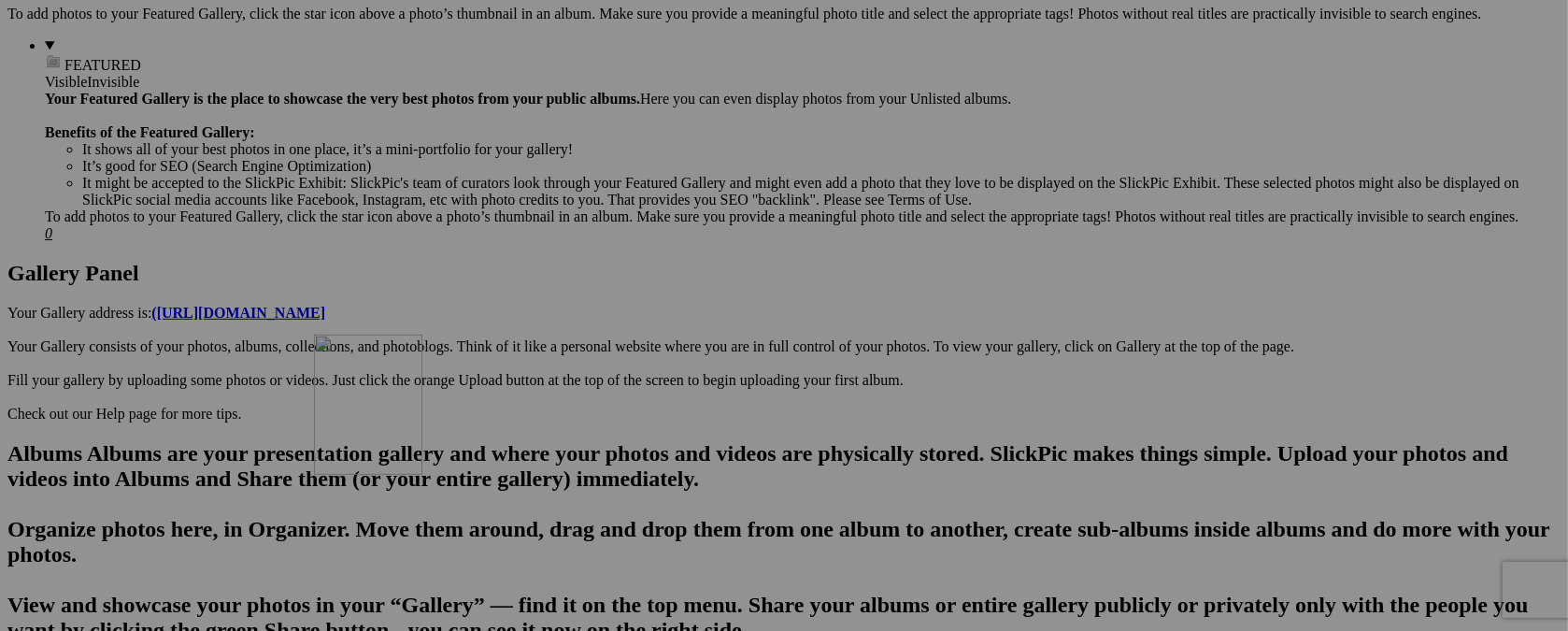
drag, startPoint x: 369, startPoint y: 95, endPoint x: 583, endPoint y: 497, distance: 455.4
drag, startPoint x: 361, startPoint y: 102, endPoint x: 669, endPoint y: 475, distance: 483.7
drag, startPoint x: 366, startPoint y: 102, endPoint x: 635, endPoint y: 489, distance: 471.3
drag, startPoint x: 364, startPoint y: 96, endPoint x: 572, endPoint y: 440, distance: 402.0
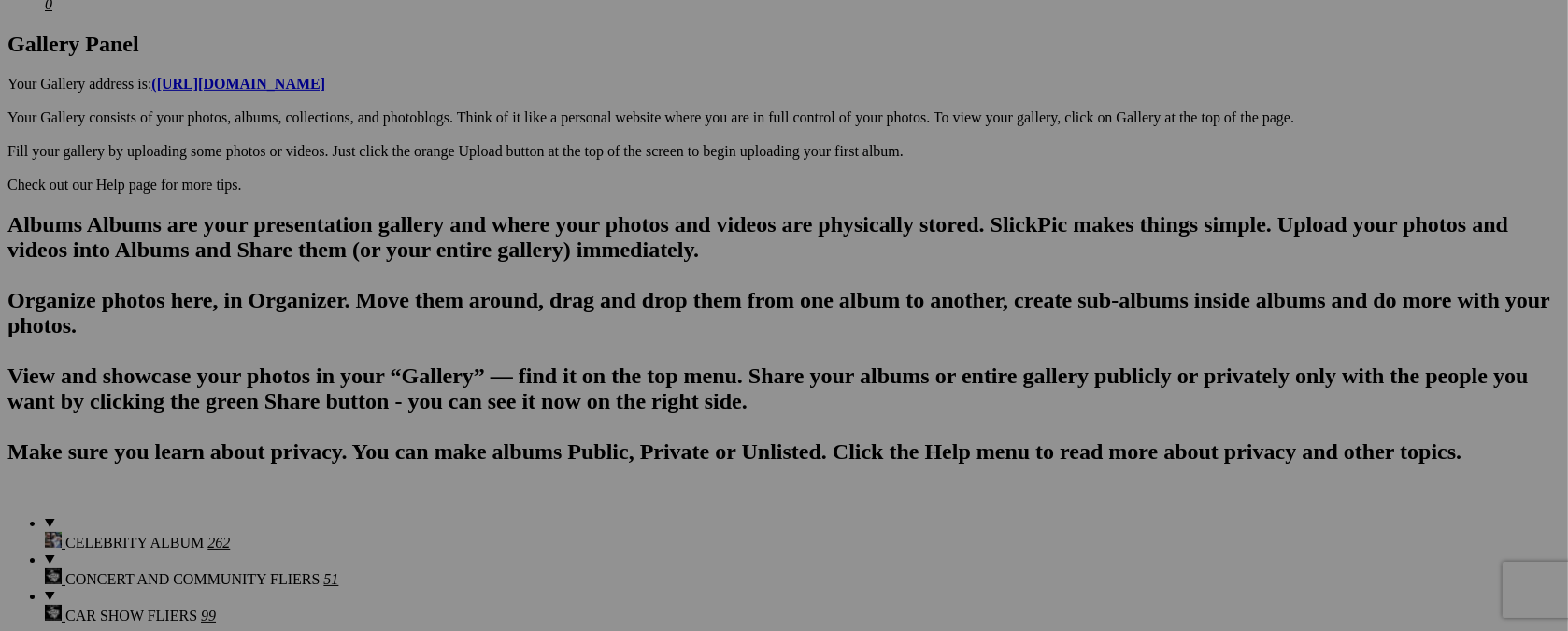
scroll to position [971, 0]
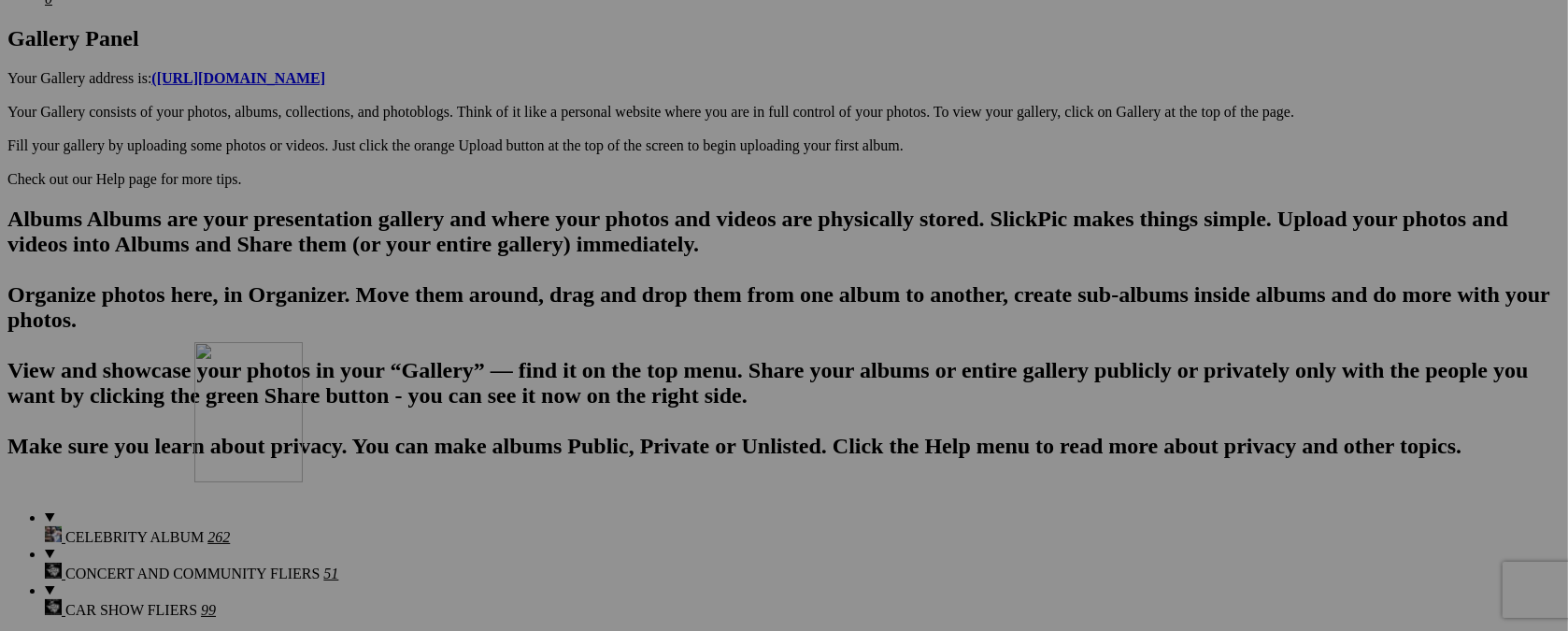
drag, startPoint x: 1176, startPoint y: 101, endPoint x: 463, endPoint y: 505, distance: 819.5
drag, startPoint x: 1190, startPoint y: 104, endPoint x: 1189, endPoint y: 568, distance: 464.0
drag, startPoint x: 1341, startPoint y: 96, endPoint x: 1221, endPoint y: 510, distance: 431.0
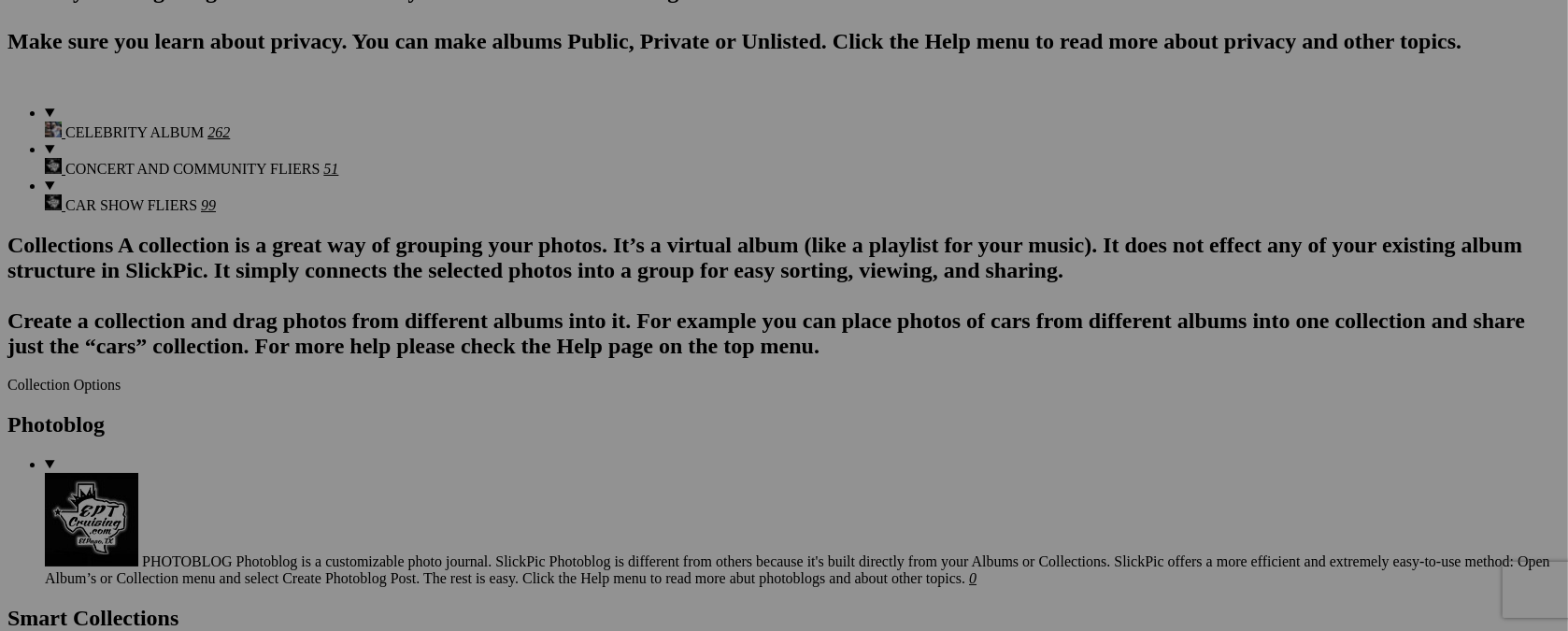
scroll to position [1380, 0]
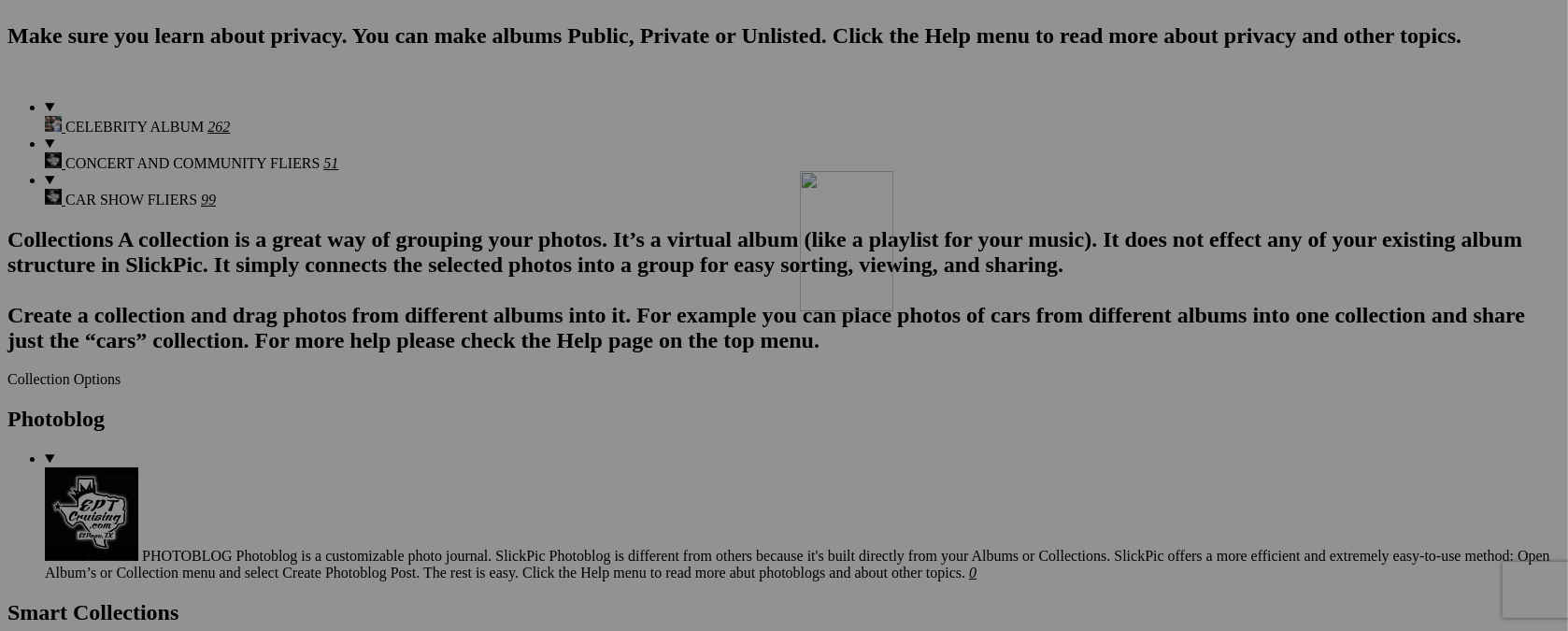
drag, startPoint x: 1000, startPoint y: 124, endPoint x: 1069, endPoint y: 334, distance: 221.0
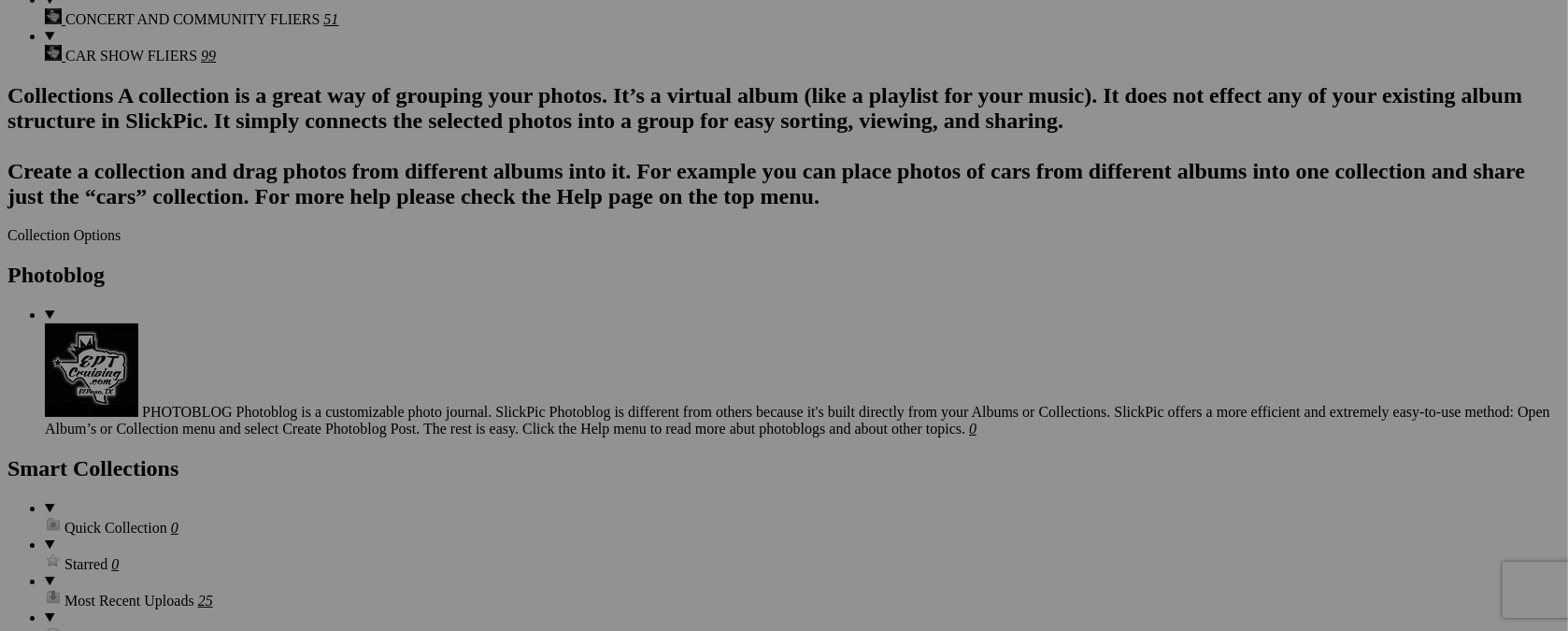
scroll to position [1382, 0]
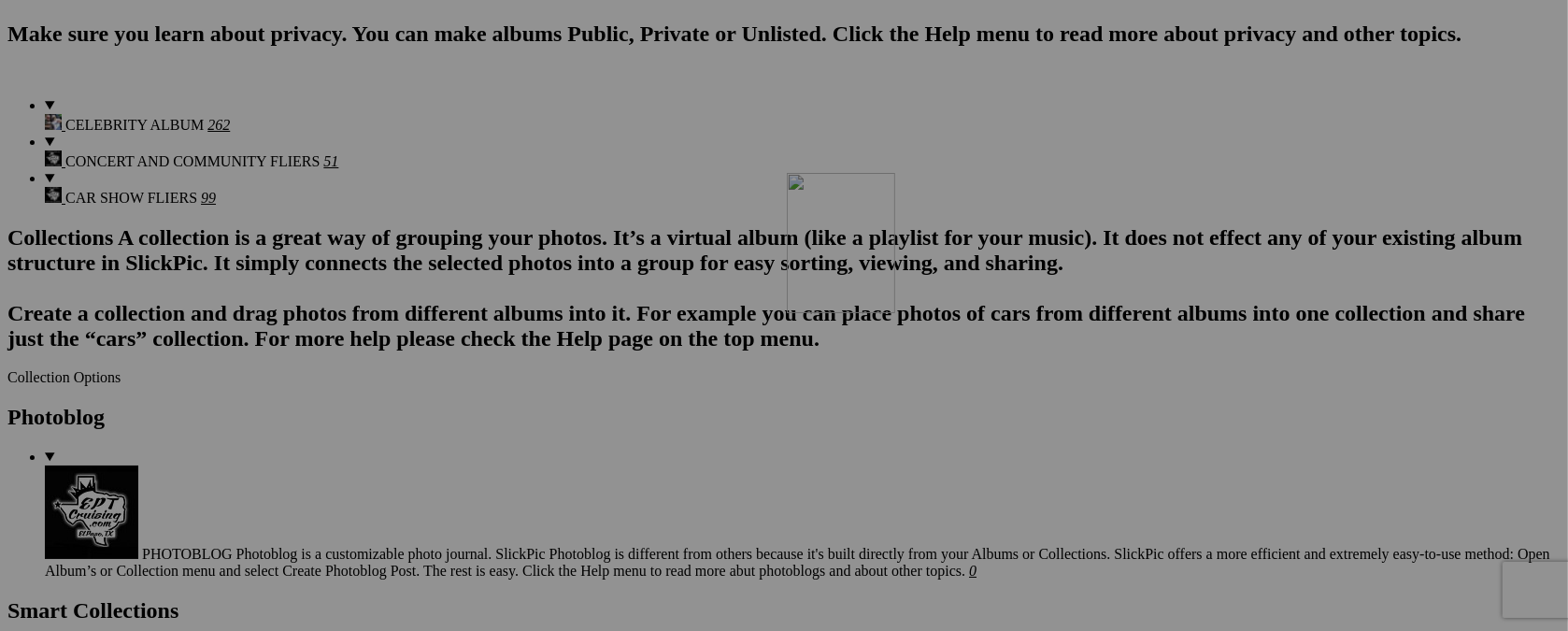
drag, startPoint x: 1013, startPoint y: 133, endPoint x: 1487, endPoint y: 357, distance: 524.3
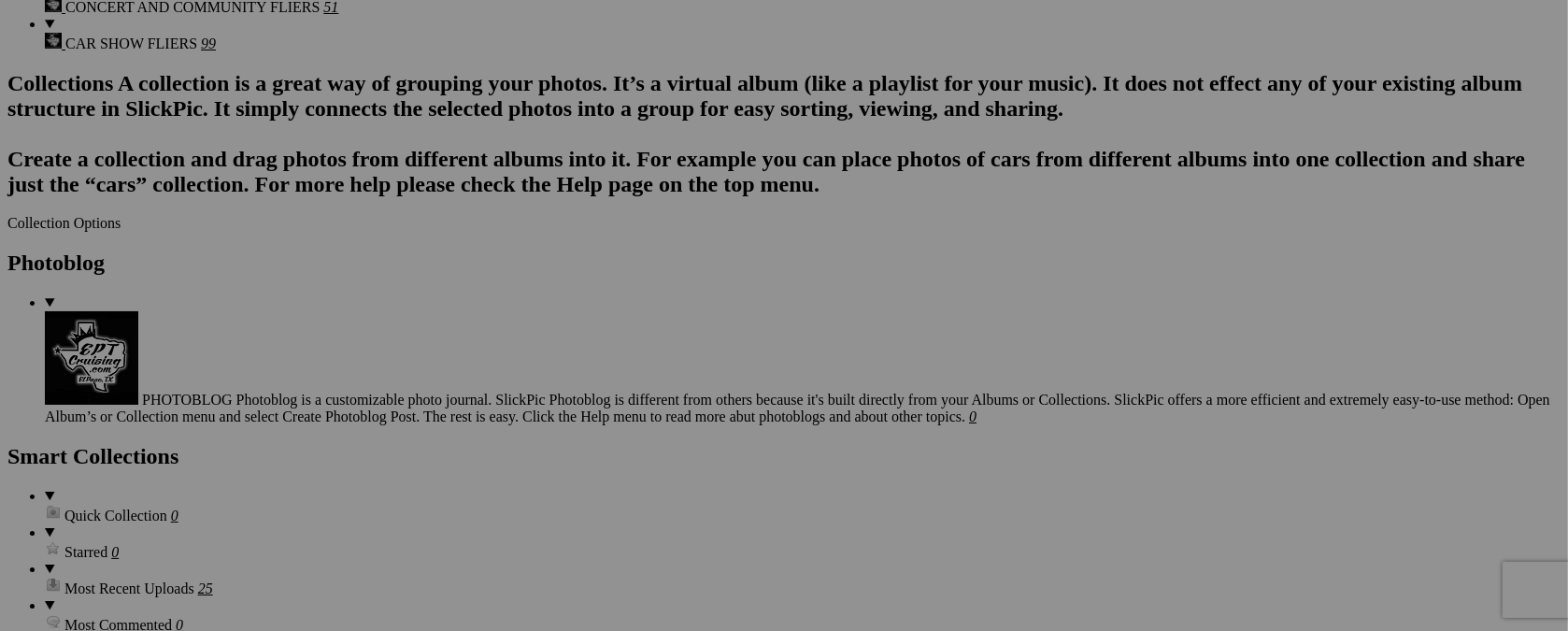
scroll to position [1594, 0]
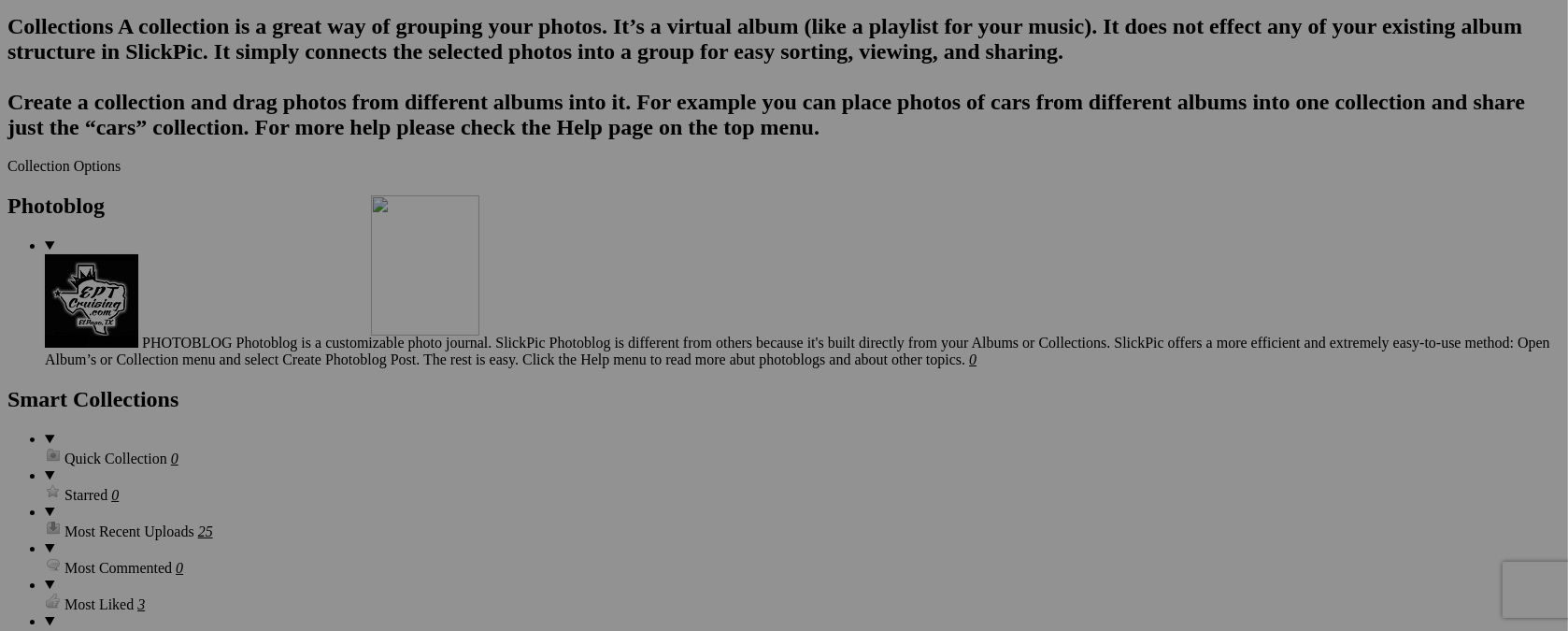
drag, startPoint x: 1007, startPoint y: 131, endPoint x: 640, endPoint y: 357, distance: 431.0
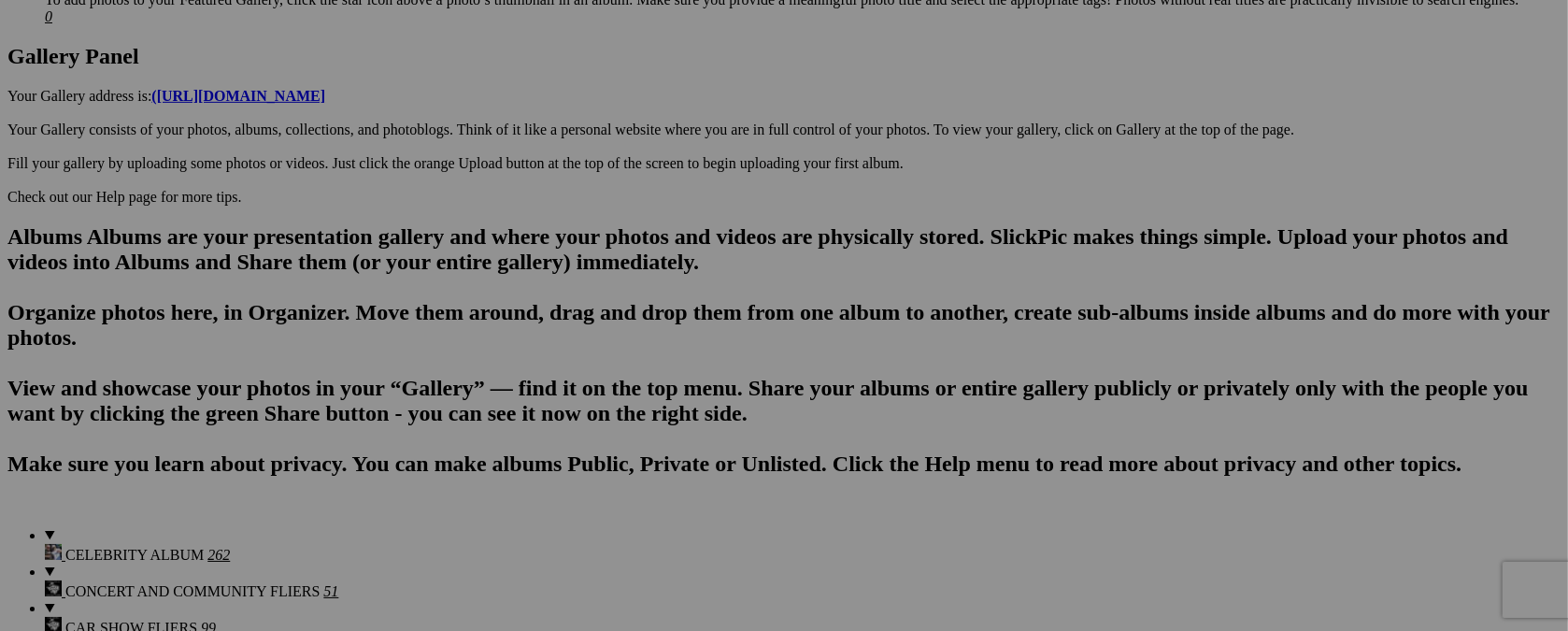
scroll to position [971, 0]
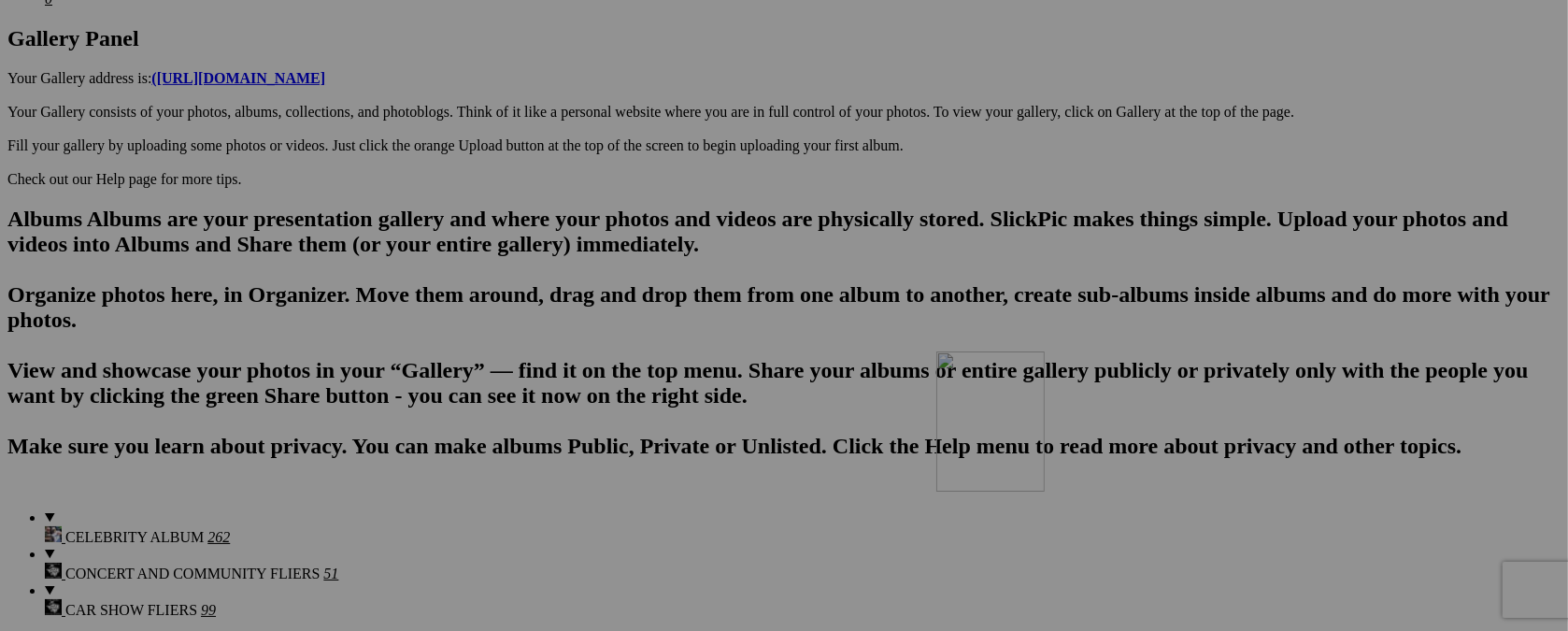
drag, startPoint x: 1174, startPoint y: 100, endPoint x: 1472, endPoint y: 315, distance: 367.5
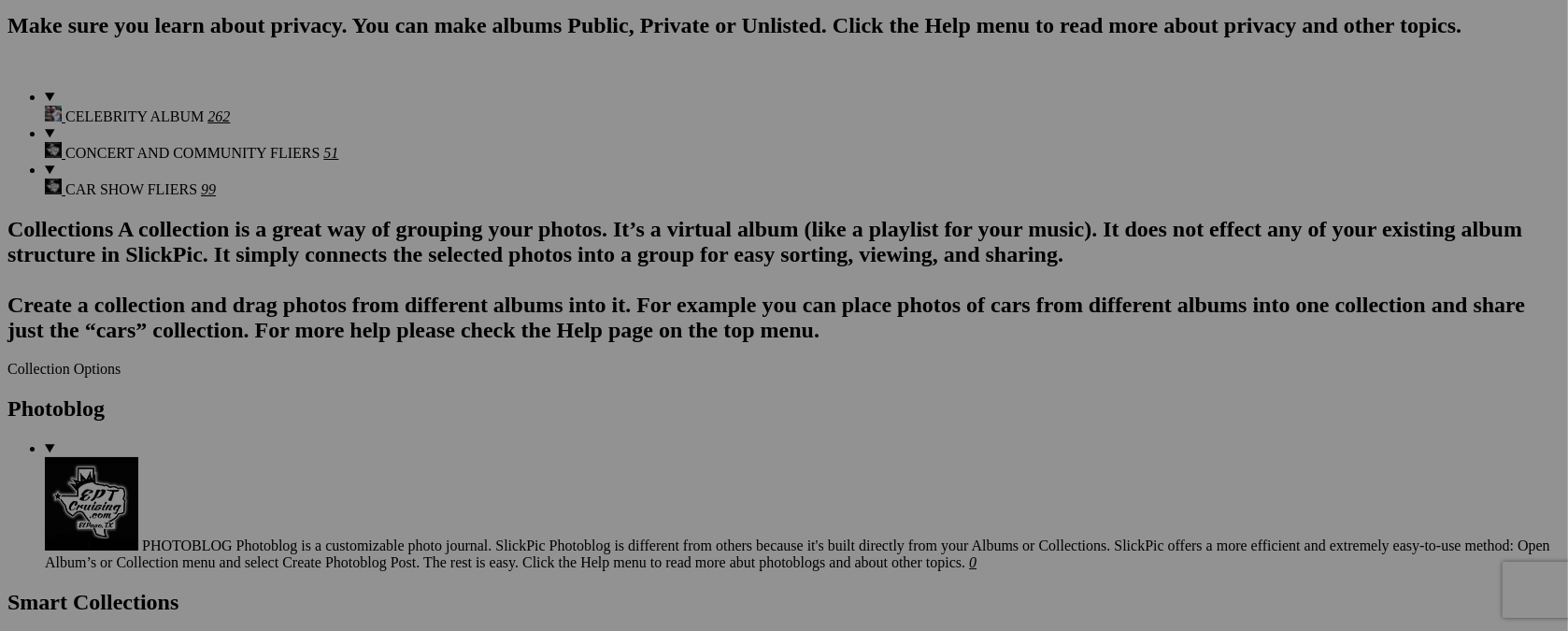
scroll to position [1419, 0]
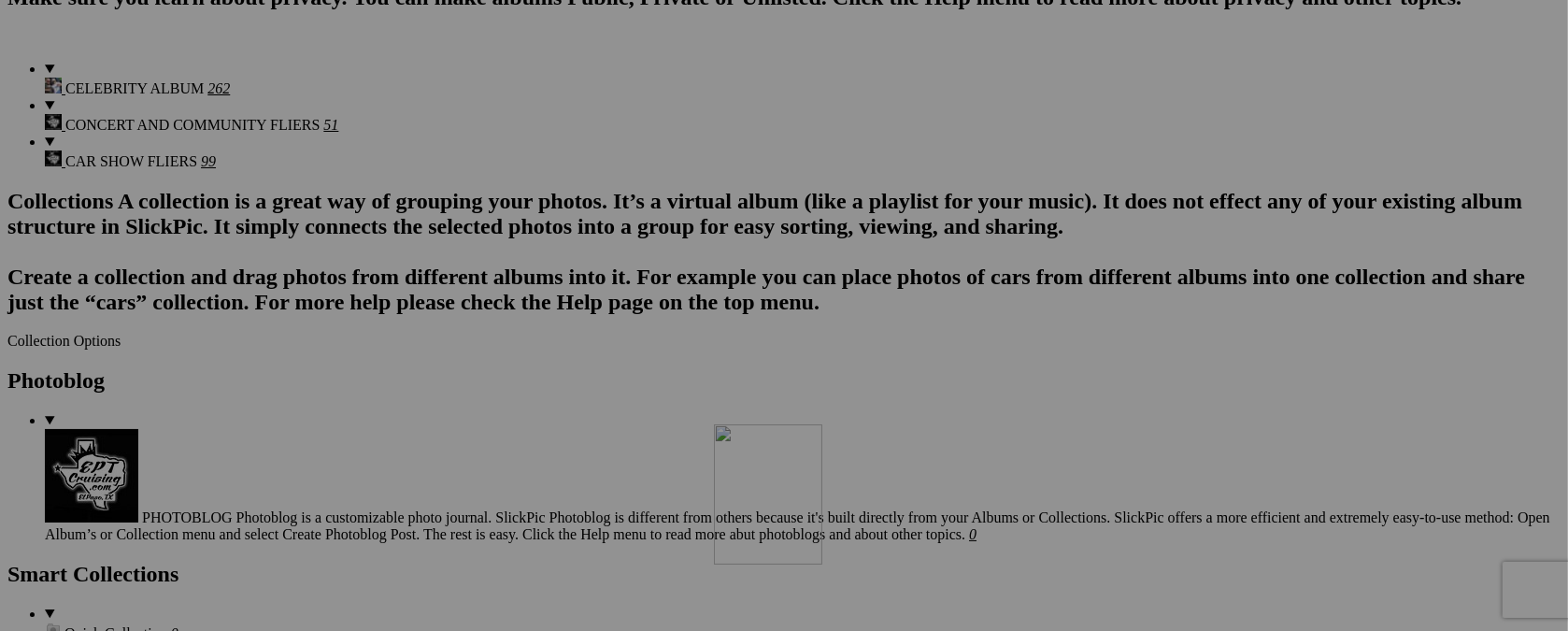
drag, startPoint x: 1174, startPoint y: 105, endPoint x: 1463, endPoint y: 403, distance: 415.1
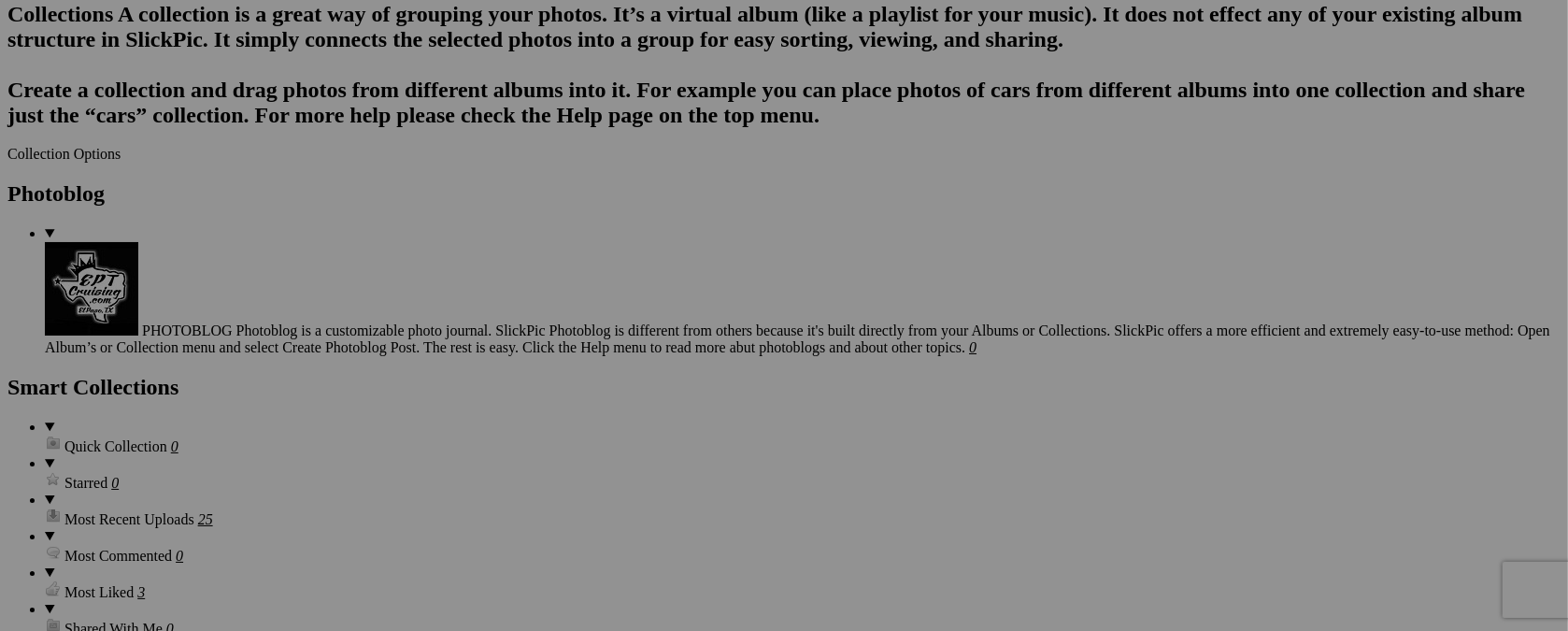
scroll to position [1793, 0]
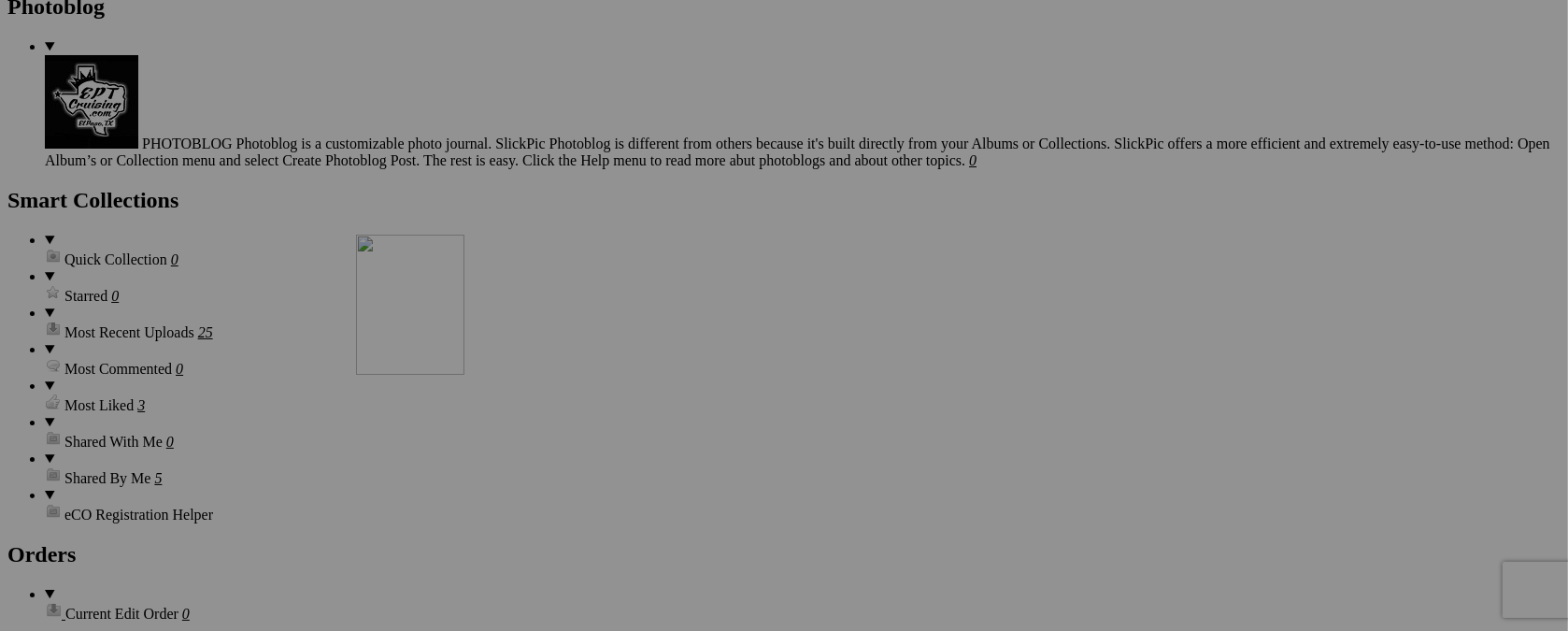
drag, startPoint x: 1027, startPoint y: 163, endPoint x: 625, endPoint y: 397, distance: 465.1
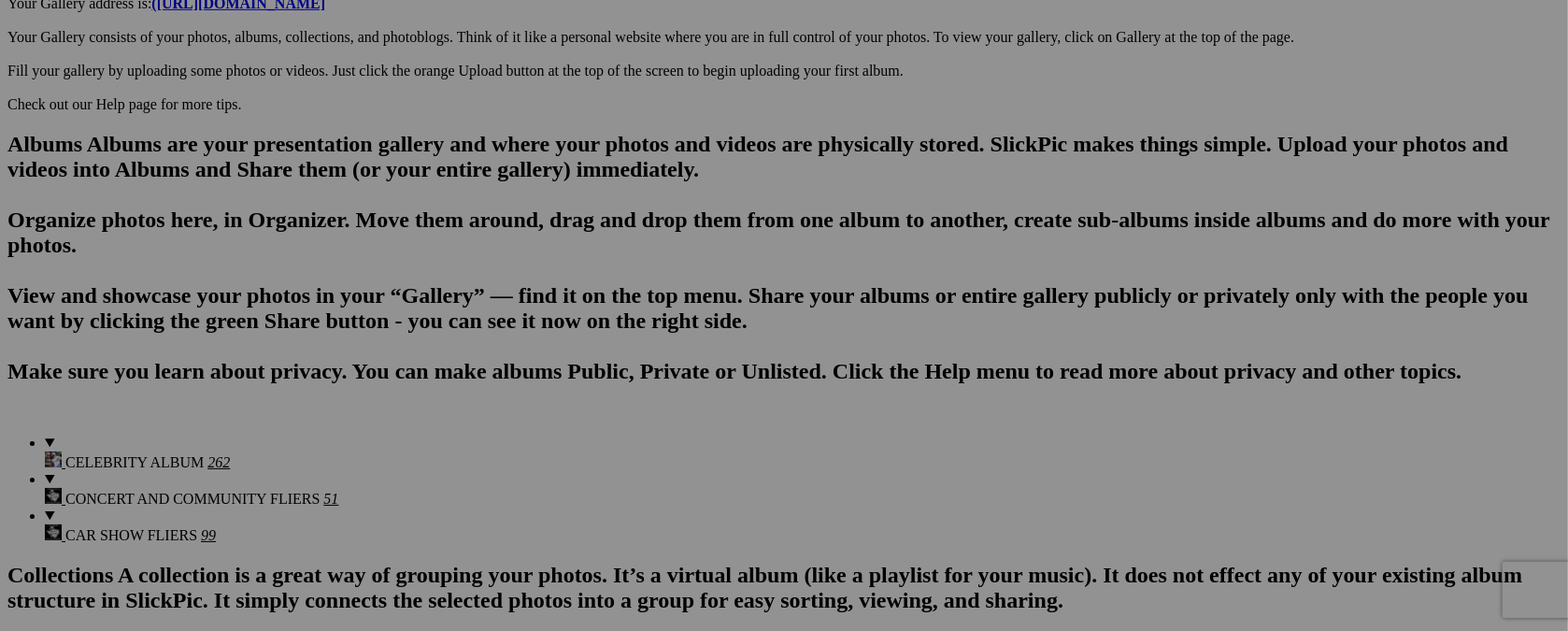
scroll to position [0, 0]
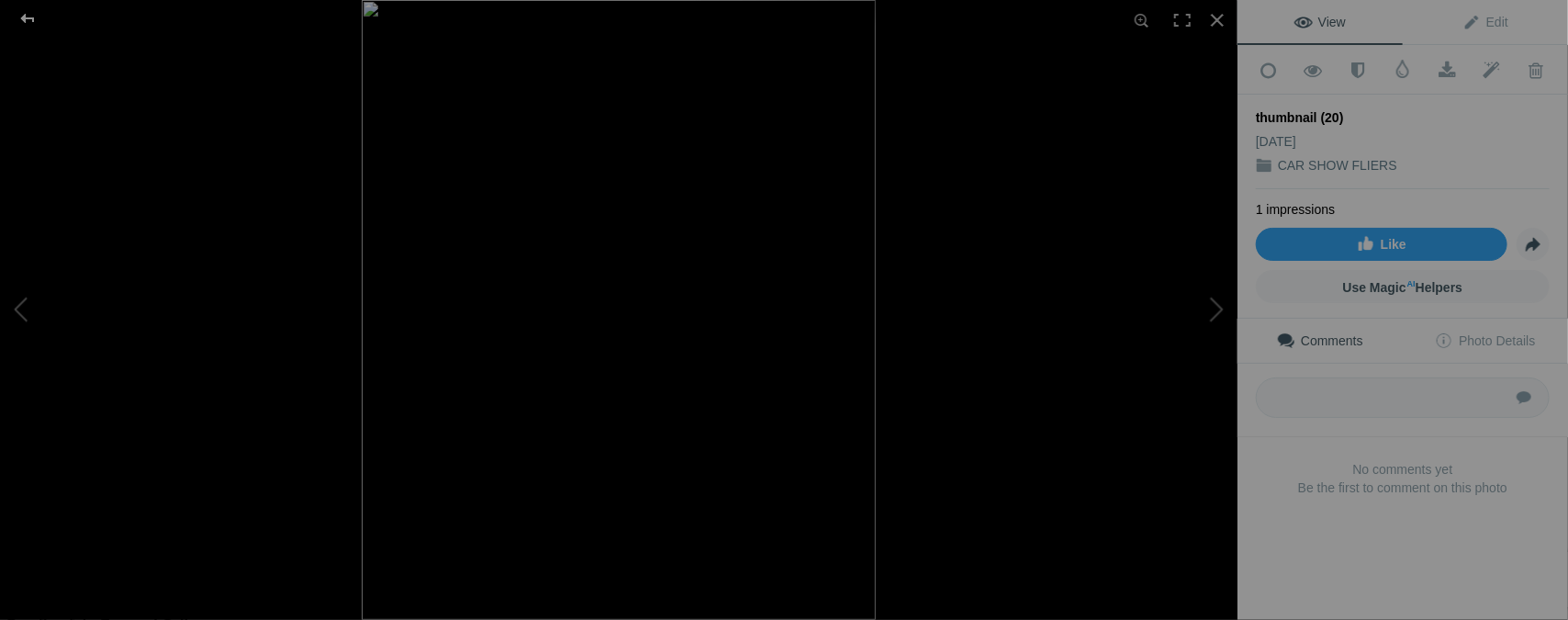
click at [24, 13] on div at bounding box center [27, 18] width 66 height 37
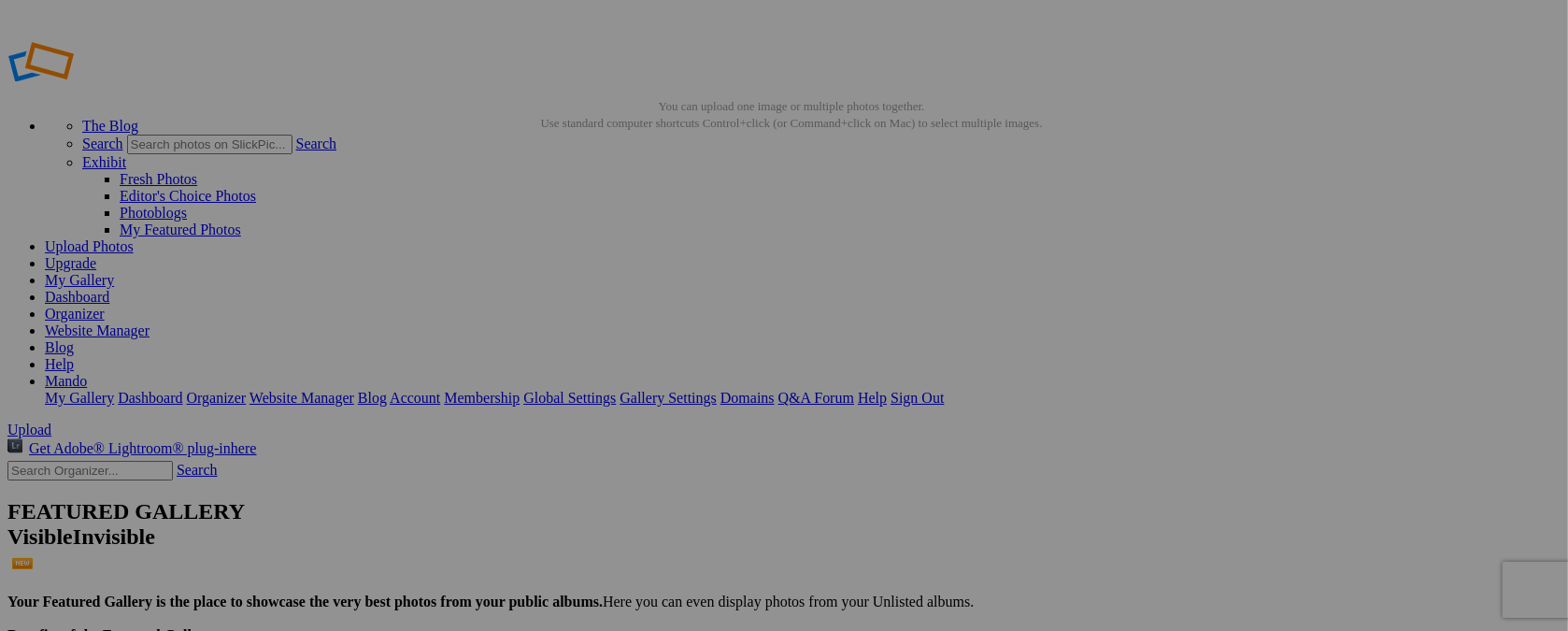
type input "t"
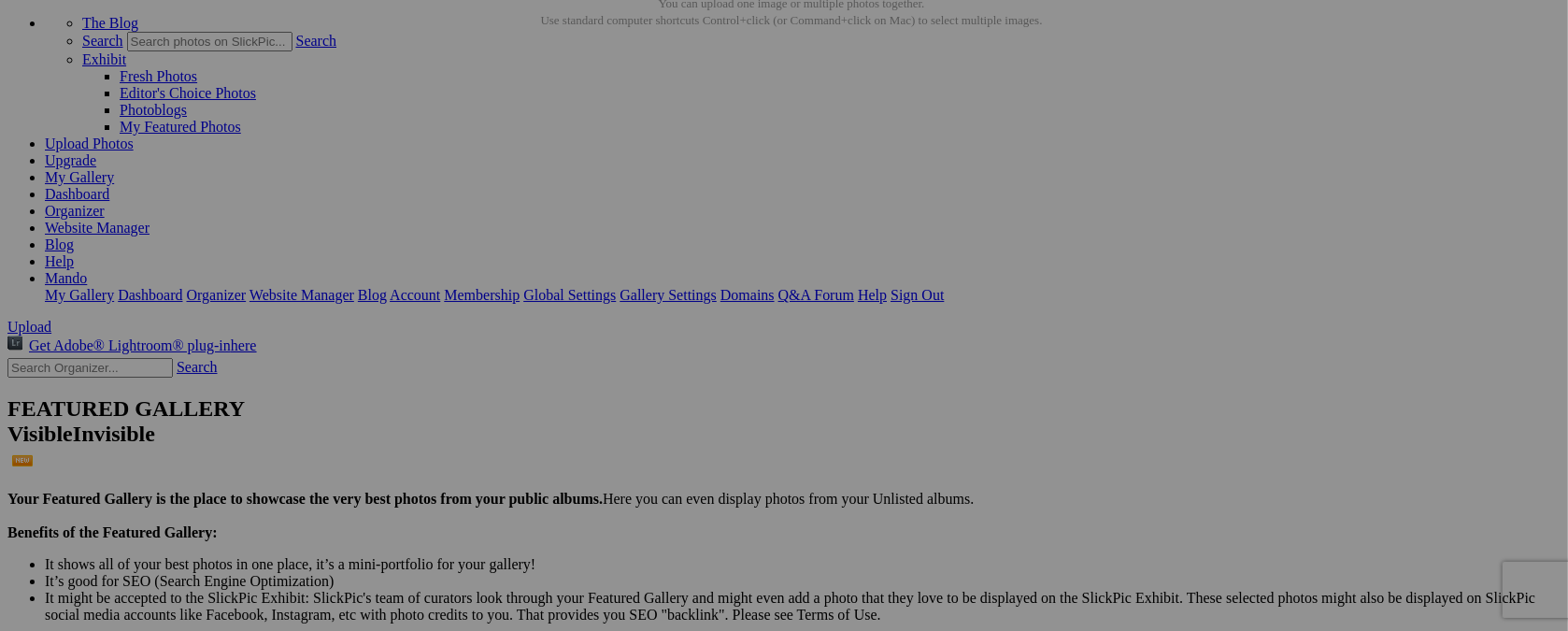
scroll to position [119, 0]
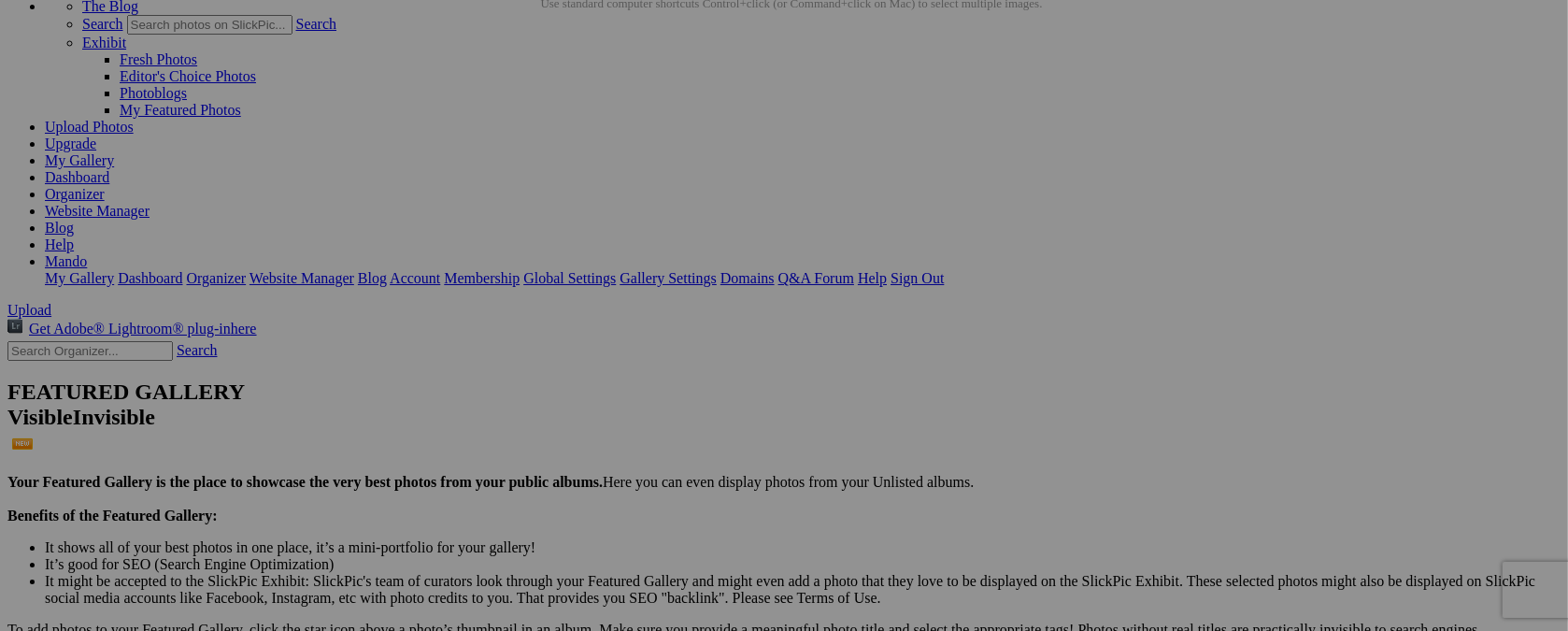
type input "[DATE] / BENEFIT RUN"
drag, startPoint x: 516, startPoint y: 171, endPoint x: 1233, endPoint y: 409, distance: 755.5
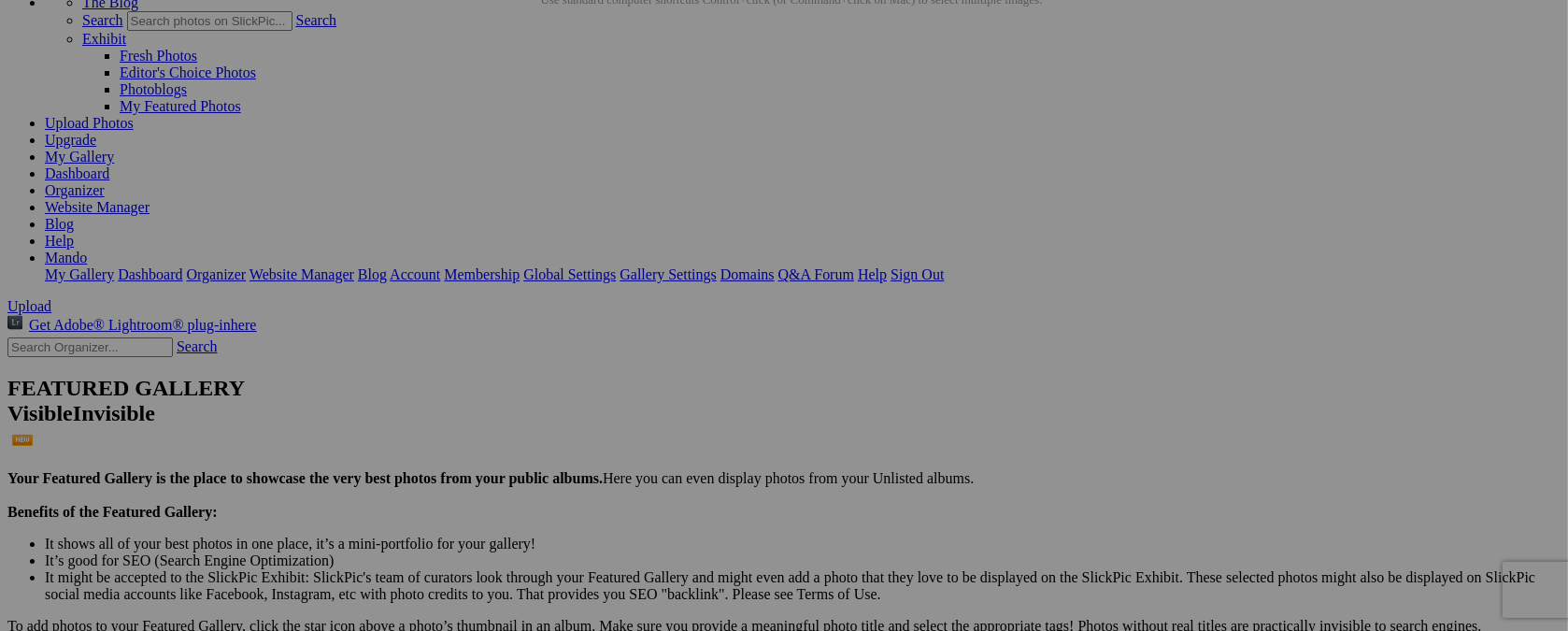
scroll to position [123, 0]
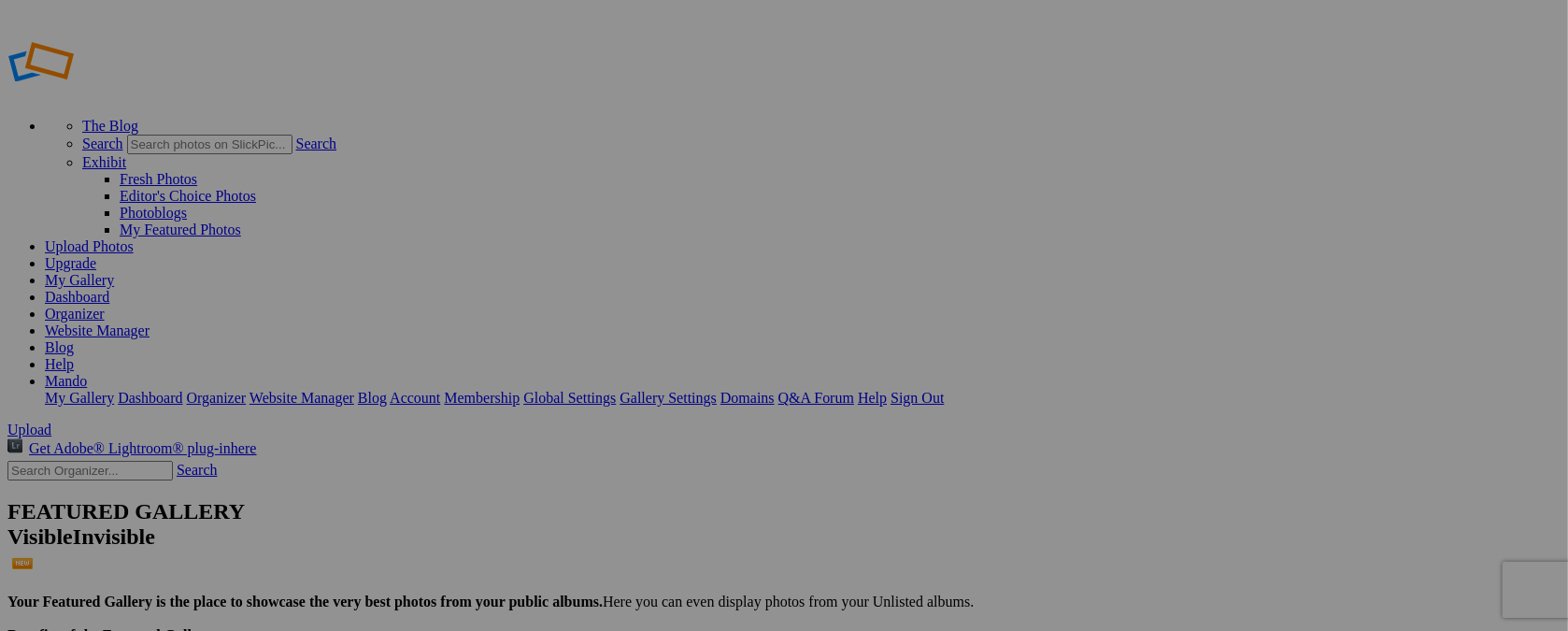
type input "CAR SHOW FLIERS"
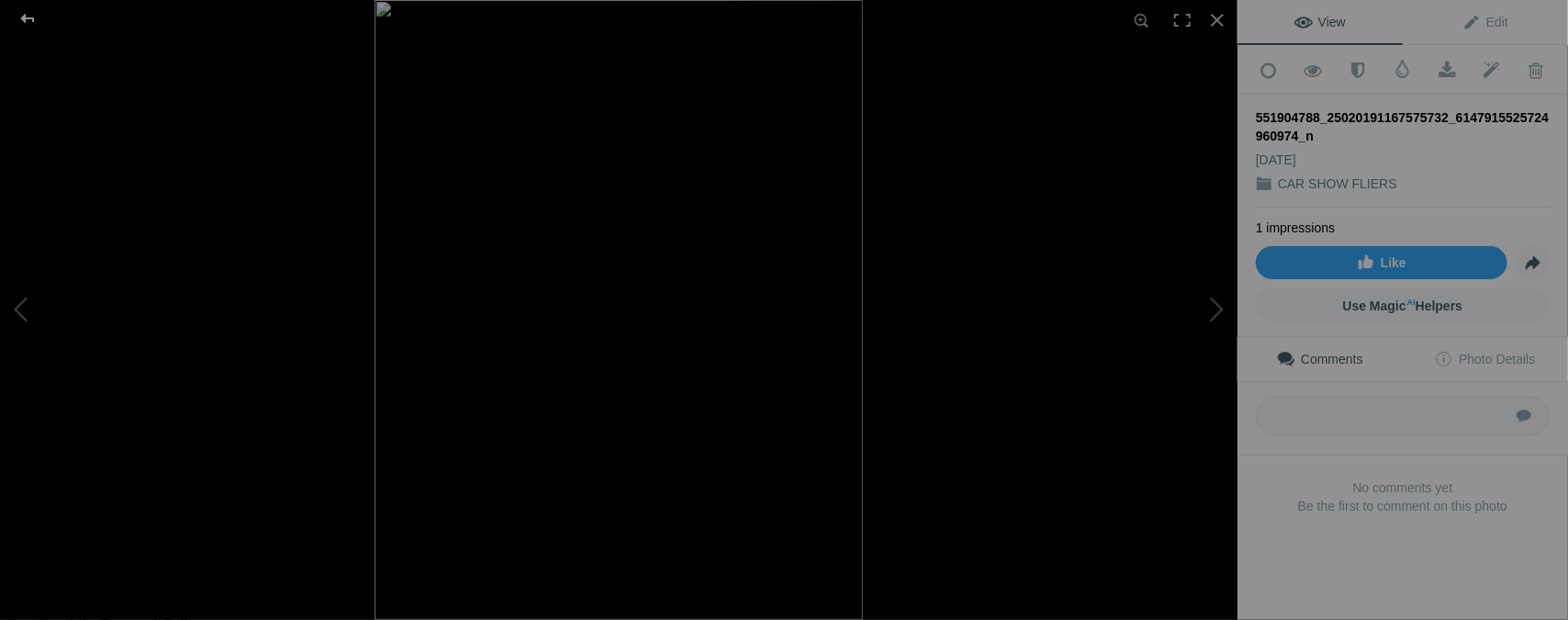
click at [36, 16] on div at bounding box center [27, 18] width 66 height 37
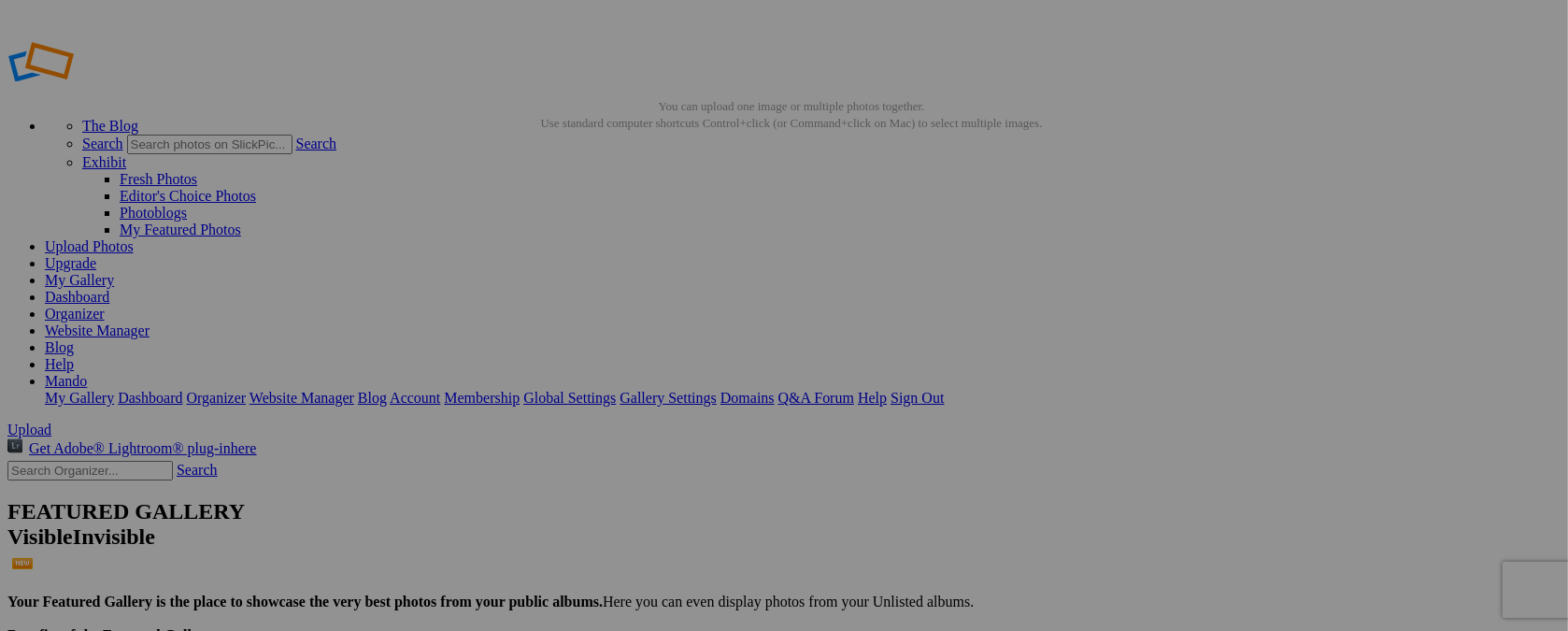
type input "75732_6147915525724960974_n"
type input "w"
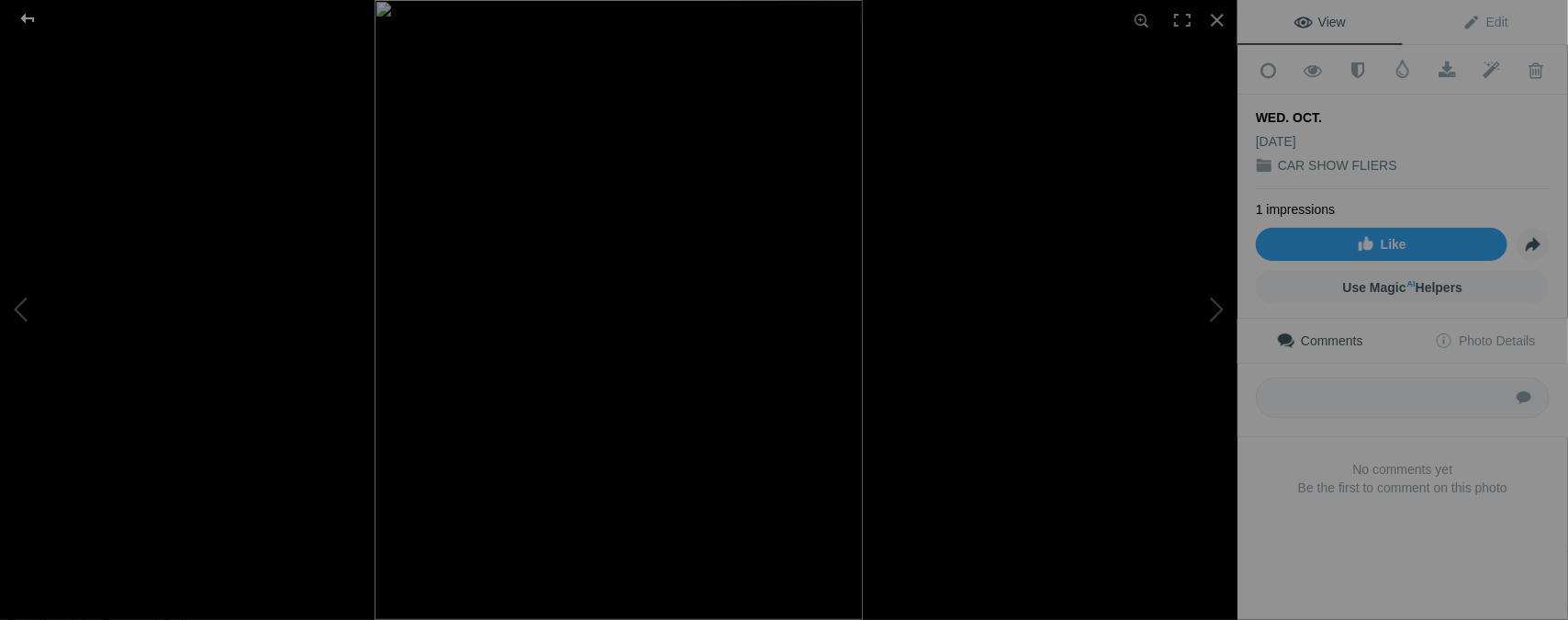
click at [24, 13] on div at bounding box center [27, 18] width 66 height 37
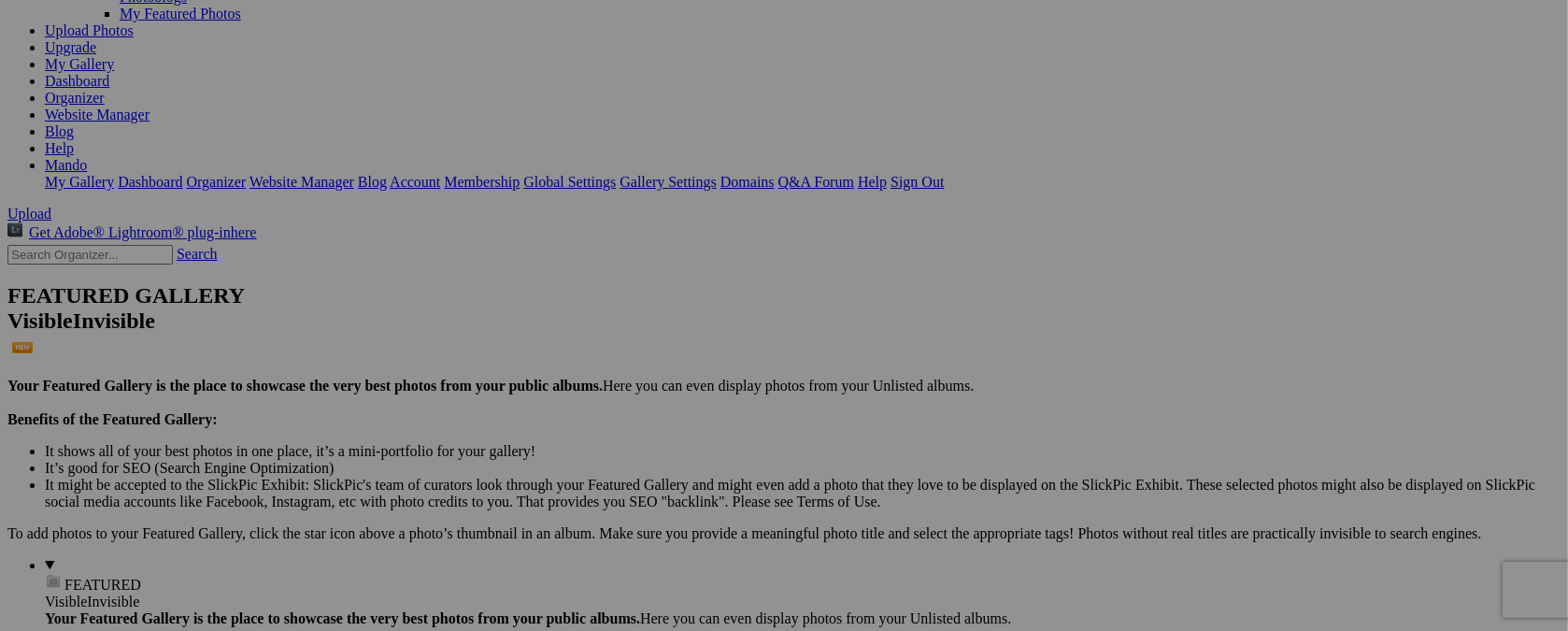
scroll to position [221, 0]
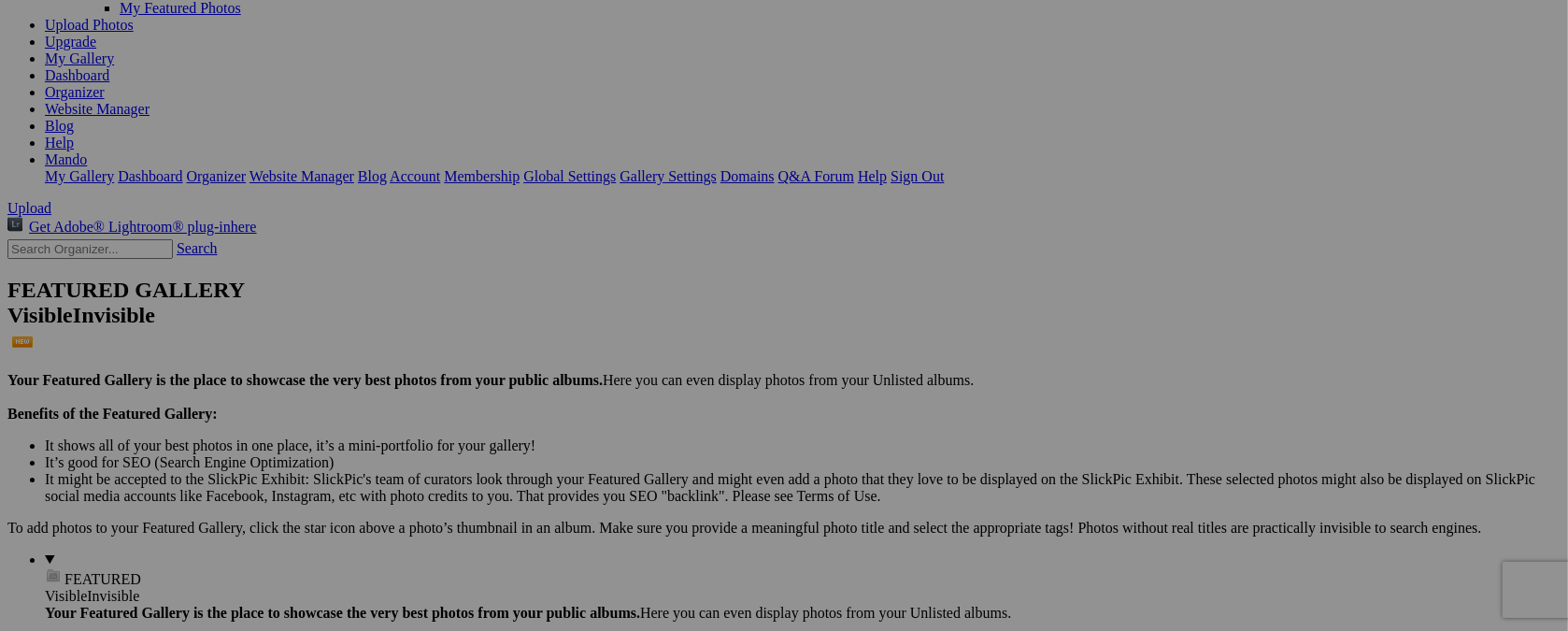
type input "[DATE] / MEM. SERVICE"
drag, startPoint x: 518, startPoint y: 124, endPoint x: 758, endPoint y: 542, distance: 482.0
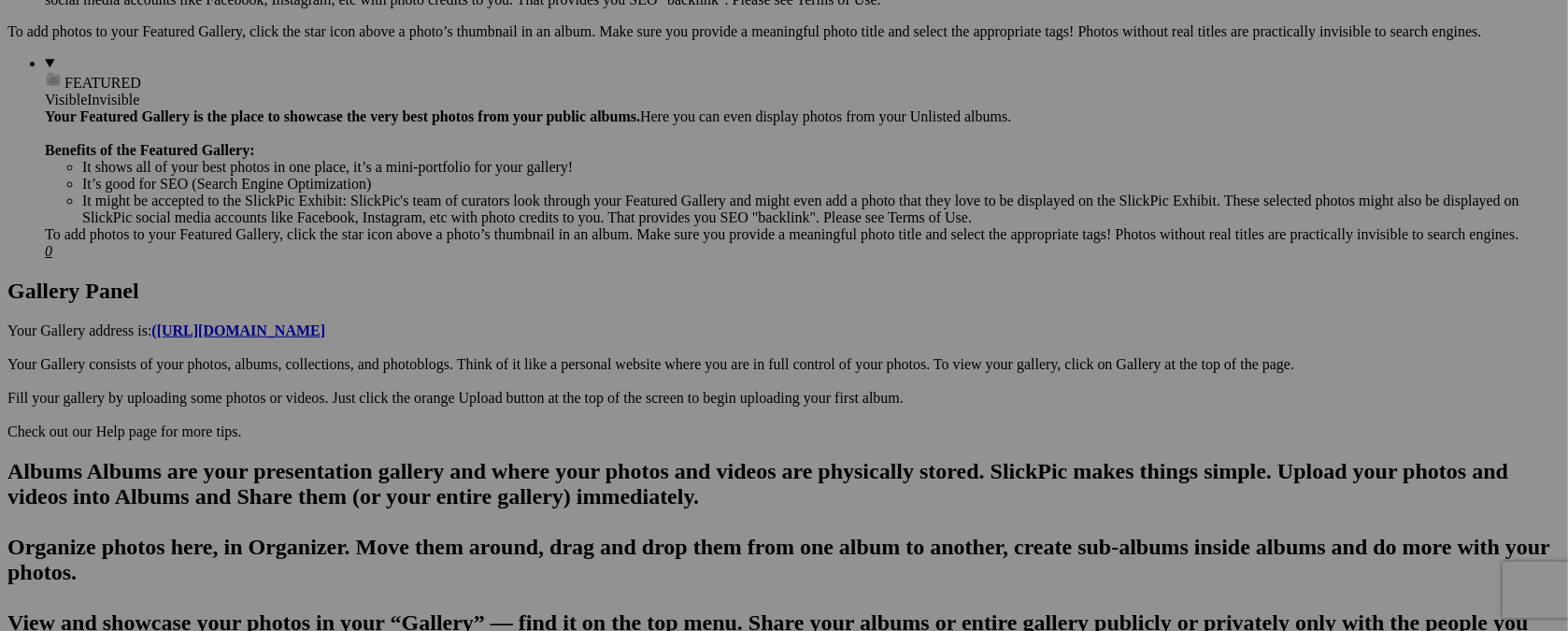
scroll to position [723, 0]
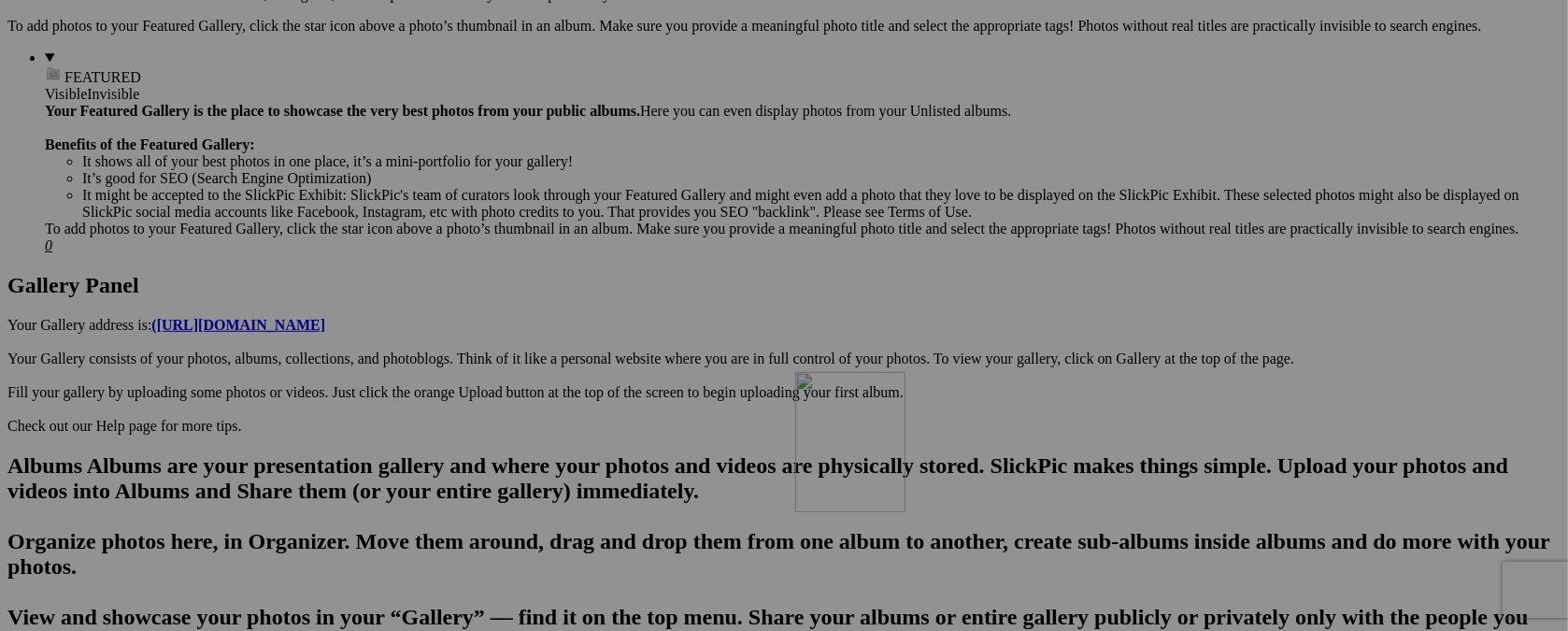
drag, startPoint x: 690, startPoint y: 88, endPoint x: 1064, endPoint y: 535, distance: 582.8
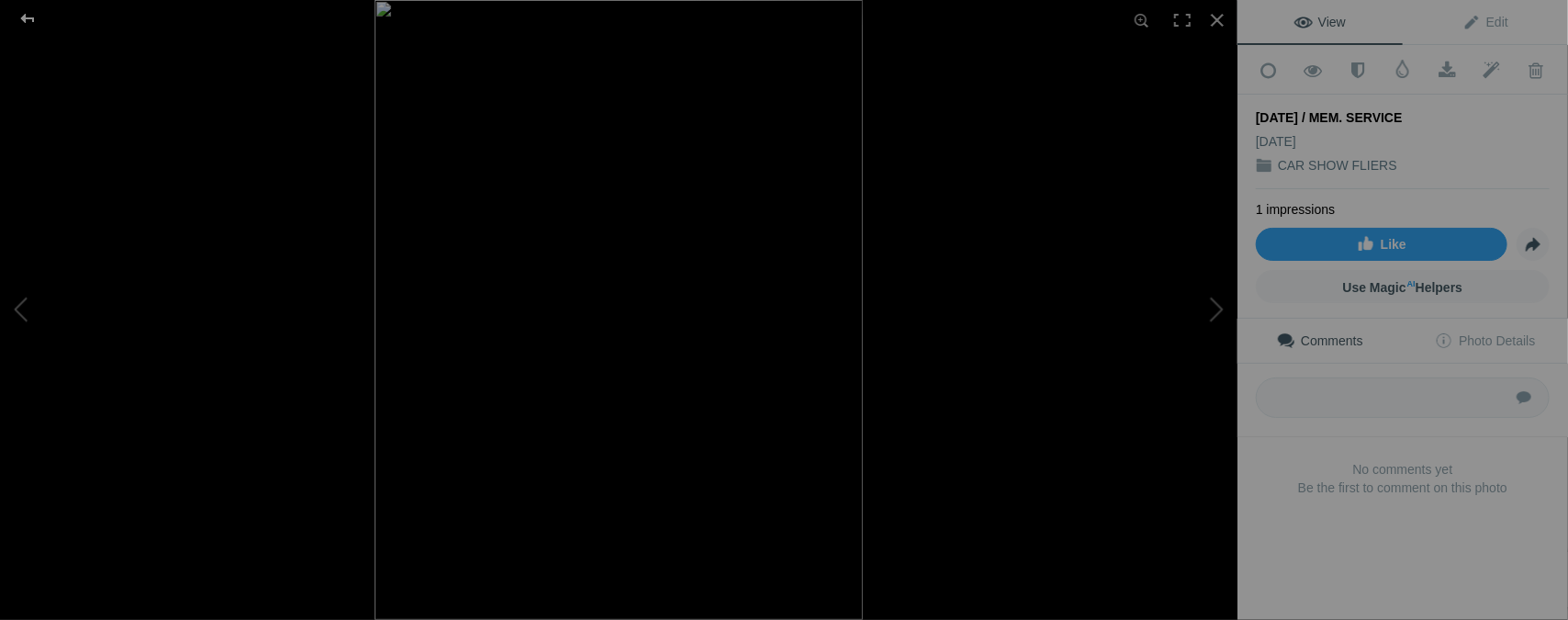
click at [22, 13] on div at bounding box center [27, 18] width 66 height 37
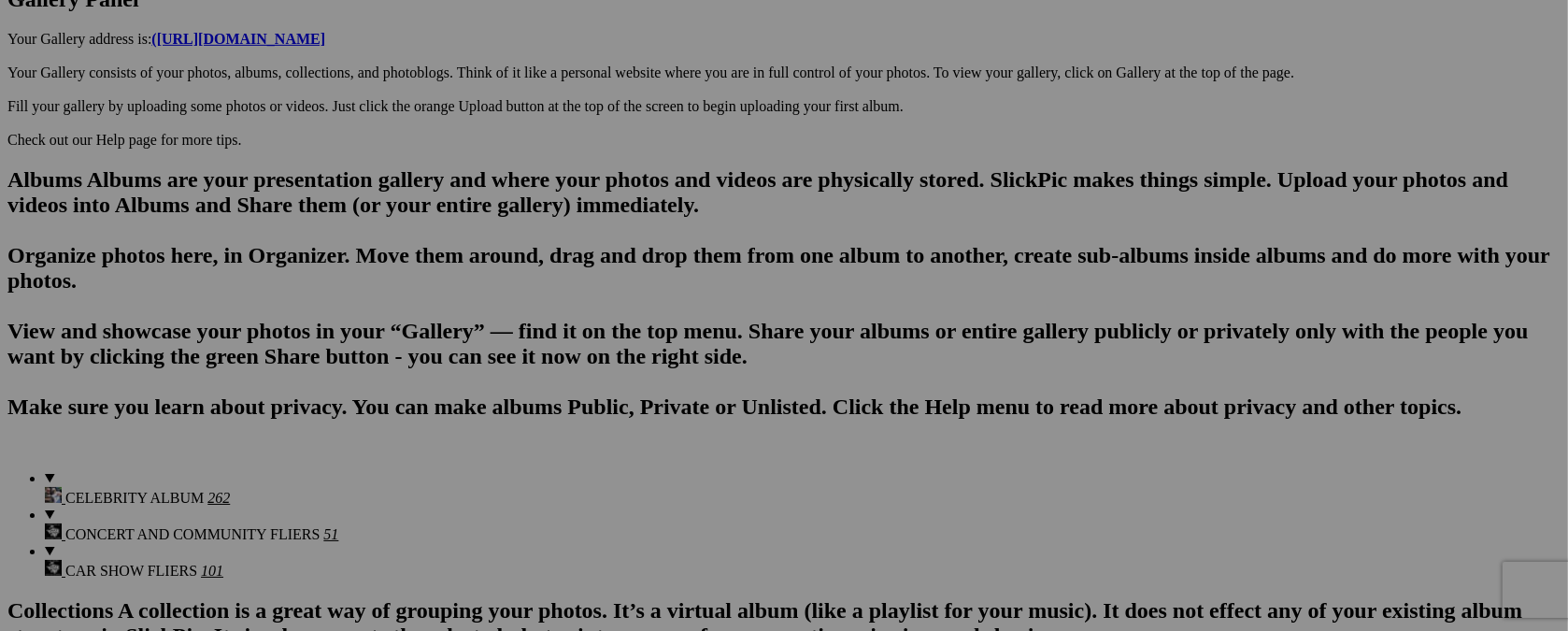
scroll to position [1077, 0]
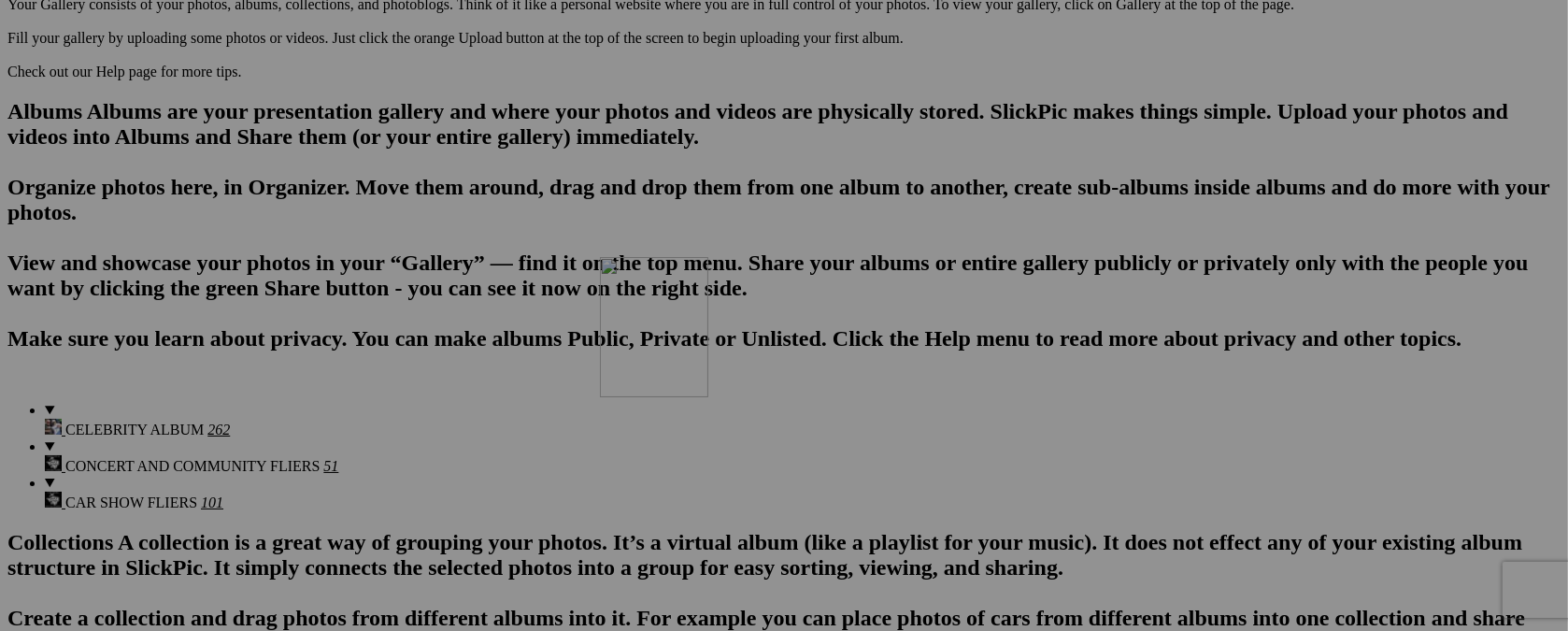
drag, startPoint x: 843, startPoint y: 161, endPoint x: 869, endPoint y: 418, distance: 258.3
drag, startPoint x: 686, startPoint y: 171, endPoint x: 747, endPoint y: 392, distance: 229.3
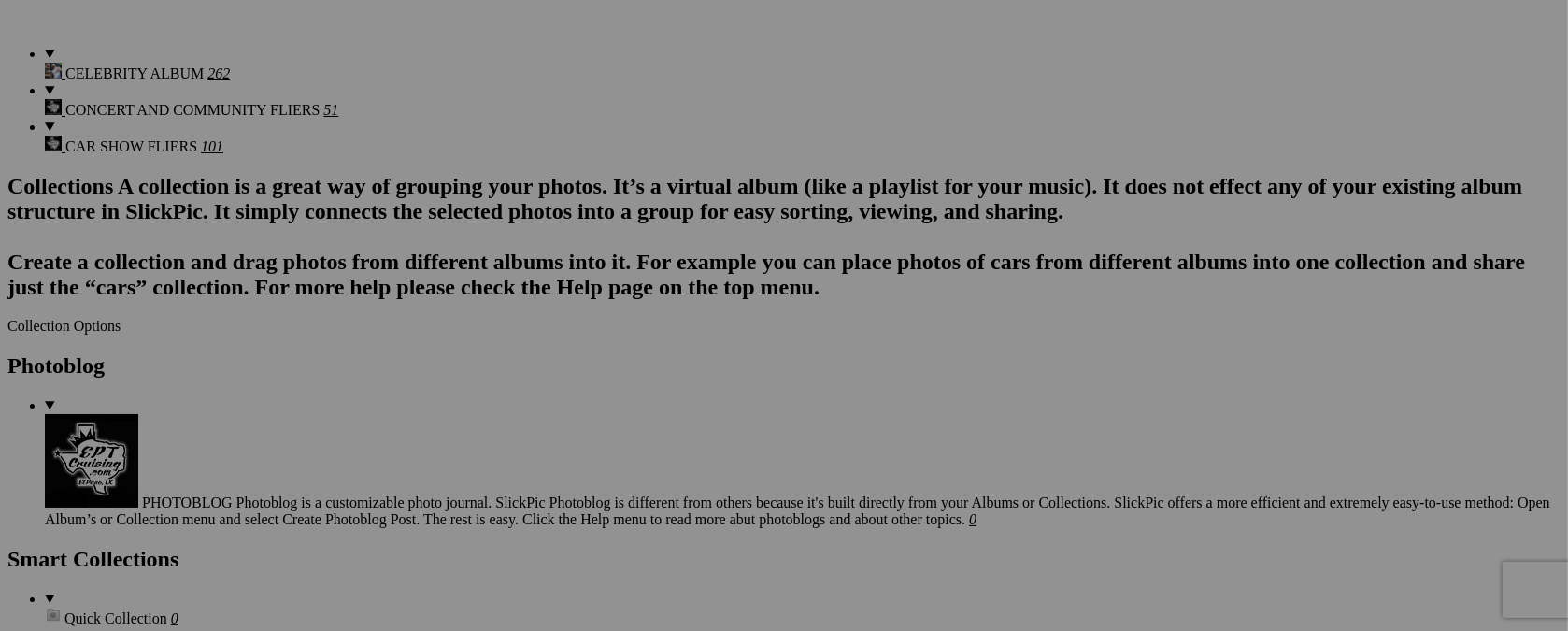
scroll to position [1451, 0]
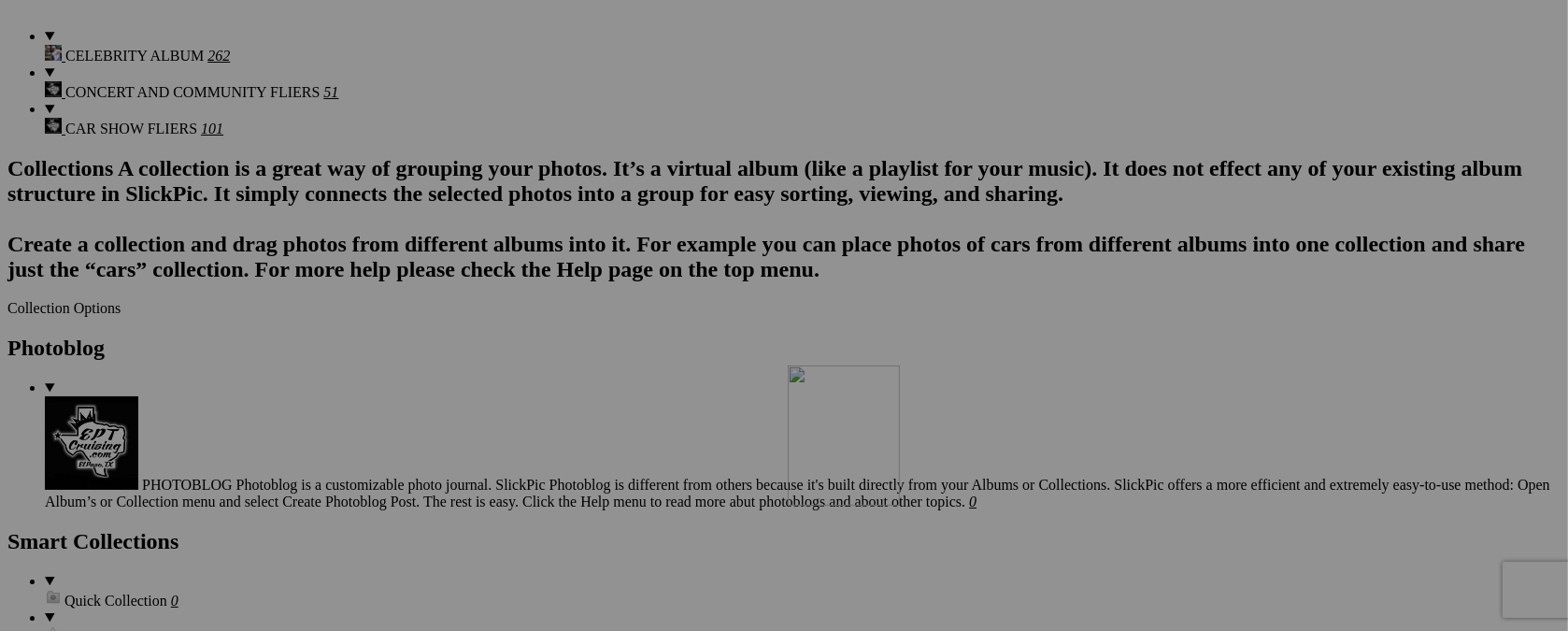
drag, startPoint x: 994, startPoint y: 94, endPoint x: 1060, endPoint y: 528, distance: 439.0
drag, startPoint x: 859, startPoint y: 92, endPoint x: 902, endPoint y: 462, distance: 372.5
drag, startPoint x: 708, startPoint y: 93, endPoint x: 691, endPoint y: 551, distance: 458.3
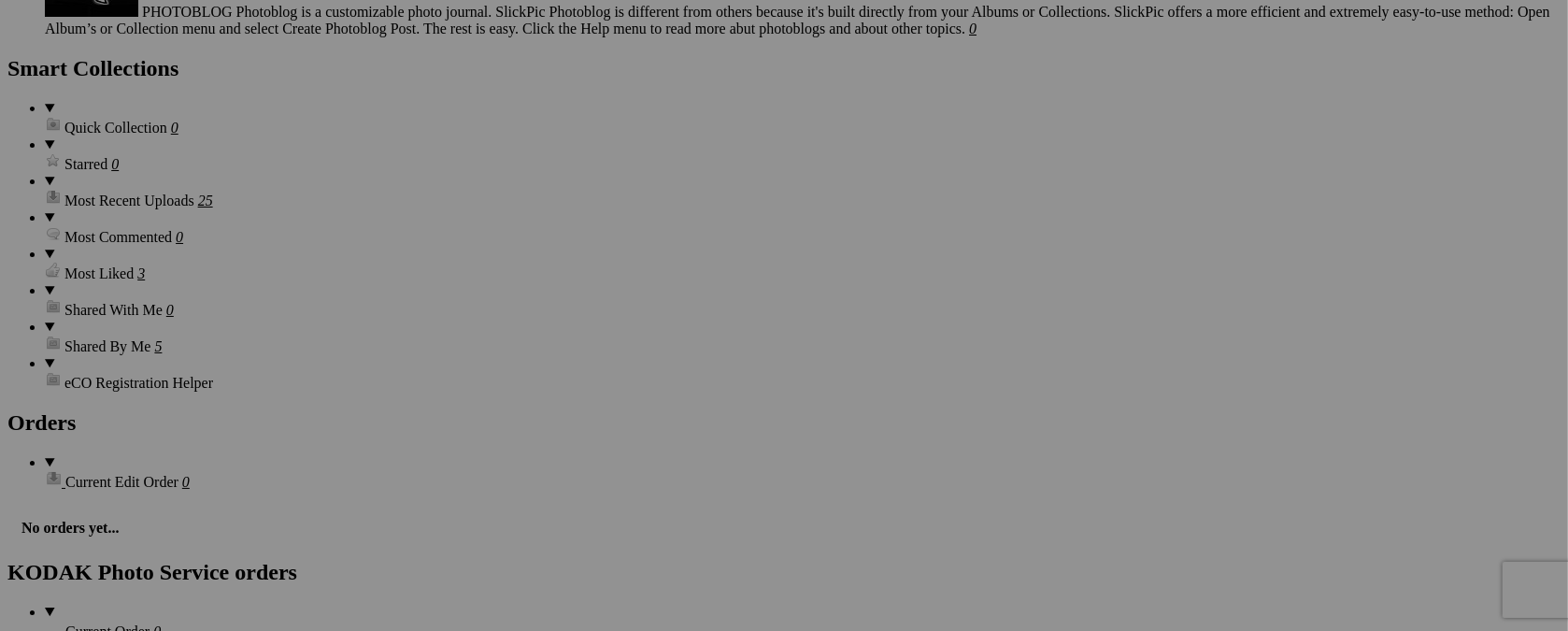
scroll to position [1931, 0]
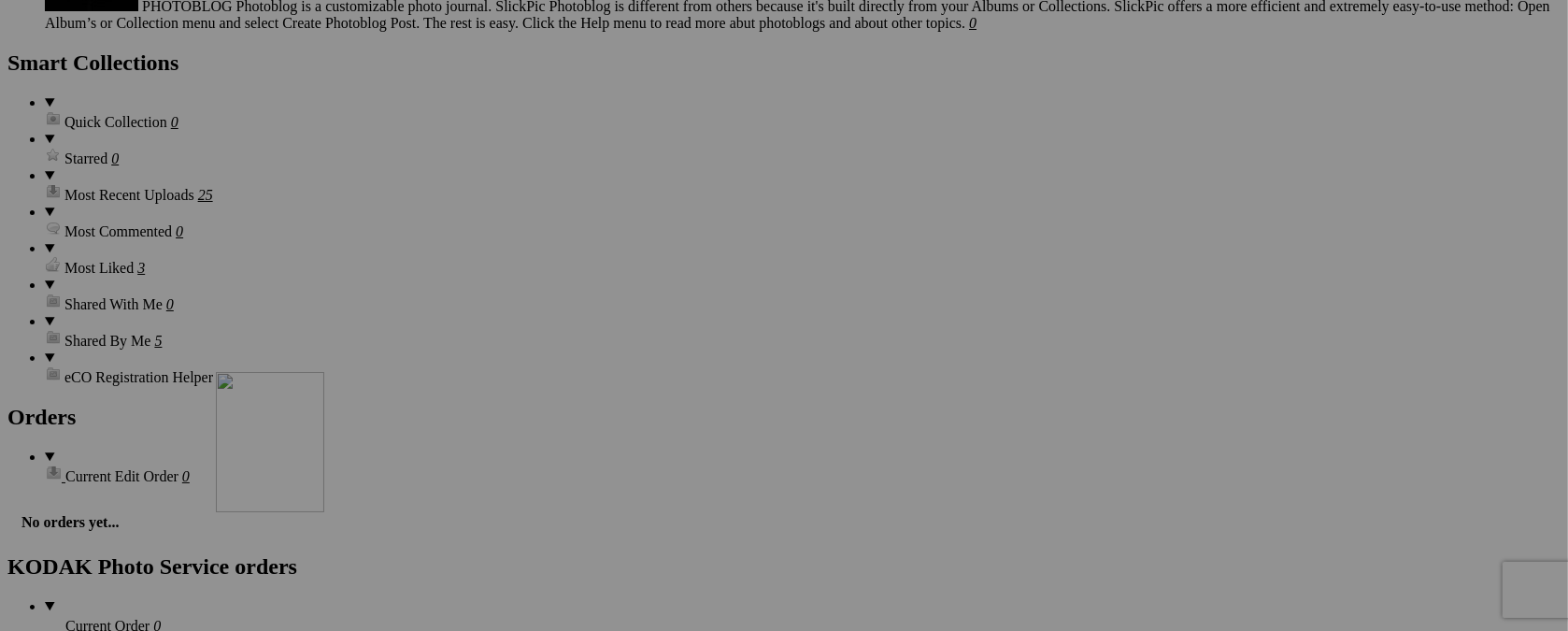
drag, startPoint x: 687, startPoint y: 98, endPoint x: 485, endPoint y: 534, distance: 480.5
drag, startPoint x: 864, startPoint y: 101, endPoint x: 775, endPoint y: 533, distance: 441.1
drag, startPoint x: 678, startPoint y: 94, endPoint x: 329, endPoint y: 547, distance: 571.8
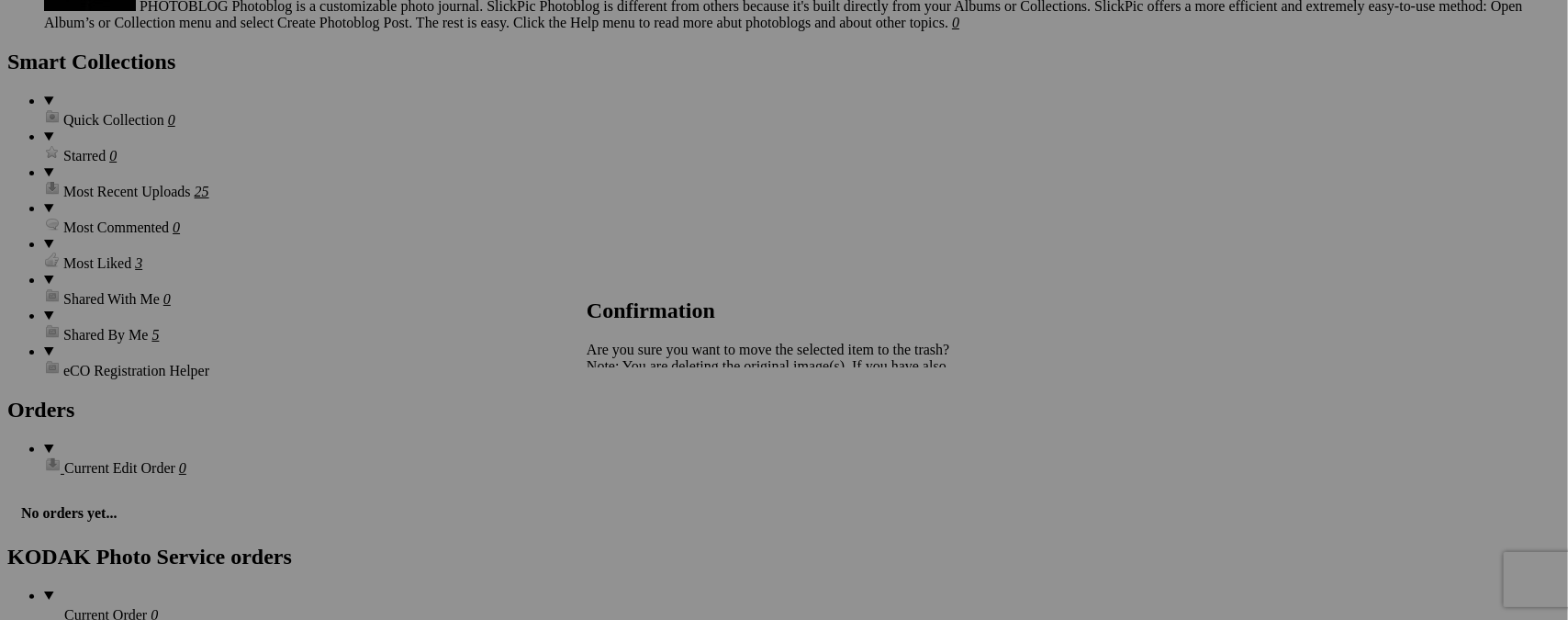
click at [648, 423] on span "Yes" at bounding box center [638, 430] width 21 height 16
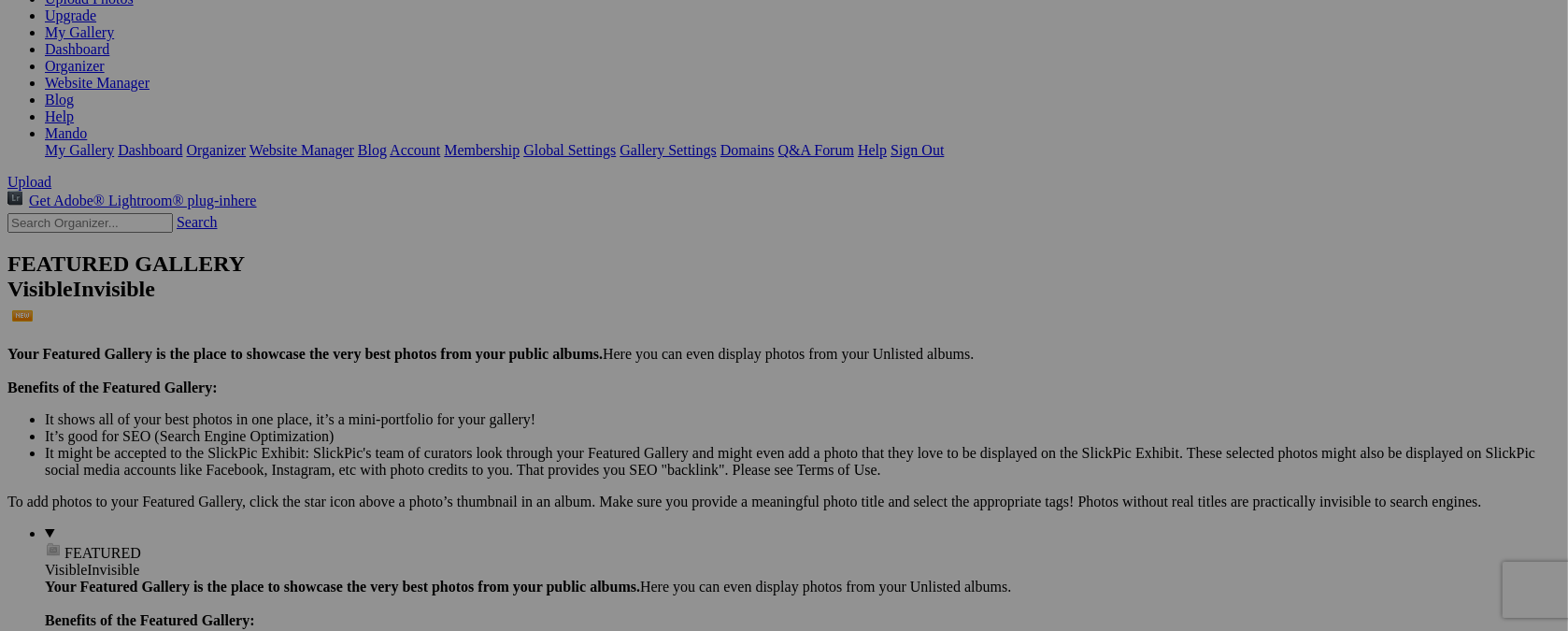
scroll to position [0, 0]
